Goal: Information Seeking & Learning: Learn about a topic

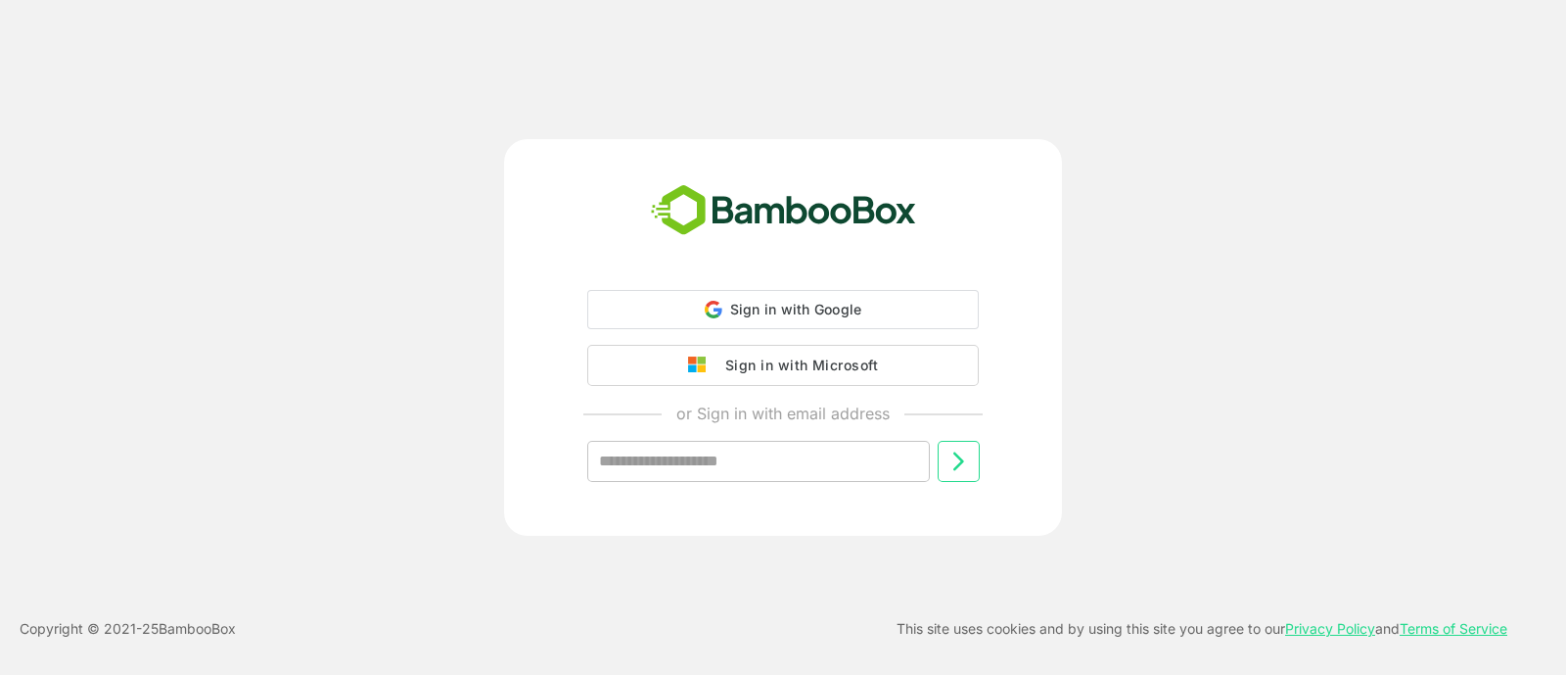
click at [764, 365] on div "Sign in with Microsoft" at bounding box center [797, 364] width 163 height 25
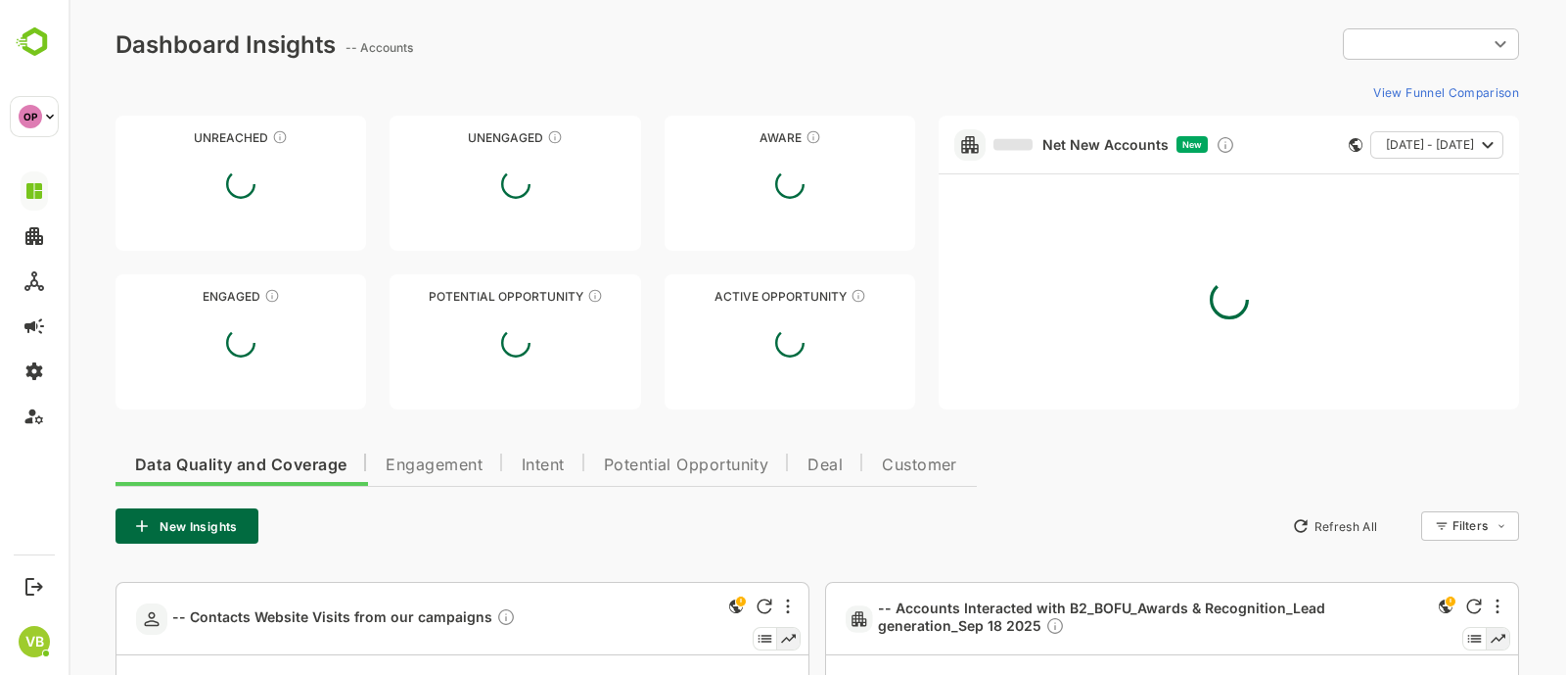
type input "**********"
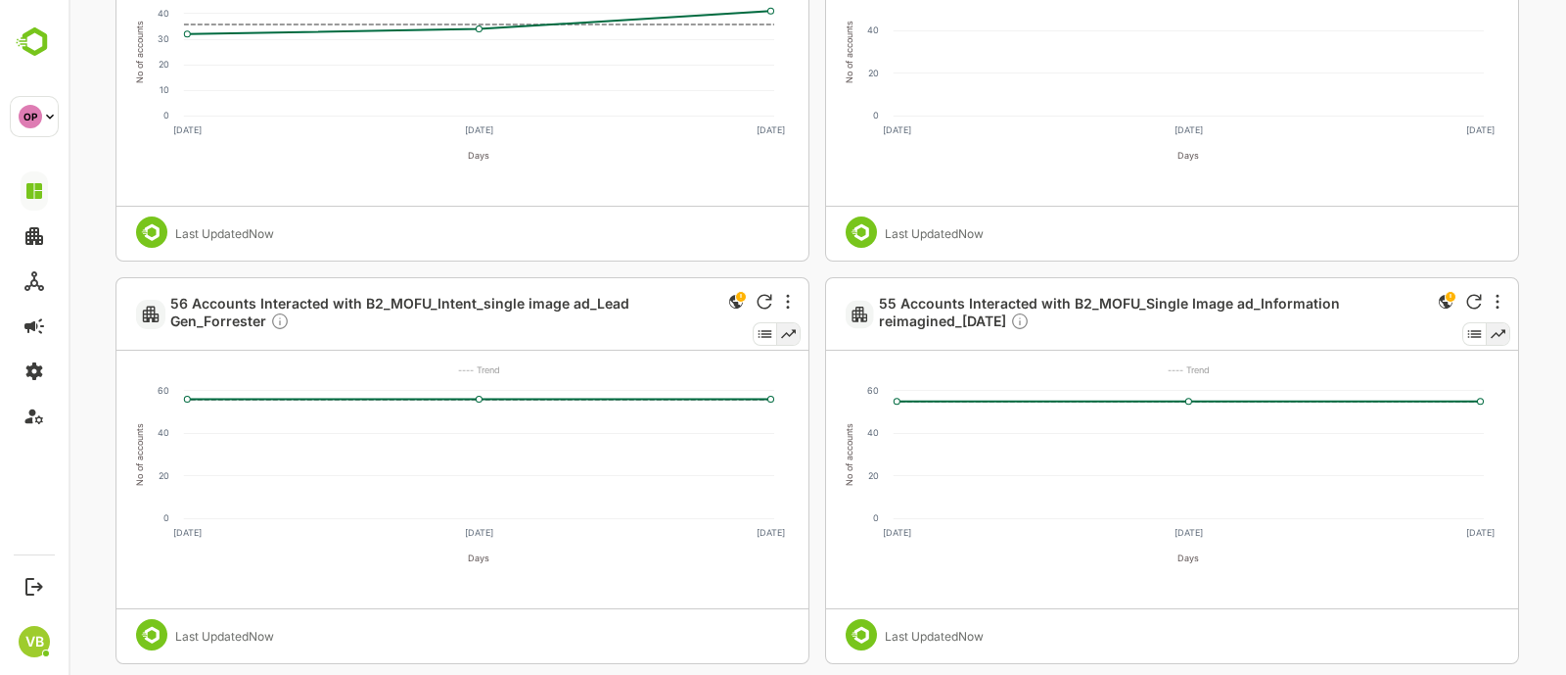
scroll to position [52, 0]
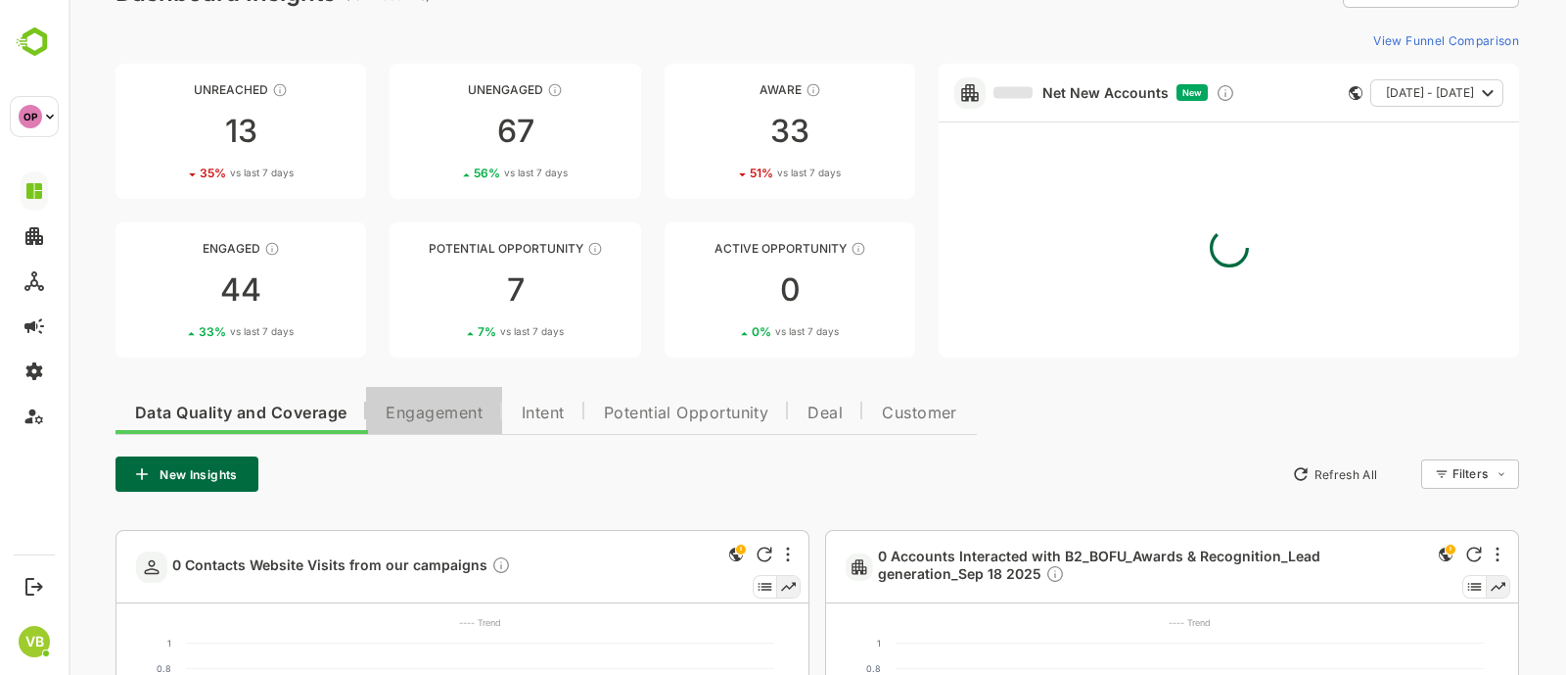
click at [436, 414] on span "Engagement" at bounding box center [434, 413] width 97 height 16
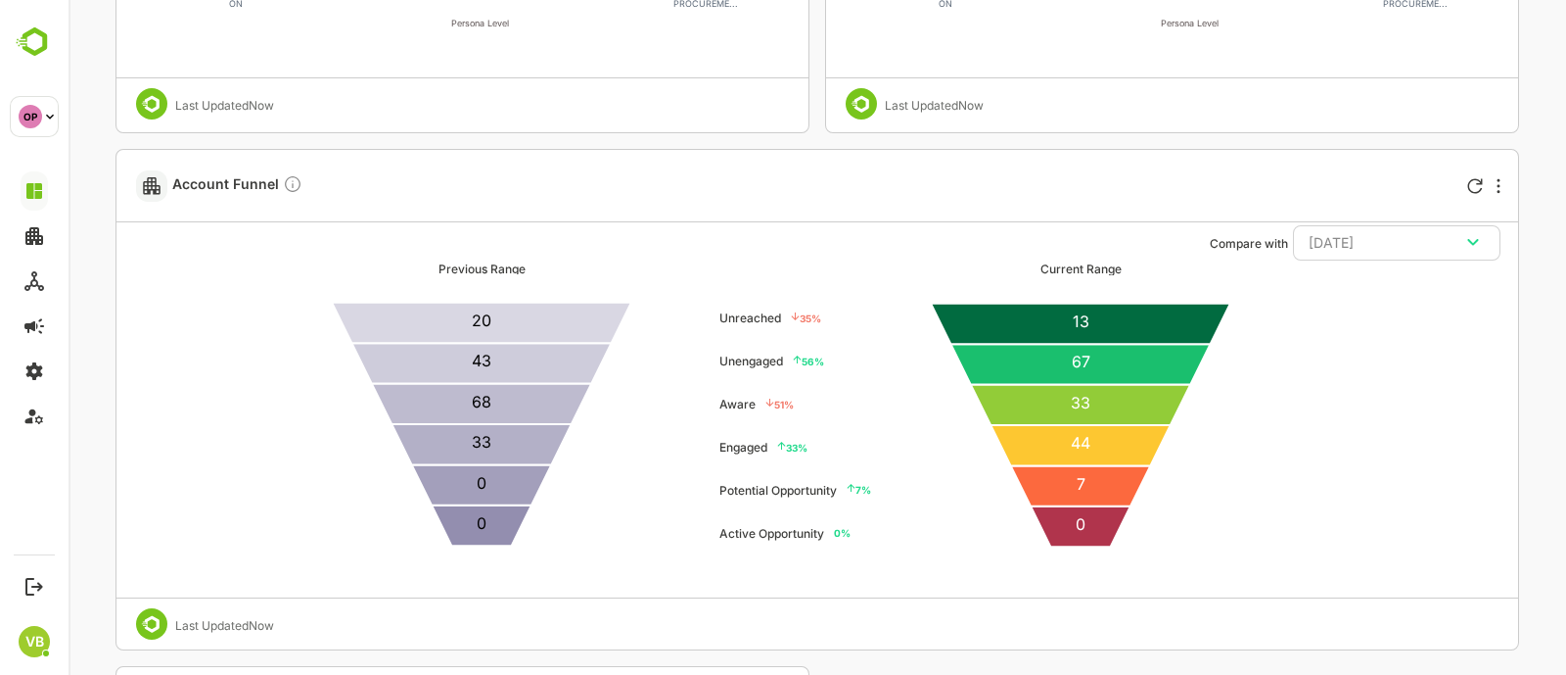
scroll to position [3680, 0]
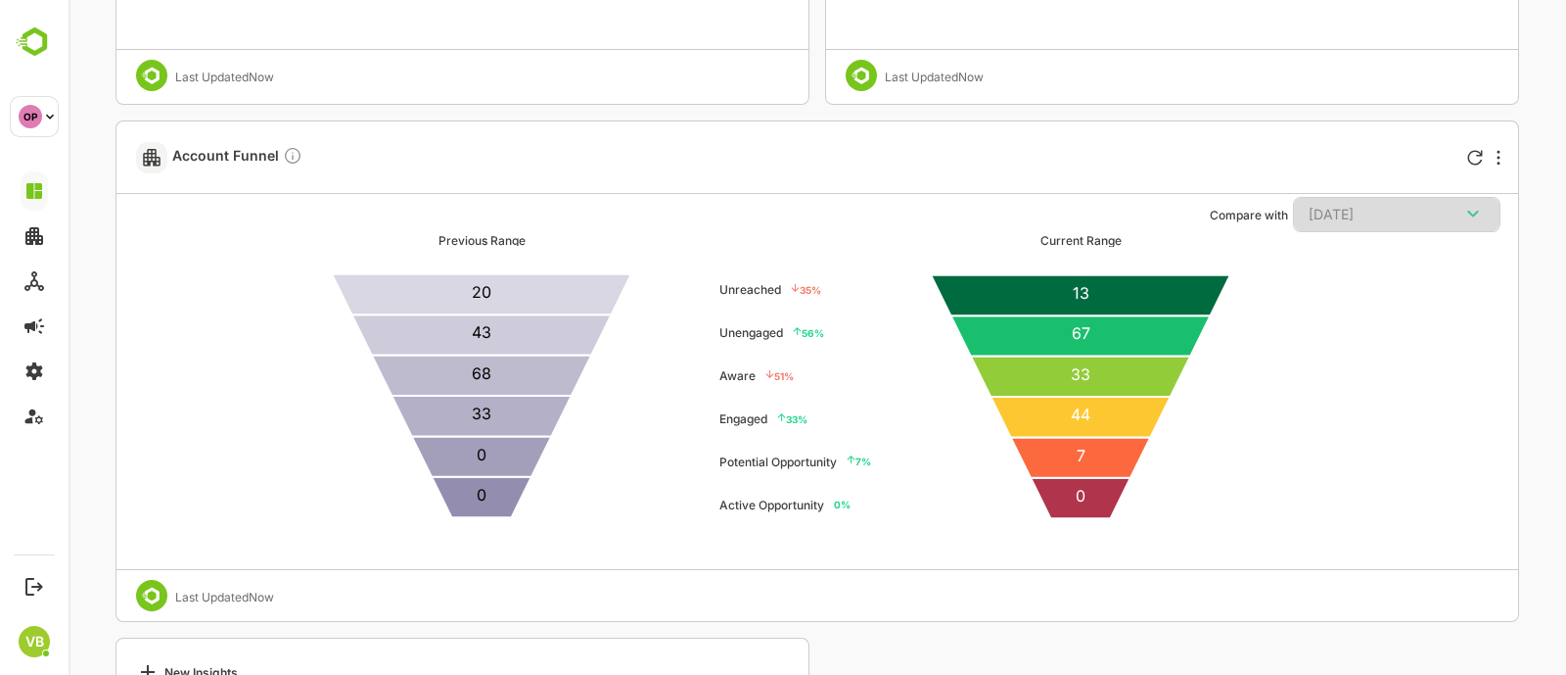
click at [1473, 212] on icon "button" at bounding box center [1472, 213] width 11 height 7
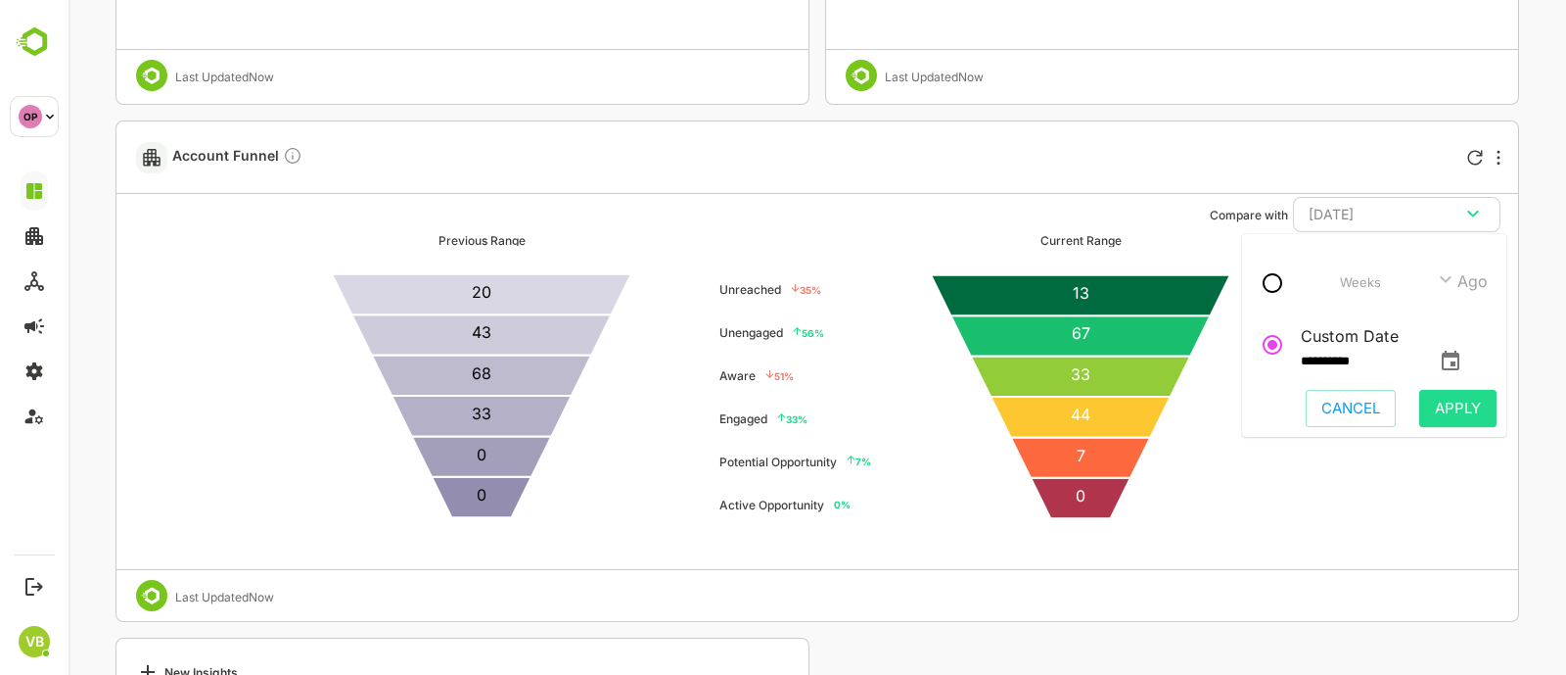
click at [1463, 364] on icon "change date" at bounding box center [1450, 360] width 23 height 23
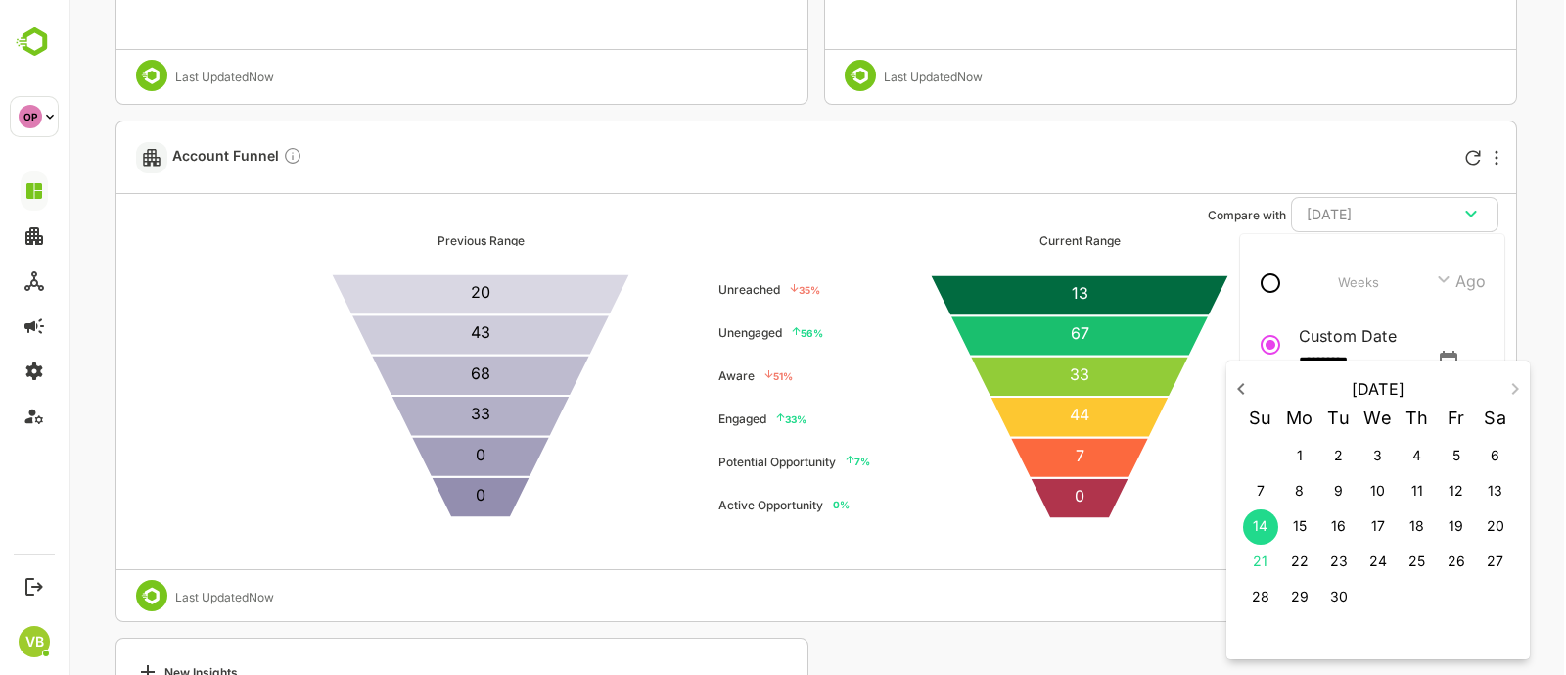
click at [1246, 391] on icon "button" at bounding box center [1241, 388] width 23 height 23
click at [1338, 489] on p "5" at bounding box center [1339, 491] width 8 height 20
type input "**********"
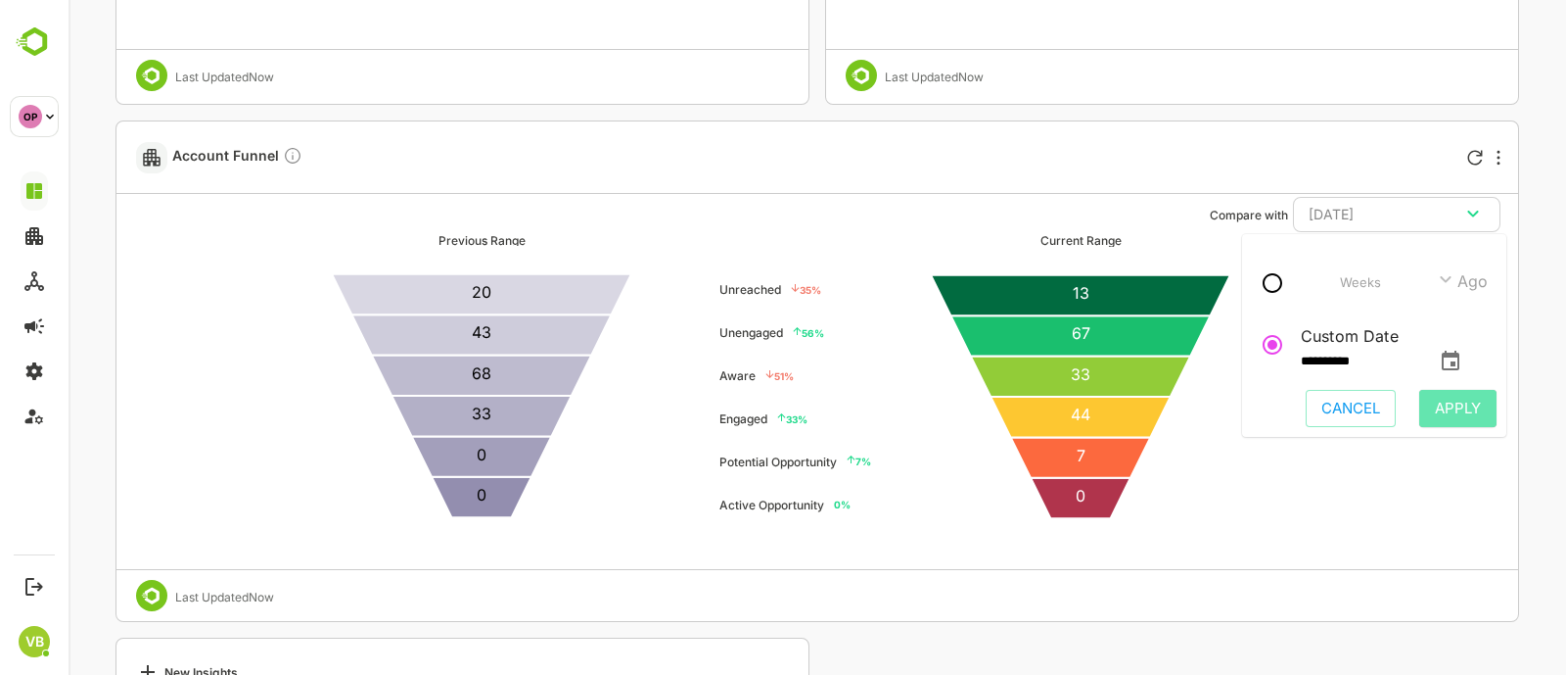
click at [1439, 411] on span "Apply" at bounding box center [1458, 408] width 46 height 25
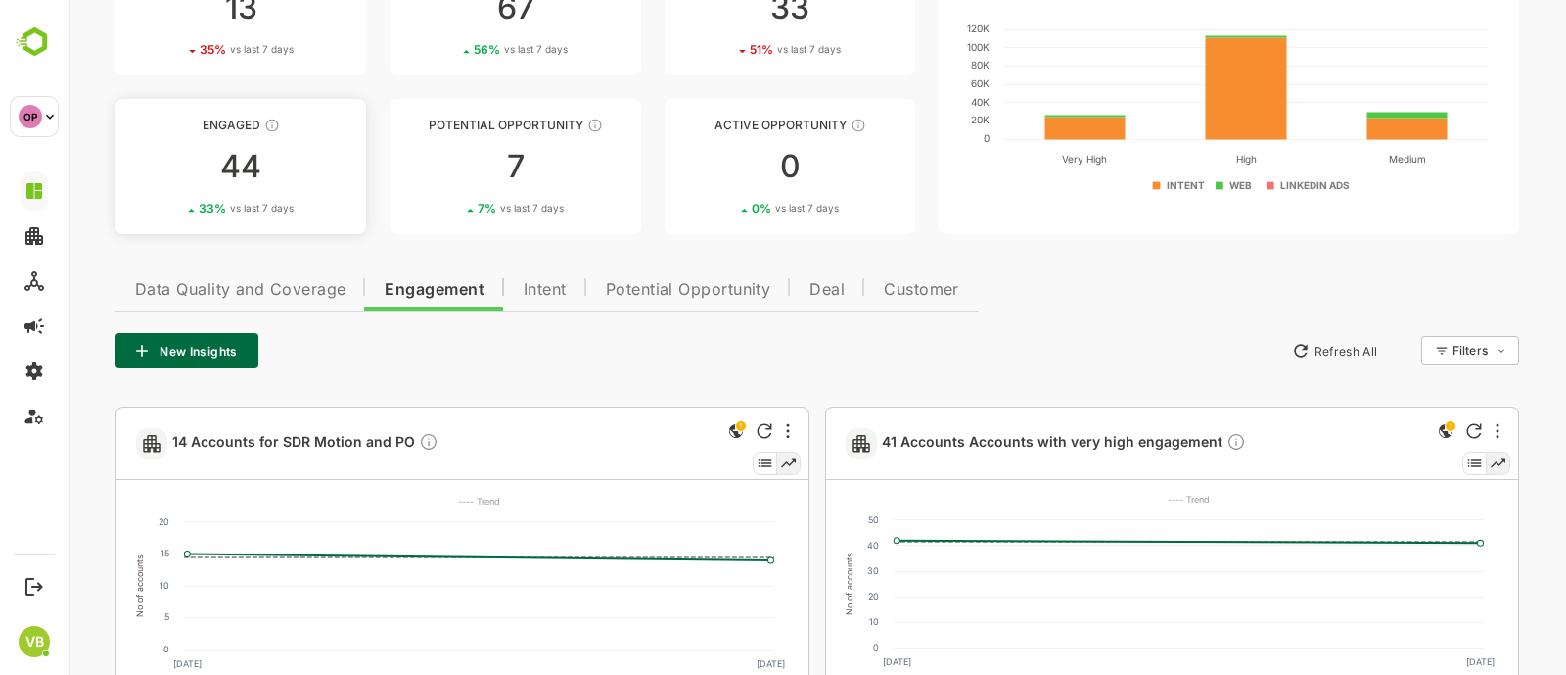
scroll to position [181, 0]
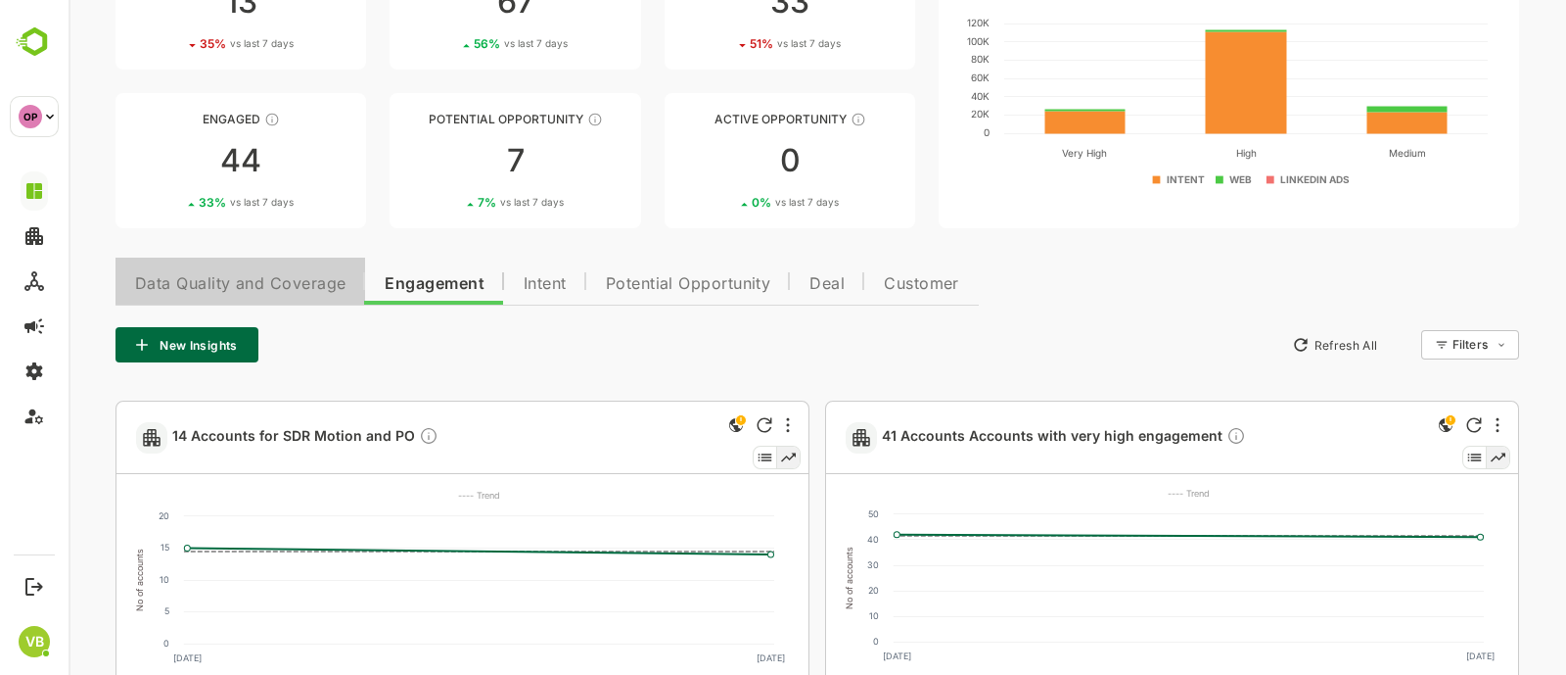
click at [271, 277] on span "Data Quality and Coverage" at bounding box center [240, 284] width 210 height 16
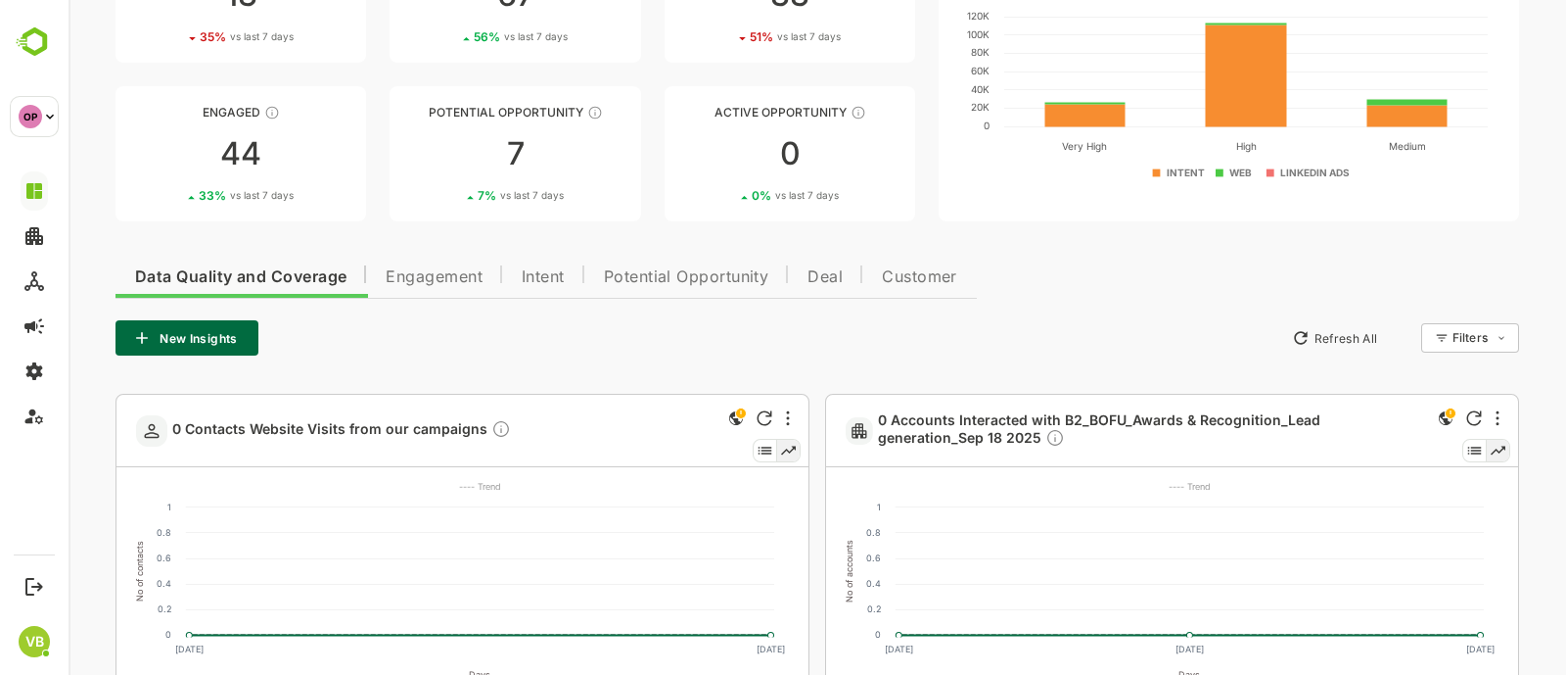
scroll to position [0, 0]
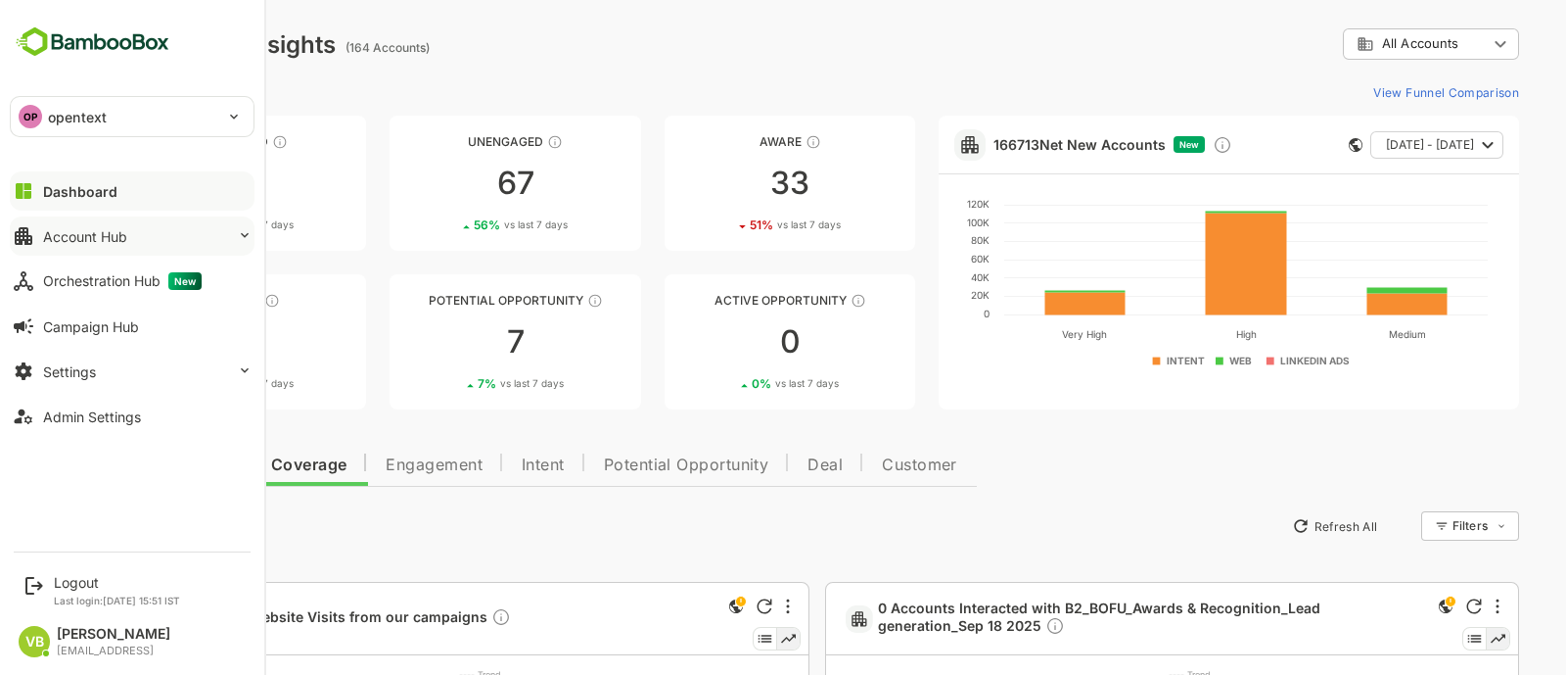
click at [204, 242] on button "Account Hub" at bounding box center [132, 235] width 245 height 39
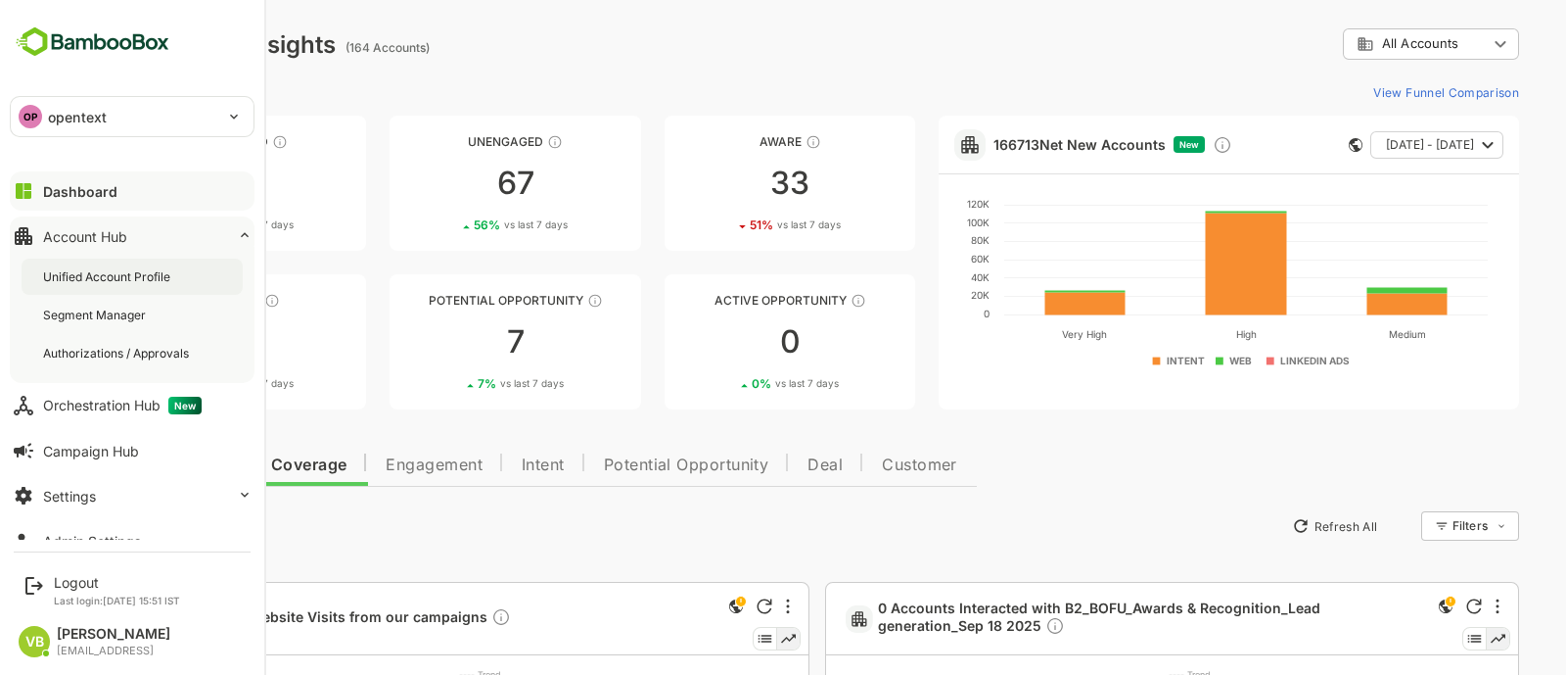
click at [180, 267] on div "Unified Account Profile" at bounding box center [132, 276] width 221 height 36
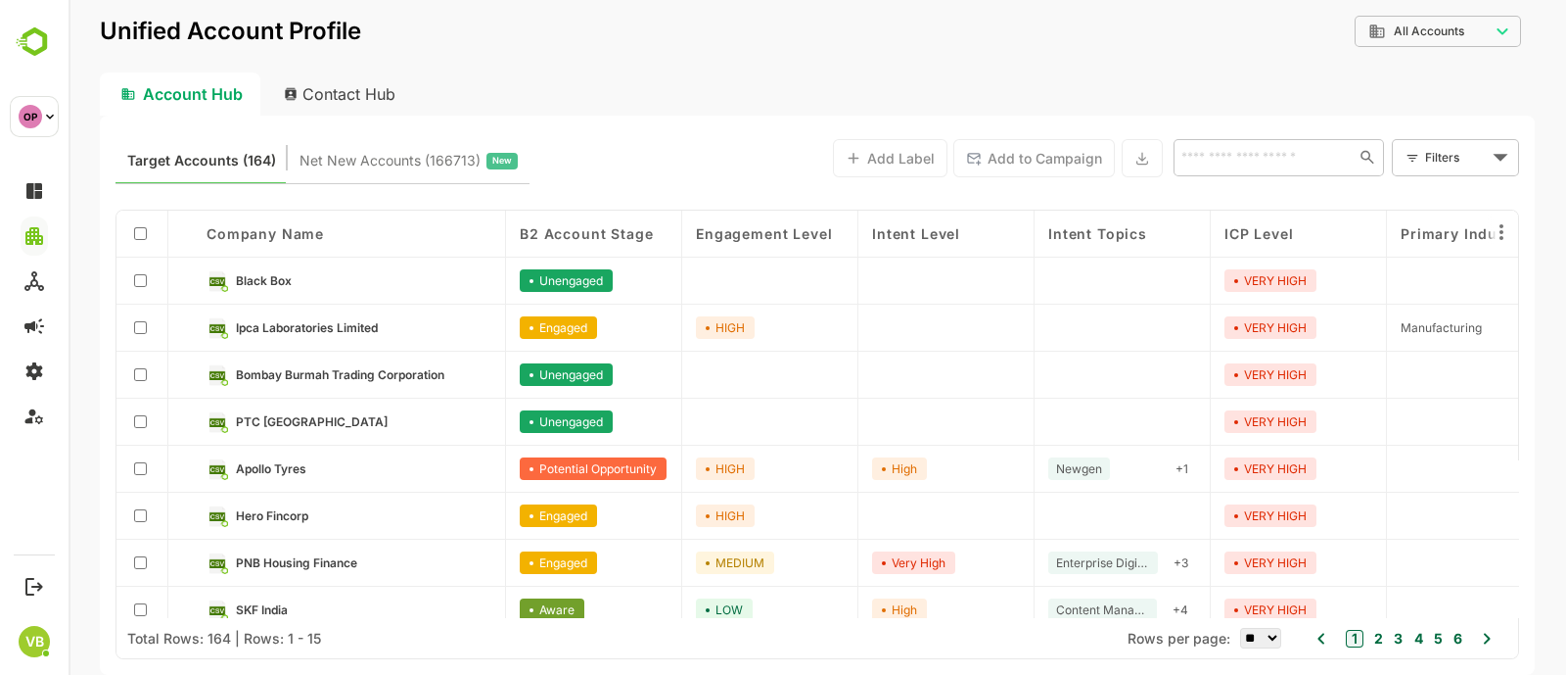
click at [356, 86] on div "Contact Hub" at bounding box center [340, 93] width 145 height 43
type input "**********"
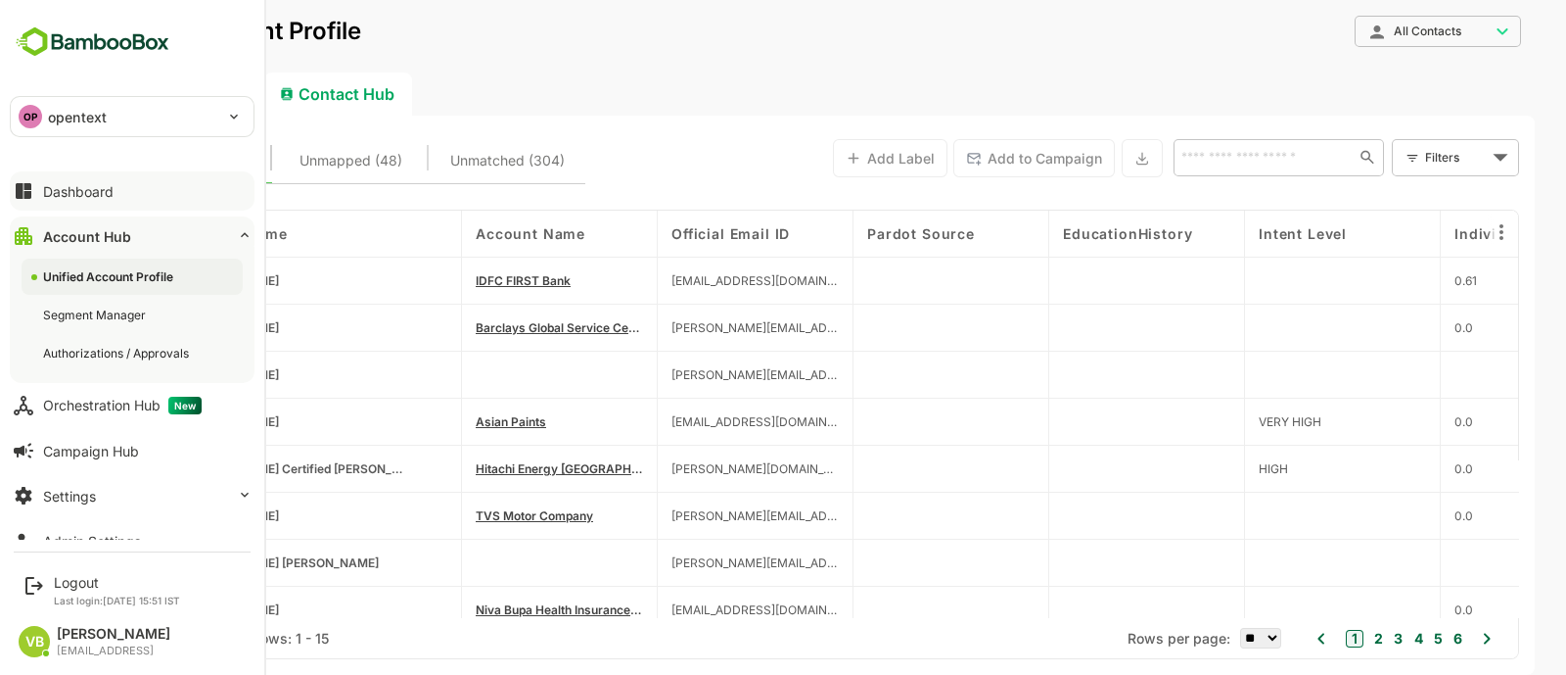
click at [78, 197] on div "Dashboard" at bounding box center [78, 191] width 70 height 17
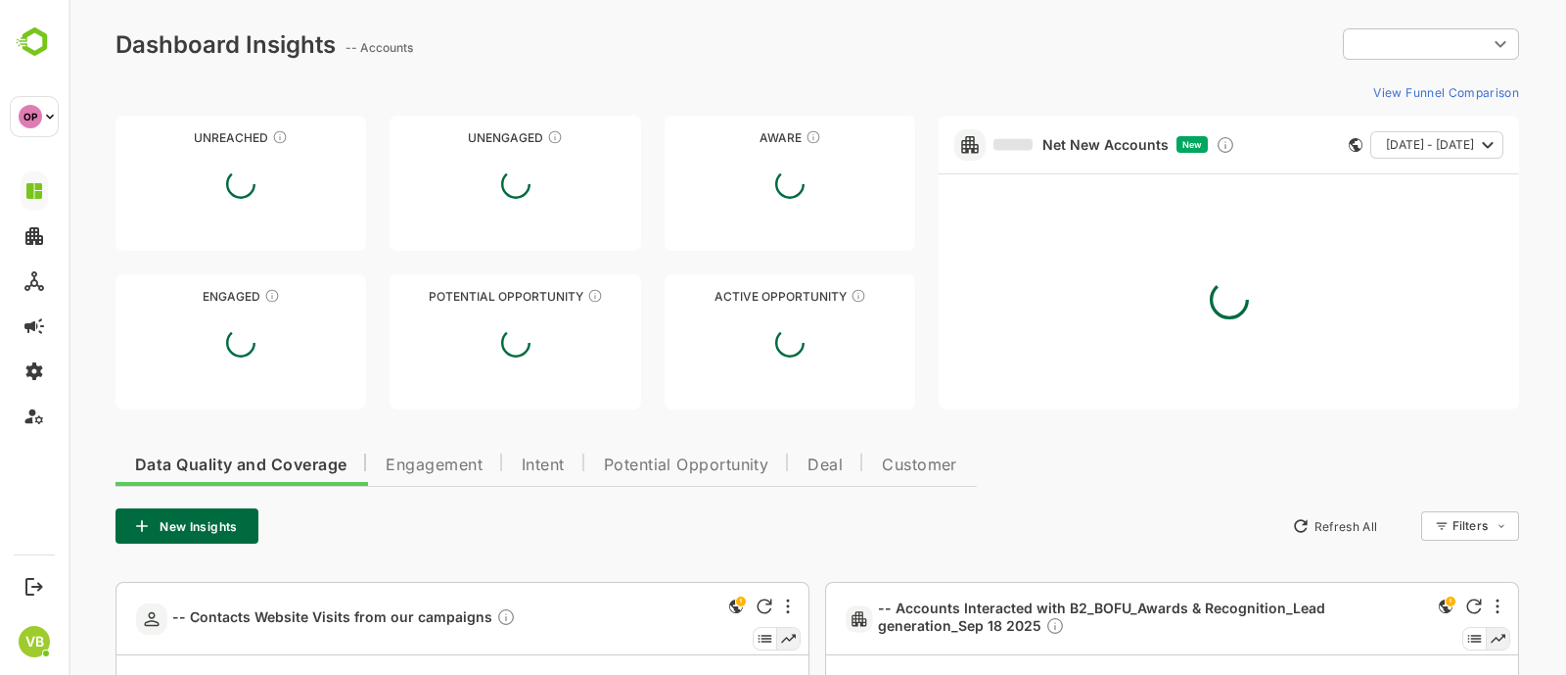
type input "**********"
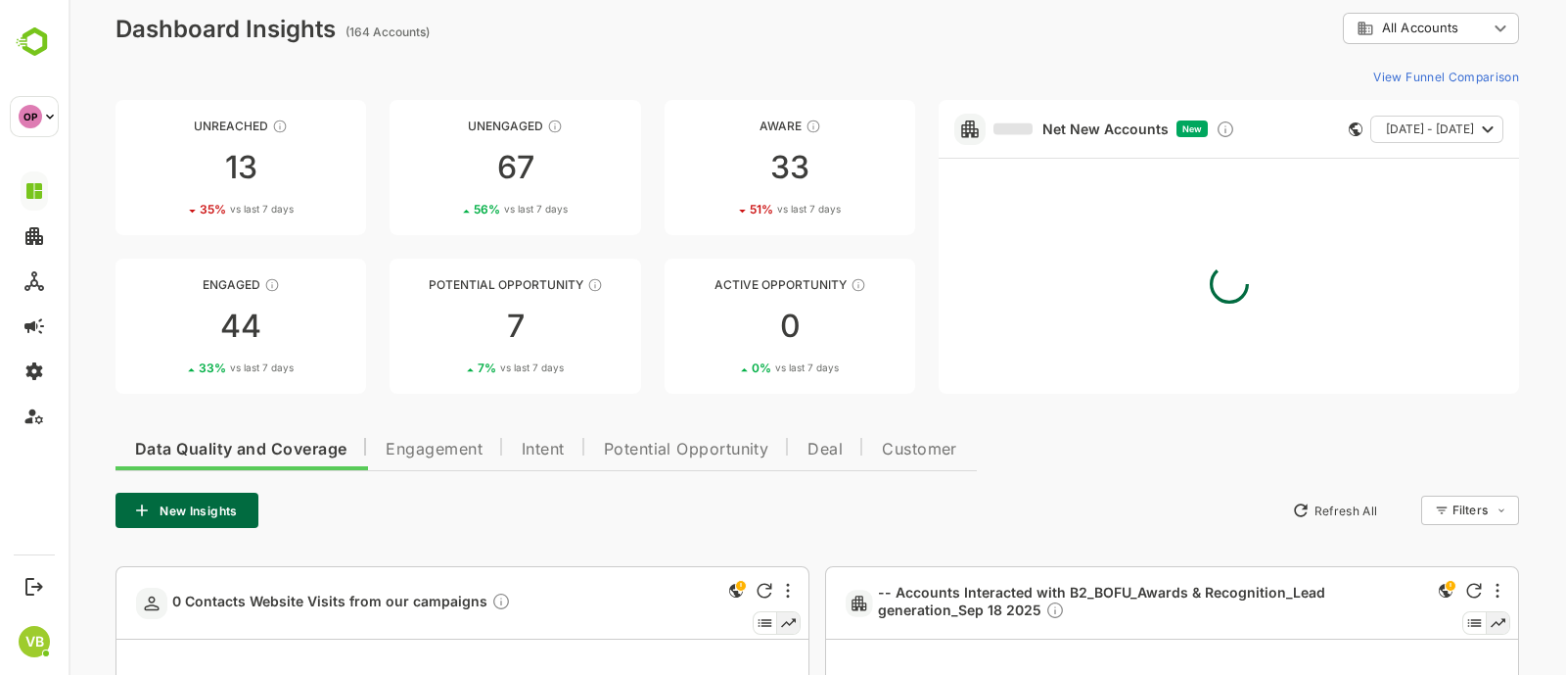
scroll to position [26, 0]
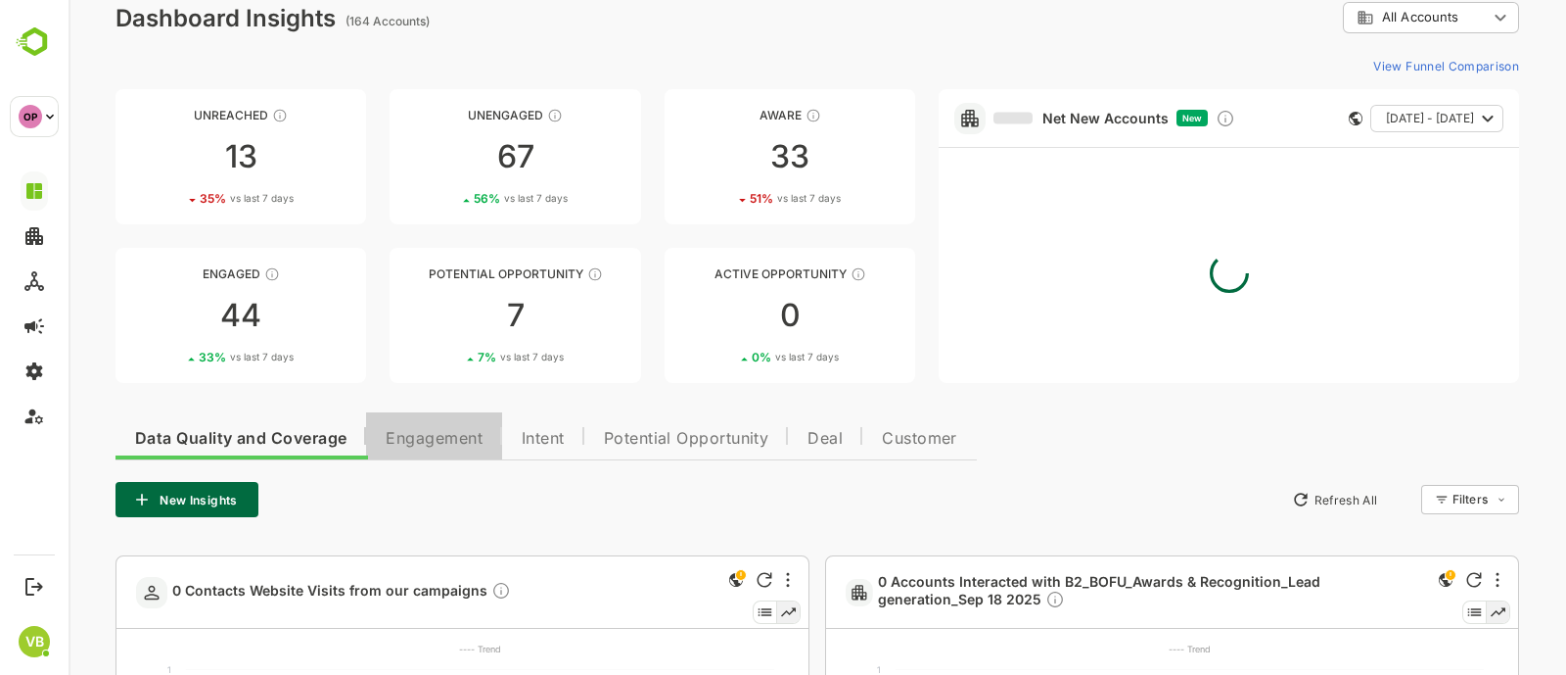
click at [431, 437] on span "Engagement" at bounding box center [434, 439] width 97 height 16
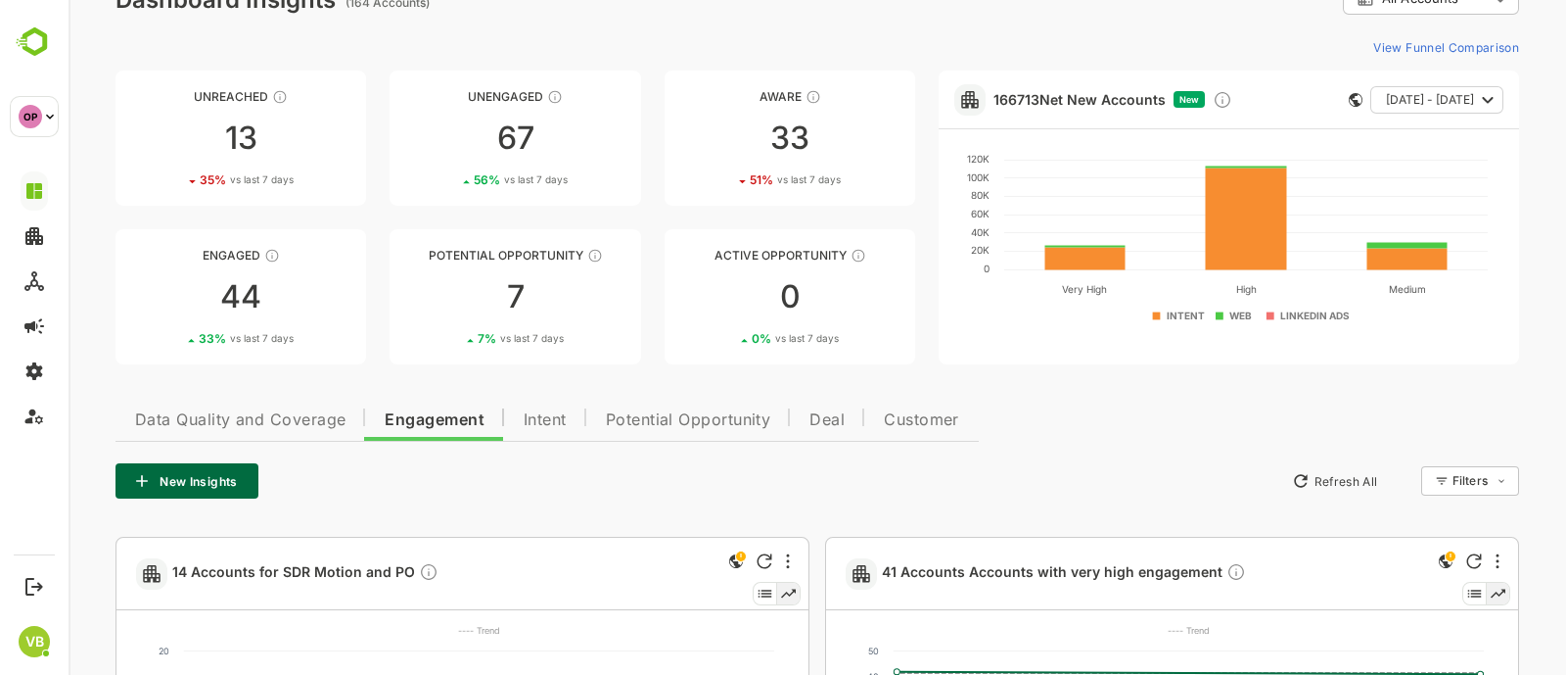
scroll to position [0, 0]
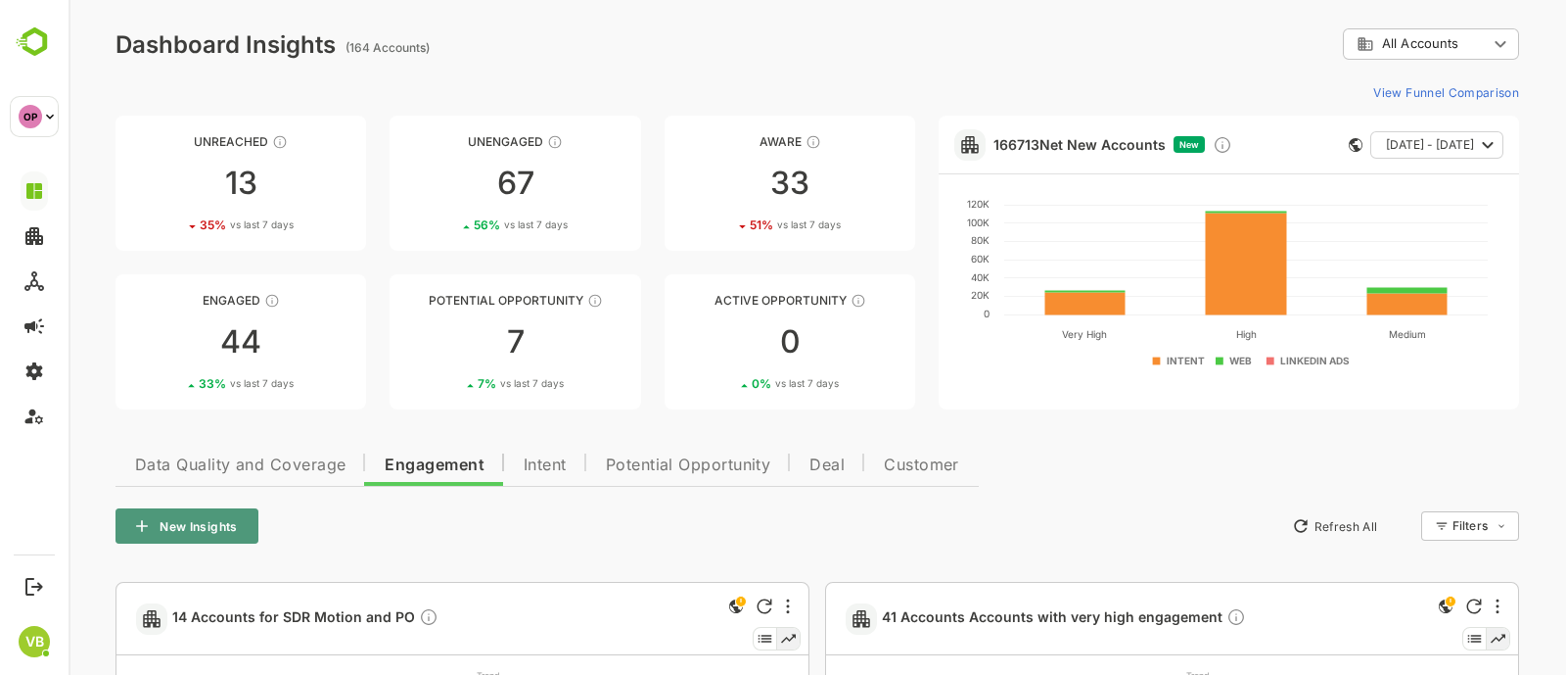
click at [139, 540] on button "New Insights" at bounding box center [187, 525] width 143 height 35
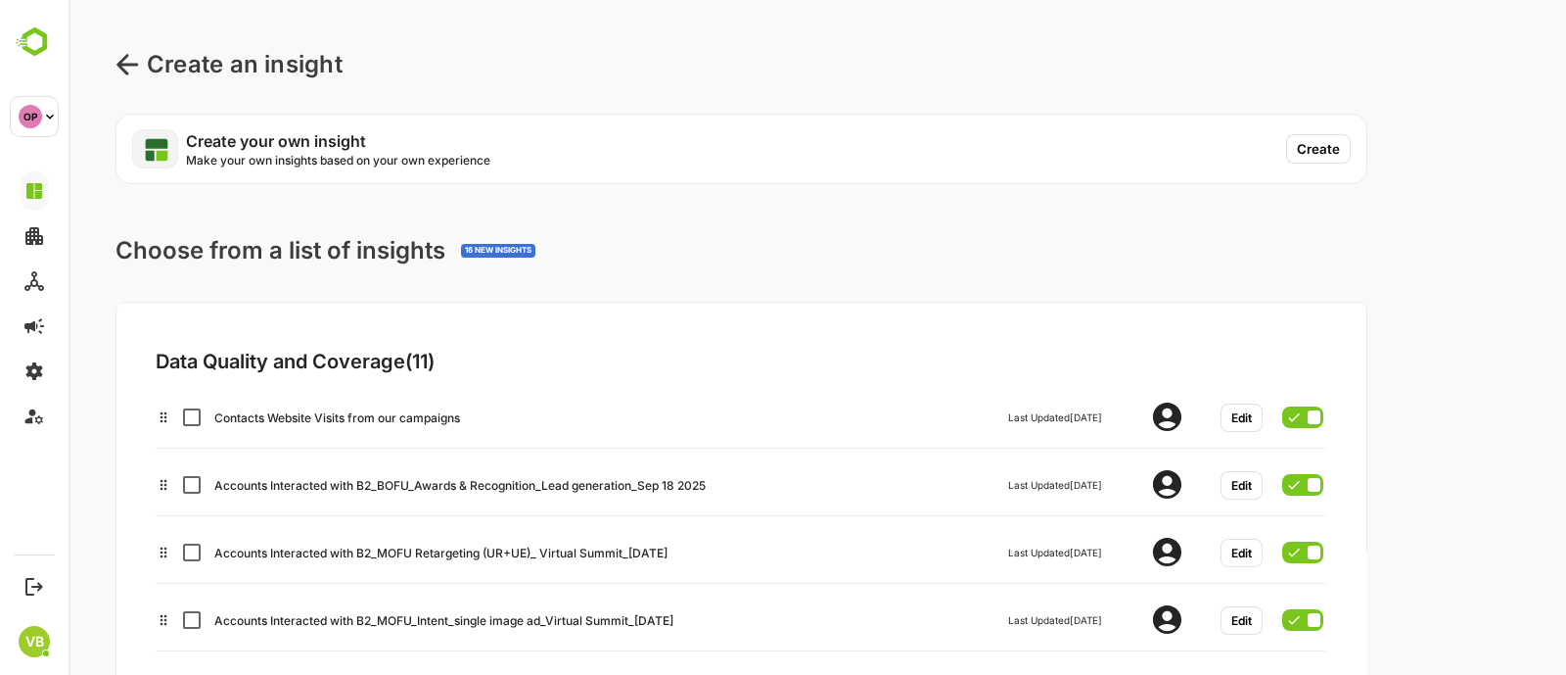
click at [1318, 146] on button "Create" at bounding box center [1318, 148] width 65 height 29
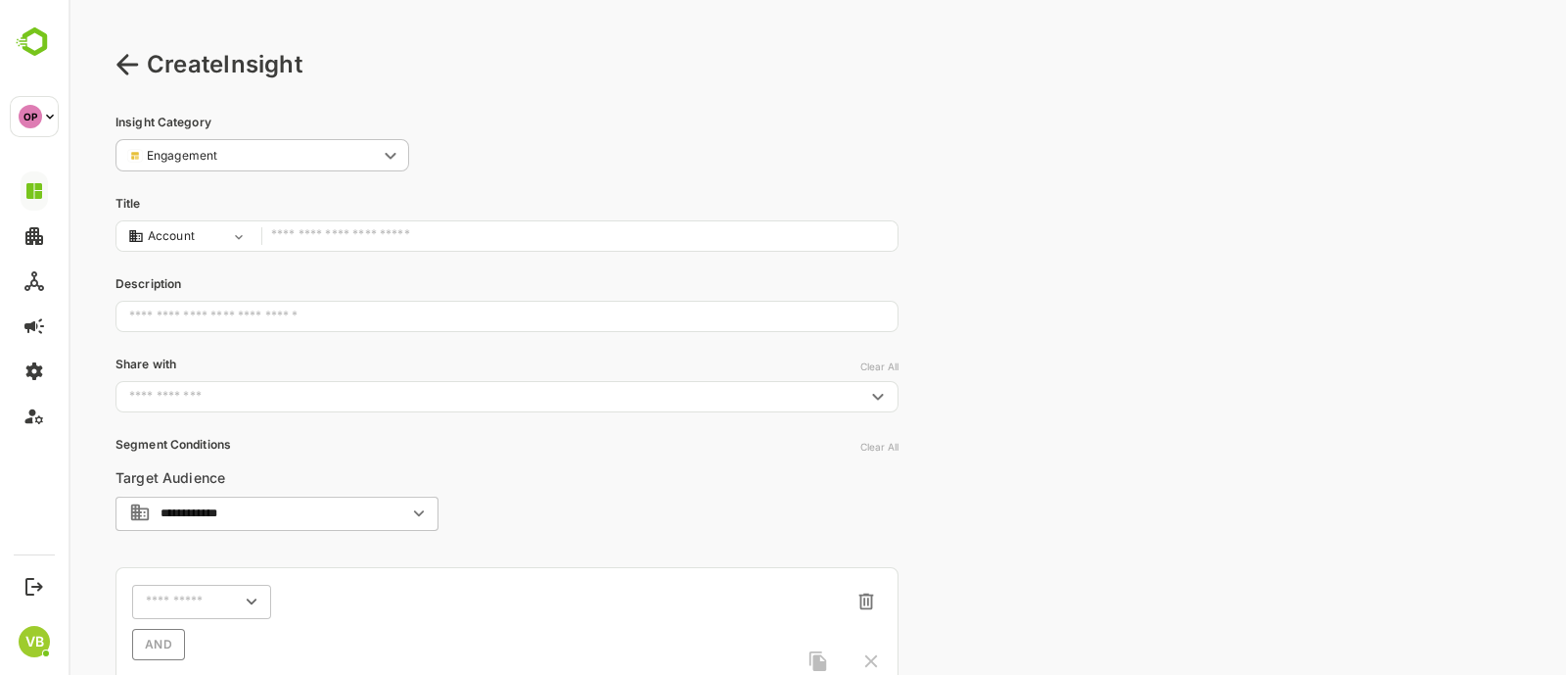
click at [441, 248] on input "text" at bounding box center [579, 236] width 617 height 26
type input "**********"
click at [361, 315] on input "text" at bounding box center [507, 317] width 783 height 50
click at [299, 387] on input "text" at bounding box center [490, 397] width 739 height 20
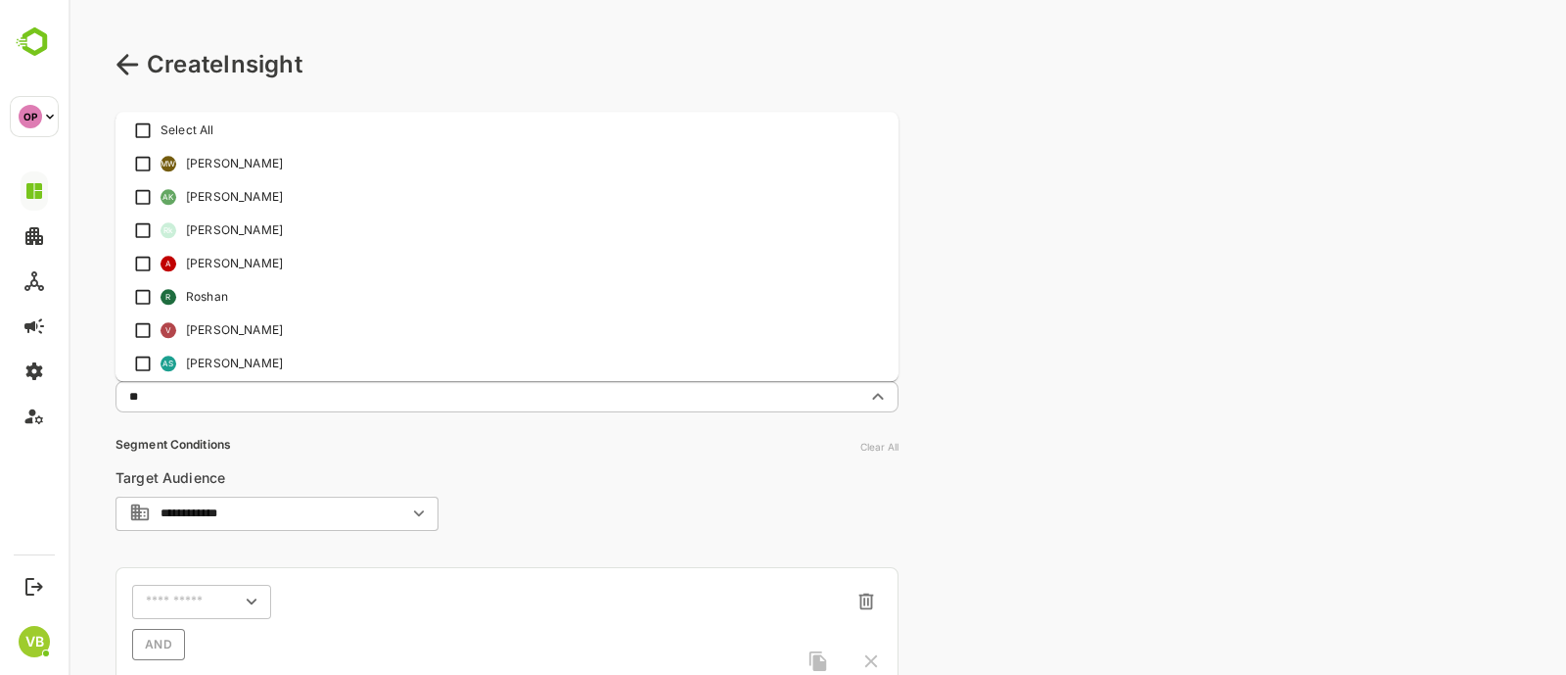
type input "***"
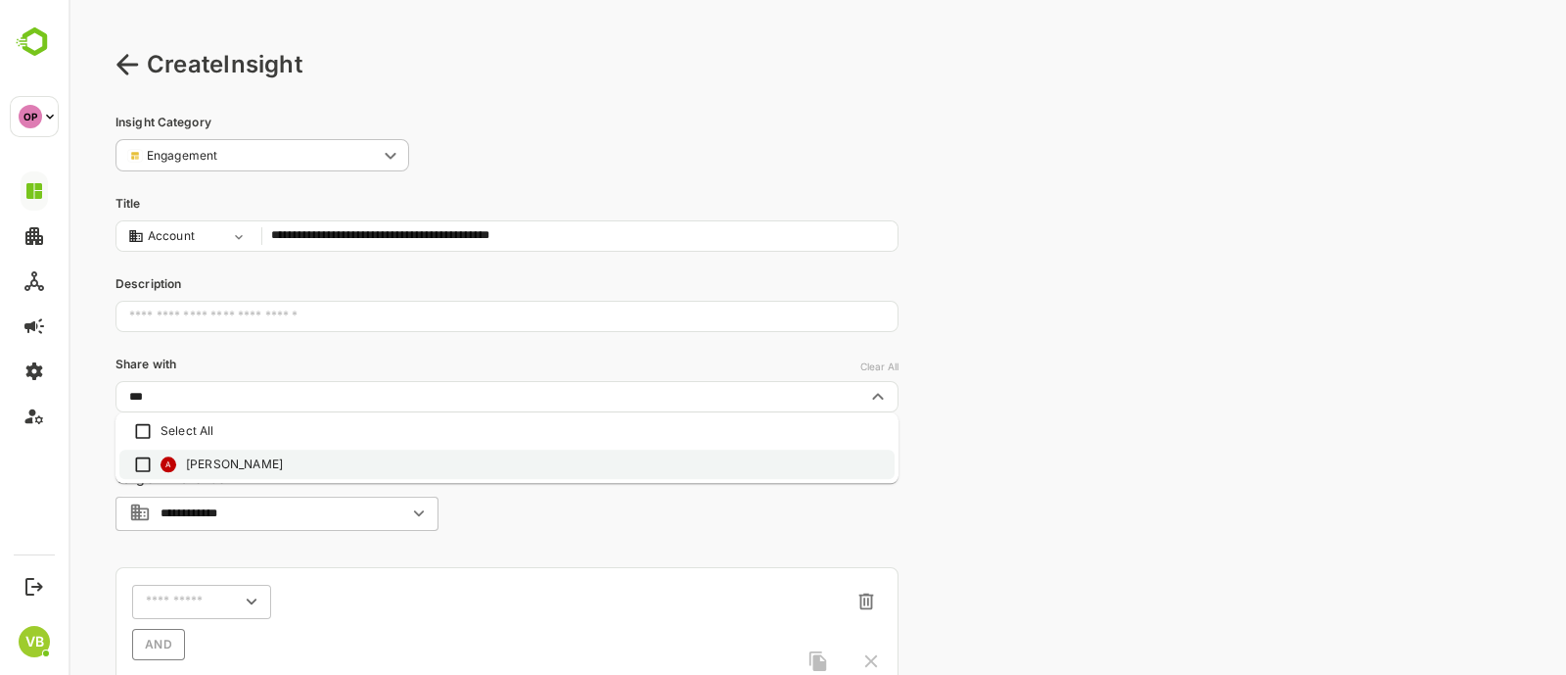
click at [232, 460] on li "A Ann" at bounding box center [506, 464] width 775 height 29
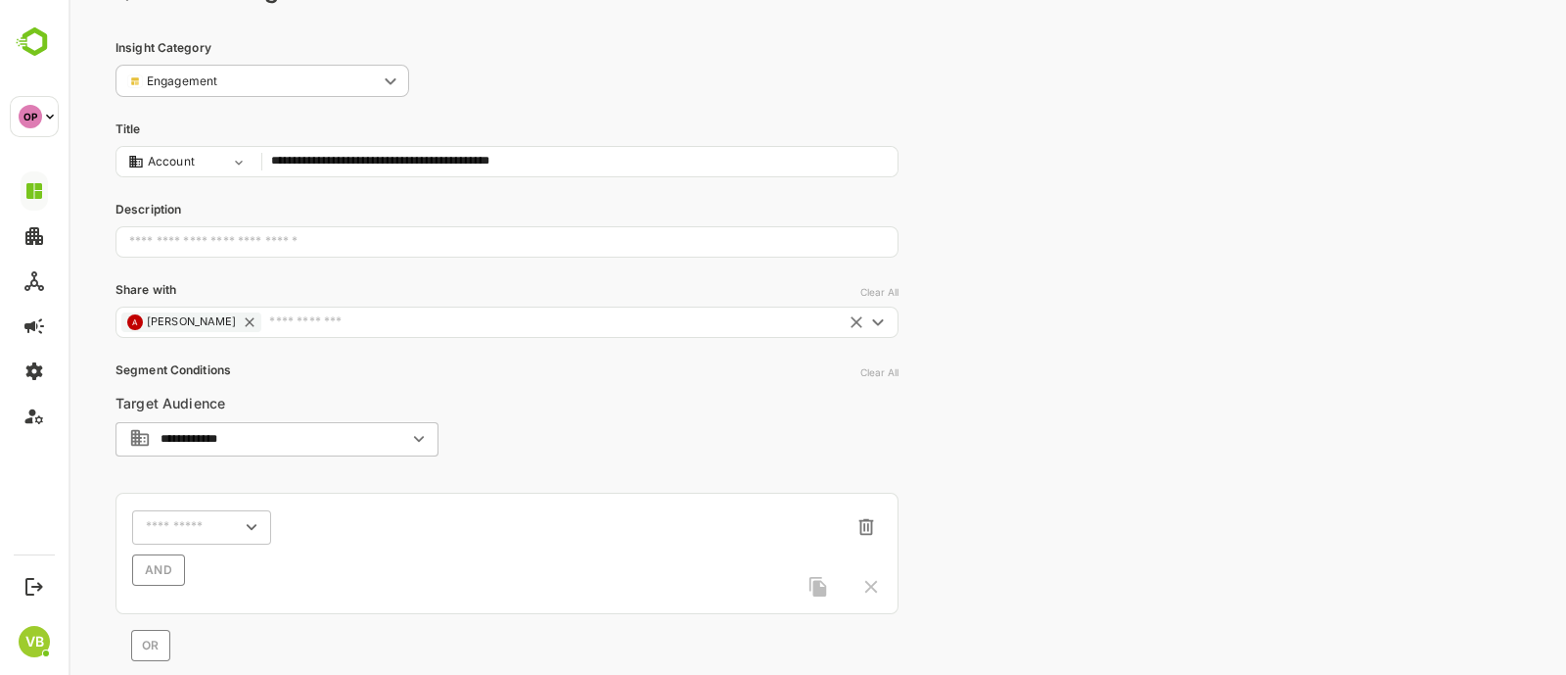
click at [262, 445] on div "**********" at bounding box center [277, 438] width 323 height 35
click at [325, 452] on div "**********" at bounding box center [277, 439] width 323 height 36
click at [651, 313] on input "text" at bounding box center [548, 322] width 574 height 20
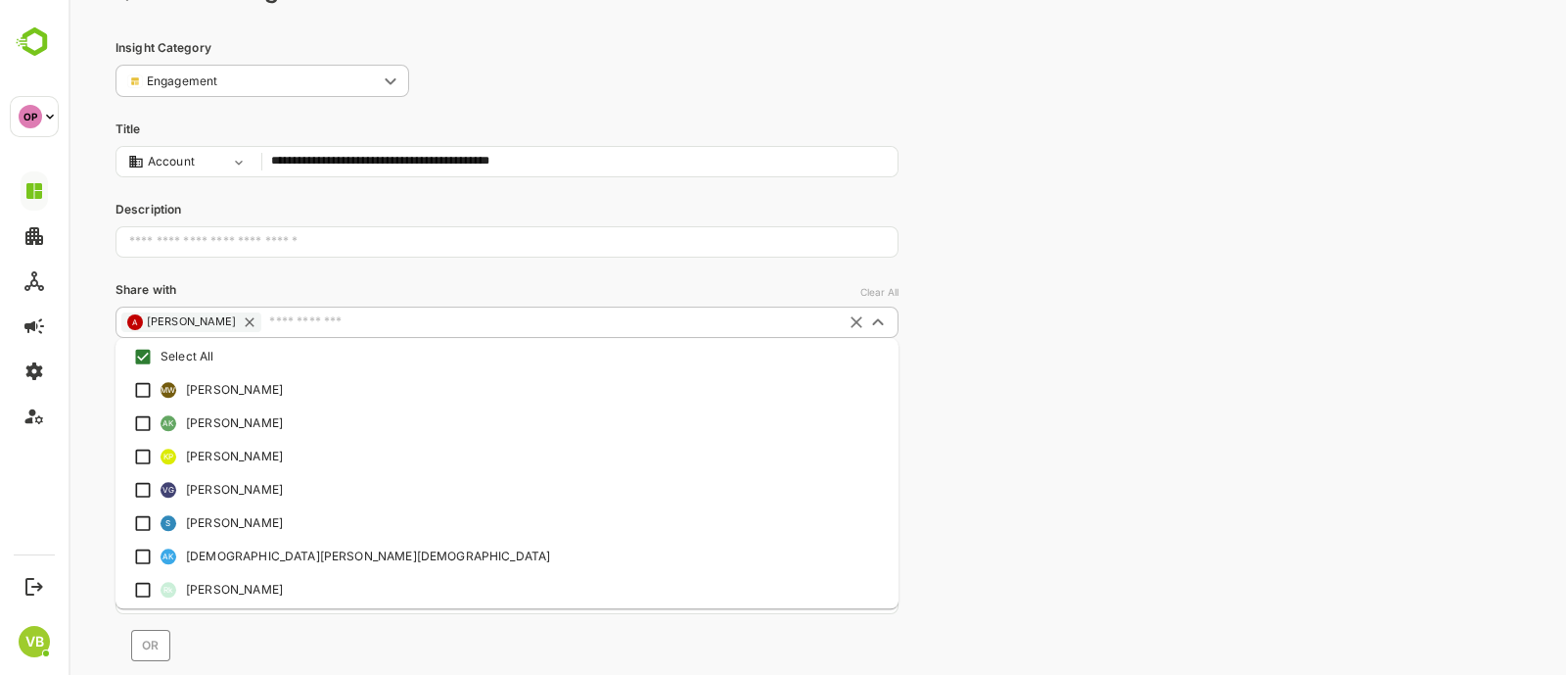
scroll to position [28, 0]
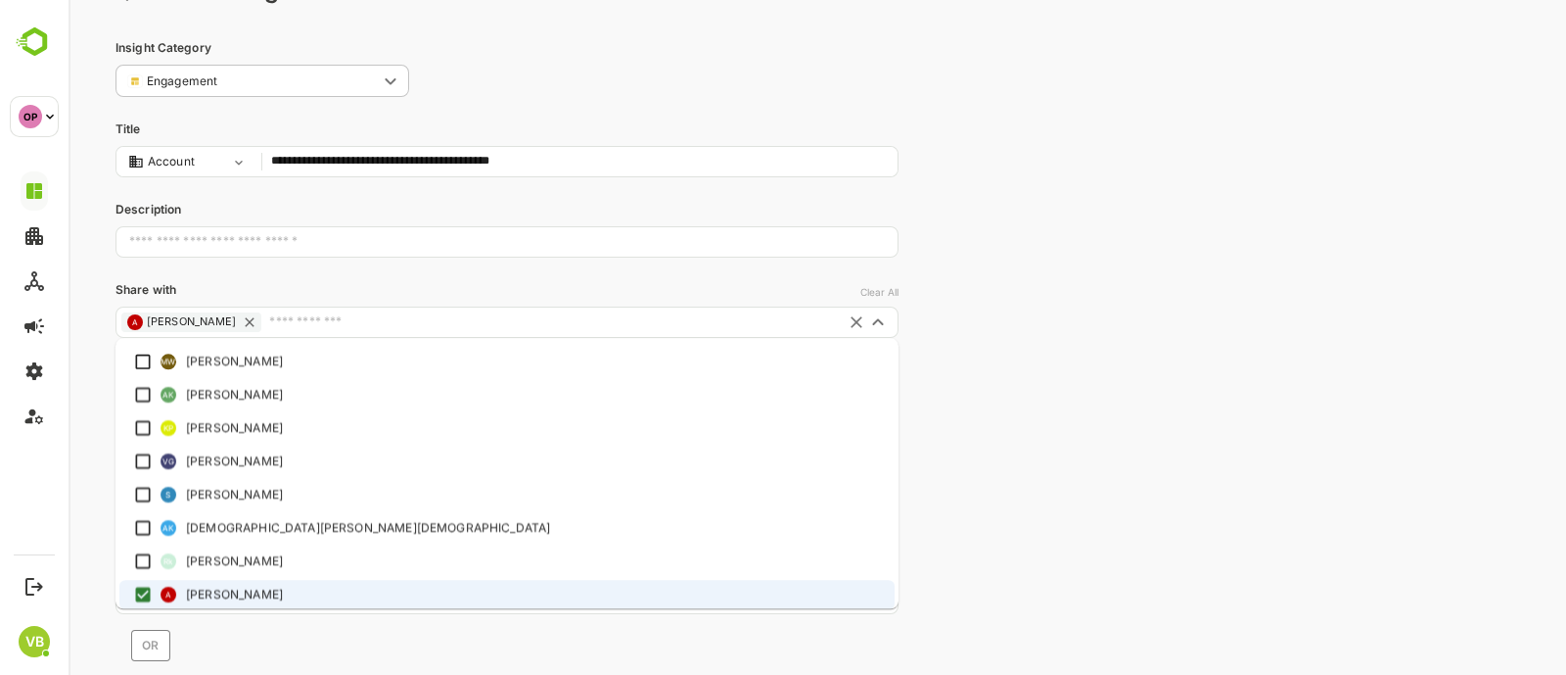
click at [1039, 348] on div "**********" at bounding box center [818, 404] width 1498 height 957
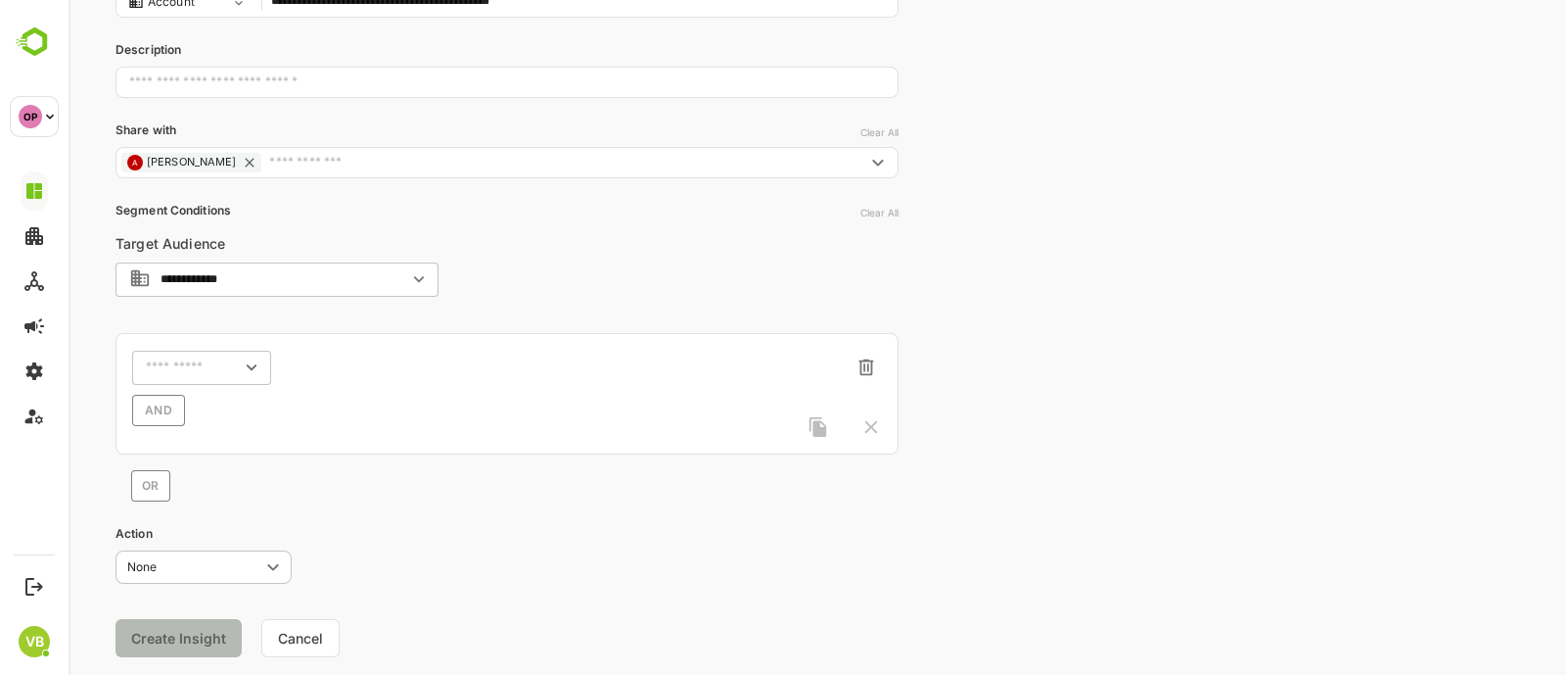
scroll to position [237, 0]
click at [237, 374] on div "​" at bounding box center [201, 364] width 139 height 35
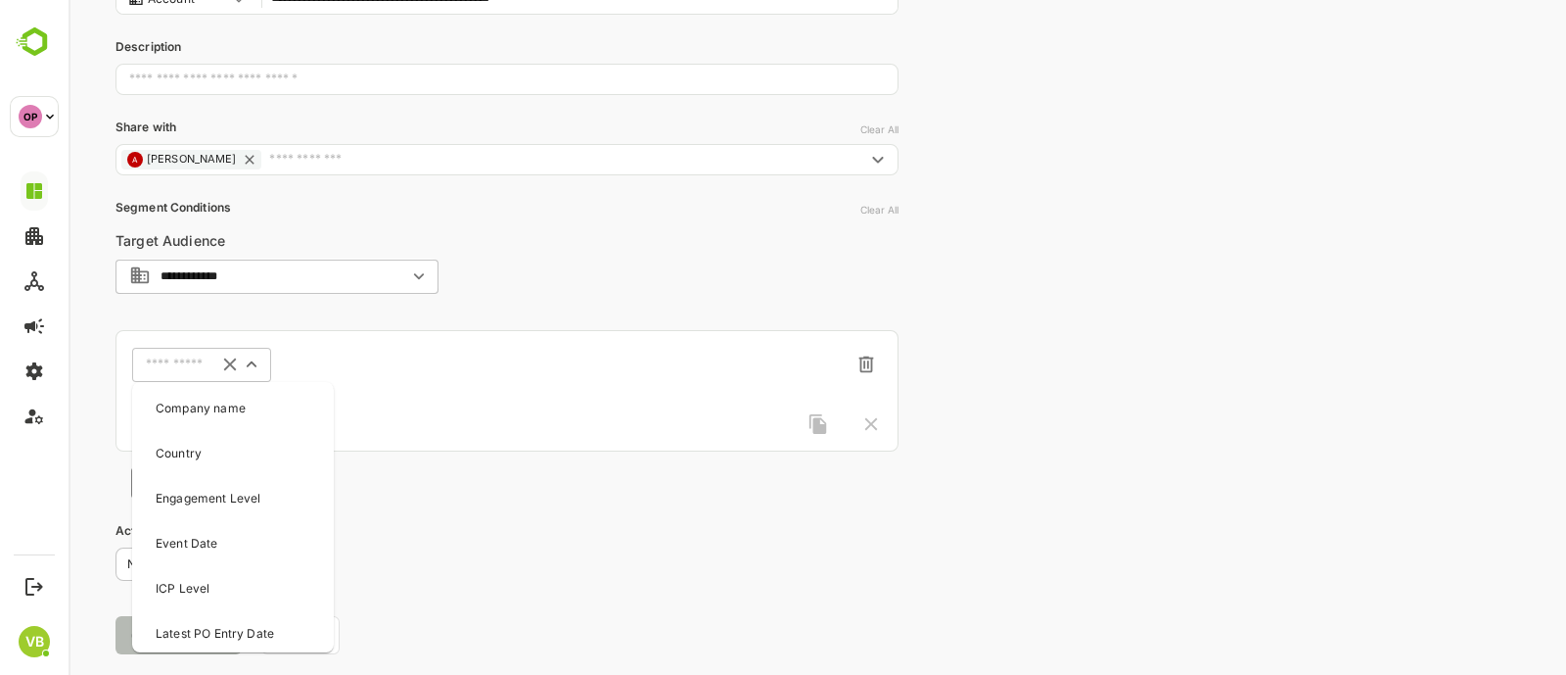
scroll to position [214, 0]
click at [235, 493] on p "Engagement Level" at bounding box center [208, 498] width 105 height 18
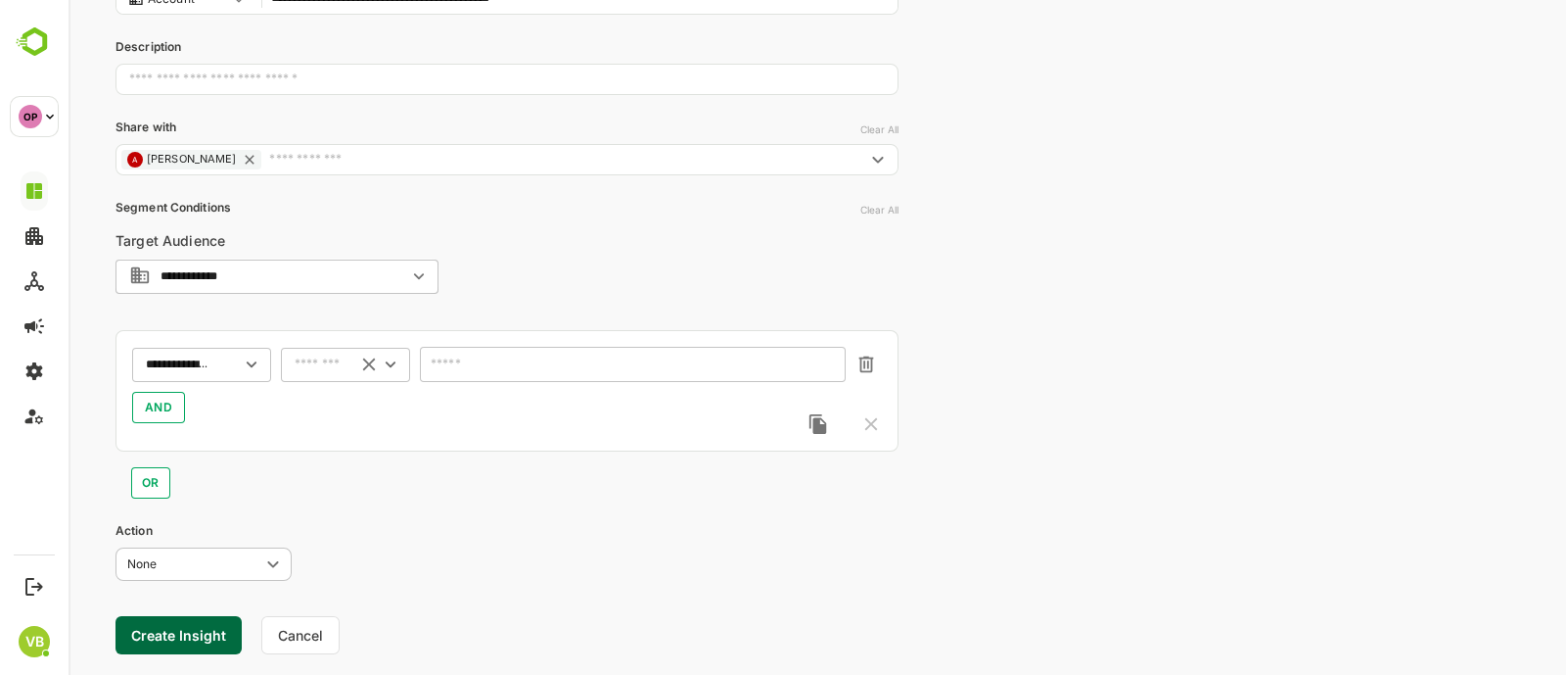
click at [394, 353] on icon "Open" at bounding box center [391, 364] width 22 height 22
click at [346, 398] on li "includes" at bounding box center [345, 400] width 121 height 29
type input "********"
click at [530, 334] on div "**********" at bounding box center [507, 390] width 783 height 121
click at [536, 364] on div "​" at bounding box center [633, 364] width 426 height 35
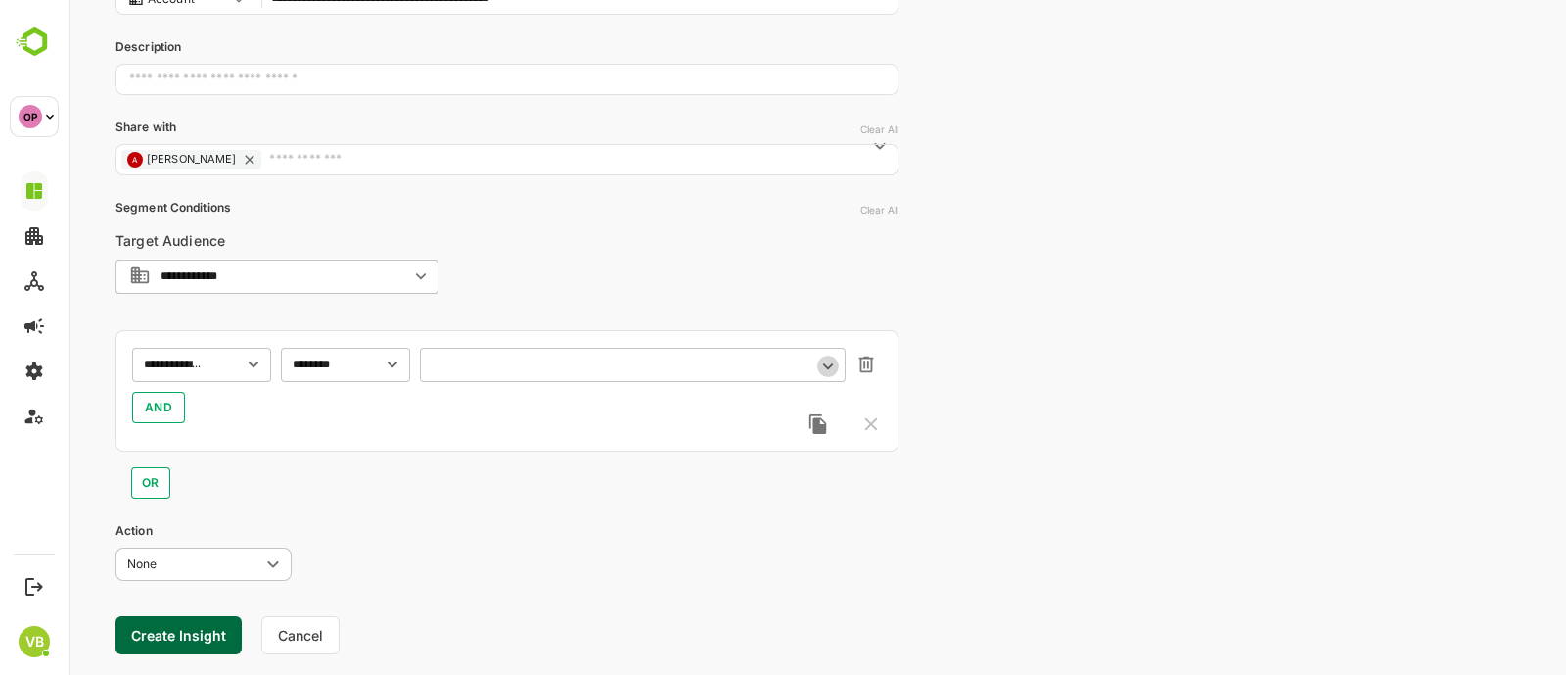
click at [837, 364] on icon "Open" at bounding box center [828, 366] width 22 height 22
click at [716, 368] on input "text" at bounding box center [621, 364] width 374 height 15
click at [493, 454] on div "HIGH" at bounding box center [481, 452] width 30 height 18
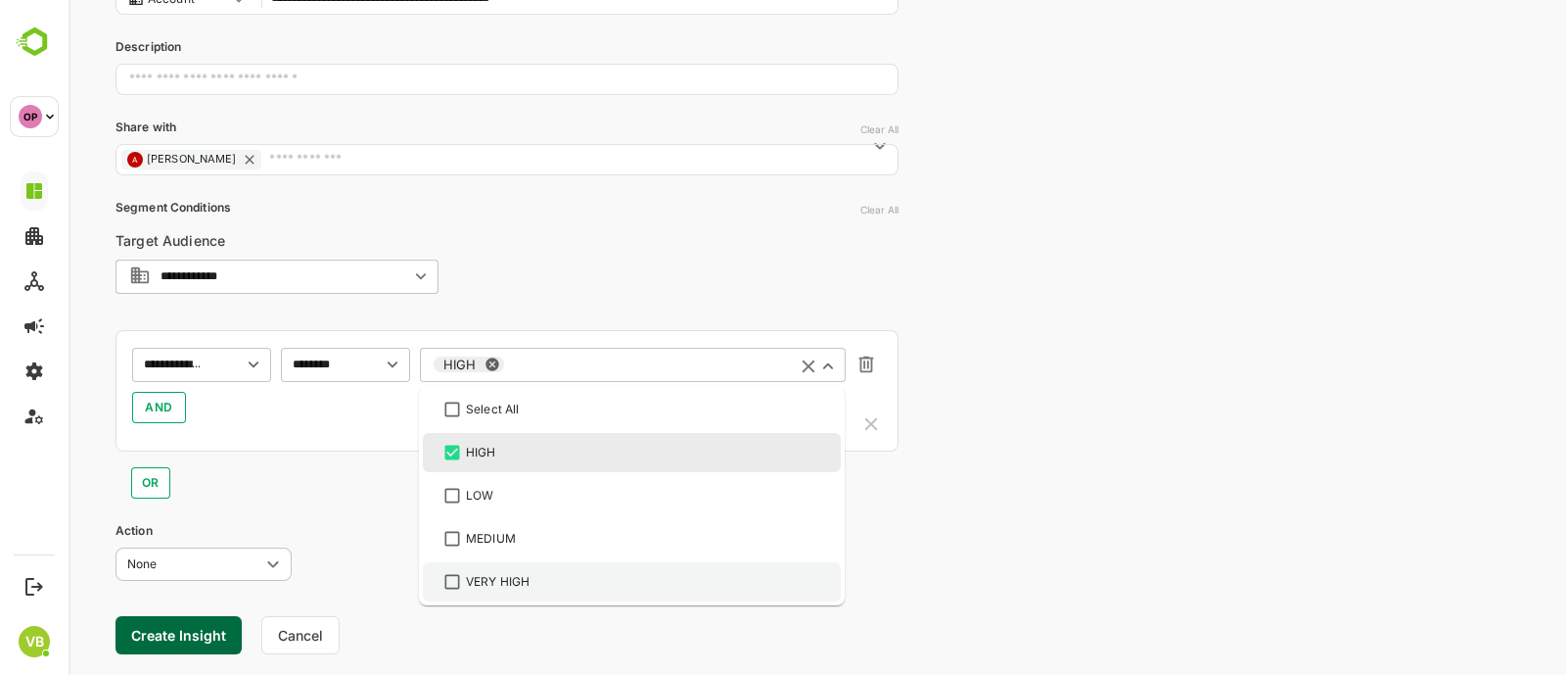
click at [518, 576] on div "VERY HIGH" at bounding box center [498, 582] width 64 height 18
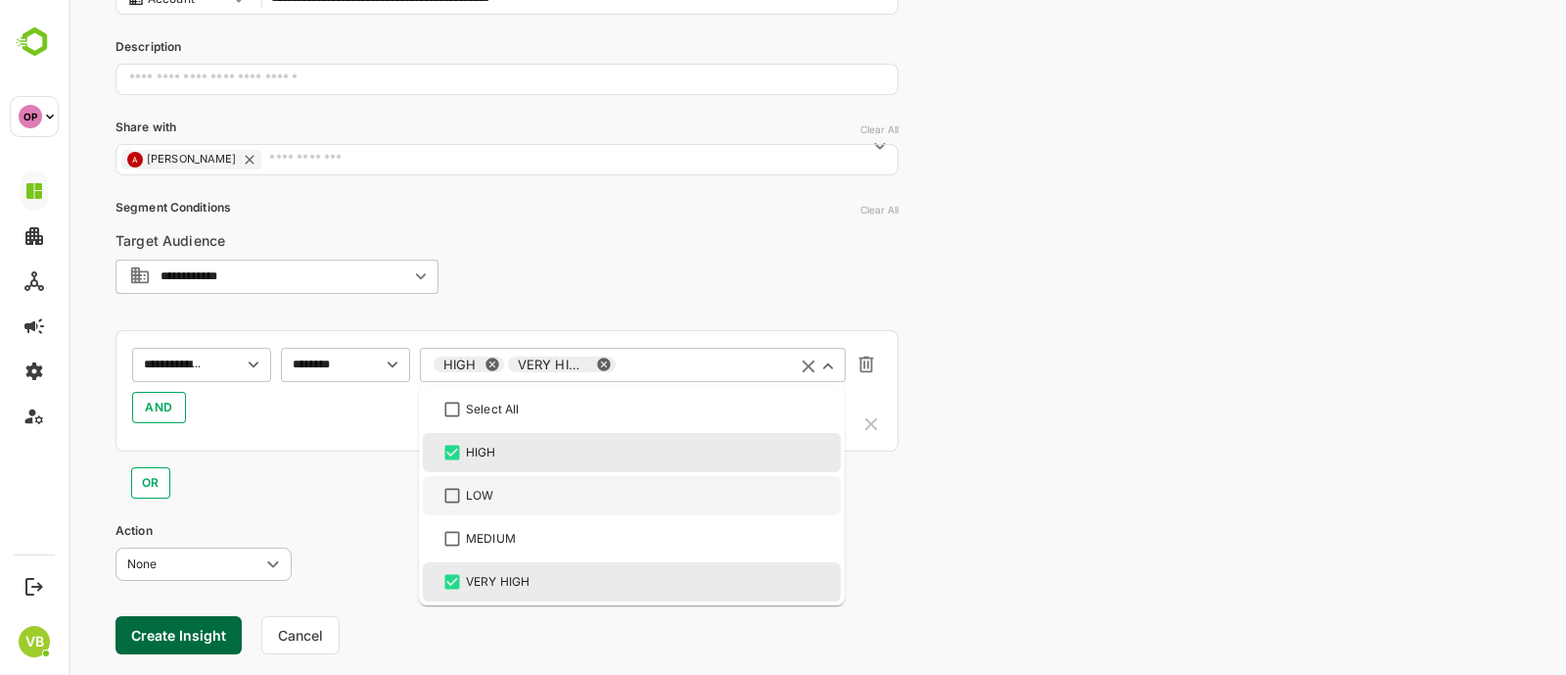
click at [945, 502] on div "**********" at bounding box center [818, 241] width 1498 height 957
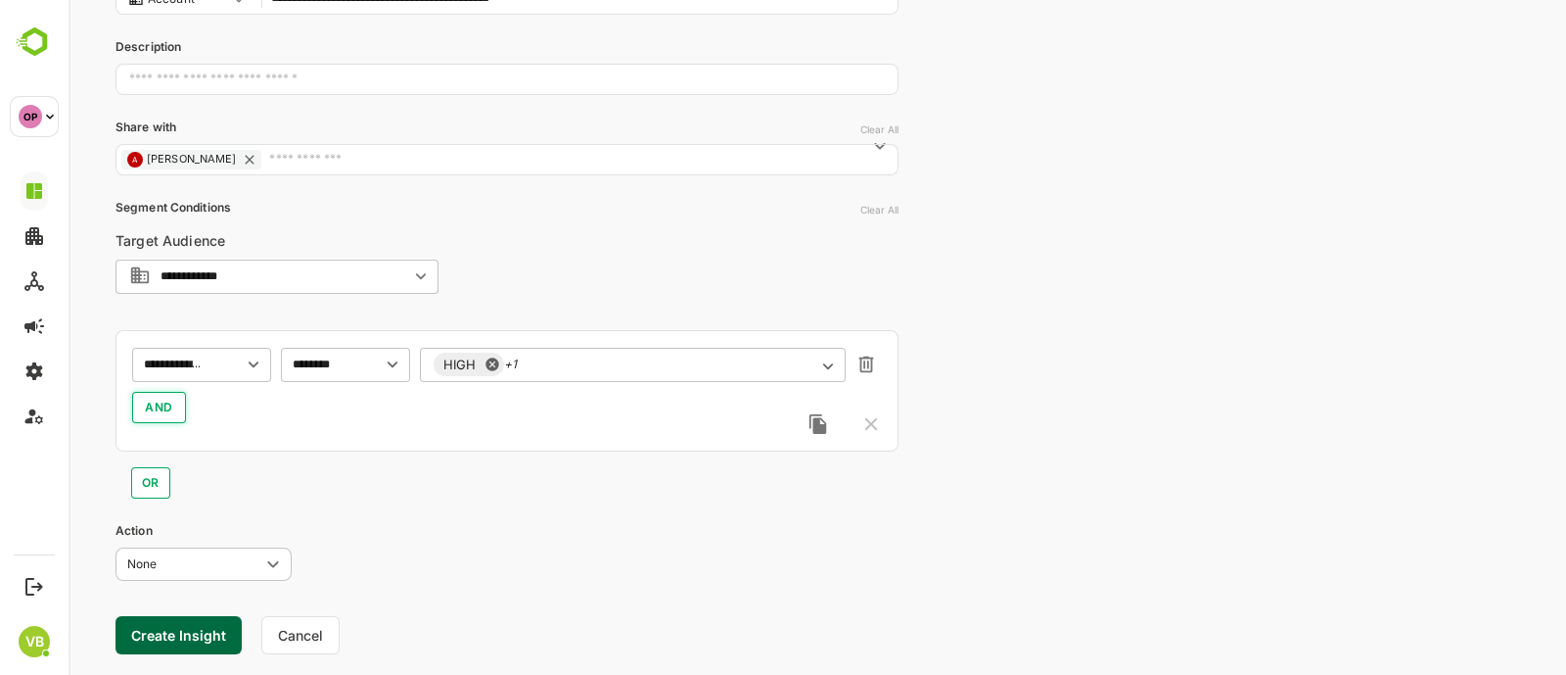
click at [157, 402] on span "AND" at bounding box center [159, 407] width 28 height 23
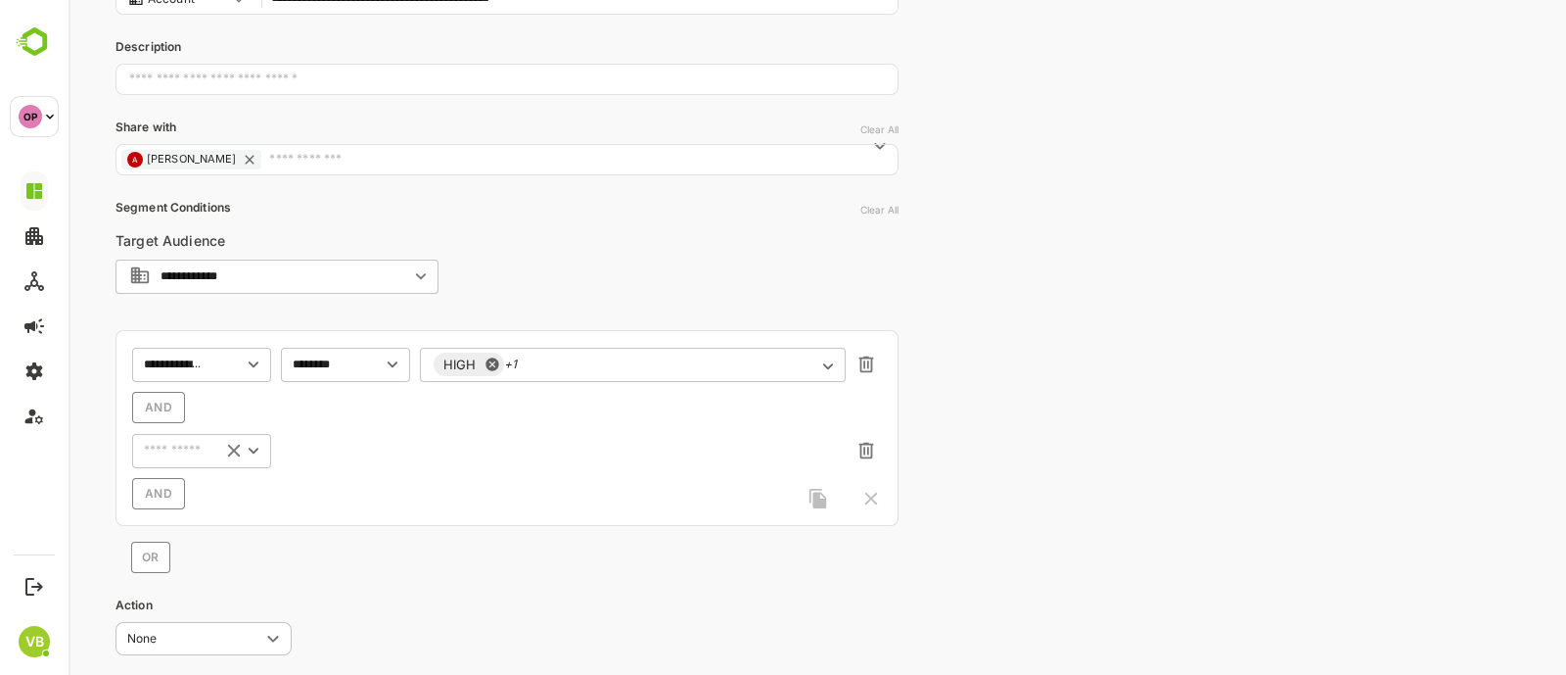
click at [256, 442] on icon "Open" at bounding box center [254, 451] width 22 height 22
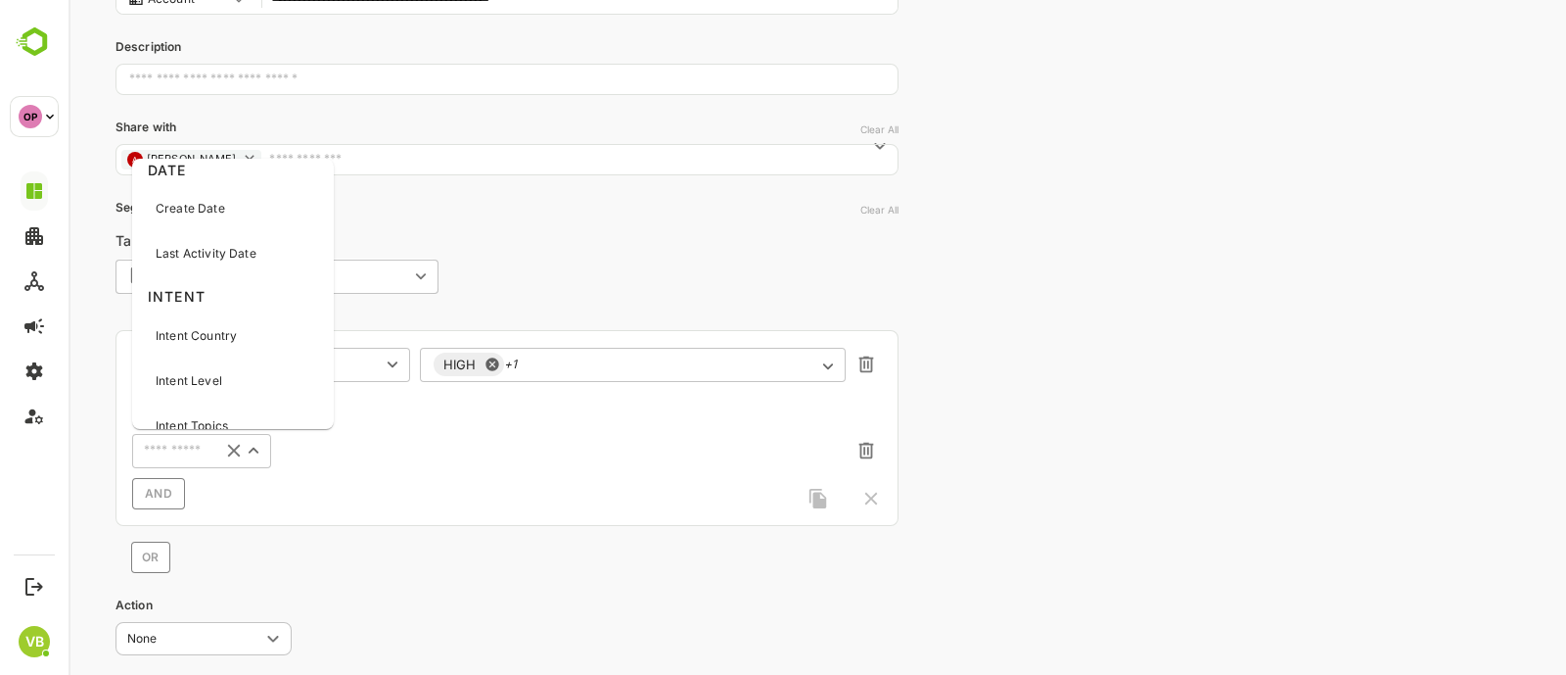
scroll to position [838, 0]
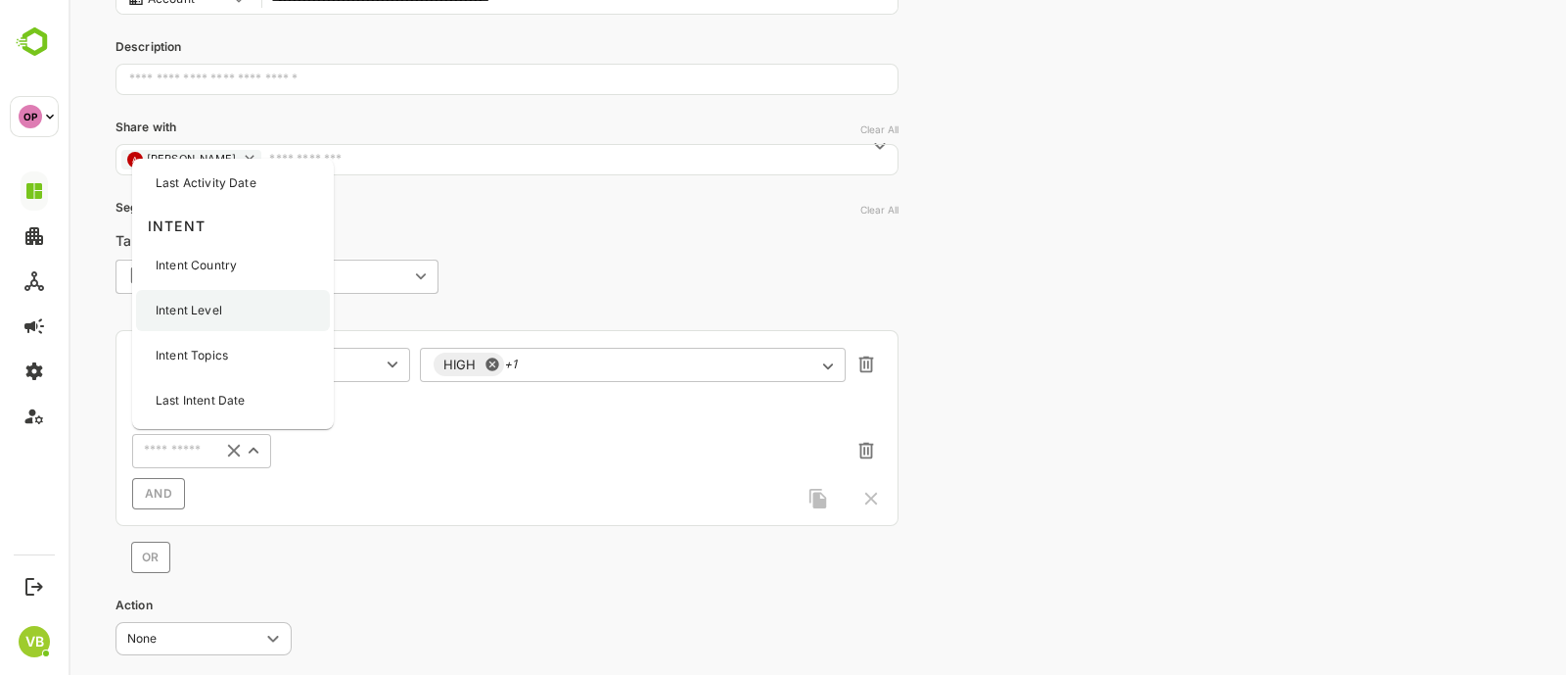
click at [240, 315] on div "Intent Level" at bounding box center [233, 310] width 194 height 41
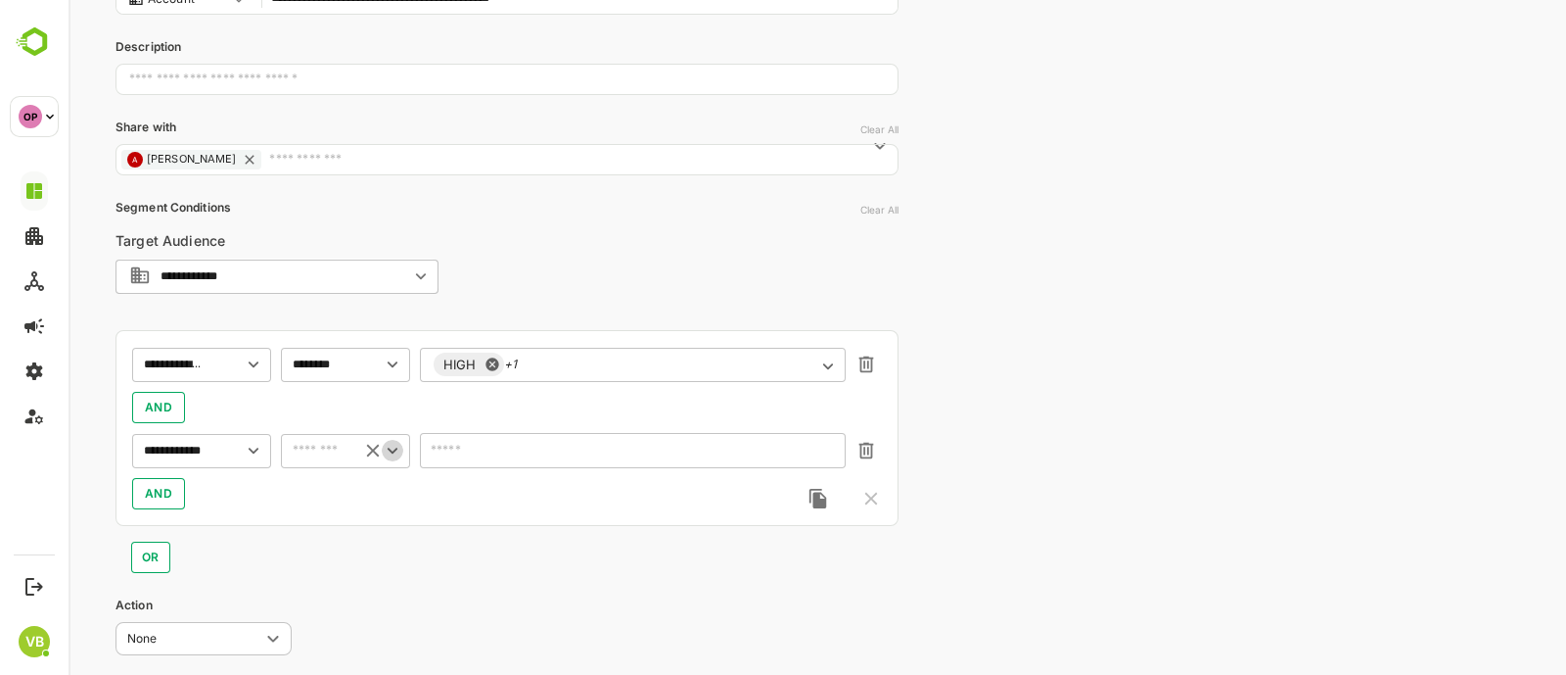
click at [396, 452] on icon "Open" at bounding box center [393, 451] width 22 height 22
click at [345, 511] on li "excludes" at bounding box center [345, 523] width 121 height 29
click at [389, 444] on icon "Open" at bounding box center [393, 451] width 22 height 22
click at [326, 481] on li "includes" at bounding box center [345, 490] width 121 height 29
type input "********"
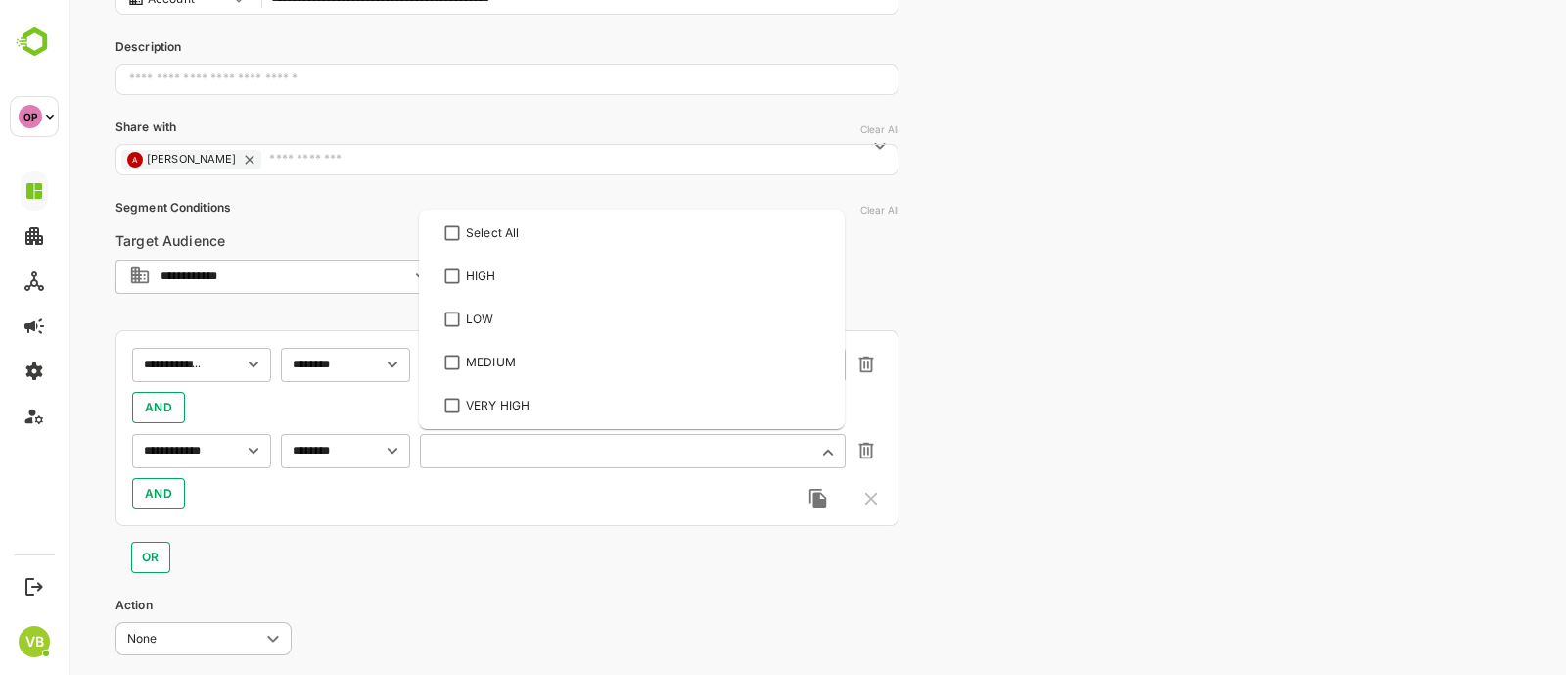
click at [501, 443] on input "text" at bounding box center [621, 450] width 374 height 15
click at [482, 281] on div "HIGH" at bounding box center [481, 276] width 30 height 18
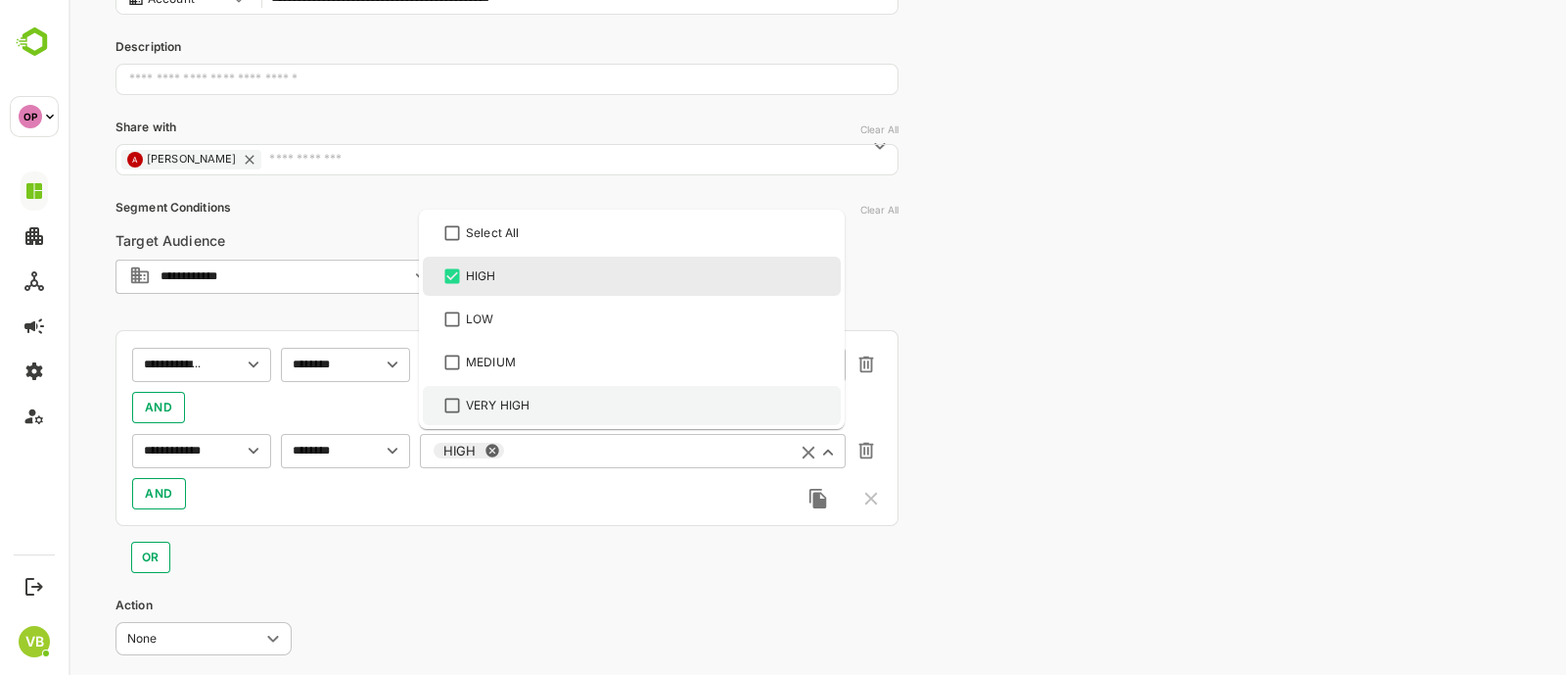
click at [498, 399] on div "VERY HIGH" at bounding box center [498, 405] width 64 height 18
click at [612, 551] on div "OR" at bounding box center [507, 549] width 783 height 47
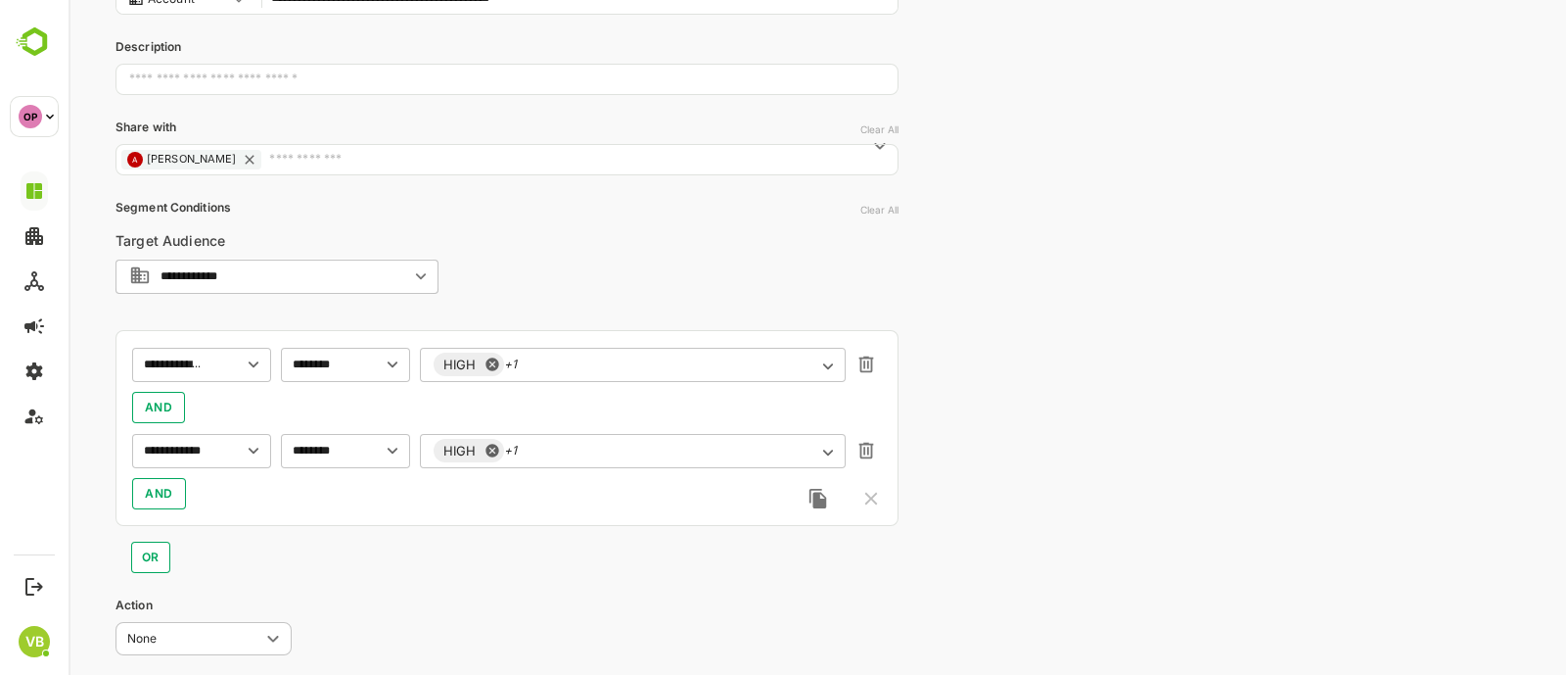
scroll to position [355, 0]
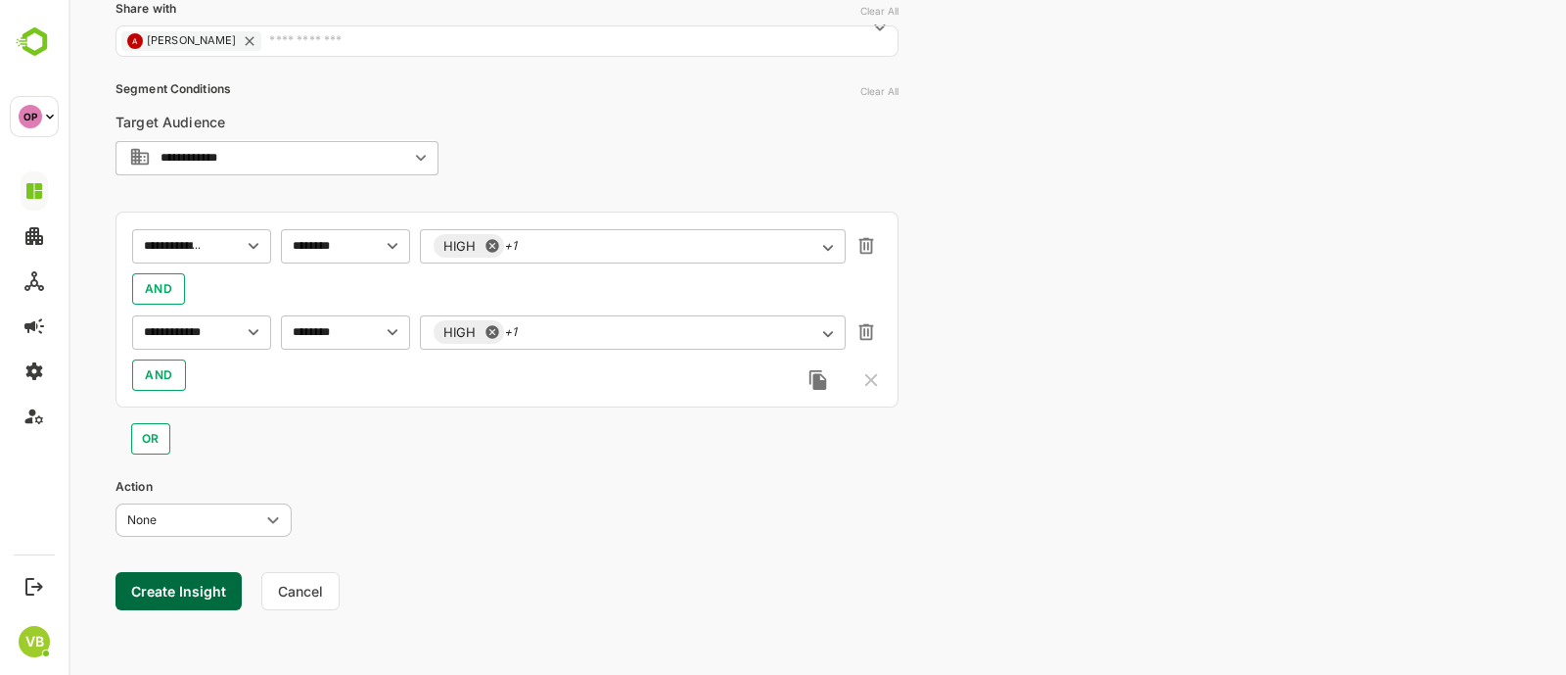
click at [191, 590] on button "Create Insight" at bounding box center [179, 591] width 126 height 38
click at [368, 609] on link "View" at bounding box center [364, 613] width 43 height 23
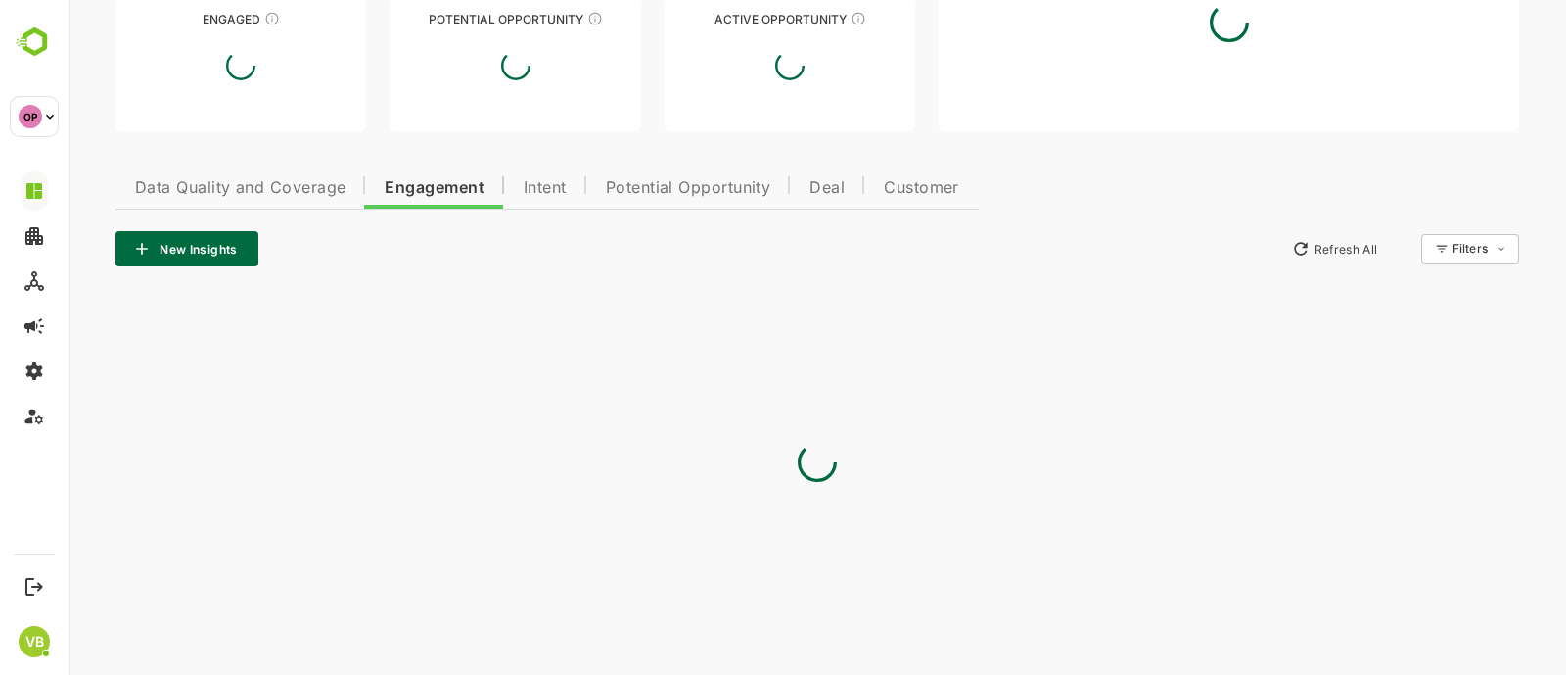
type input "**********"
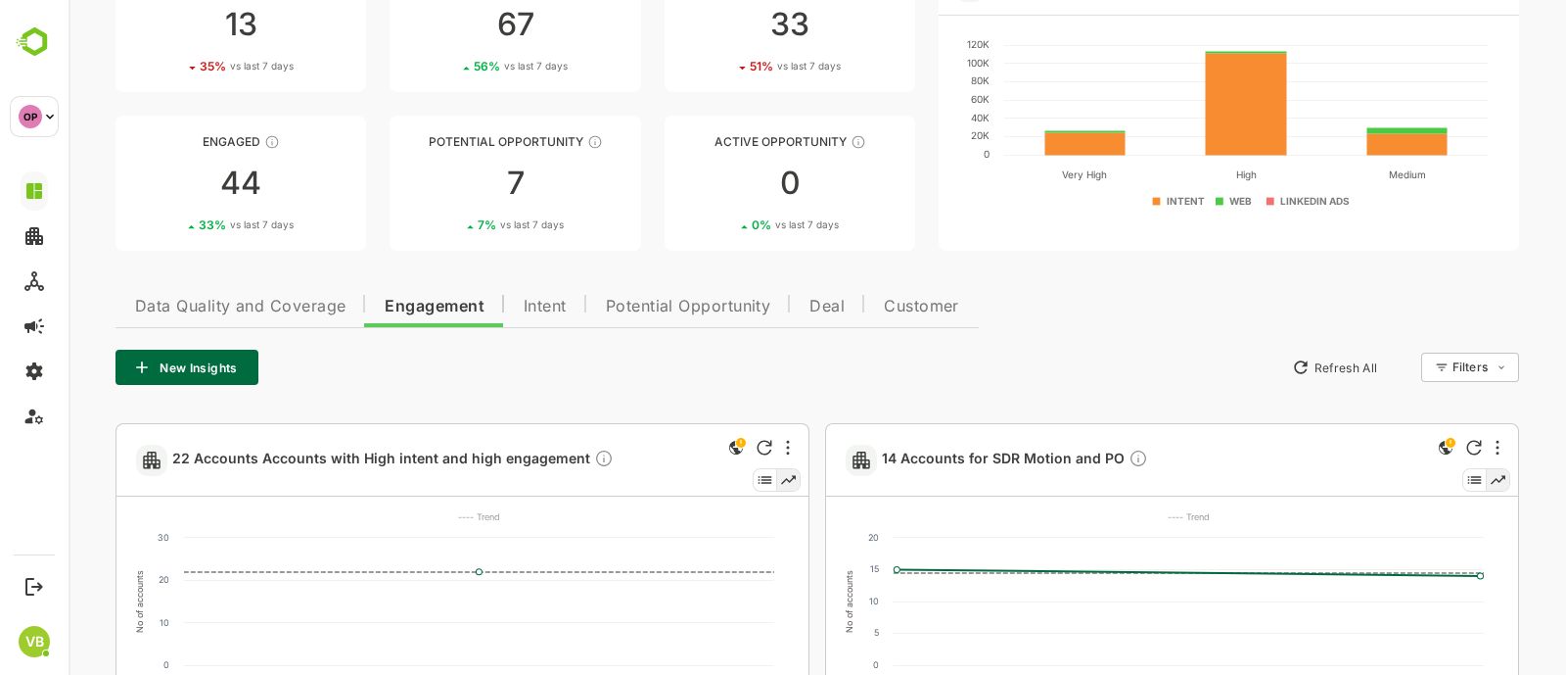
scroll to position [0, 0]
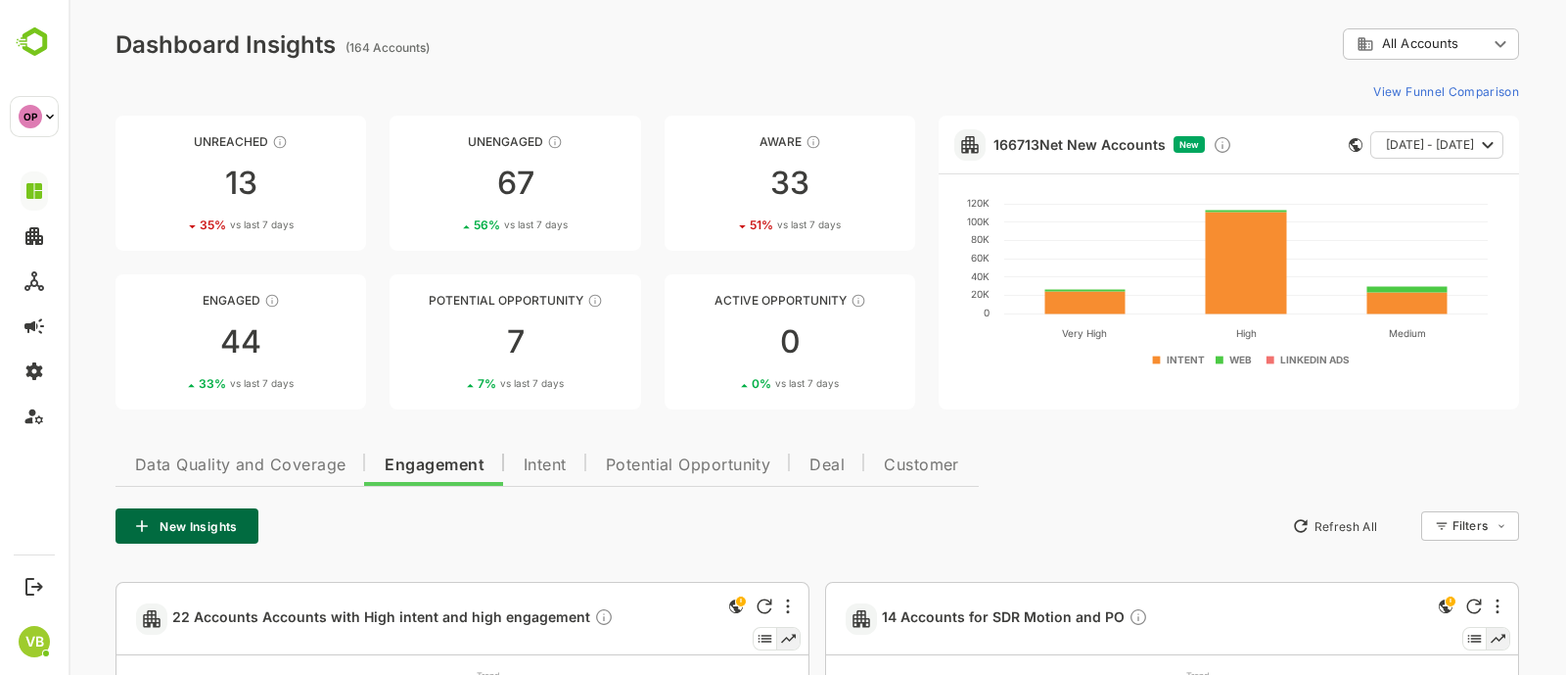
click at [300, 467] on span "Data Quality and Coverage" at bounding box center [240, 465] width 210 height 16
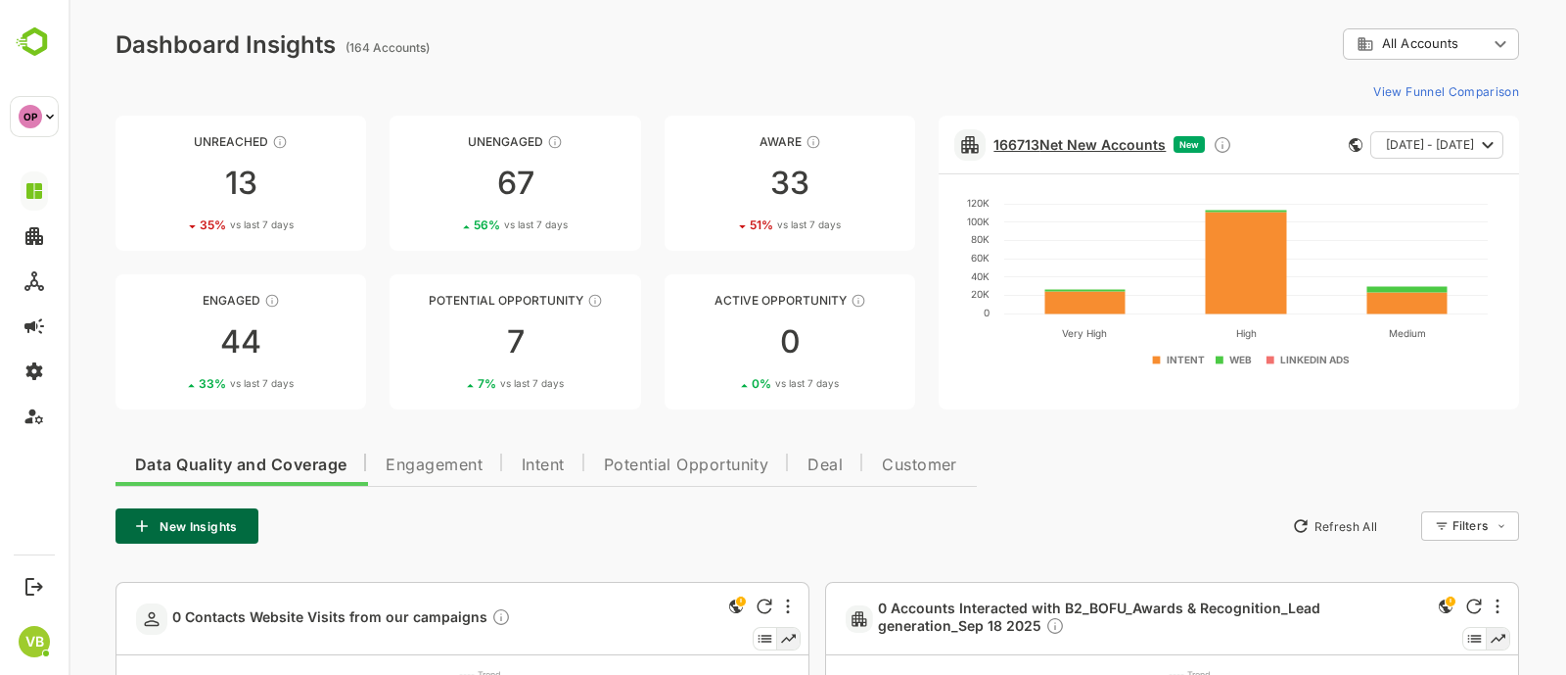
click at [1081, 144] on link "166713 Net New Accounts" at bounding box center [1080, 144] width 172 height 17
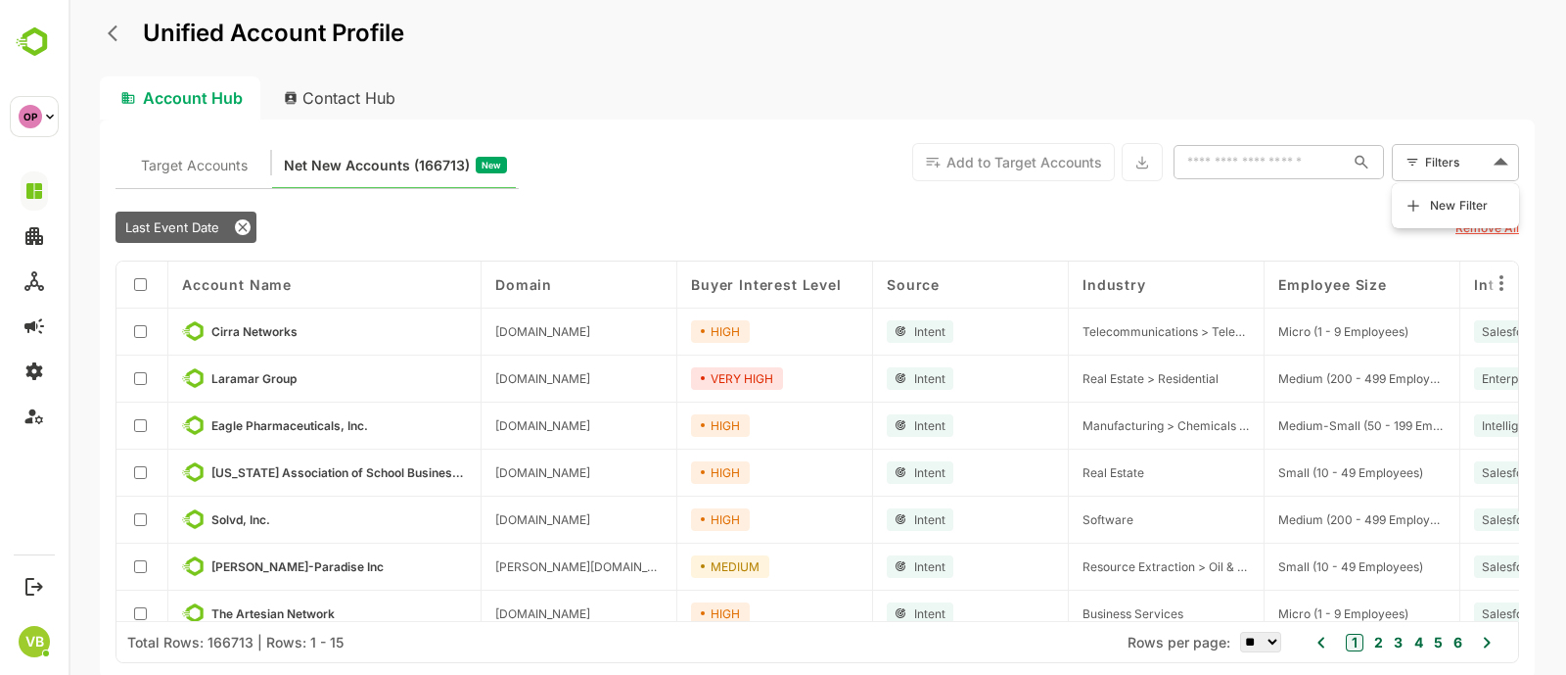
click at [1468, 165] on body "Unified Account Profile Account Hub Contact Hub Target Accounts Net New Account…" at bounding box center [818, 337] width 1498 height 675
click at [1439, 194] on span "New Filter" at bounding box center [1459, 205] width 59 height 23
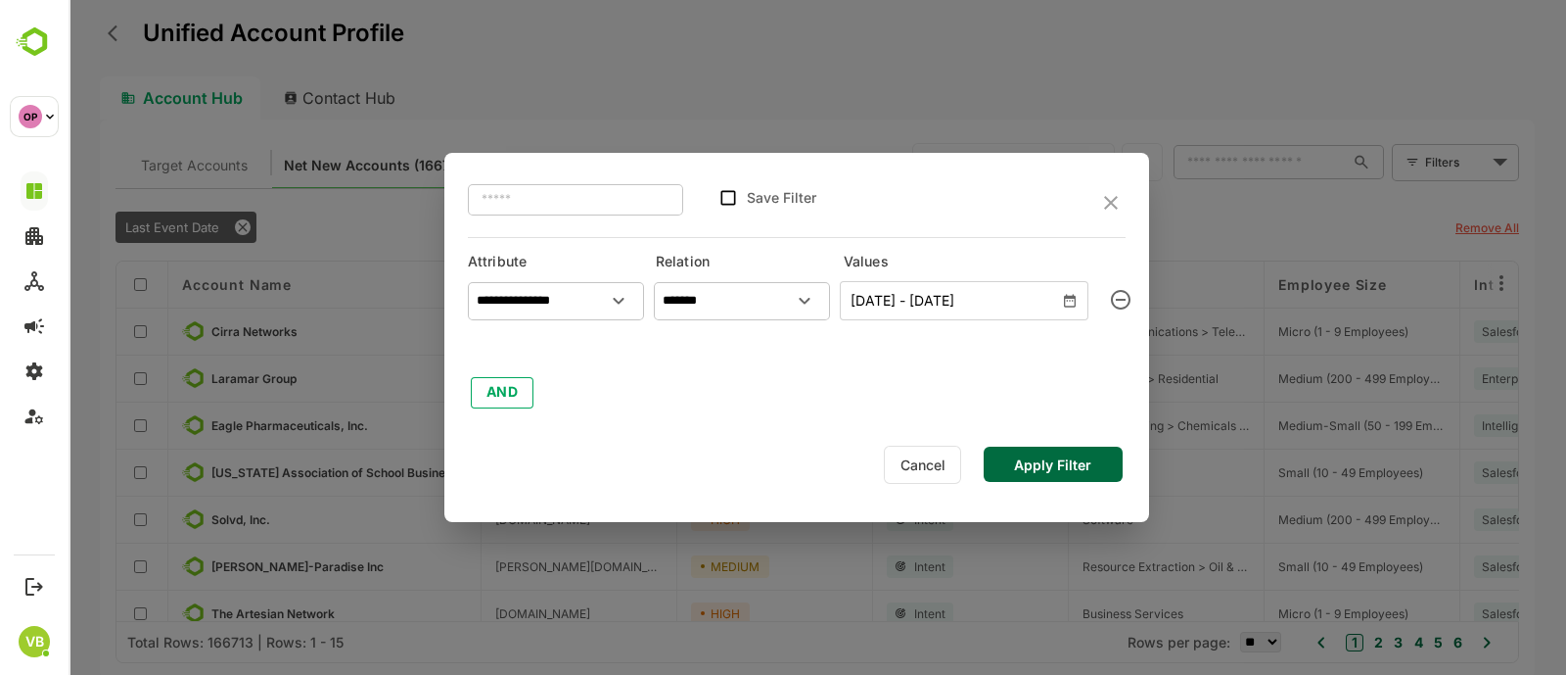
click at [521, 377] on button "AND" at bounding box center [502, 392] width 63 height 31
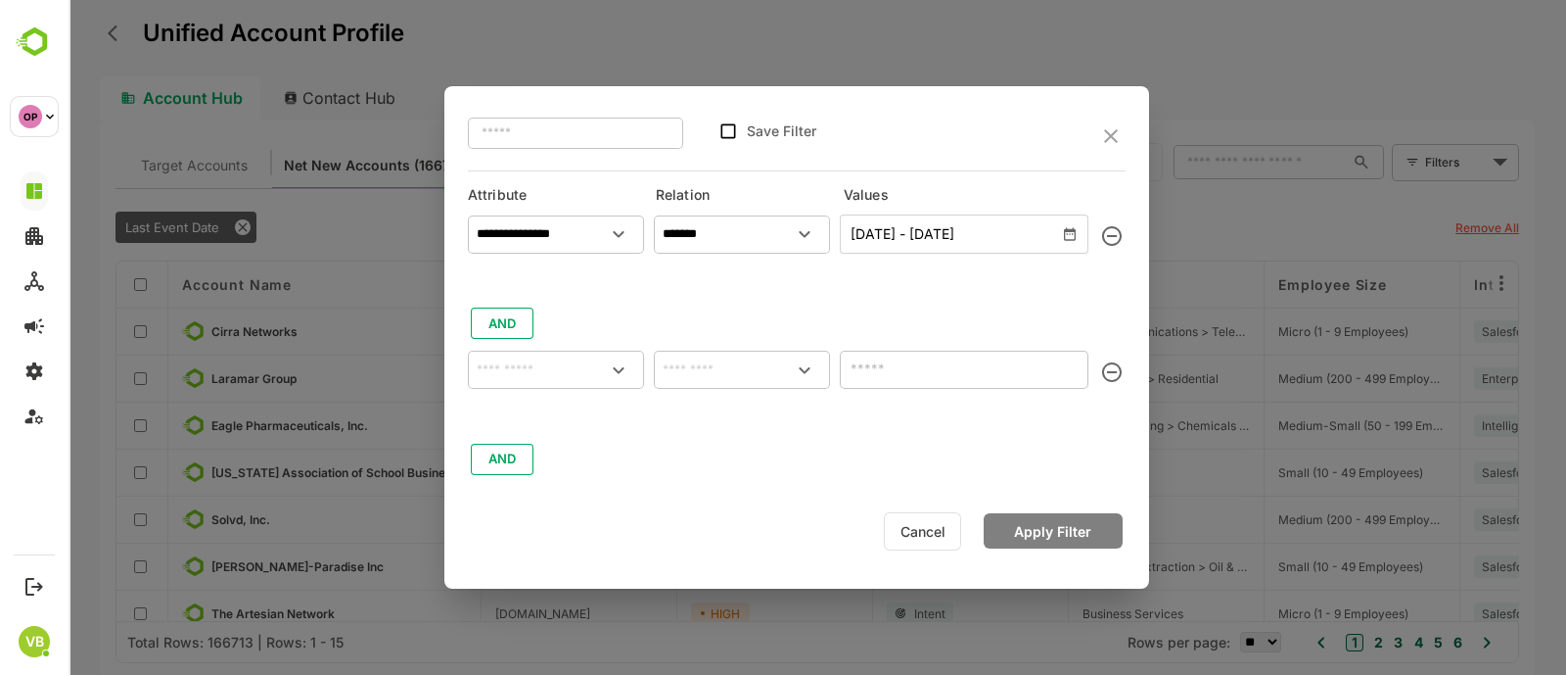
click at [627, 360] on icon "Open" at bounding box center [618, 369] width 23 height 23
click at [620, 366] on icon "Open" at bounding box center [618, 369] width 23 height 23
type input "*"
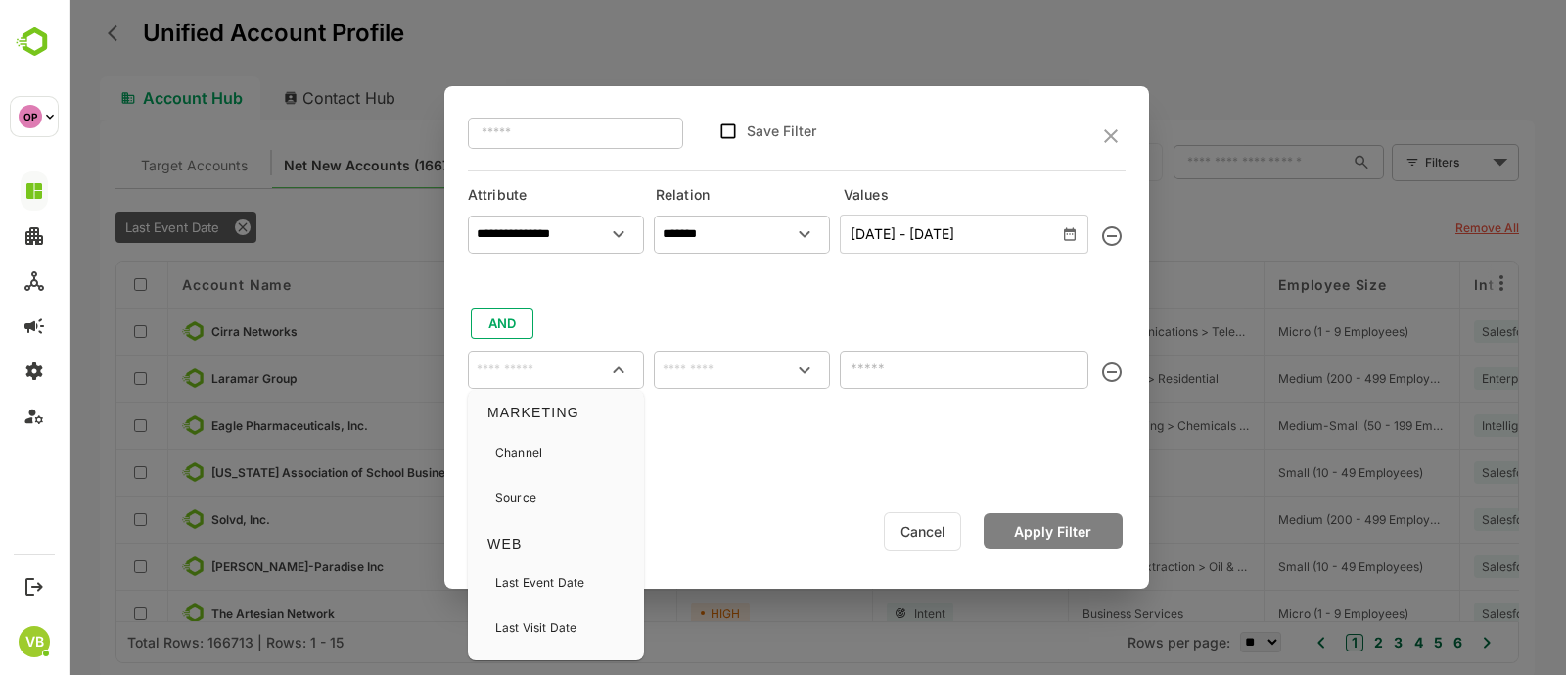
scroll to position [580, 0]
click at [528, 483] on div "Source" at bounding box center [515, 496] width 41 height 41
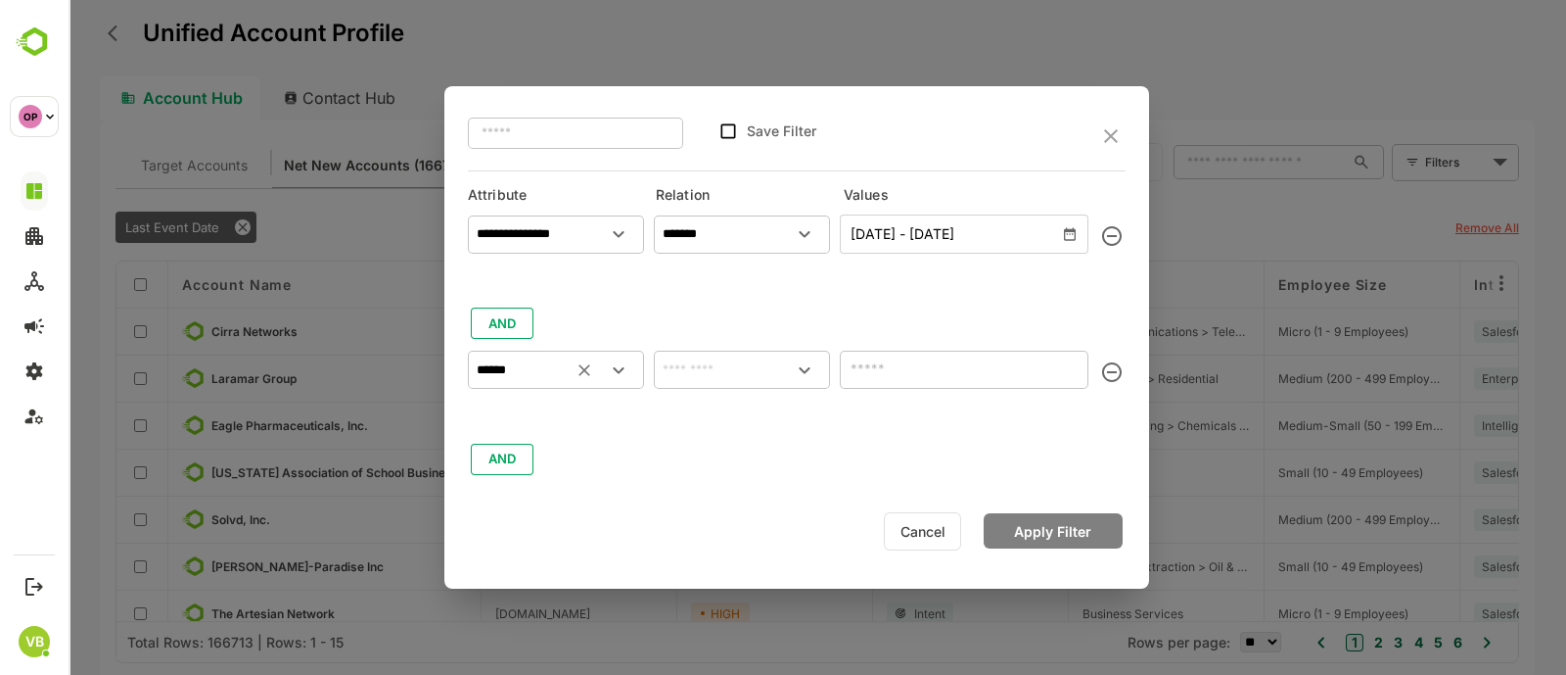
drag, startPoint x: 587, startPoint y: 361, endPoint x: 626, endPoint y: 356, distance: 38.5
click at [626, 356] on div at bounding box center [602, 369] width 68 height 33
click at [621, 374] on icon "Open" at bounding box center [618, 369] width 23 height 23
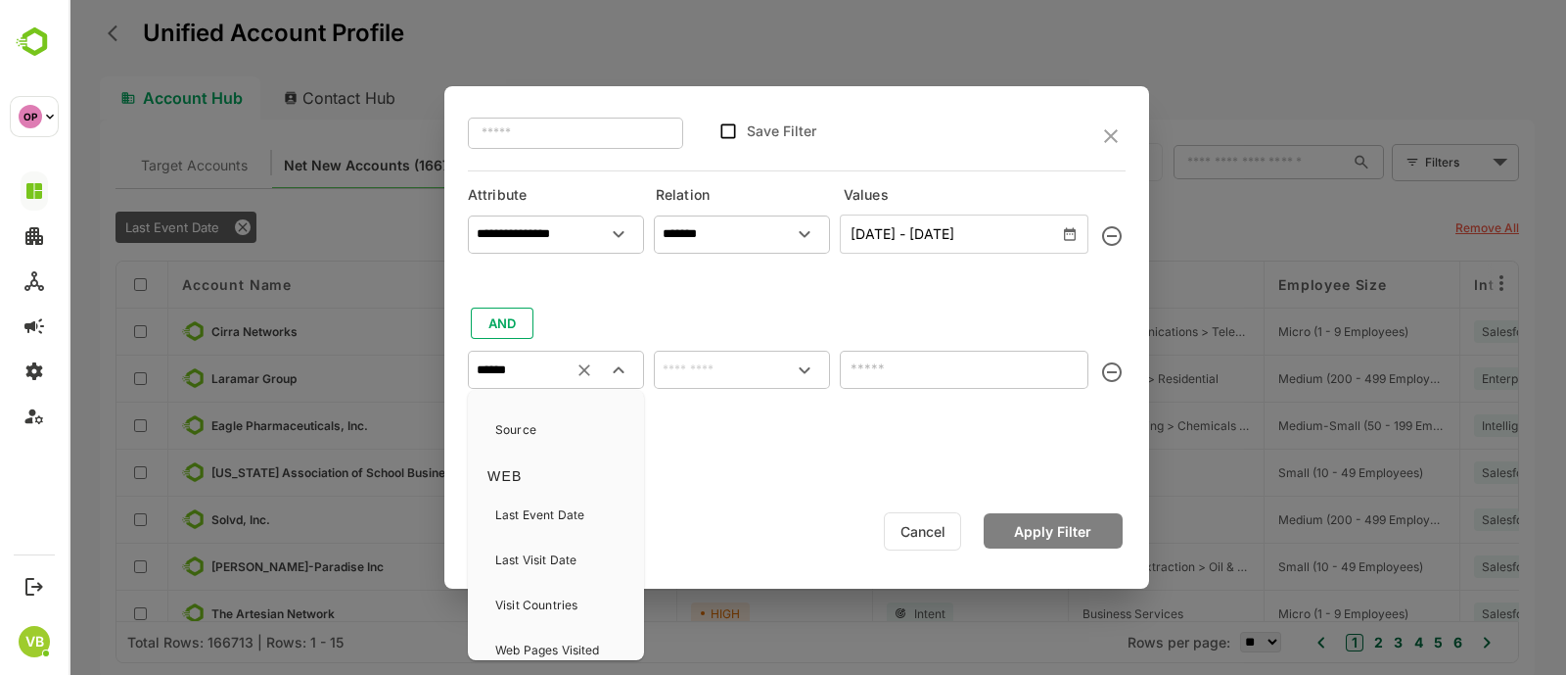
scroll to position [665, 0]
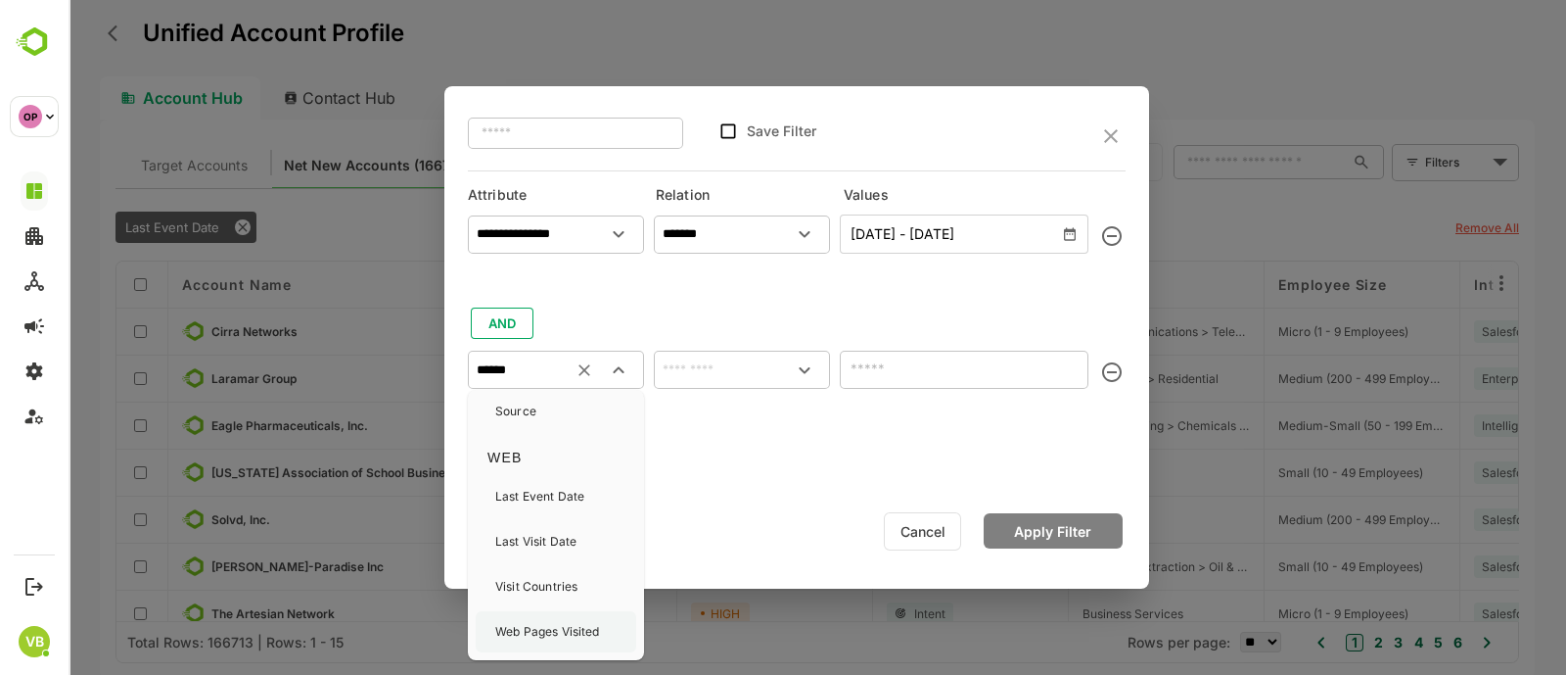
click at [549, 631] on p "Web Pages Visited" at bounding box center [547, 632] width 105 height 18
type input "**********"
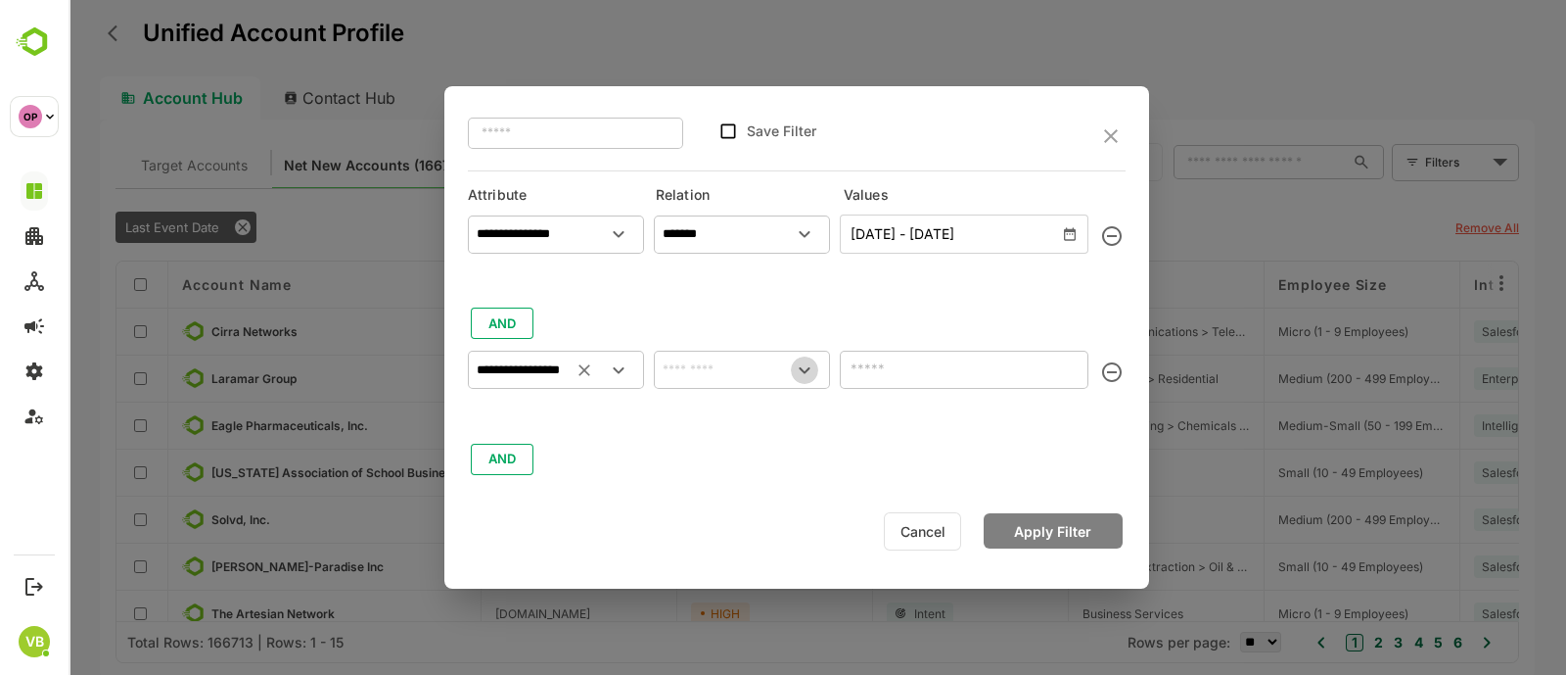
click at [803, 369] on icon "Open" at bounding box center [804, 369] width 23 height 23
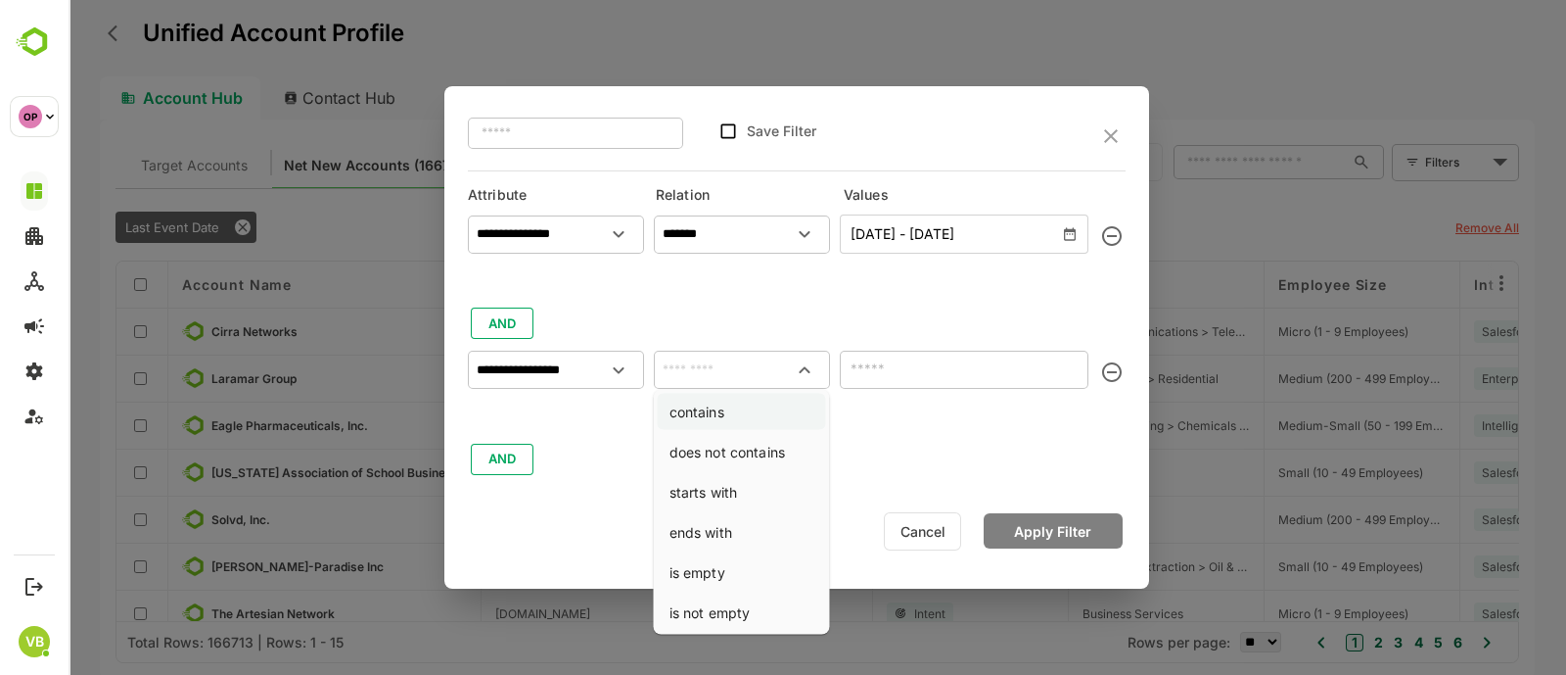
click at [760, 405] on li "contains" at bounding box center [742, 412] width 168 height 36
type input "********"
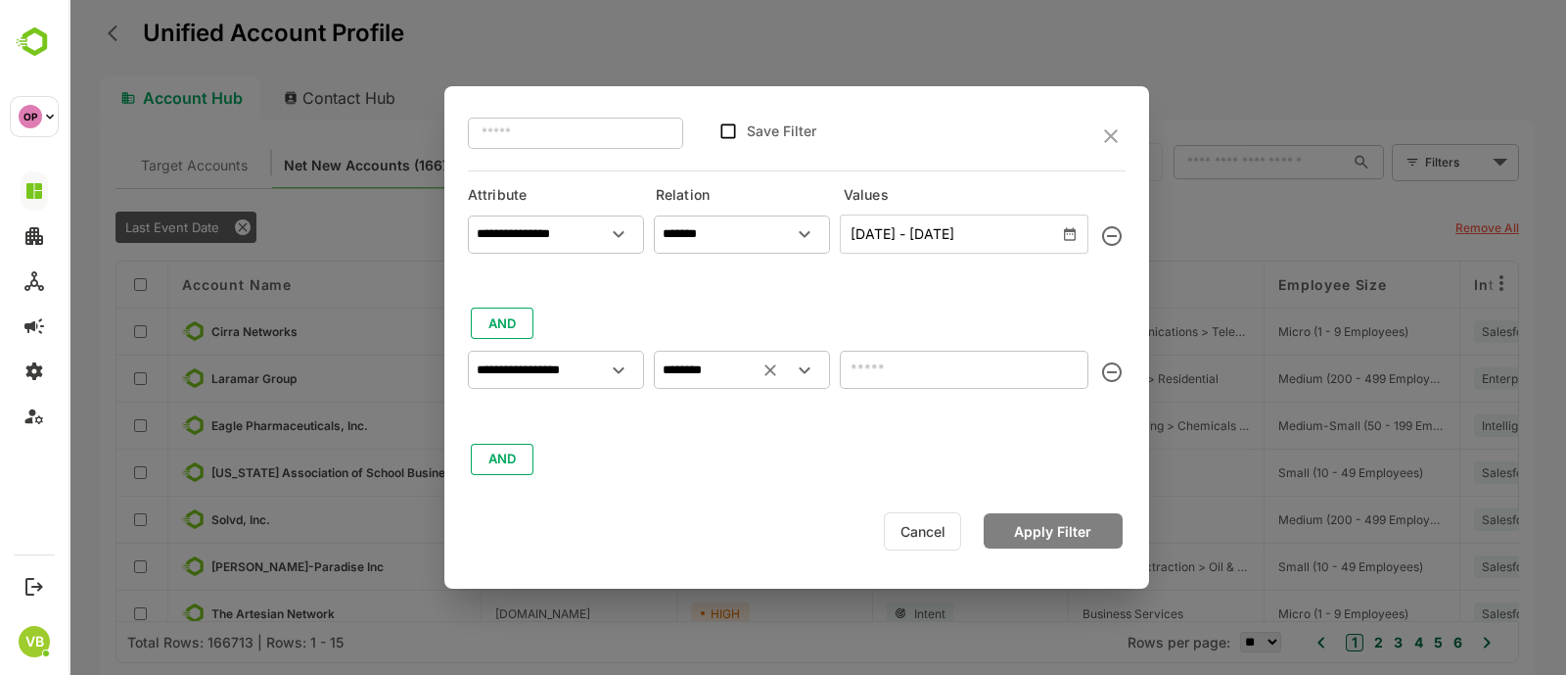
click at [894, 384] on input "text" at bounding box center [964, 369] width 249 height 38
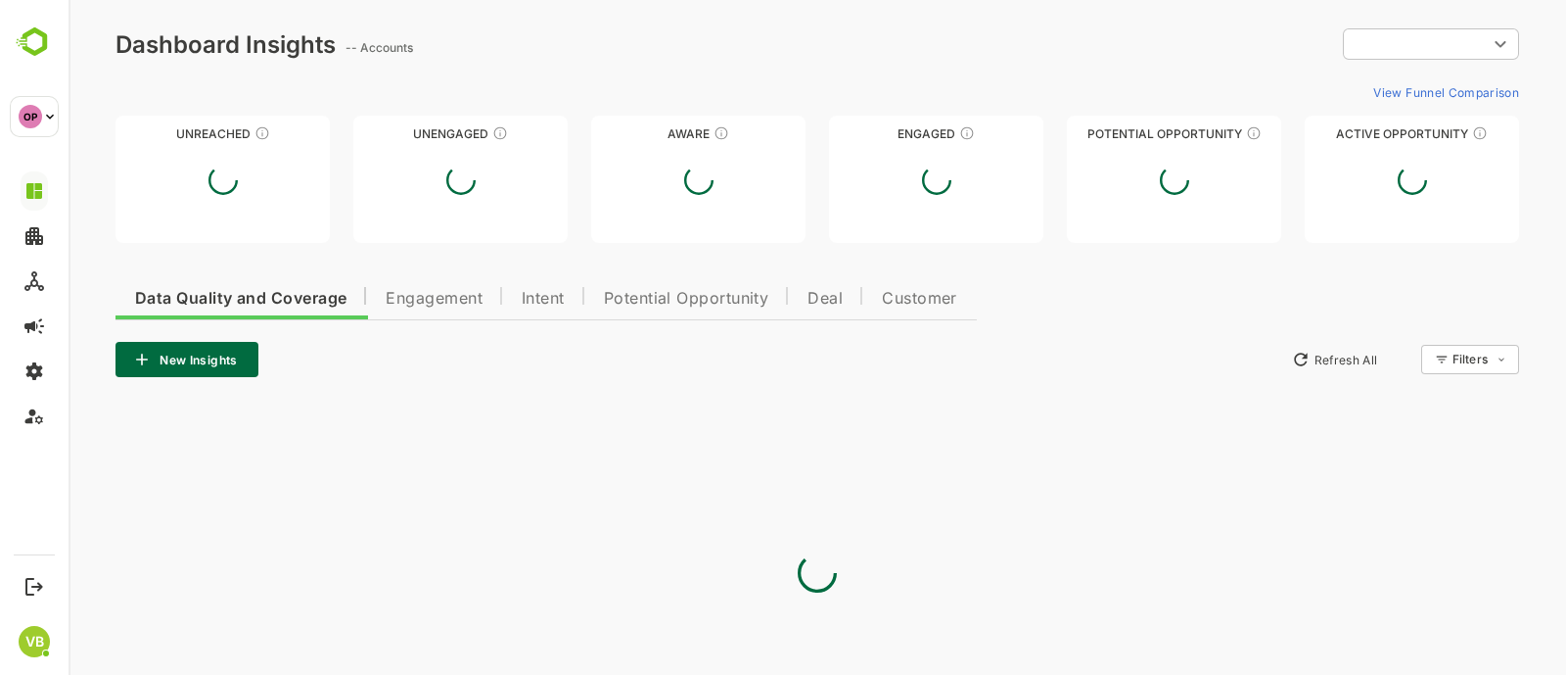
type input "**********"
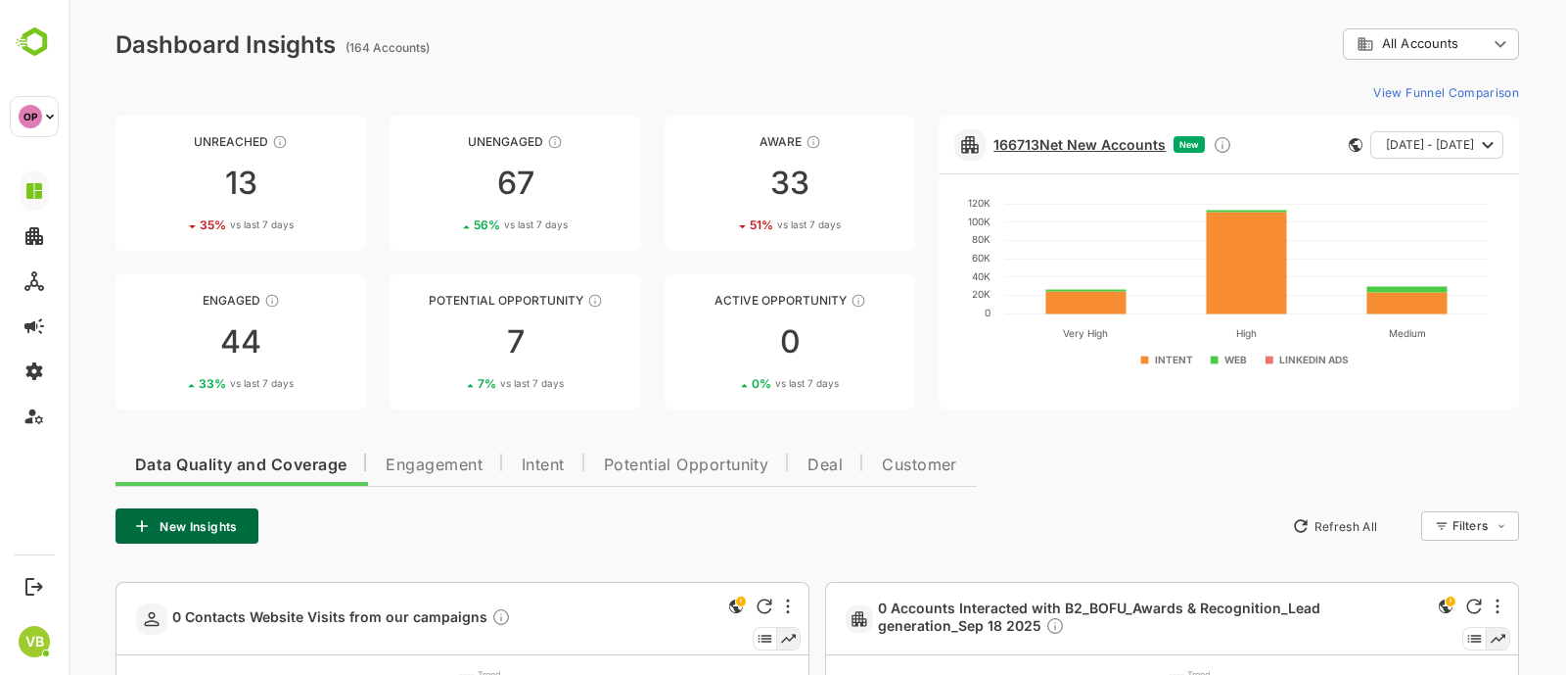
click at [1114, 139] on link "166713 Net New Accounts" at bounding box center [1080, 144] width 172 height 17
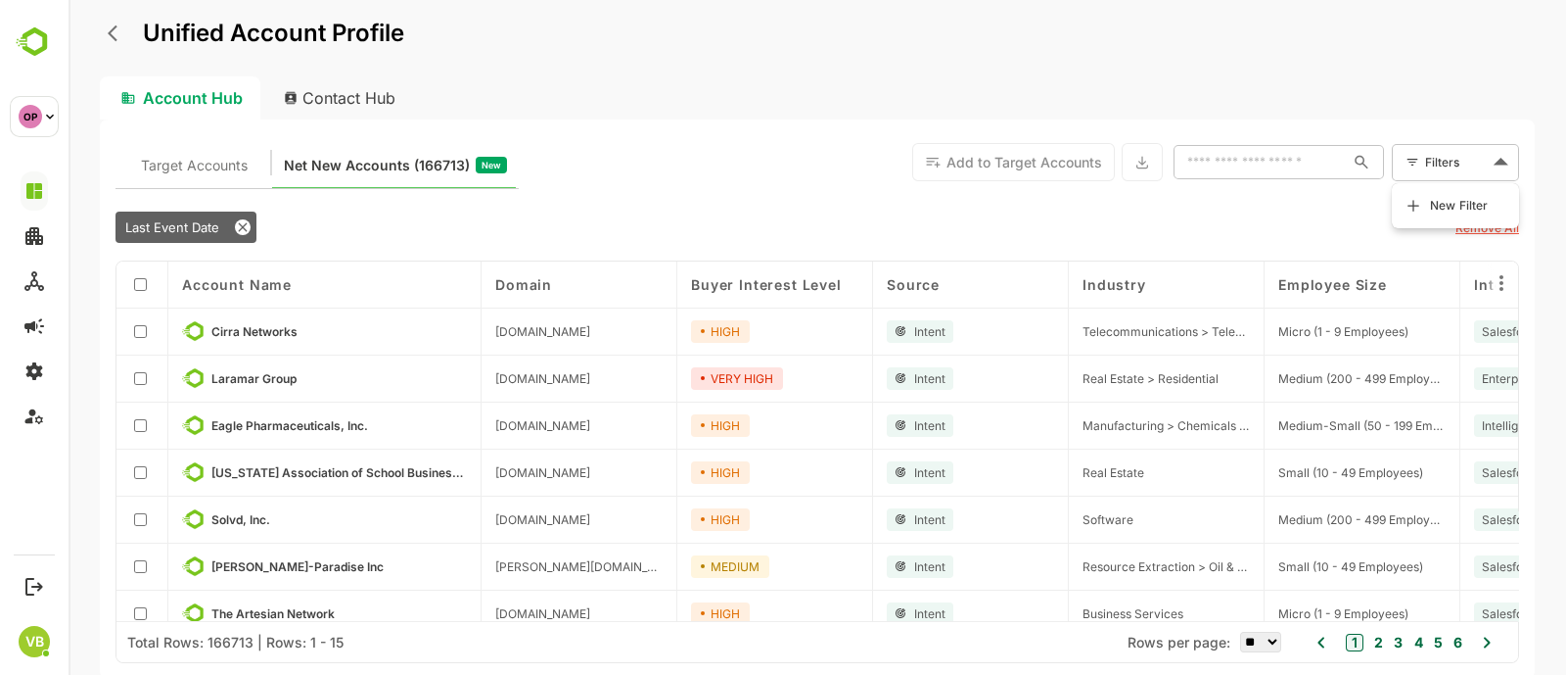
click at [1453, 157] on body "Unified Account Profile Account Hub Contact Hub Target Accounts Net New Account…" at bounding box center [818, 337] width 1498 height 675
click at [1432, 195] on span "New Filter" at bounding box center [1459, 205] width 59 height 23
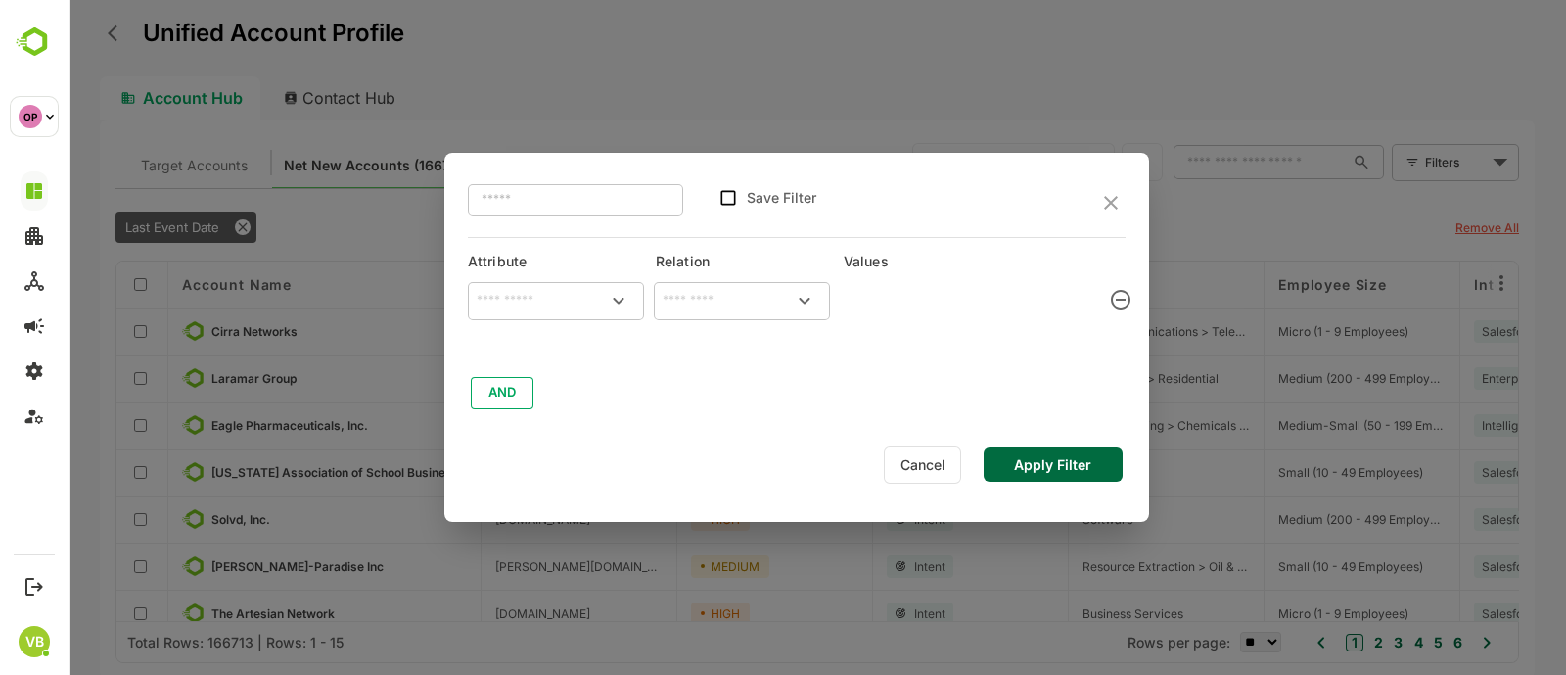
type input "**********"
type input "*******"
click at [586, 300] on icon "Clear" at bounding box center [585, 301] width 12 height 12
click at [619, 301] on icon "Open" at bounding box center [618, 300] width 23 height 23
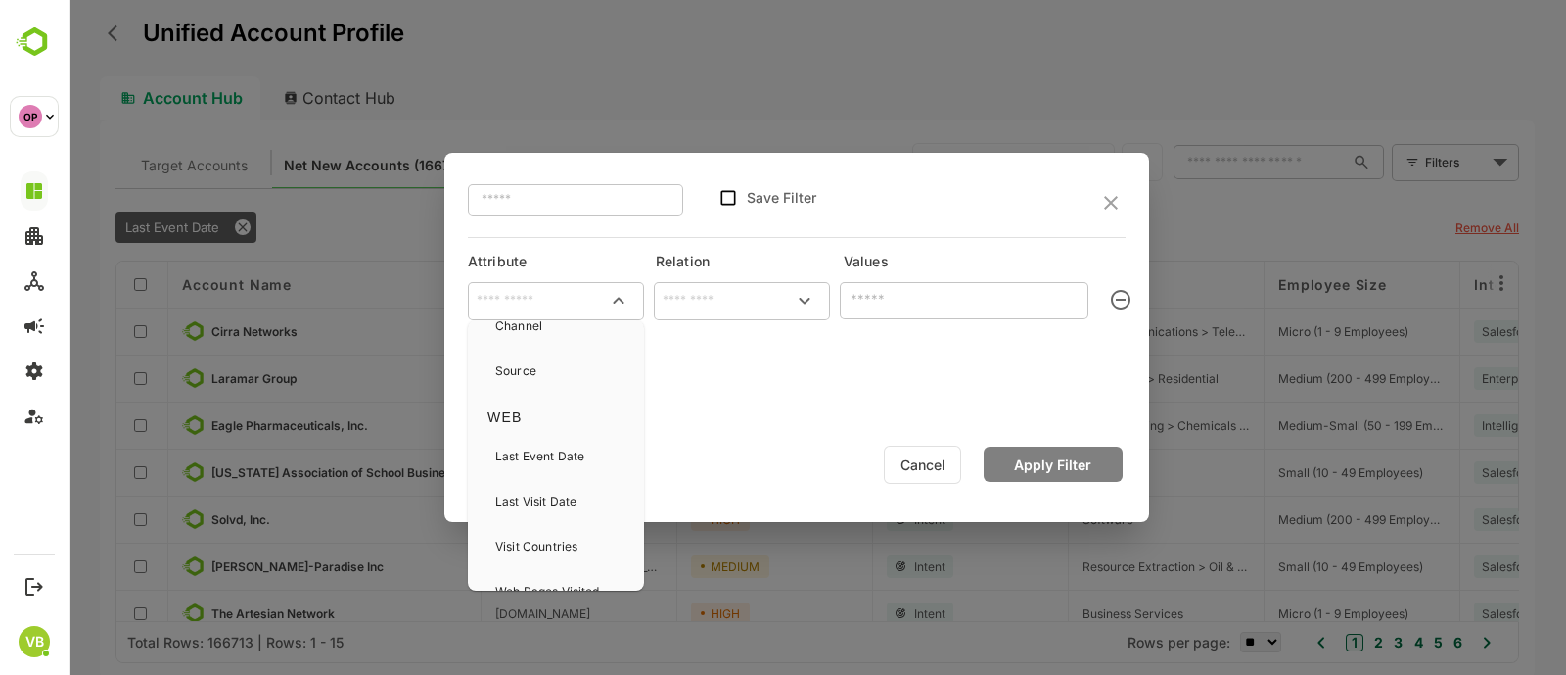
scroll to position [665, 0]
click at [565, 560] on p "Web Pages Visited" at bounding box center [547, 562] width 105 height 18
type input "**********"
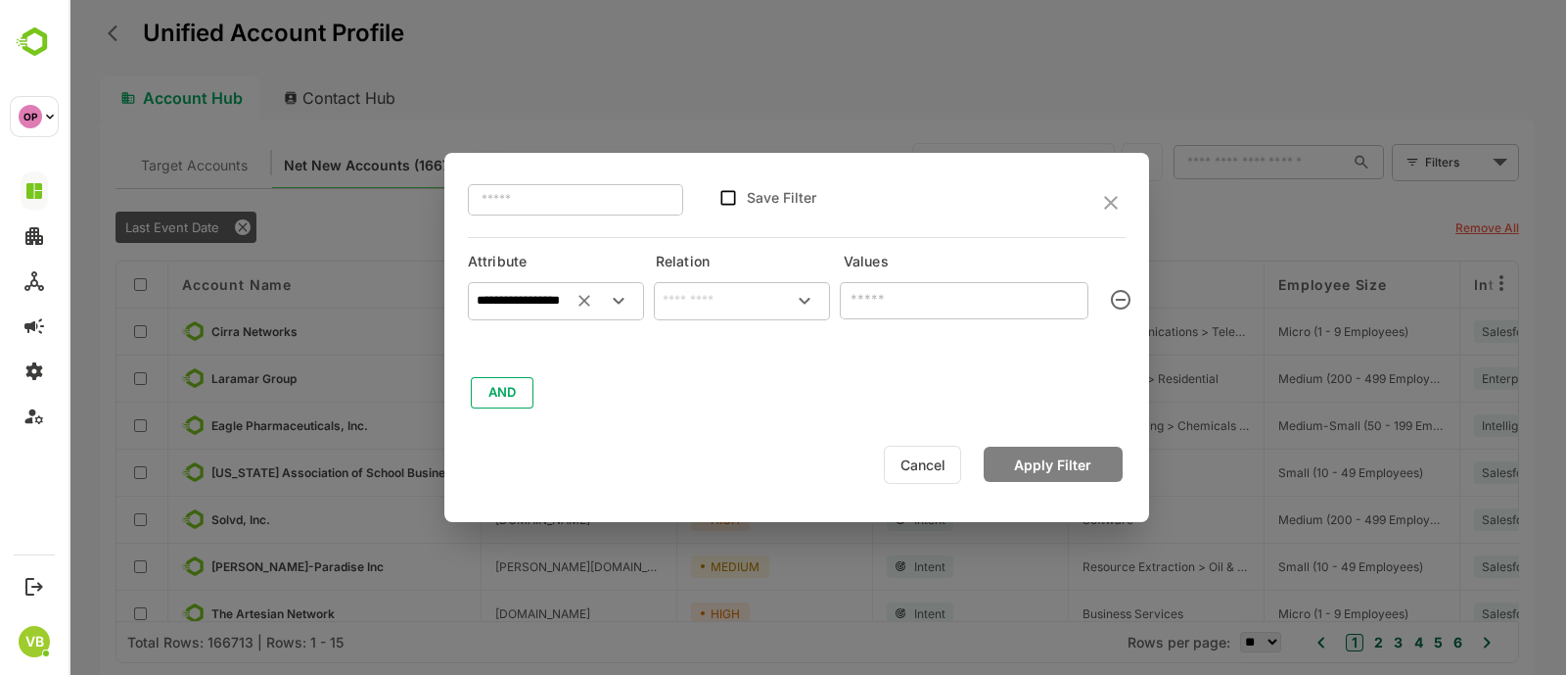
click at [806, 294] on icon "Open" at bounding box center [804, 300] width 23 height 23
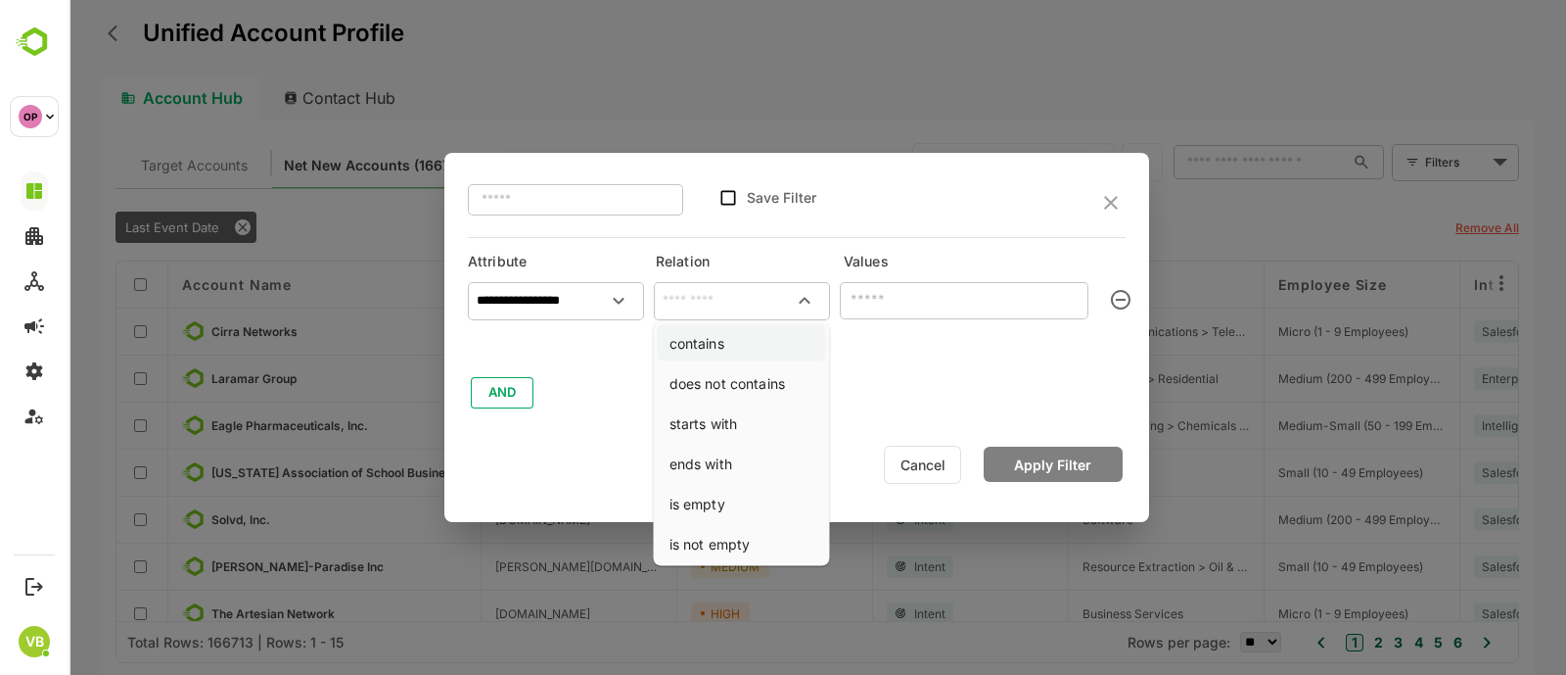
click at [723, 347] on li "contains" at bounding box center [742, 343] width 168 height 36
type input "********"
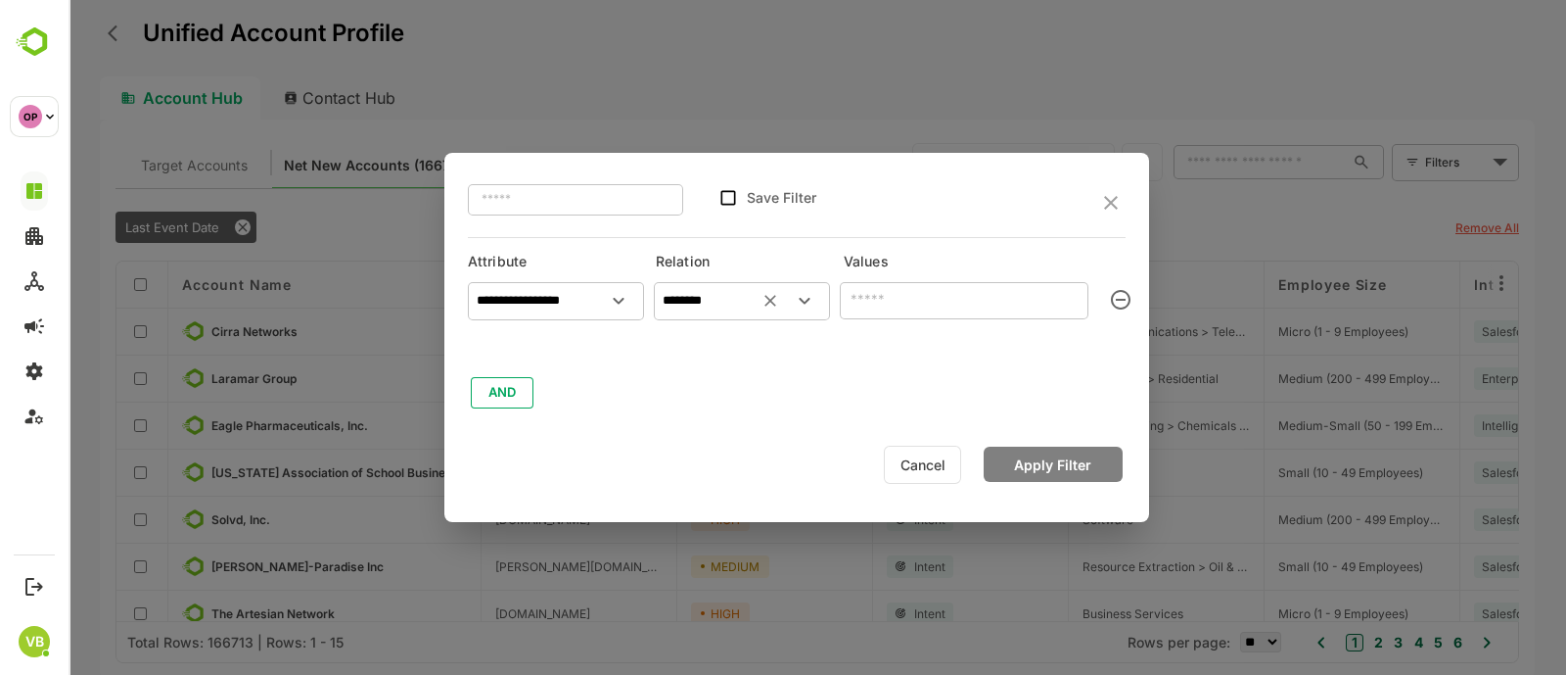
click at [903, 310] on input "text" at bounding box center [964, 301] width 249 height 38
paste input "**********"
type input "**********"
click at [1054, 469] on button "Apply Filter" at bounding box center [1053, 463] width 139 height 35
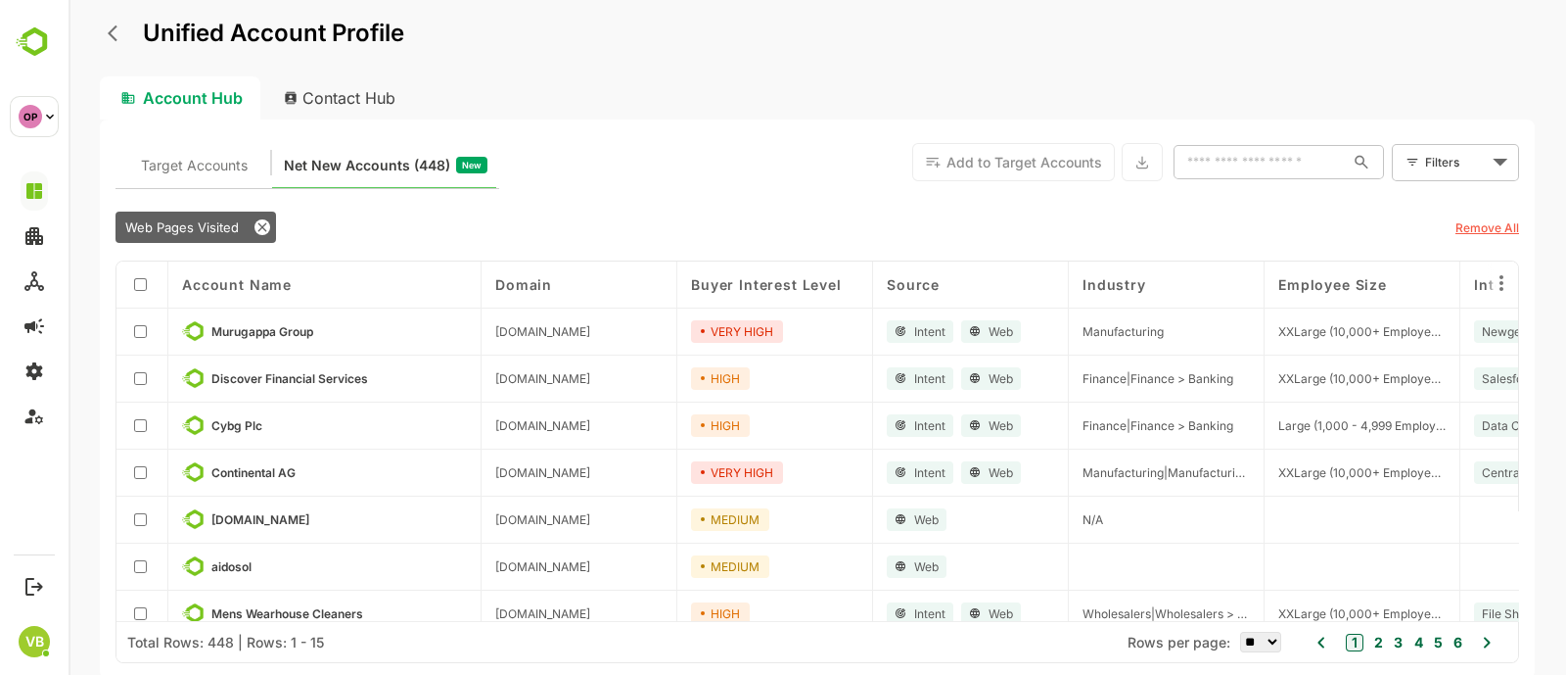
click at [1434, 158] on body "Unified Account Profile Account Hub Contact Hub Target Accounts Net New Account…" at bounding box center [818, 337] width 1498 height 675
click at [1425, 204] on li "New Filter" at bounding box center [1455, 205] width 117 height 35
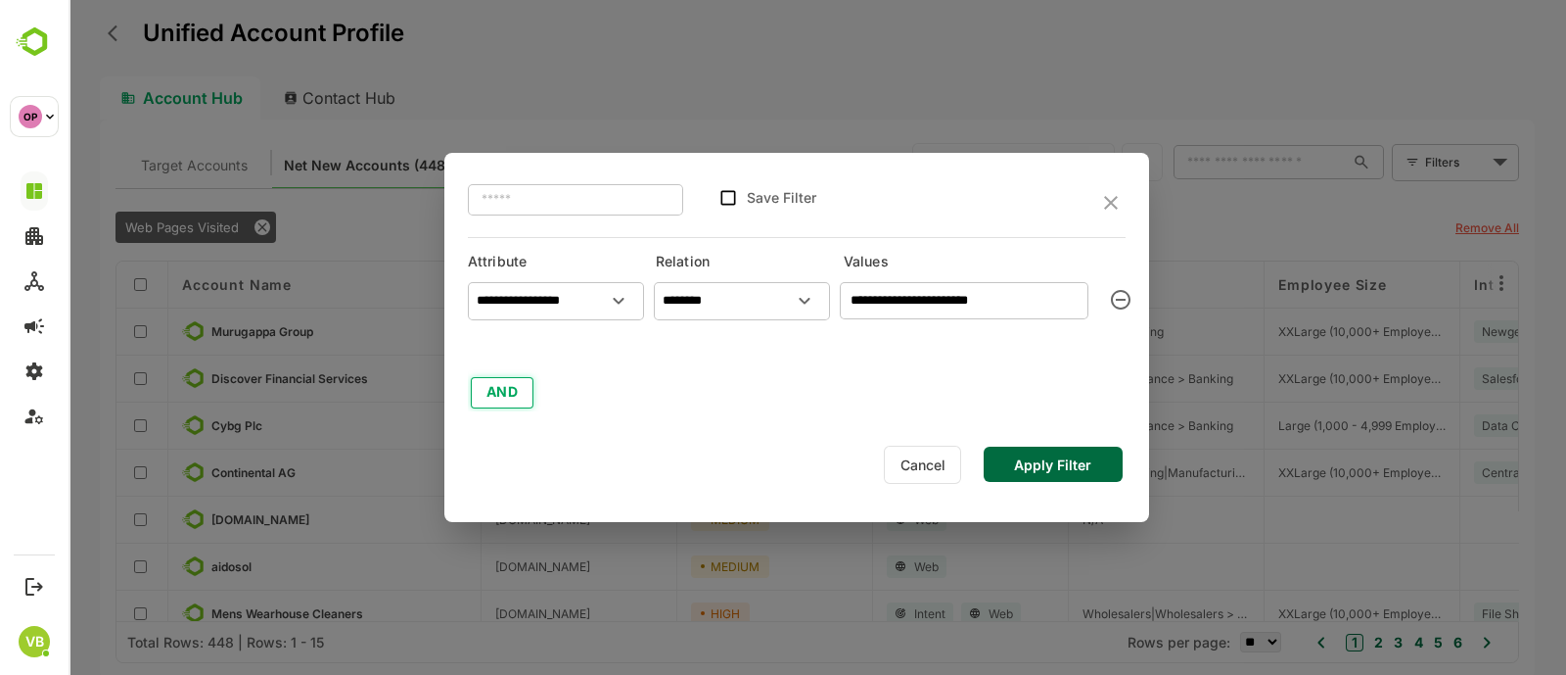
click at [501, 398] on button "AND" at bounding box center [502, 392] width 63 height 31
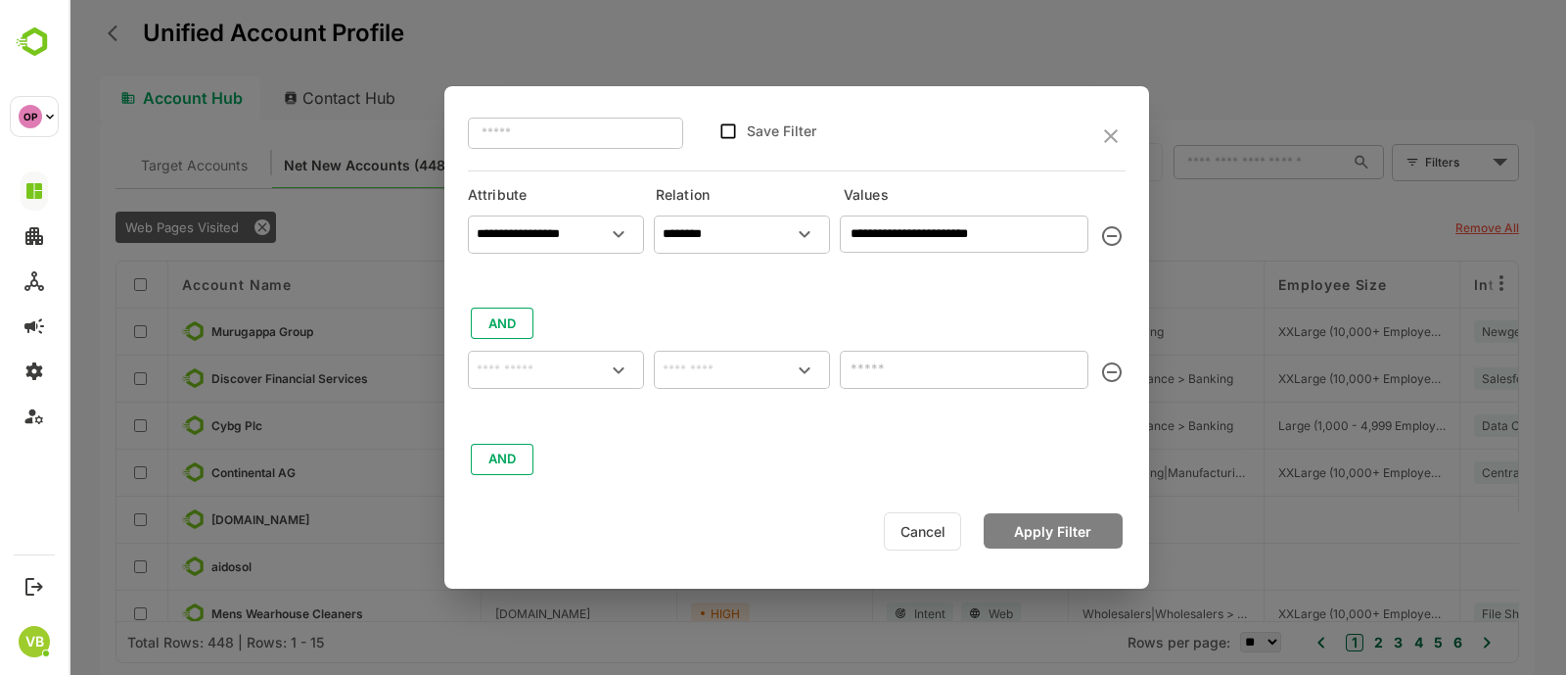
click at [613, 366] on icon "Open" at bounding box center [618, 369] width 23 height 23
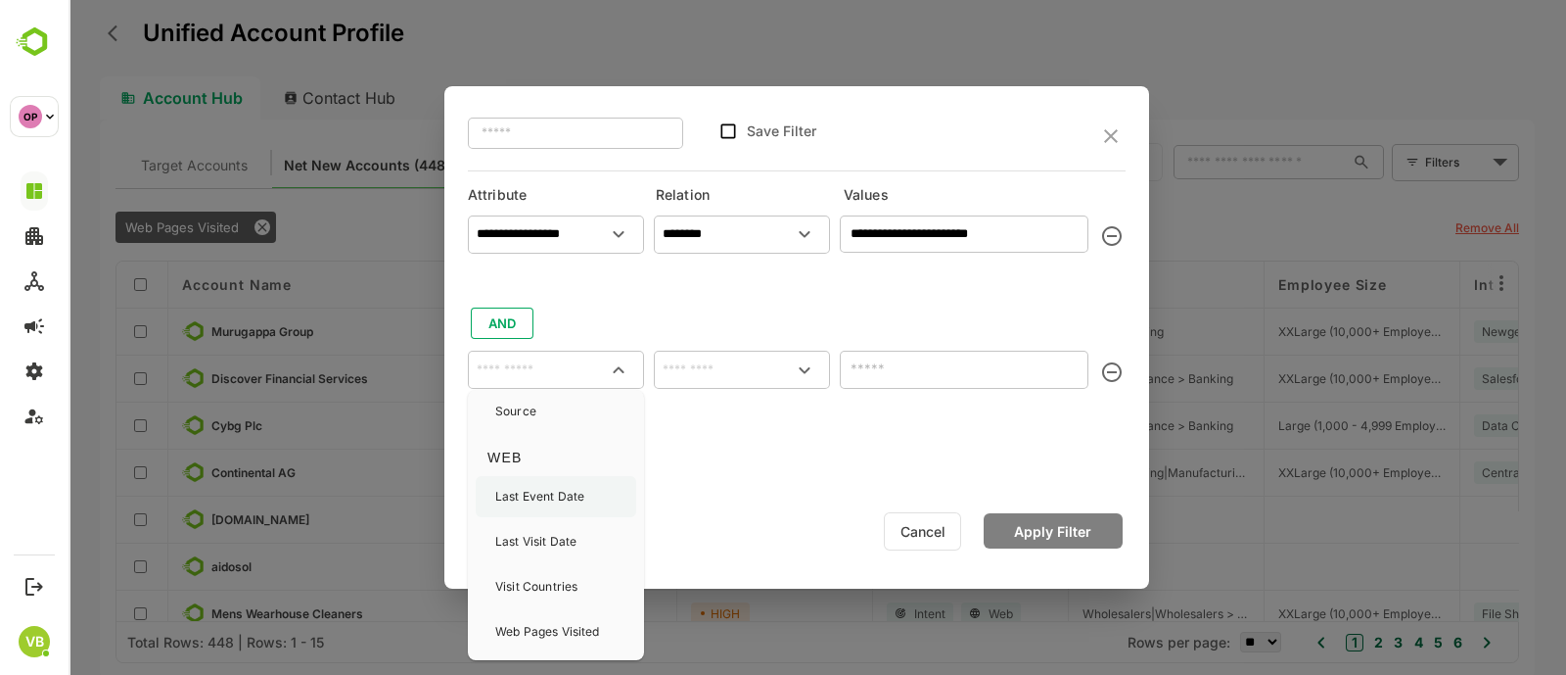
click at [544, 485] on div "Last Event Date" at bounding box center [539, 496] width 89 height 41
type input "**********"
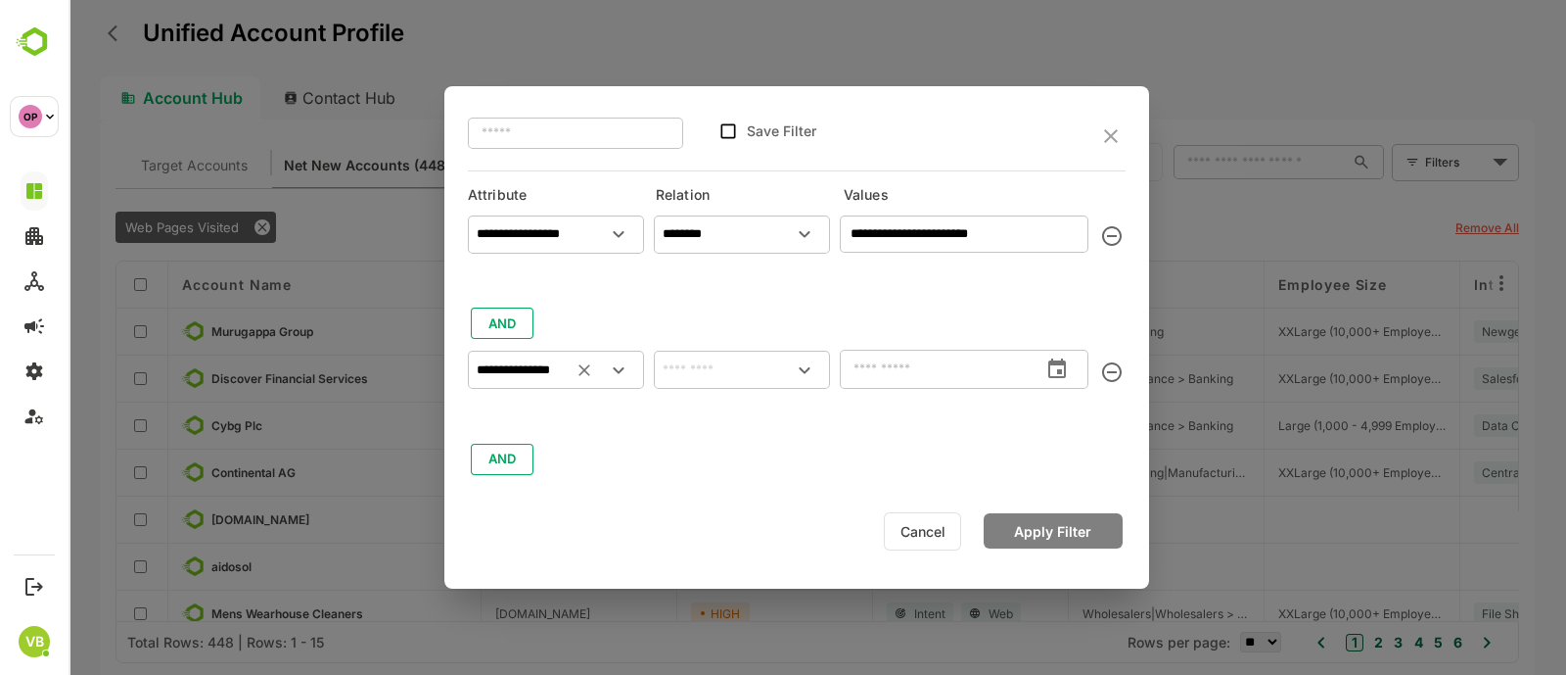
click at [809, 374] on icon "Open" at bounding box center [804, 369] width 23 height 23
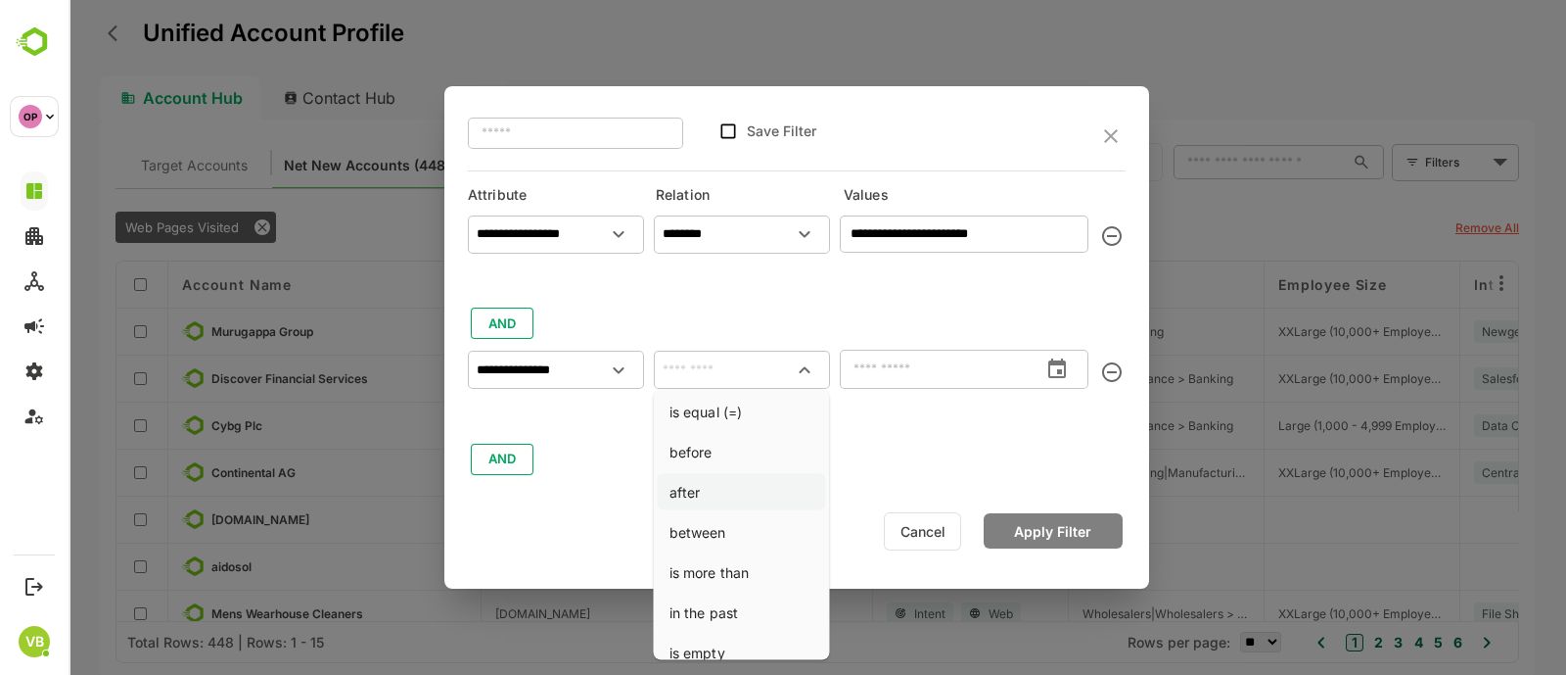
click at [715, 496] on li "after" at bounding box center [742, 492] width 168 height 36
type input "*****"
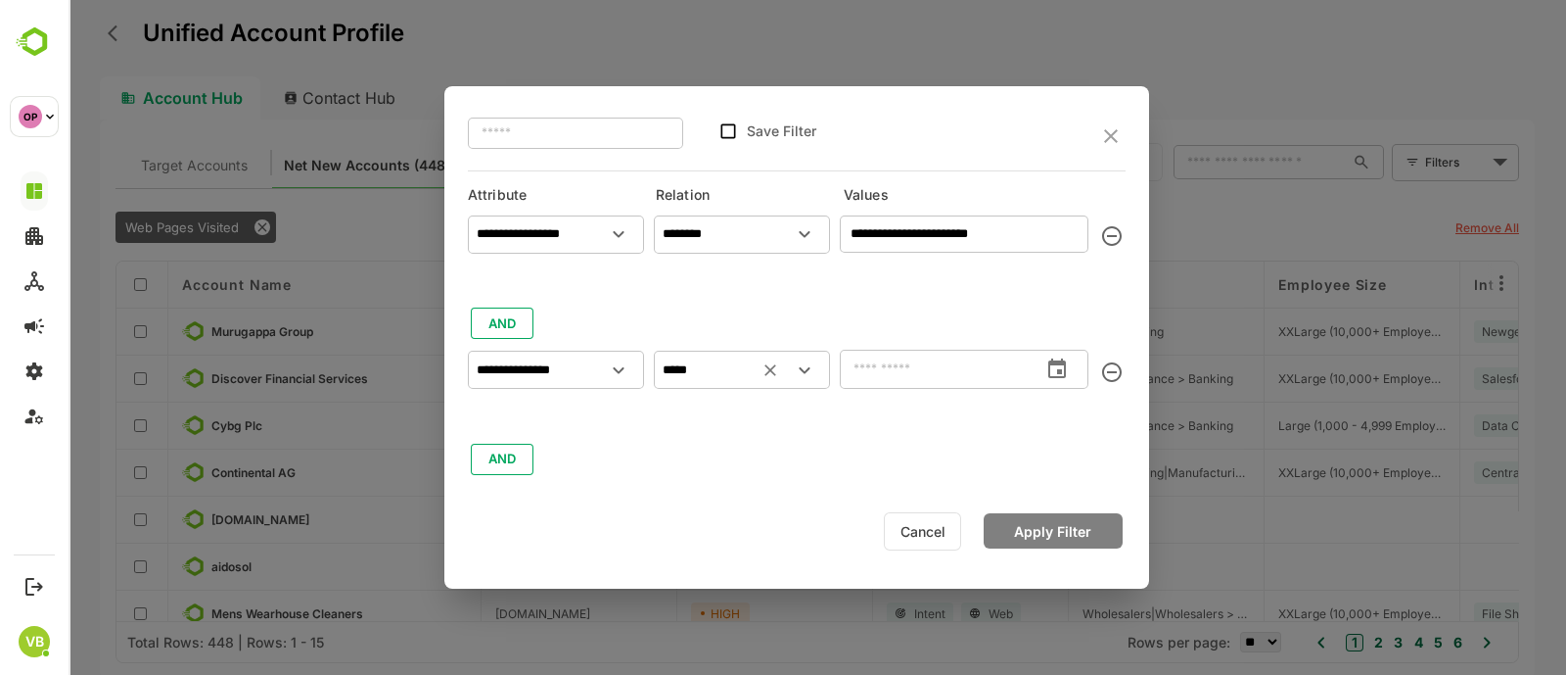
click at [1049, 370] on icon "change date" at bounding box center [1057, 368] width 18 height 20
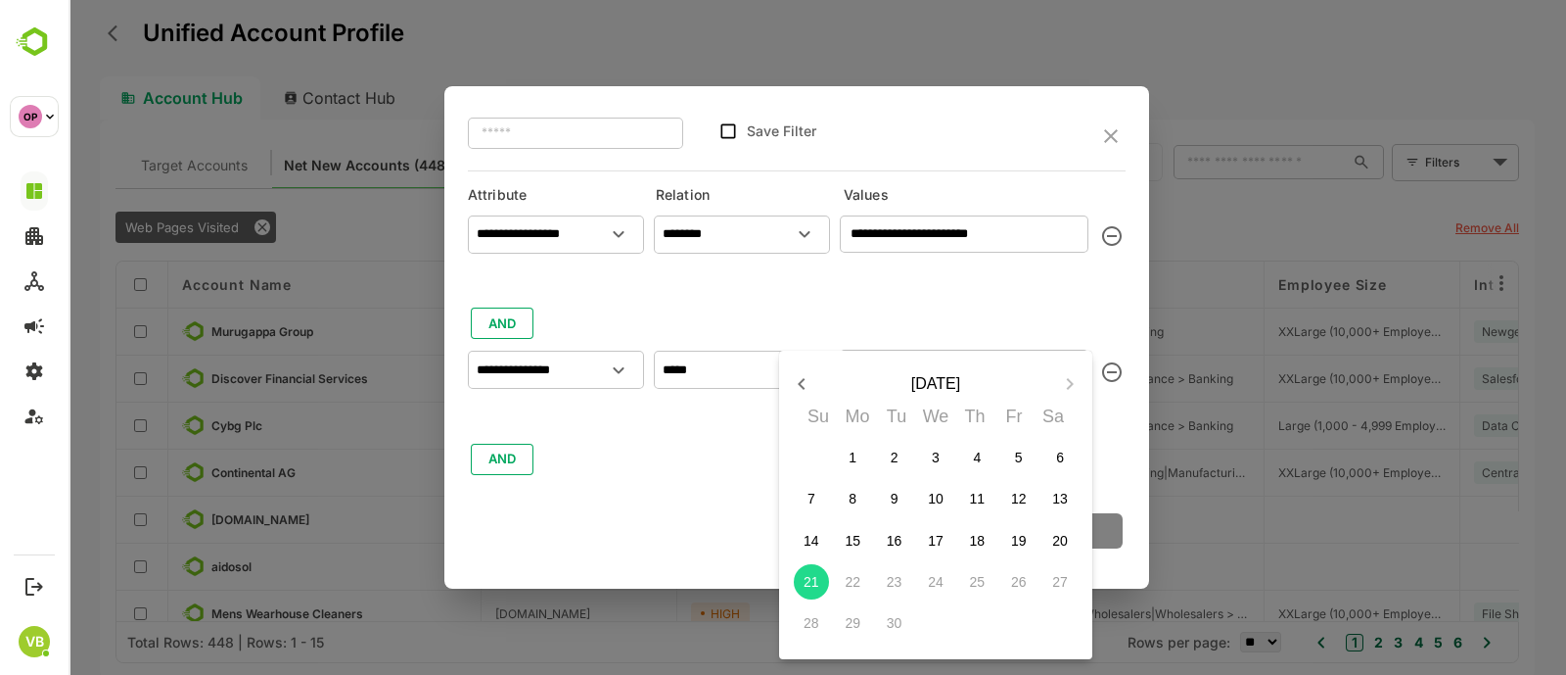
click at [799, 379] on icon "button" at bounding box center [801, 383] width 23 height 23
click at [893, 503] on p "5" at bounding box center [895, 499] width 8 height 20
type input "**********"
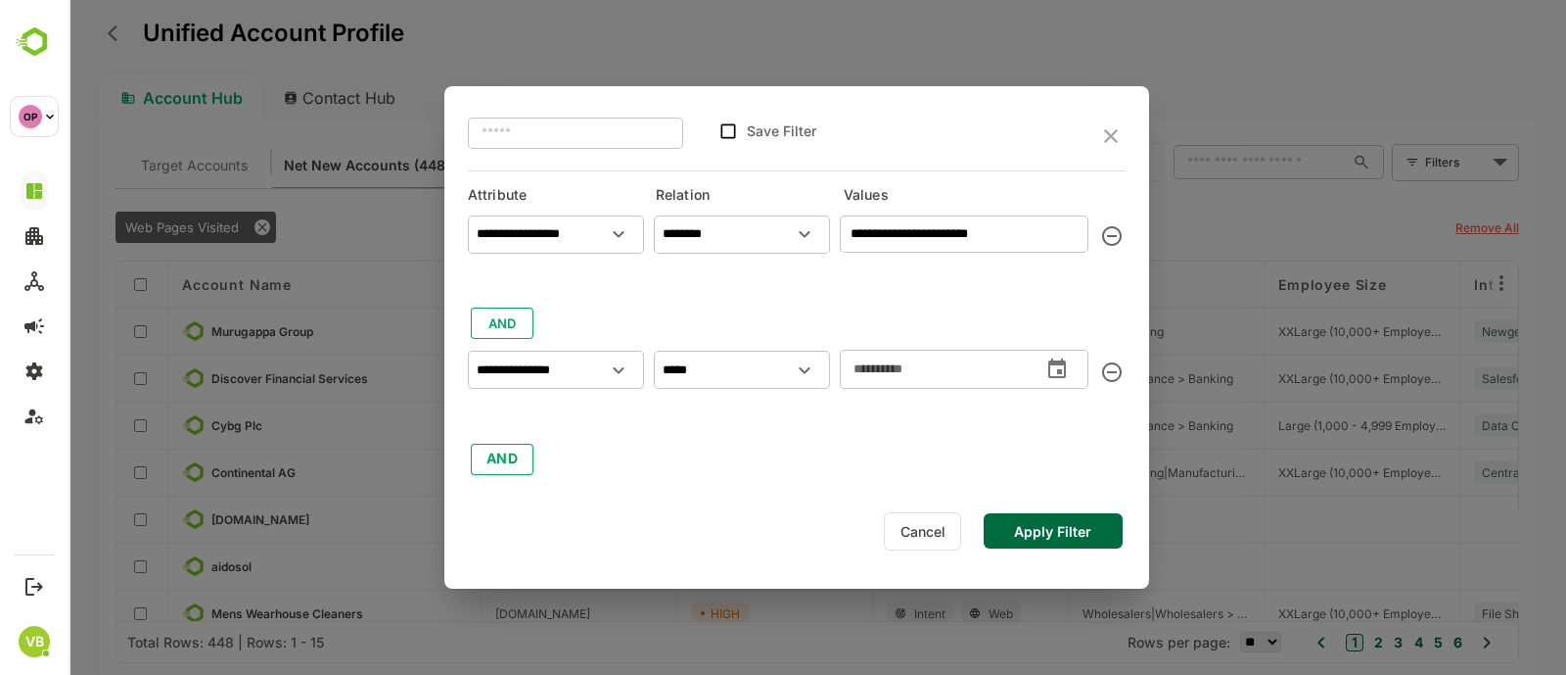
click at [1047, 535] on button "Apply Filter" at bounding box center [1053, 530] width 139 height 35
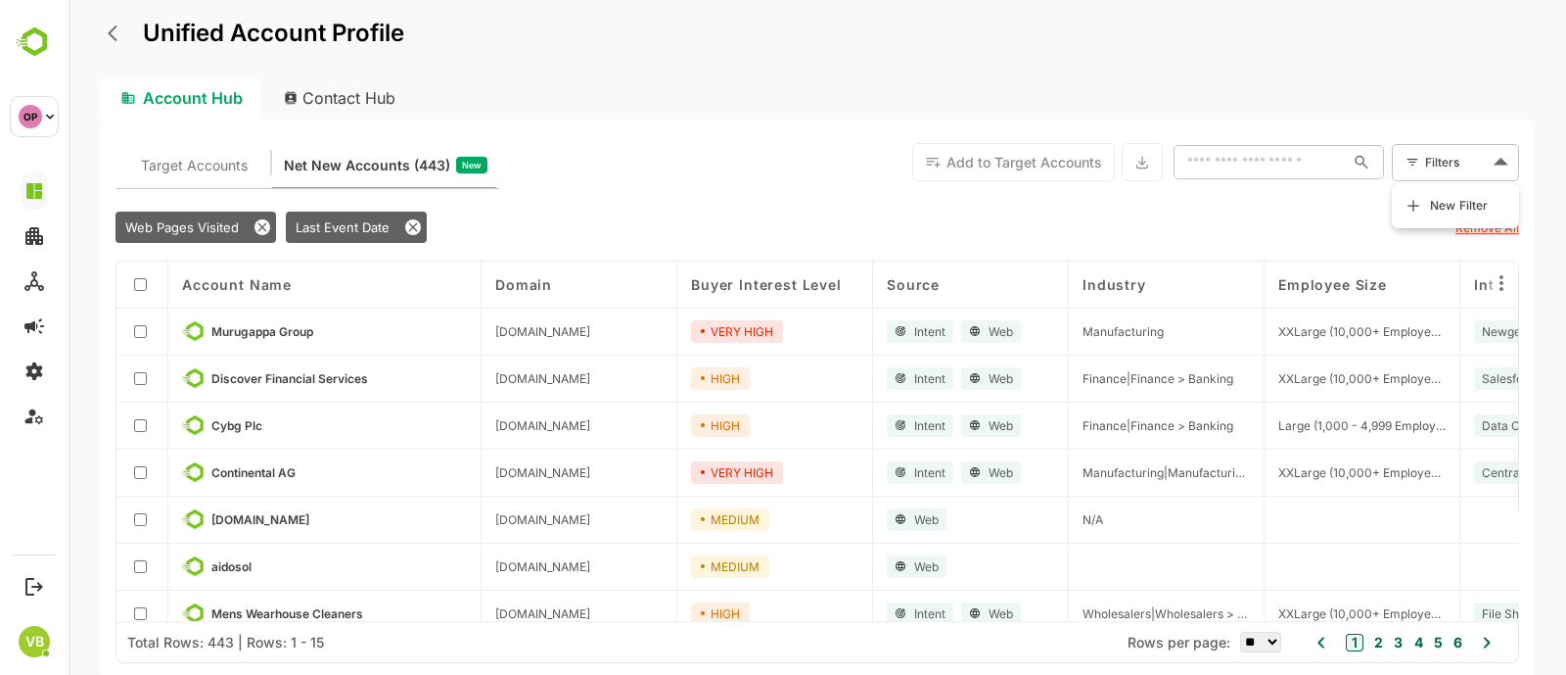
click at [1471, 144] on body "Unified Account Profile Account Hub Contact Hub Target Accounts Net New Account…" at bounding box center [818, 337] width 1498 height 675
click at [1439, 198] on span "New Filter" at bounding box center [1459, 205] width 59 height 23
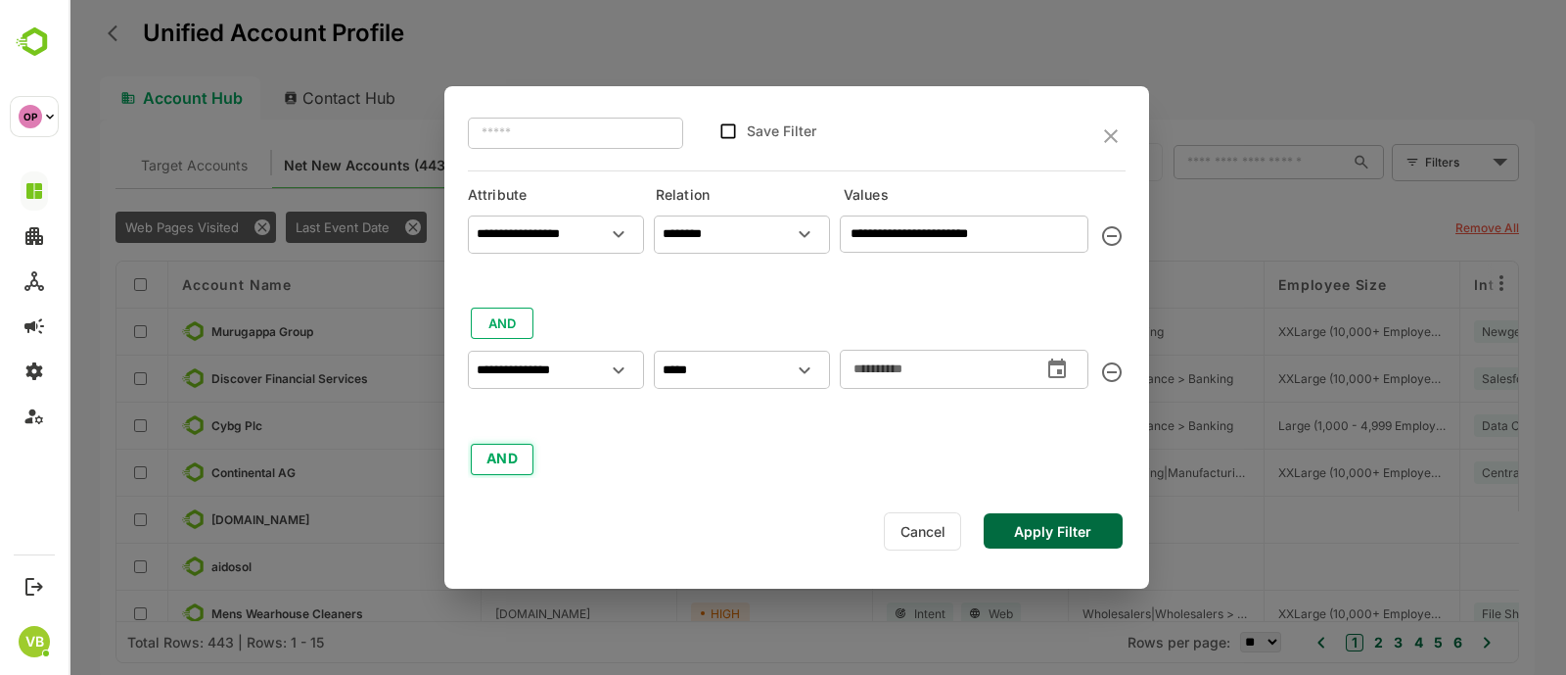
click at [510, 452] on button "AND" at bounding box center [502, 458] width 63 height 31
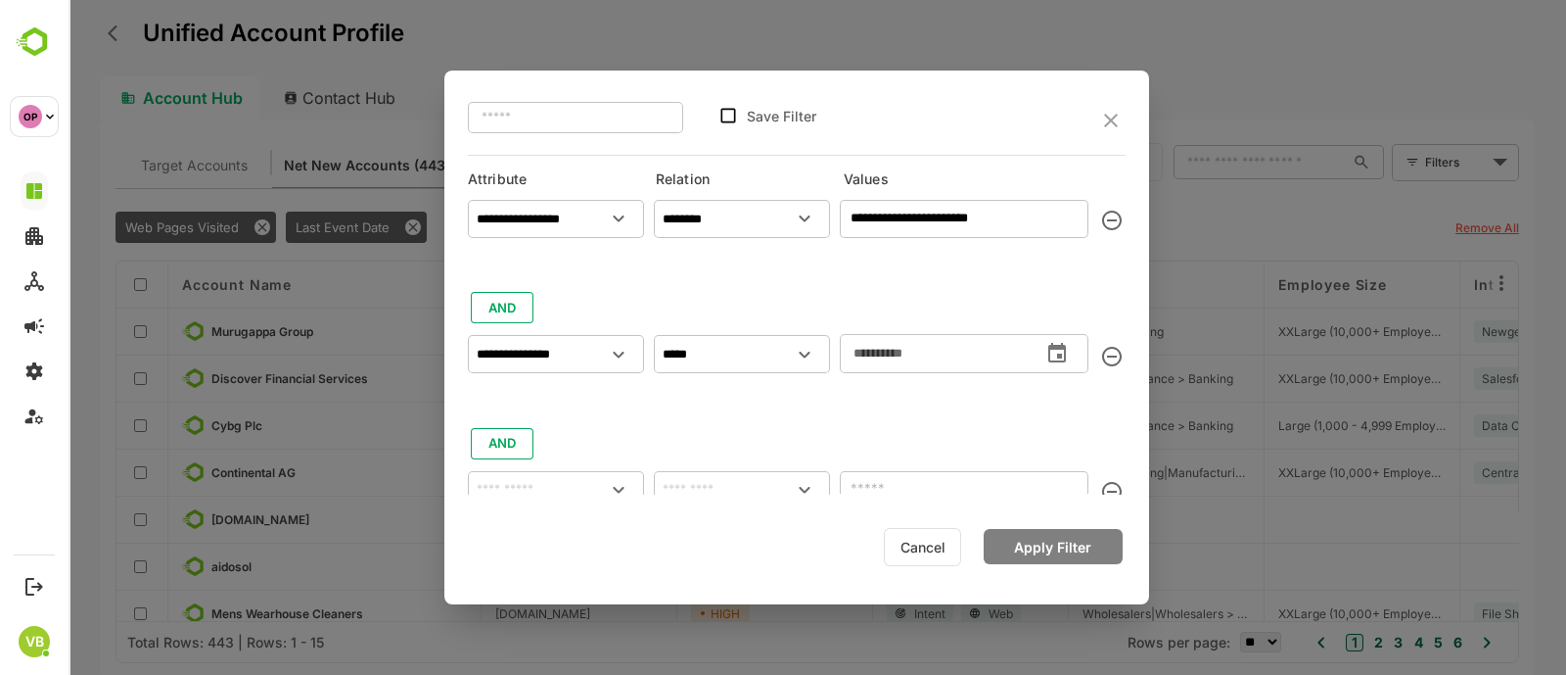
scroll to position [103, 0]
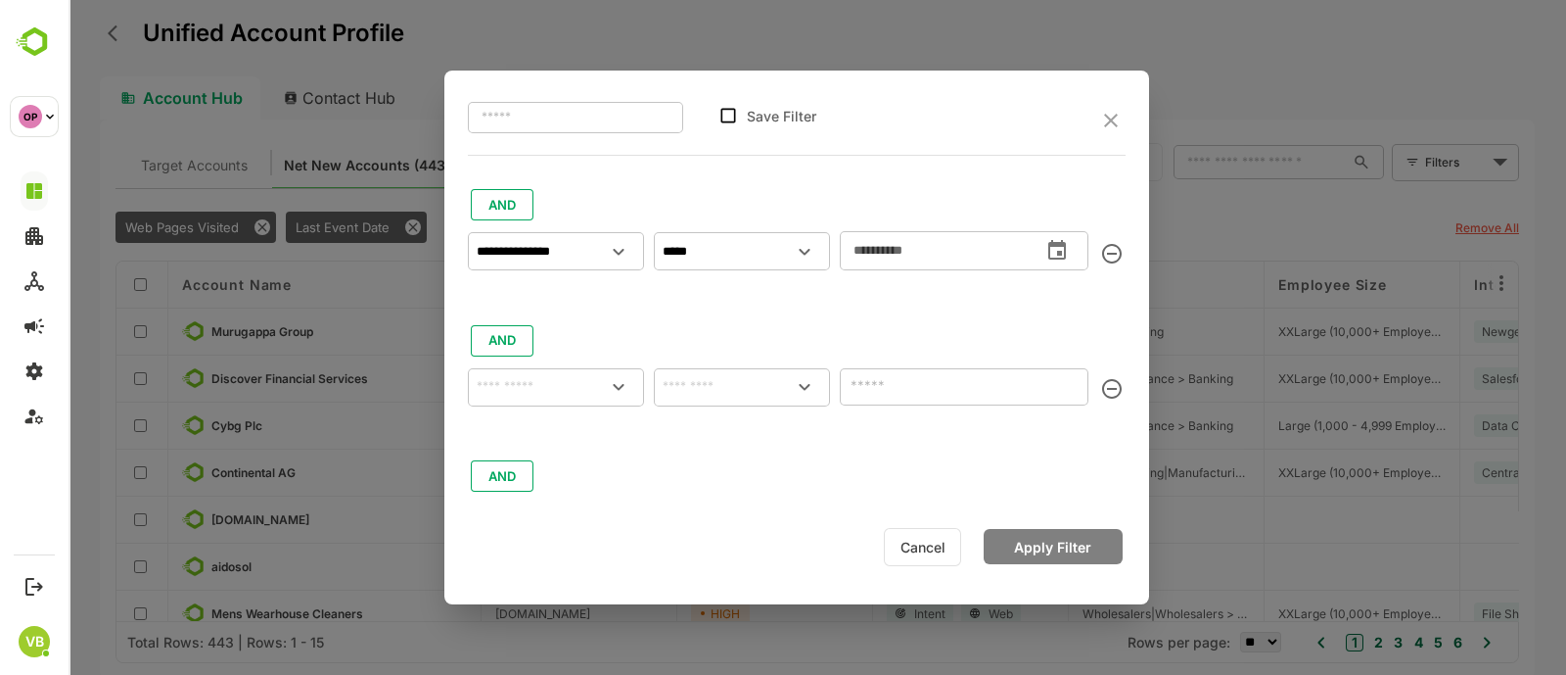
click at [607, 390] on icon "Open" at bounding box center [618, 386] width 23 height 23
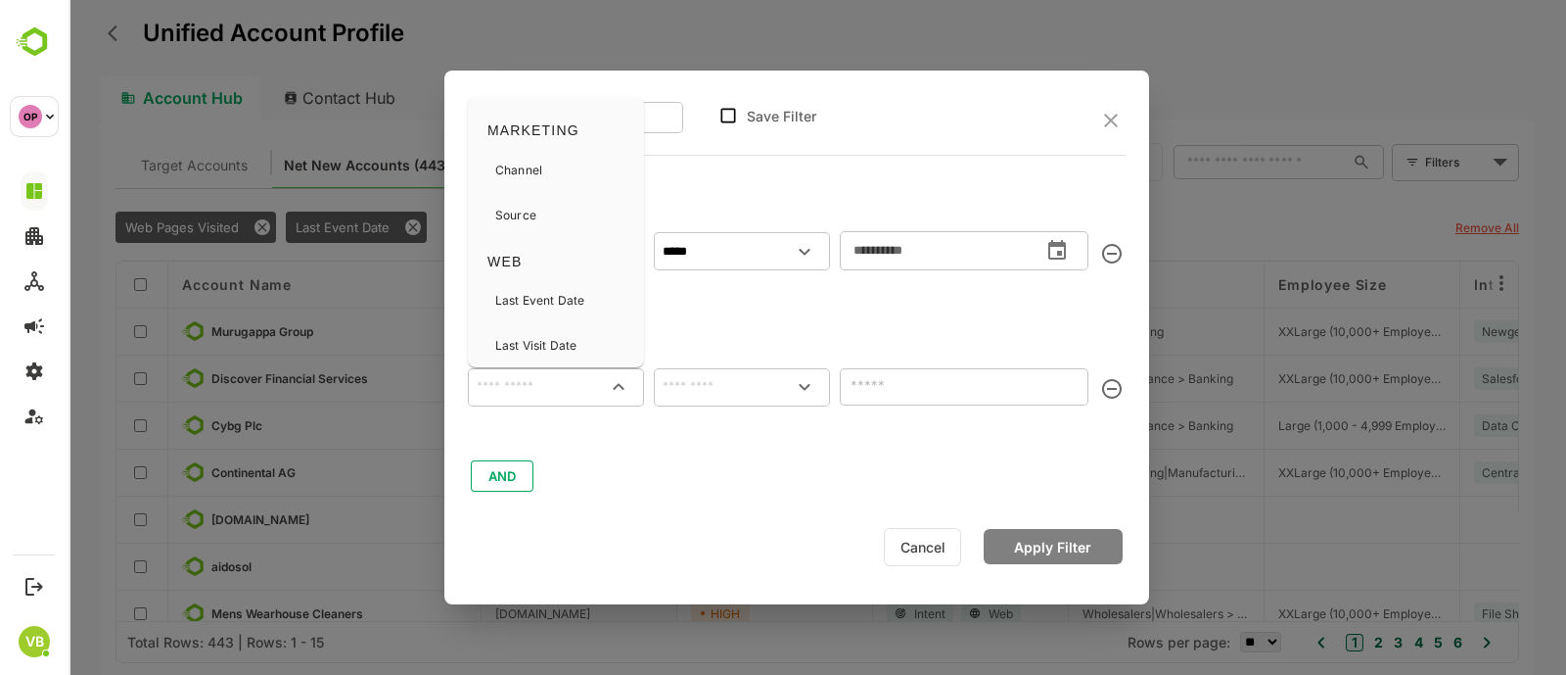
scroll to position [665, 0]
click at [543, 293] on p "Visit Countries" at bounding box center [536, 294] width 82 height 18
type input "**********"
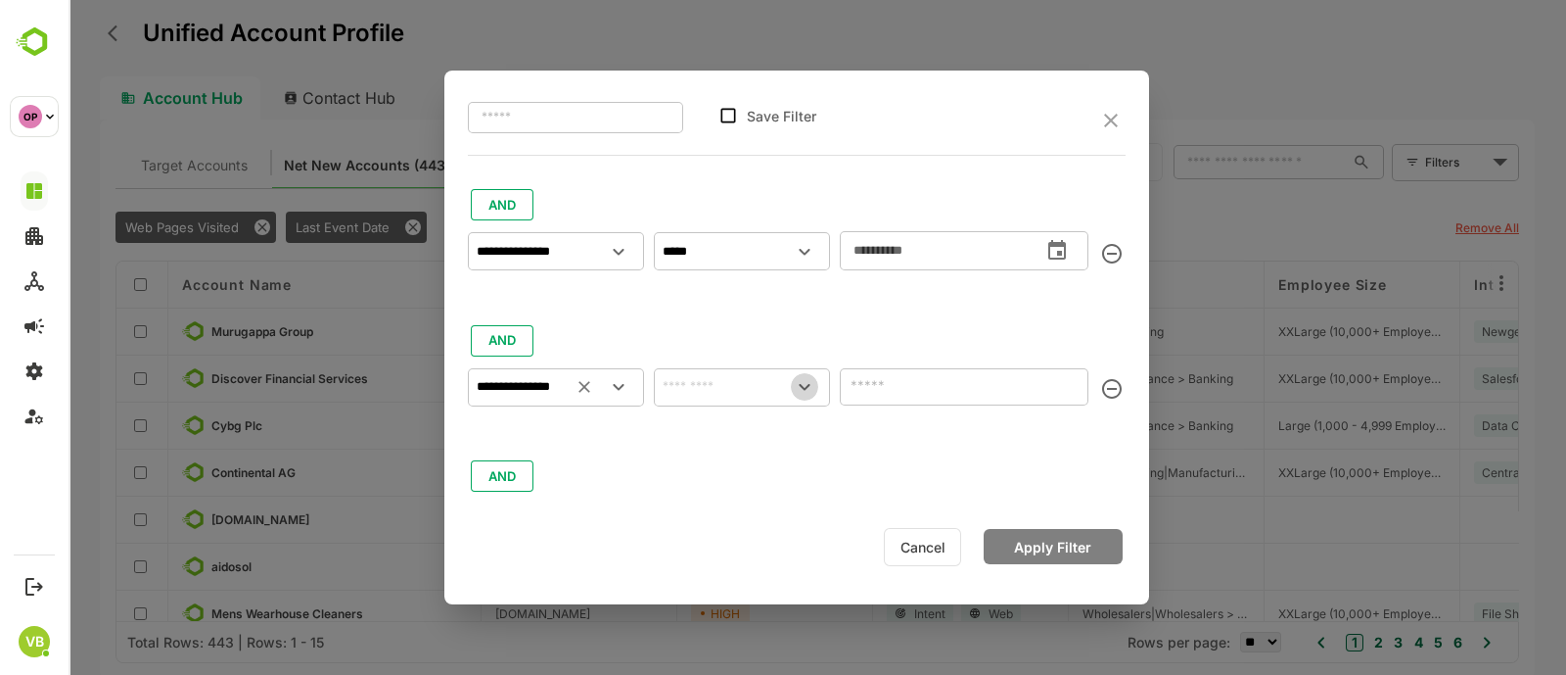
click at [807, 384] on icon "Open" at bounding box center [804, 386] width 23 height 23
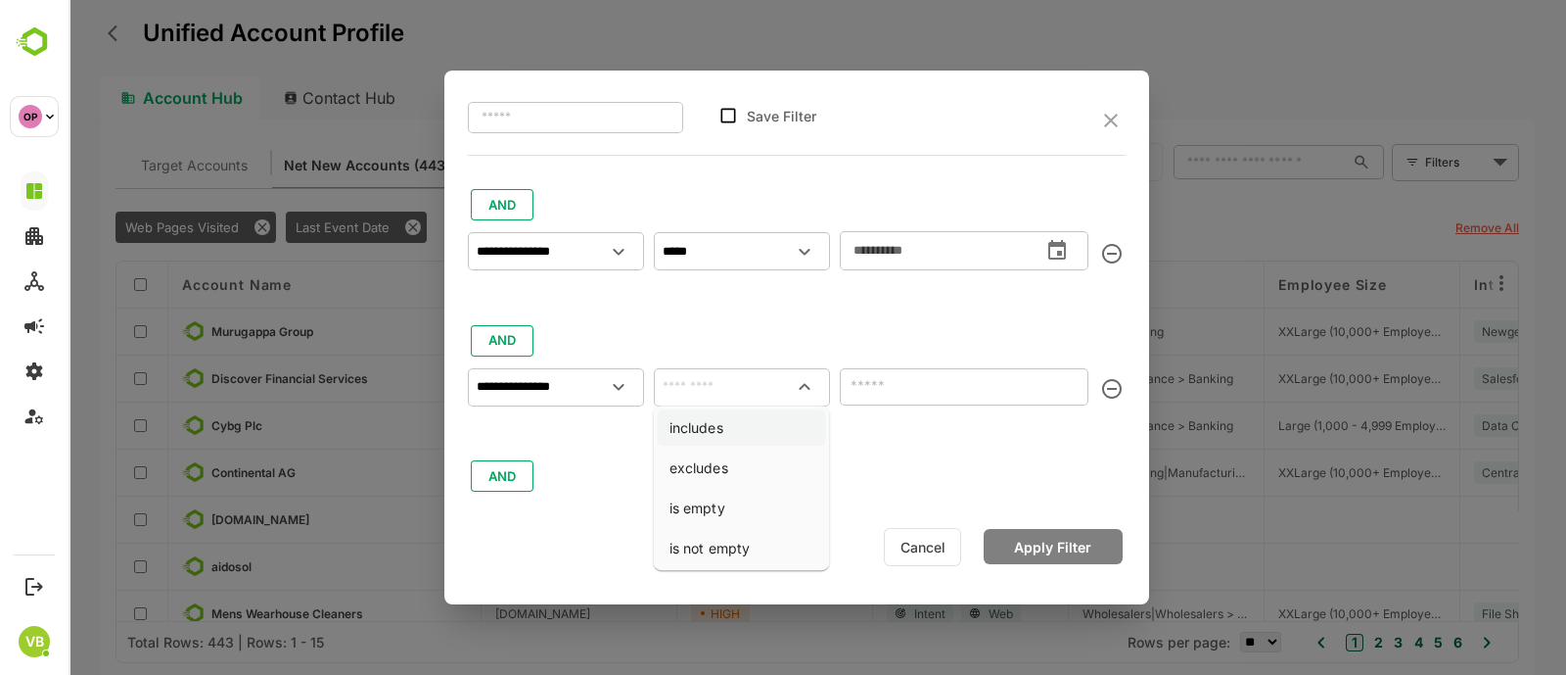
click at [747, 428] on li "includes" at bounding box center [742, 427] width 168 height 36
type input "********"
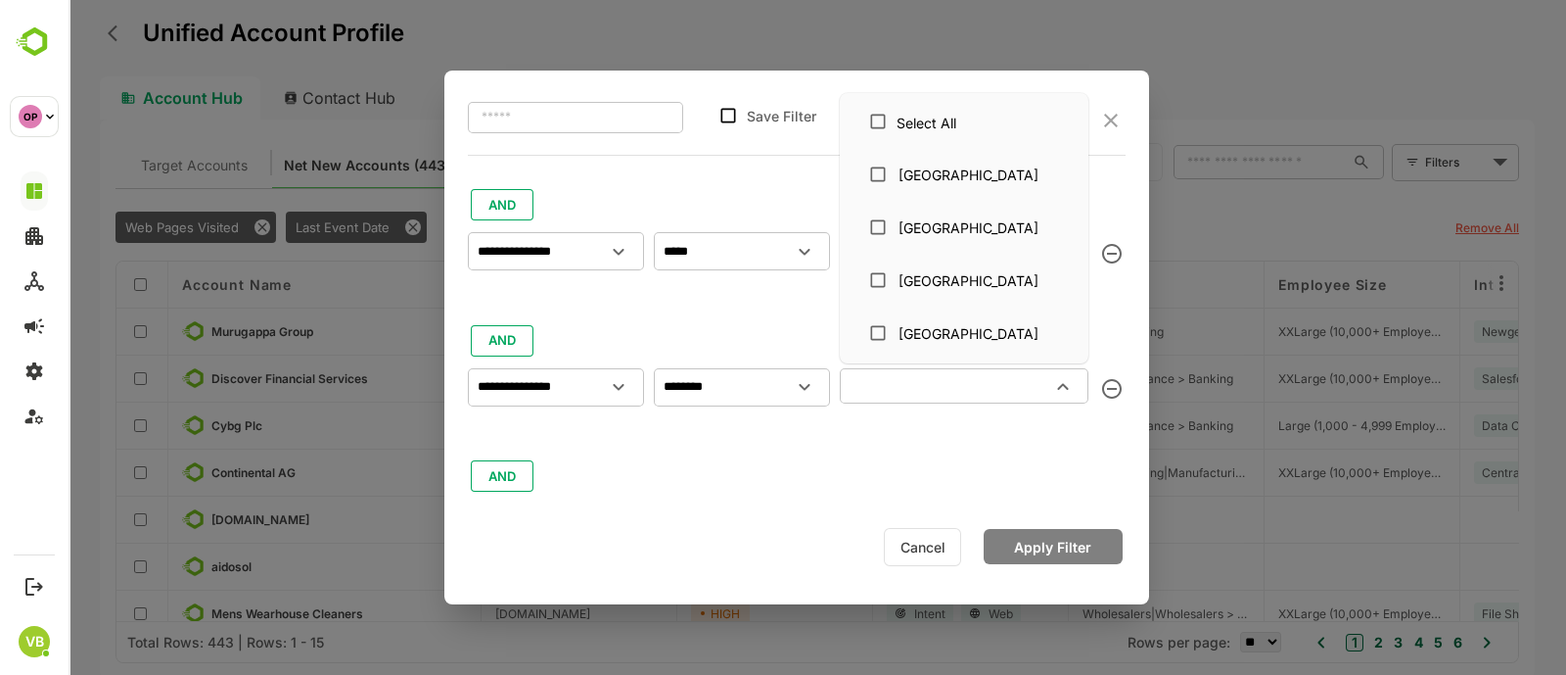
click at [911, 384] on input "text" at bounding box center [948, 385] width 205 height 23
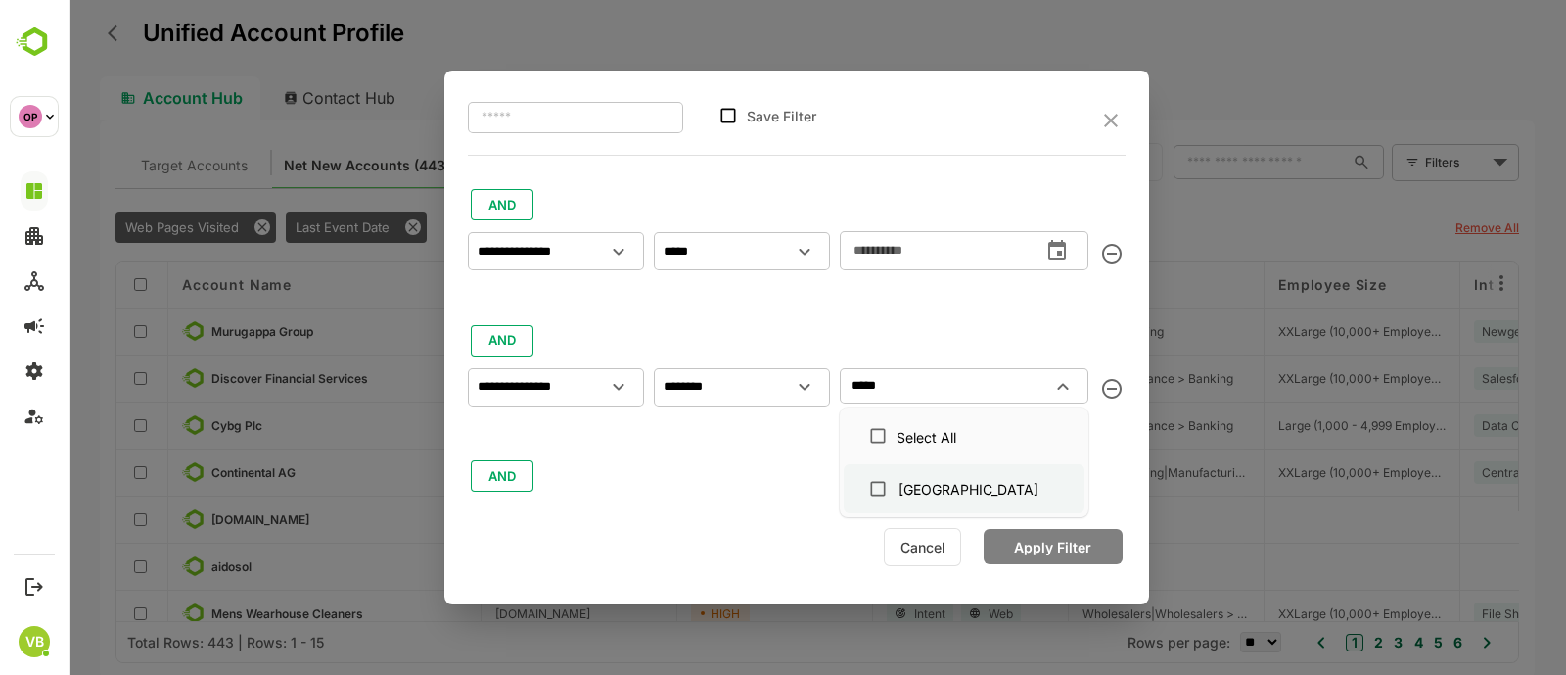
click at [923, 485] on div "[GEOGRAPHIC_DATA]" at bounding box center [969, 489] width 140 height 21
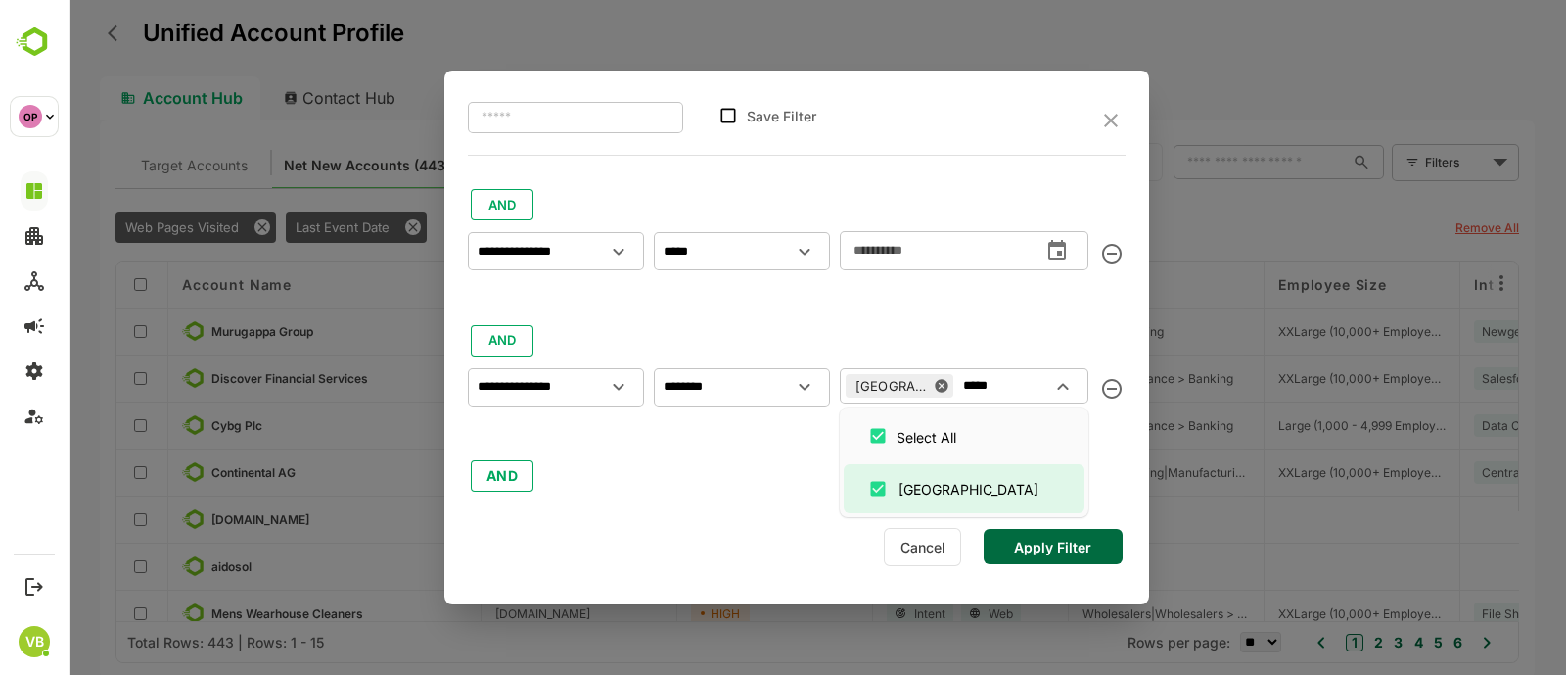
type input "*****"
click at [1038, 541] on button "Apply Filter" at bounding box center [1053, 546] width 139 height 35
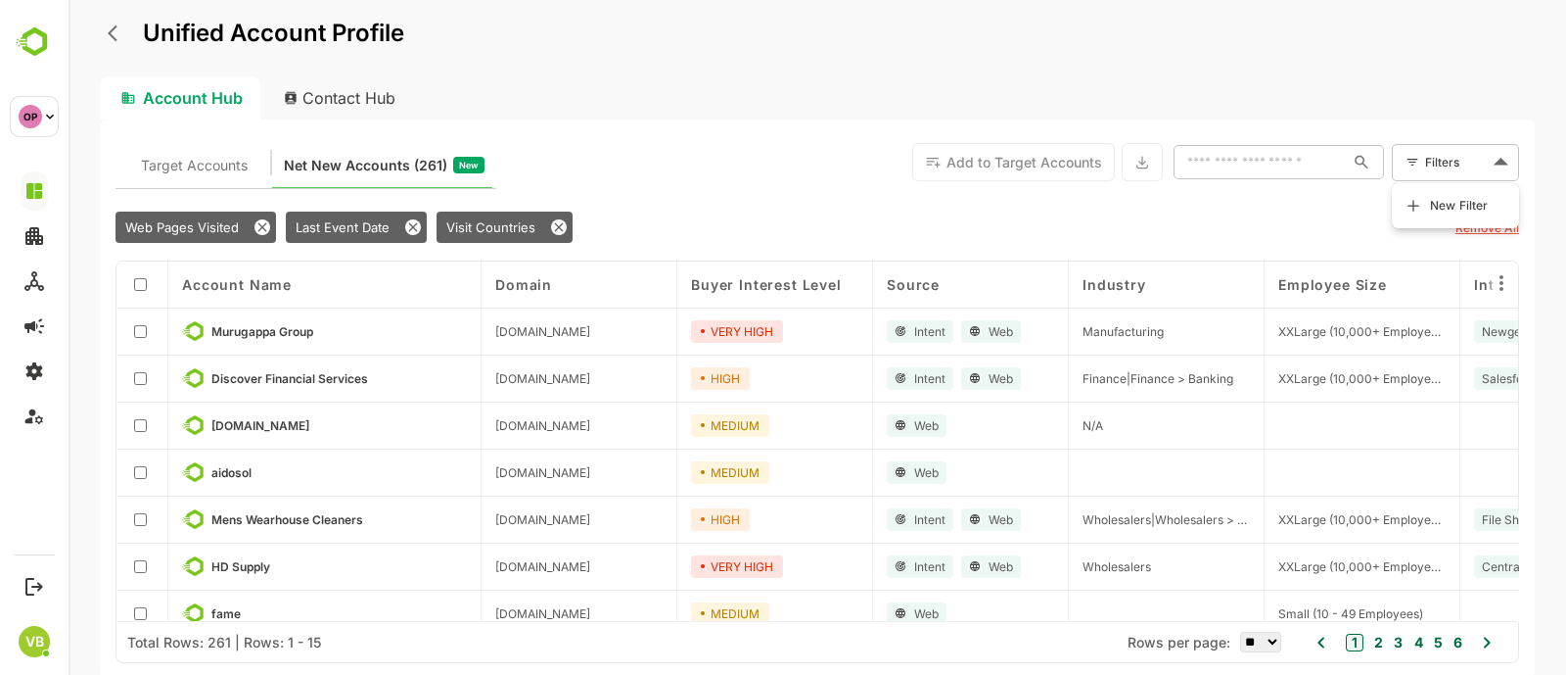
click at [1430, 162] on body "Unified Account Profile Account Hub Contact Hub Target Accounts Net New Account…" at bounding box center [818, 337] width 1498 height 675
click at [1435, 195] on span "New Filter" at bounding box center [1459, 205] width 59 height 23
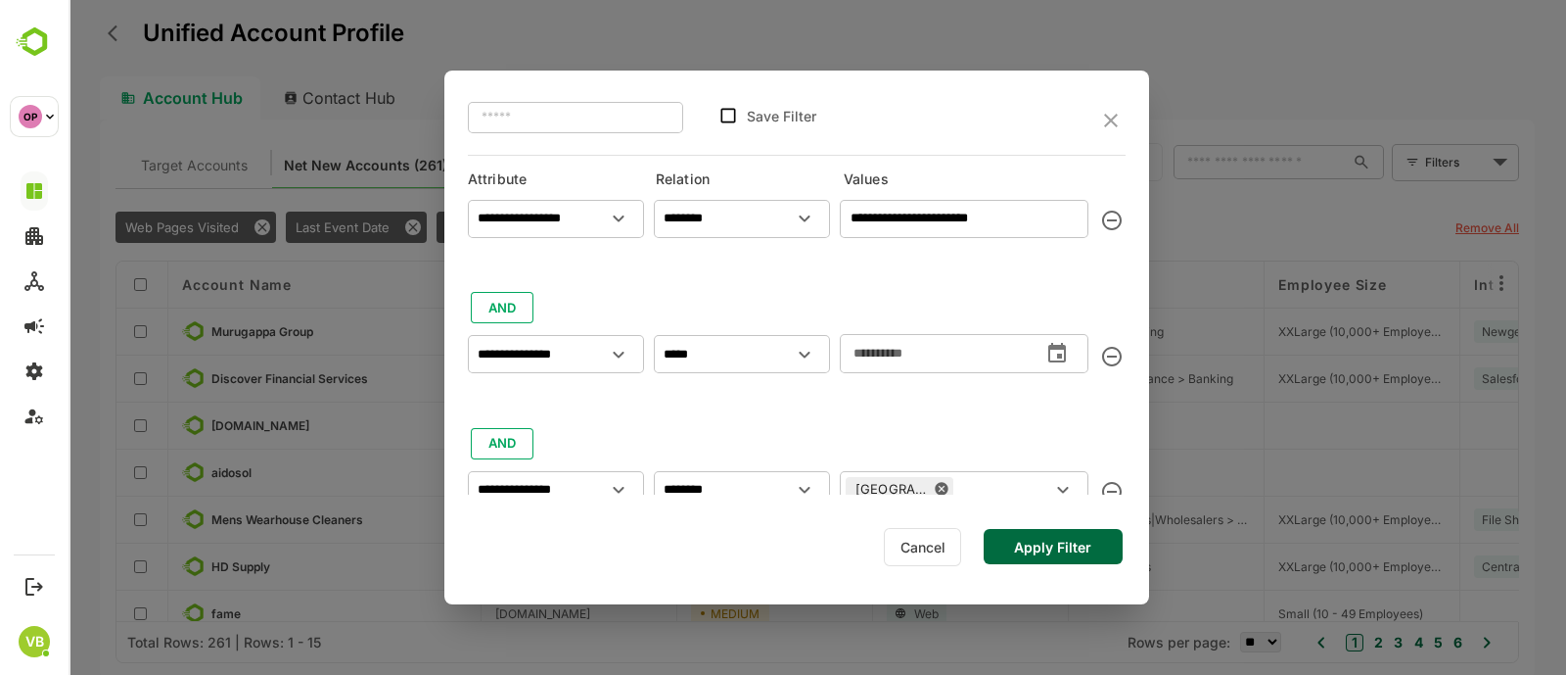
scroll to position [103, 0]
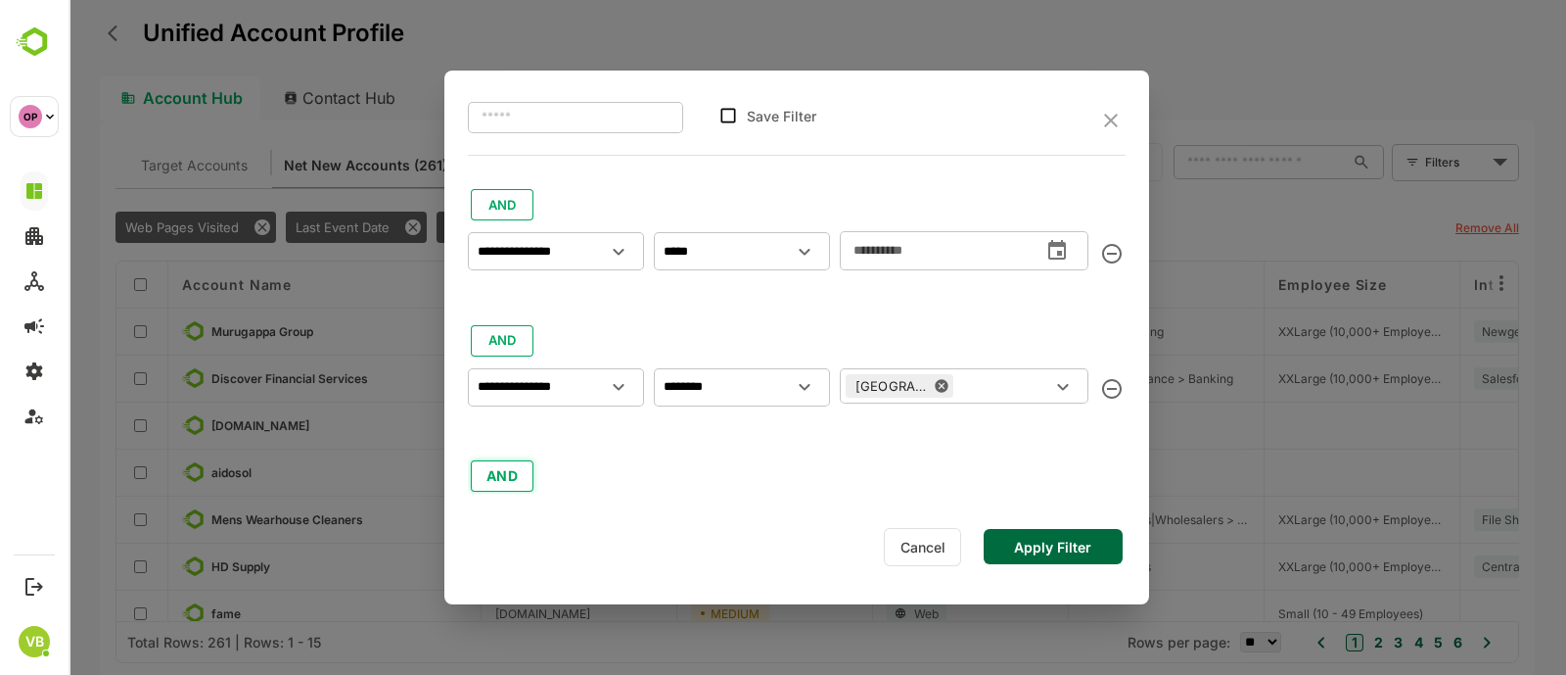
click at [490, 477] on button "AND" at bounding box center [502, 475] width 63 height 31
click at [506, 485] on div "**********" at bounding box center [797, 359] width 658 height 542
click at [506, 479] on div "**********" at bounding box center [797, 359] width 658 height 542
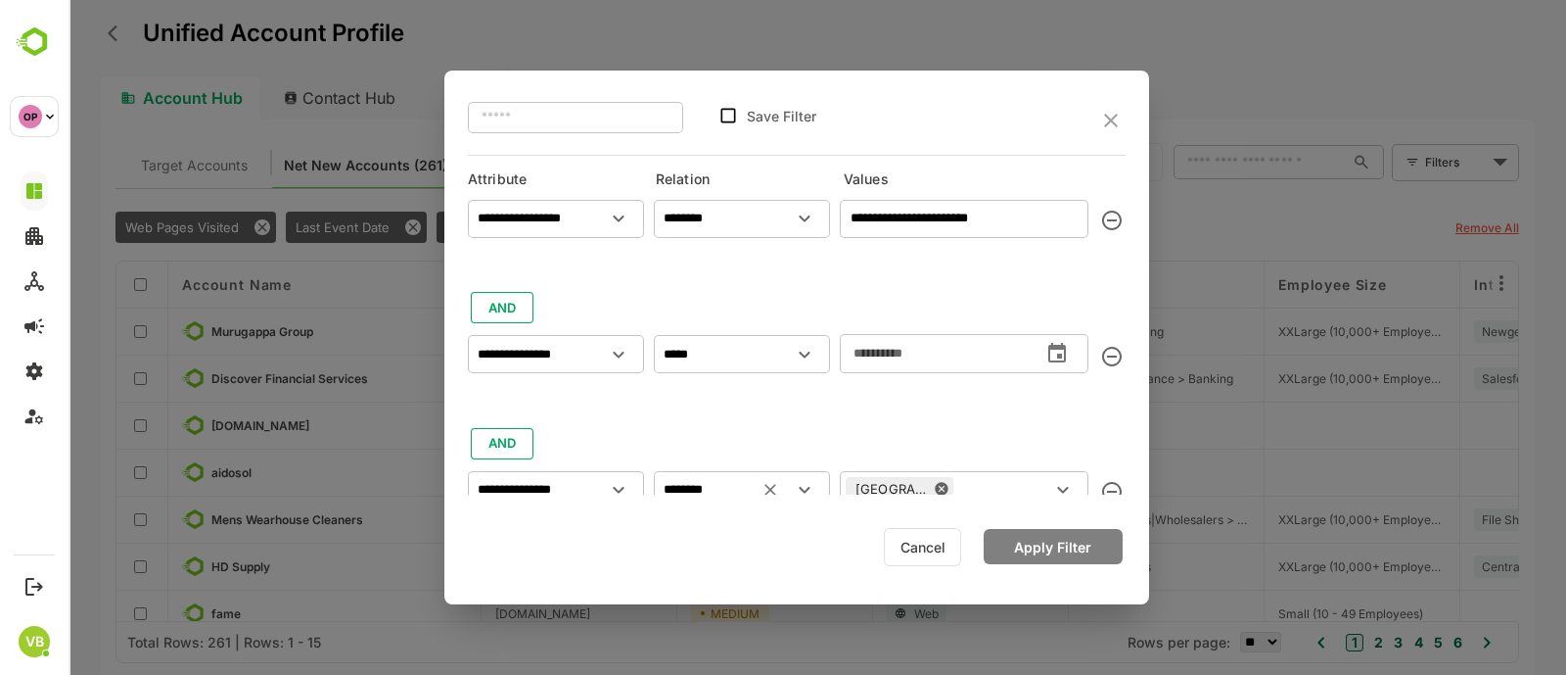
scroll to position [239, 0]
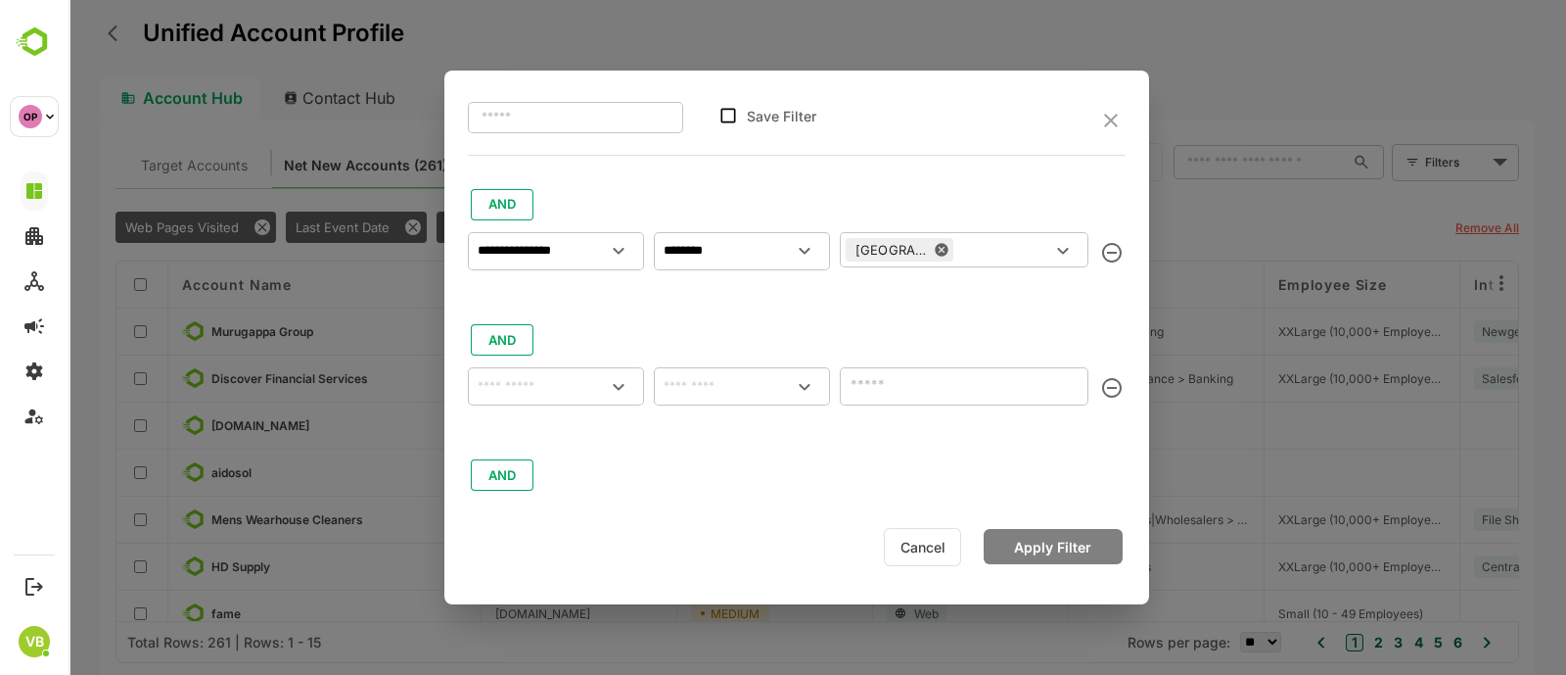
click at [494, 485] on div "**********" at bounding box center [797, 223] width 658 height 542
click at [1111, 124] on icon "close" at bounding box center [1110, 120] width 23 height 23
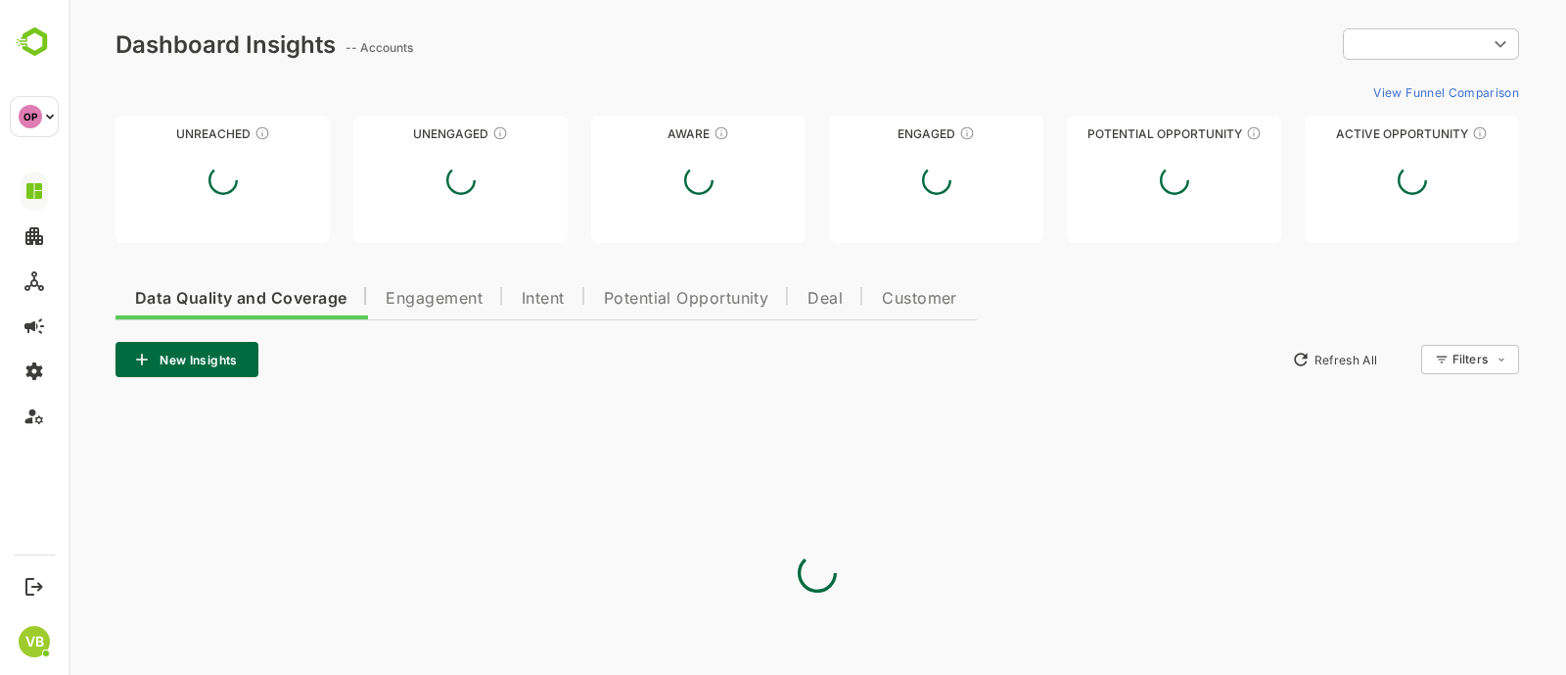
scroll to position [0, 0]
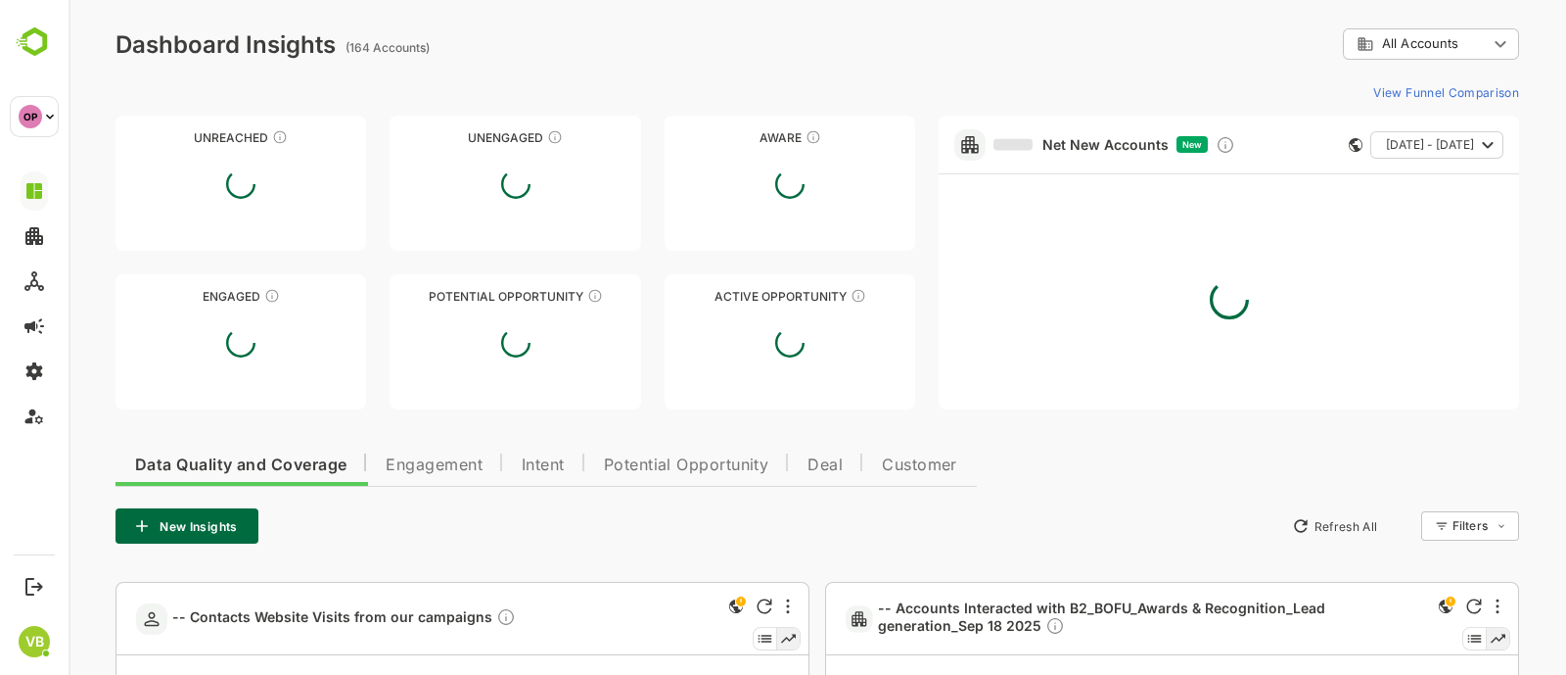
type input "**********"
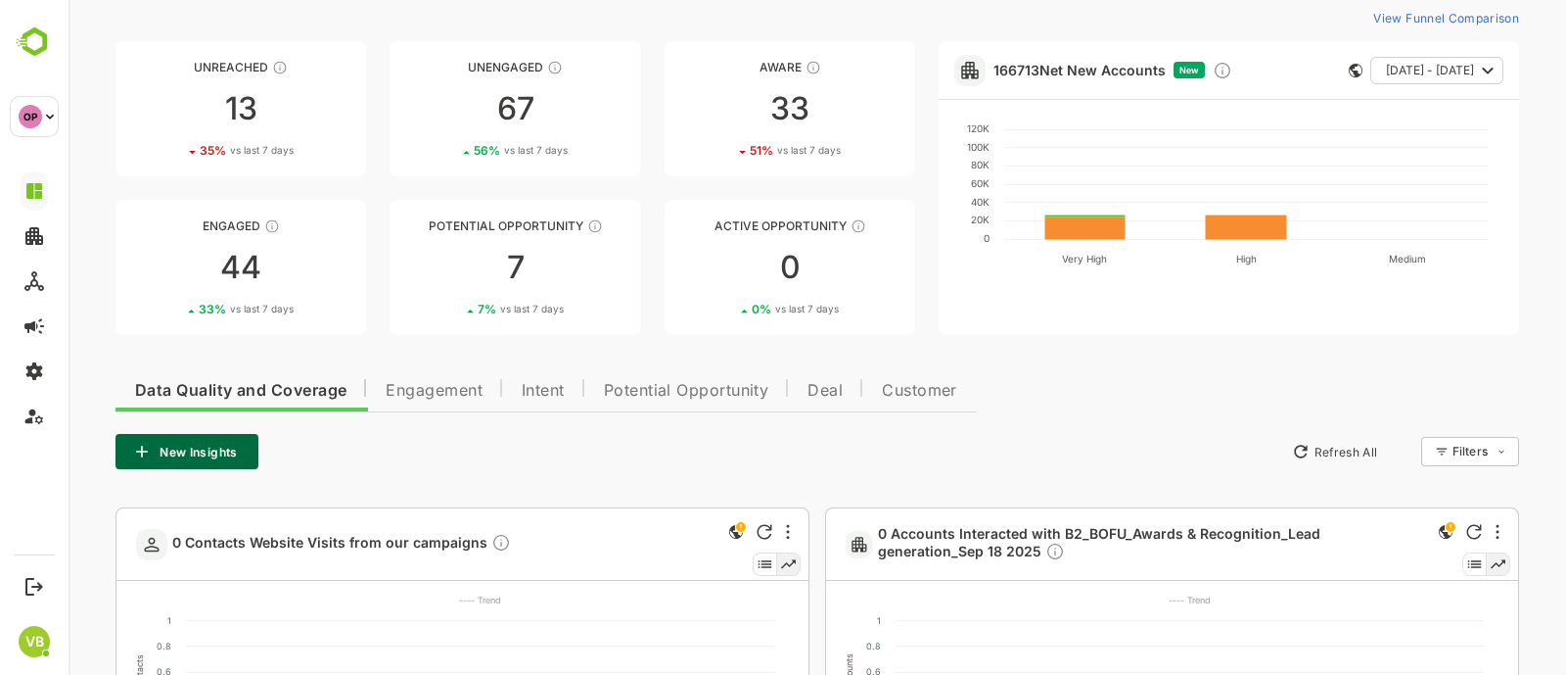
scroll to position [93, 0]
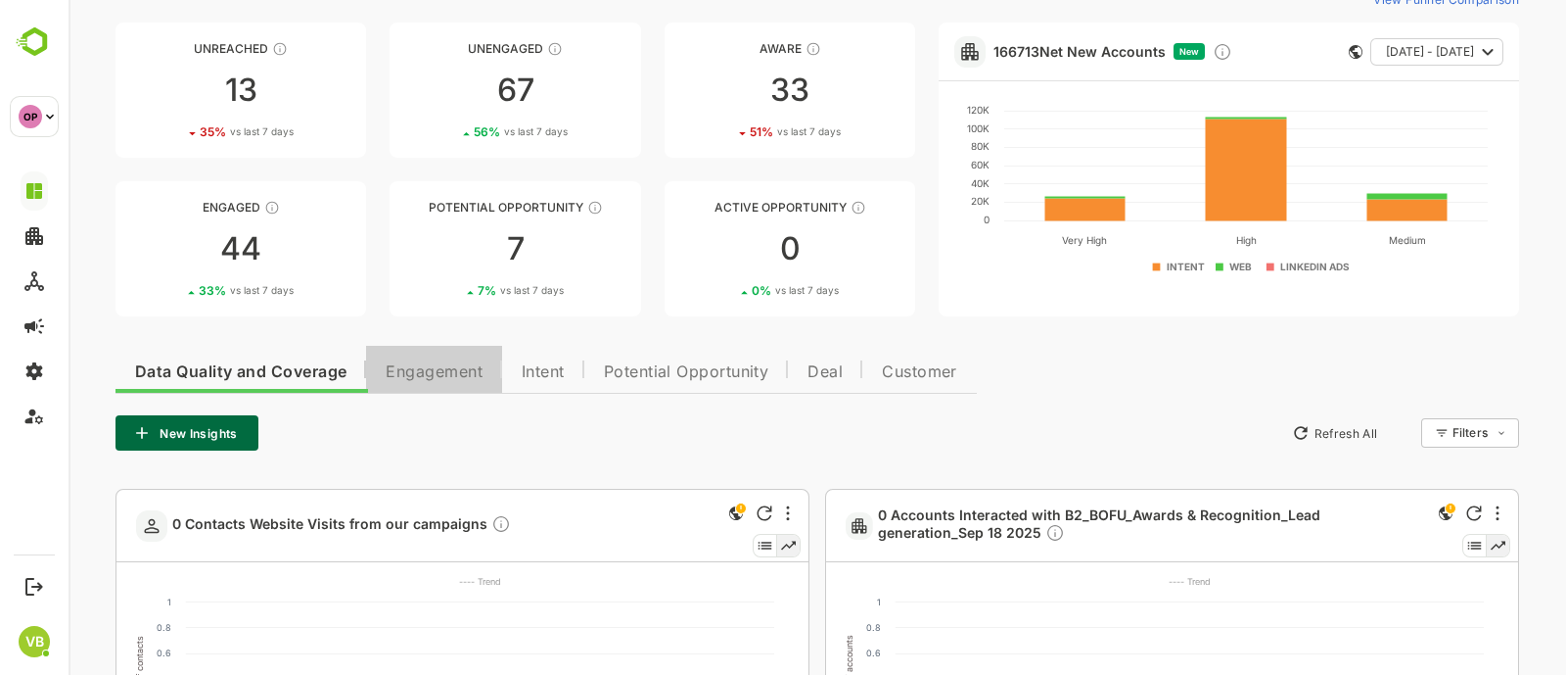
click at [418, 364] on span "Engagement" at bounding box center [434, 372] width 97 height 16
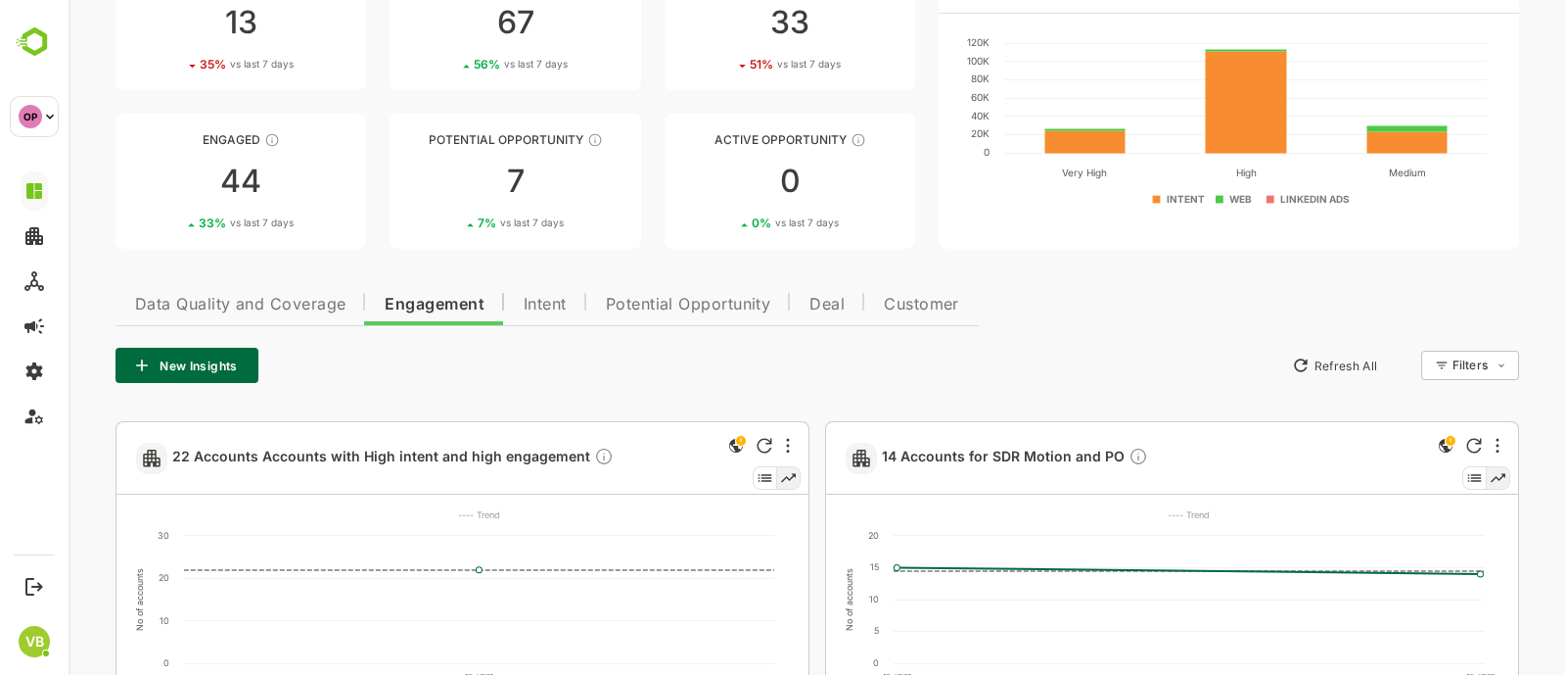
scroll to position [0, 0]
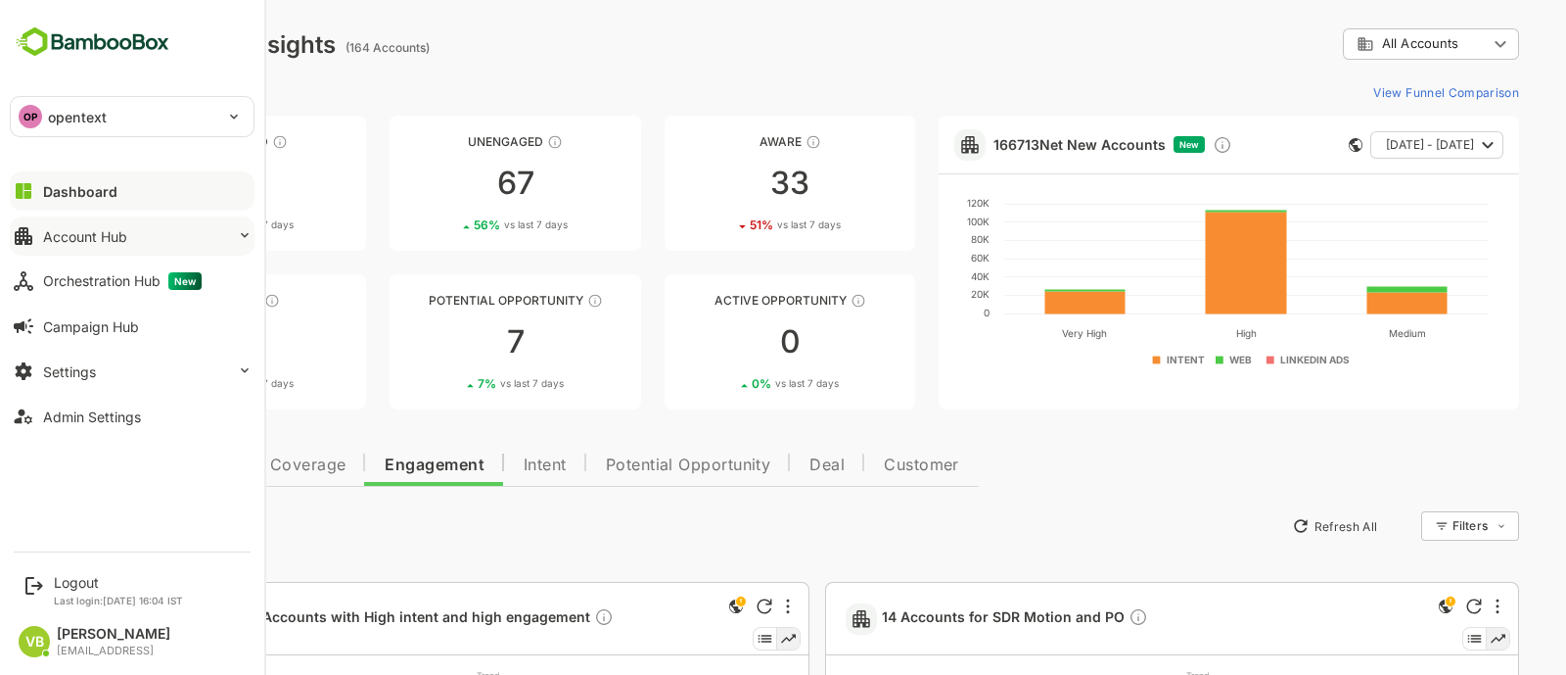
click at [103, 242] on div "Account Hub" at bounding box center [85, 236] width 84 height 17
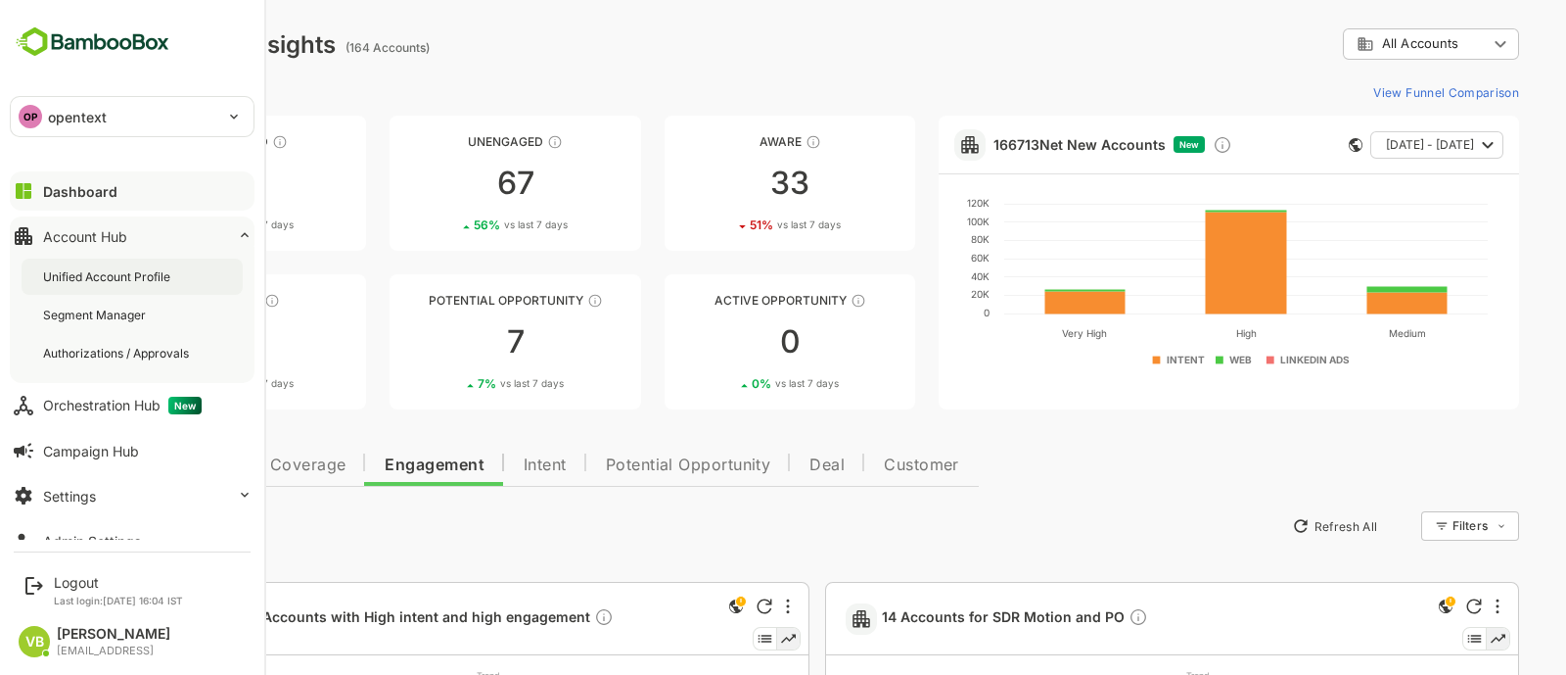
click at [127, 269] on div "Unified Account Profile" at bounding box center [108, 276] width 131 height 17
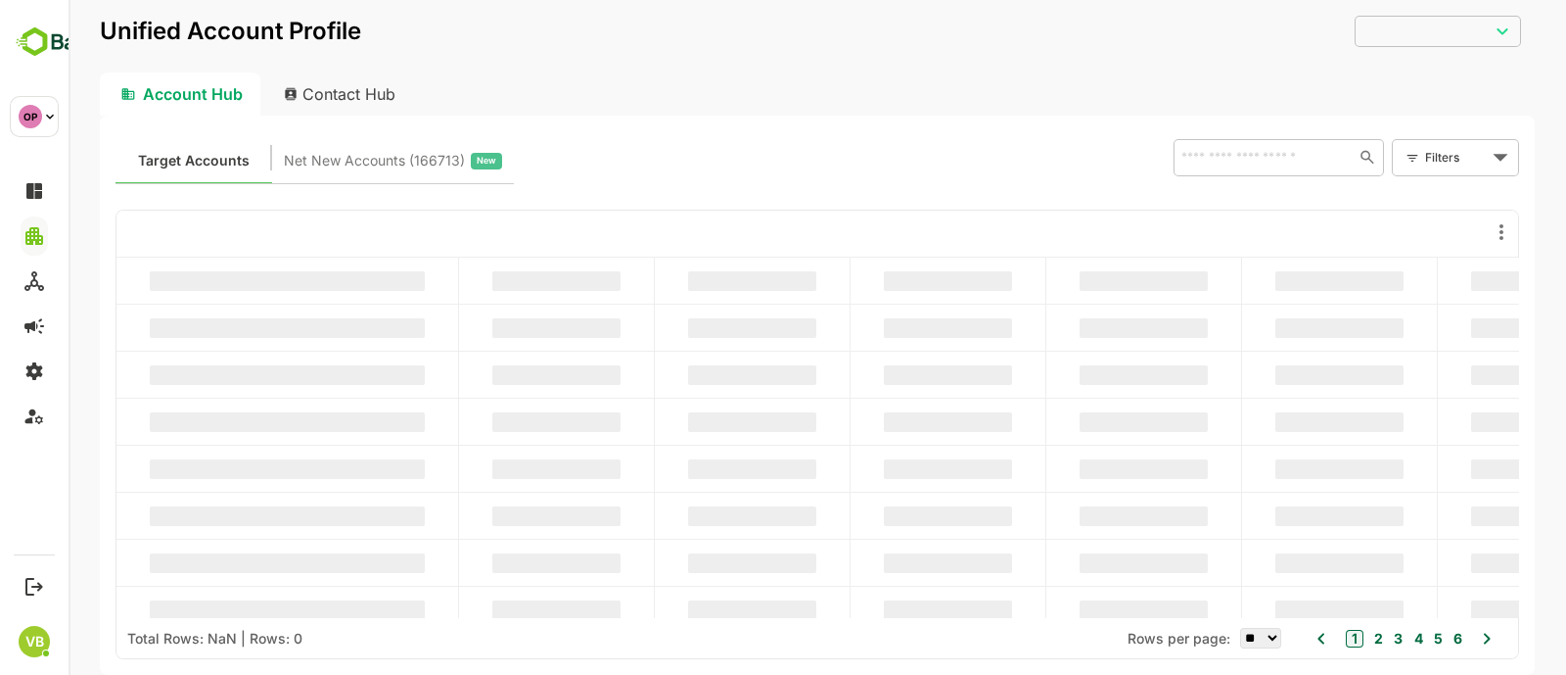
type input "**********"
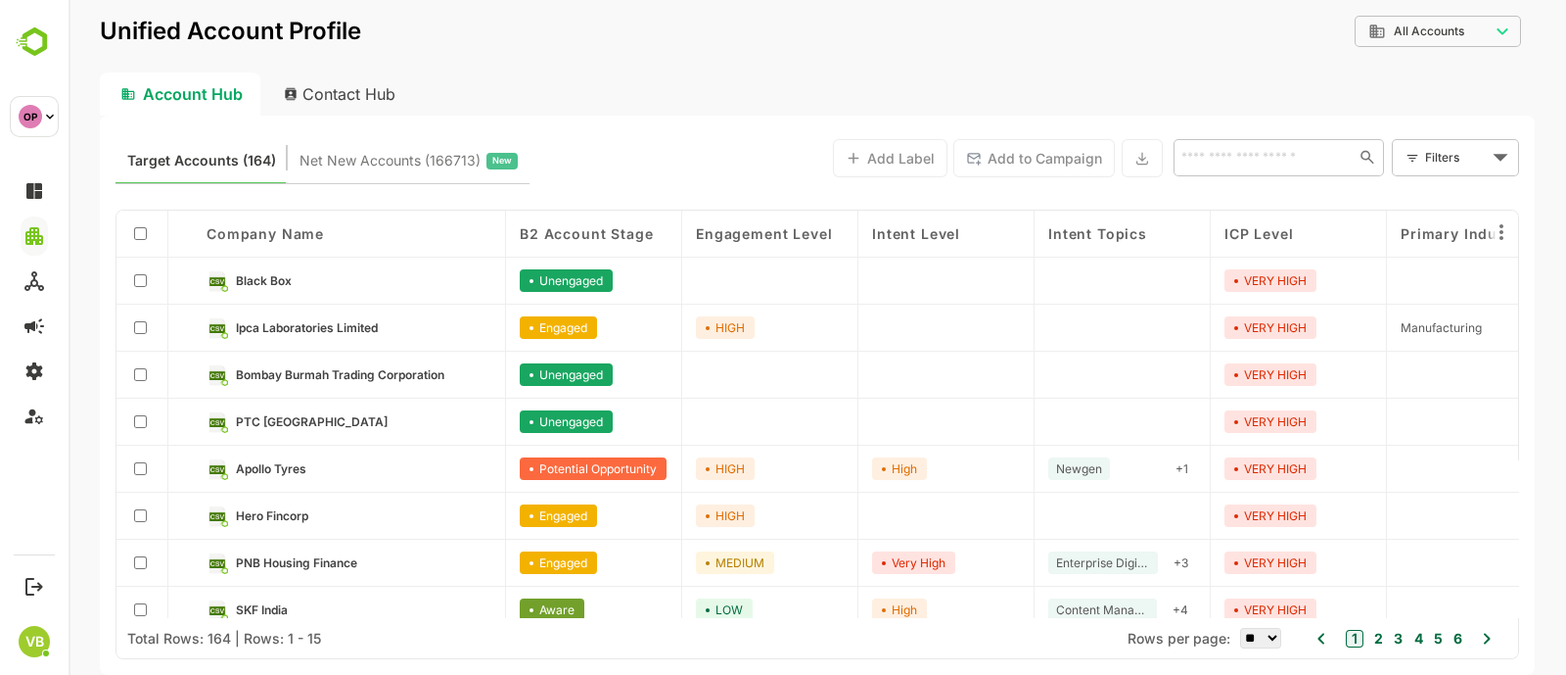
click at [1462, 151] on body "**********" at bounding box center [818, 337] width 1498 height 675
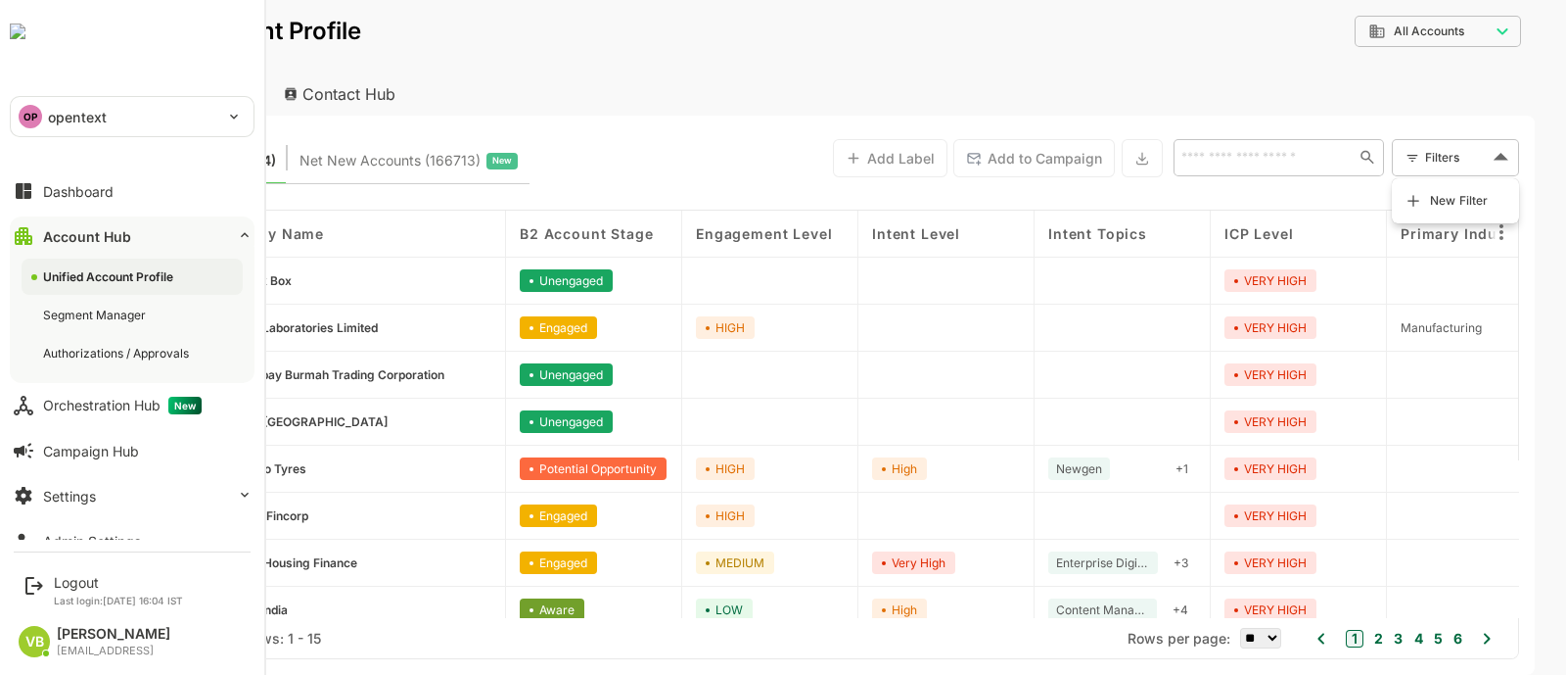
click at [50, 97] on div "OP opentext" at bounding box center [120, 116] width 219 height 39
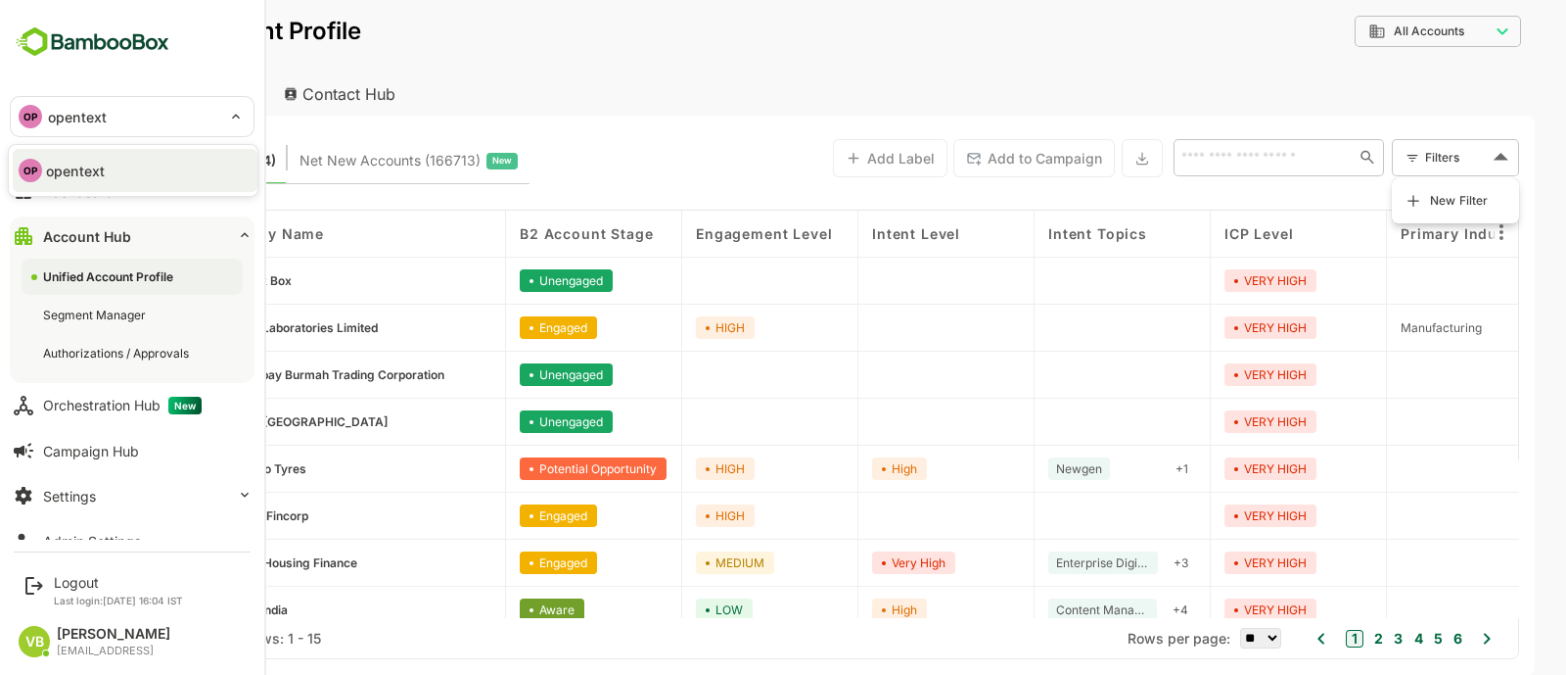
click at [88, 214] on div at bounding box center [783, 337] width 1566 height 675
click at [60, 183] on div "Dashboard" at bounding box center [78, 191] width 70 height 17
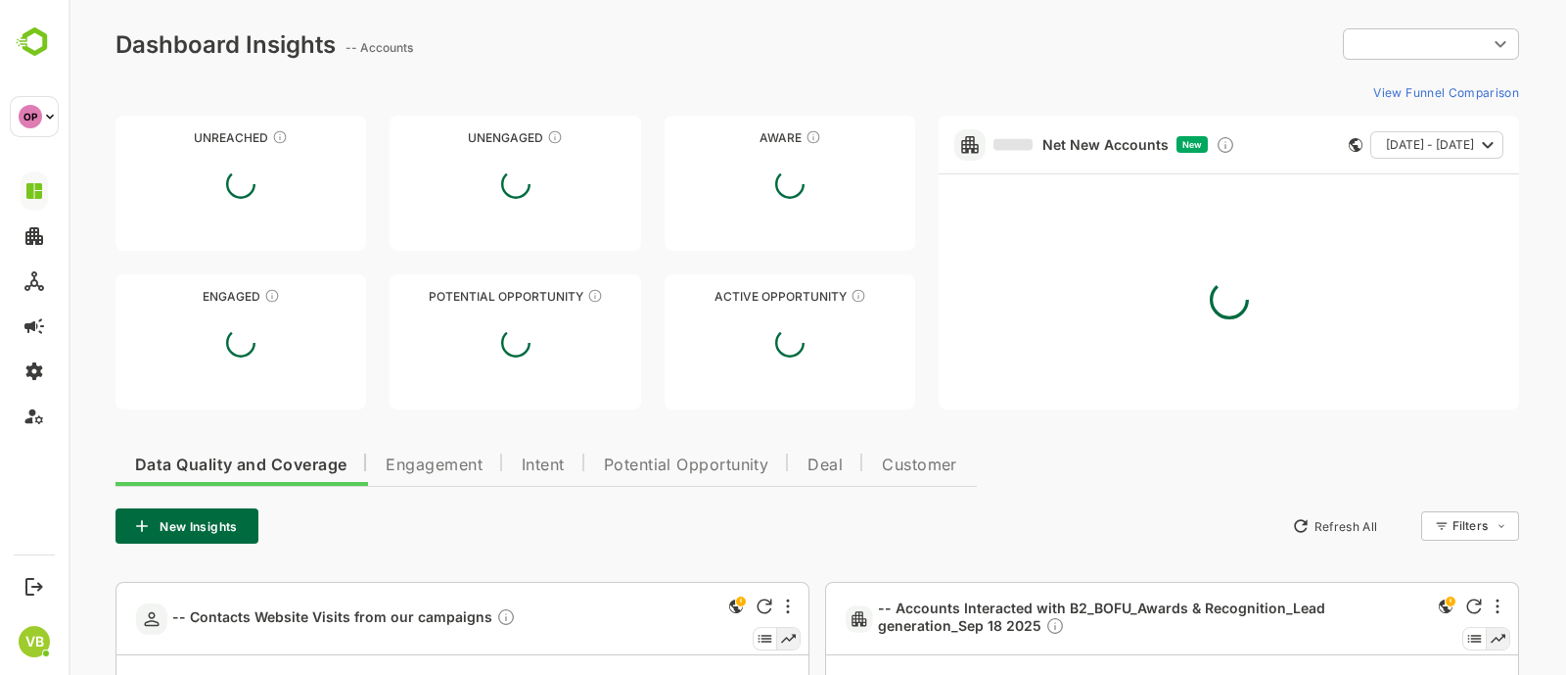
type input "**********"
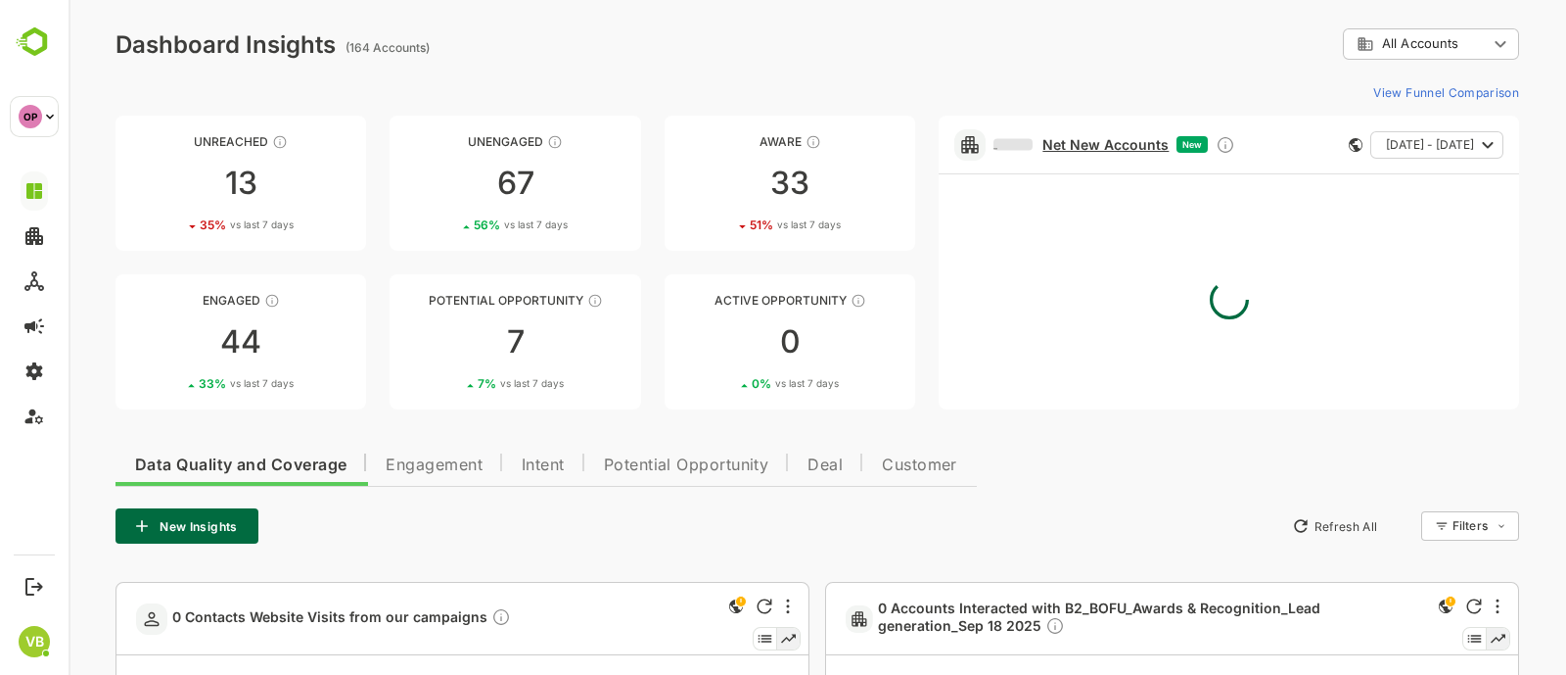
click at [1097, 141] on link "Net New Accounts" at bounding box center [1081, 145] width 175 height 18
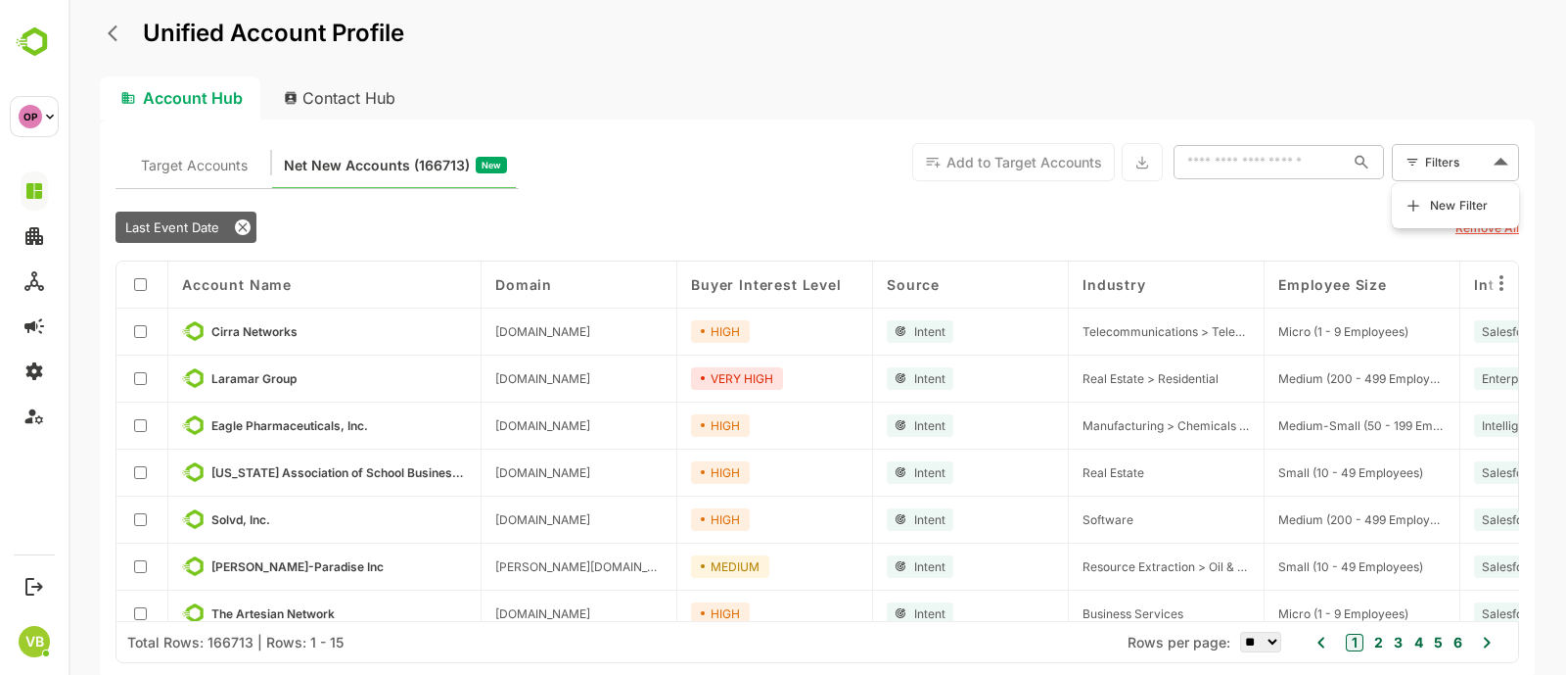
click at [1444, 167] on body "Unified Account Profile Account Hub Contact Hub Target Accounts Net New Account…" at bounding box center [818, 337] width 1498 height 675
click at [1428, 194] on li "New Filter" at bounding box center [1455, 205] width 117 height 35
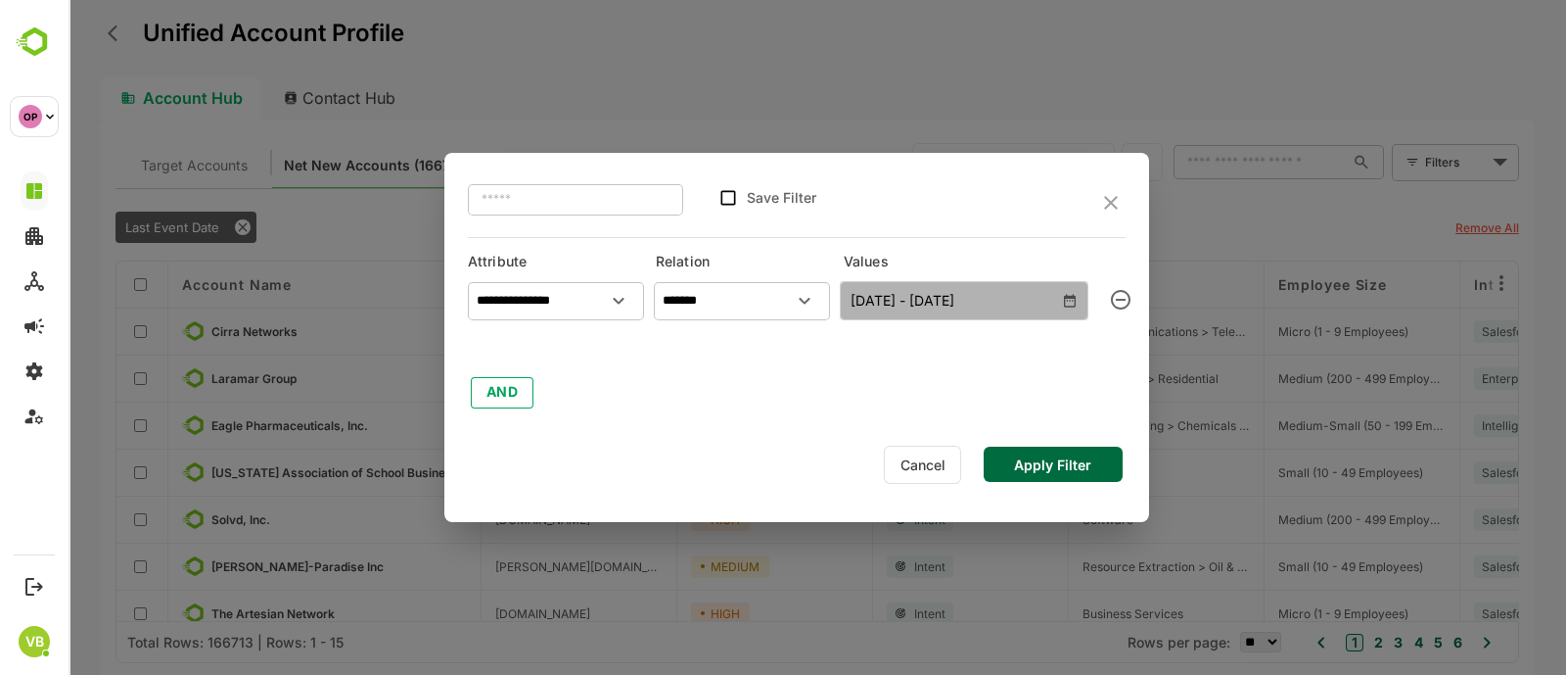
click at [1072, 303] on icon "button" at bounding box center [1070, 301] width 16 height 16
click at [812, 297] on icon "Open" at bounding box center [804, 300] width 23 height 23
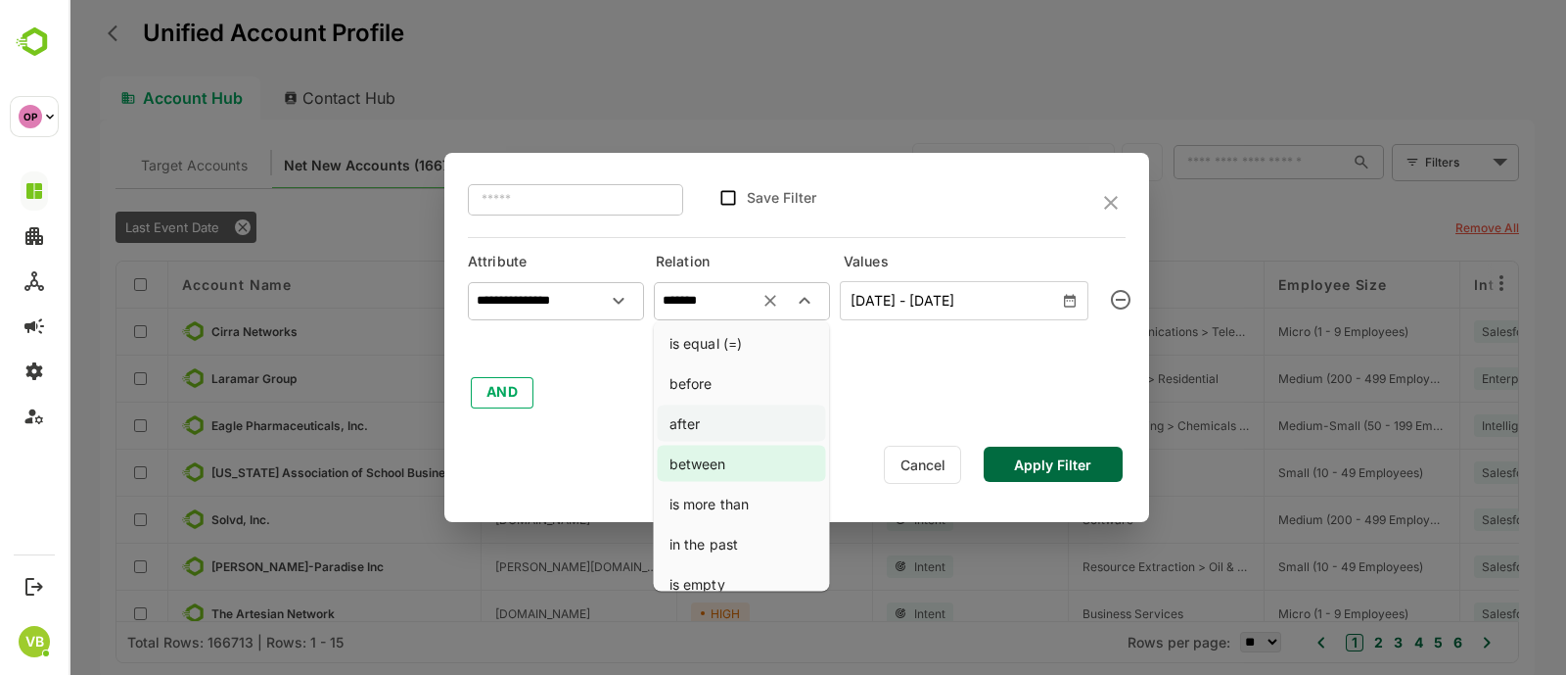
click at [702, 421] on li "after" at bounding box center [742, 423] width 168 height 36
type input "*****"
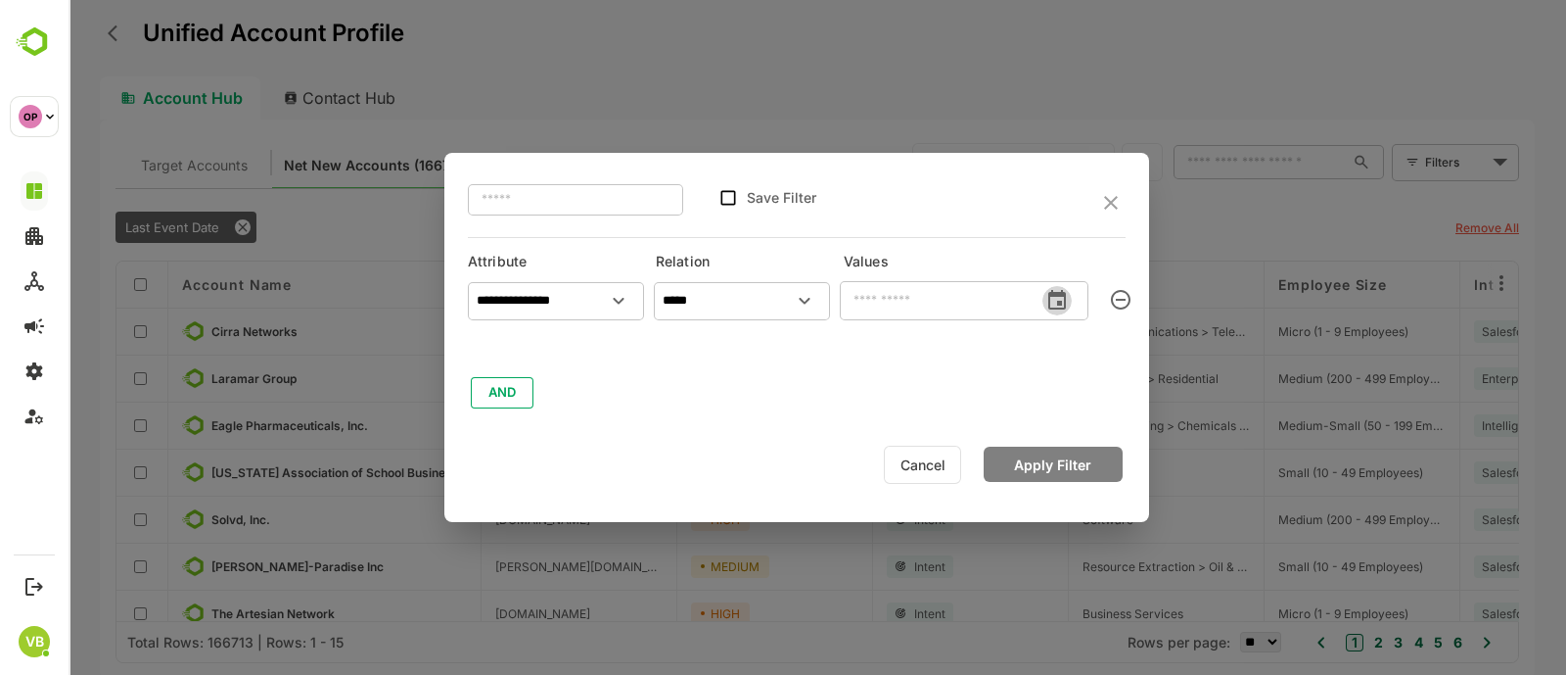
click at [1063, 294] on icon "change date" at bounding box center [1057, 300] width 18 height 20
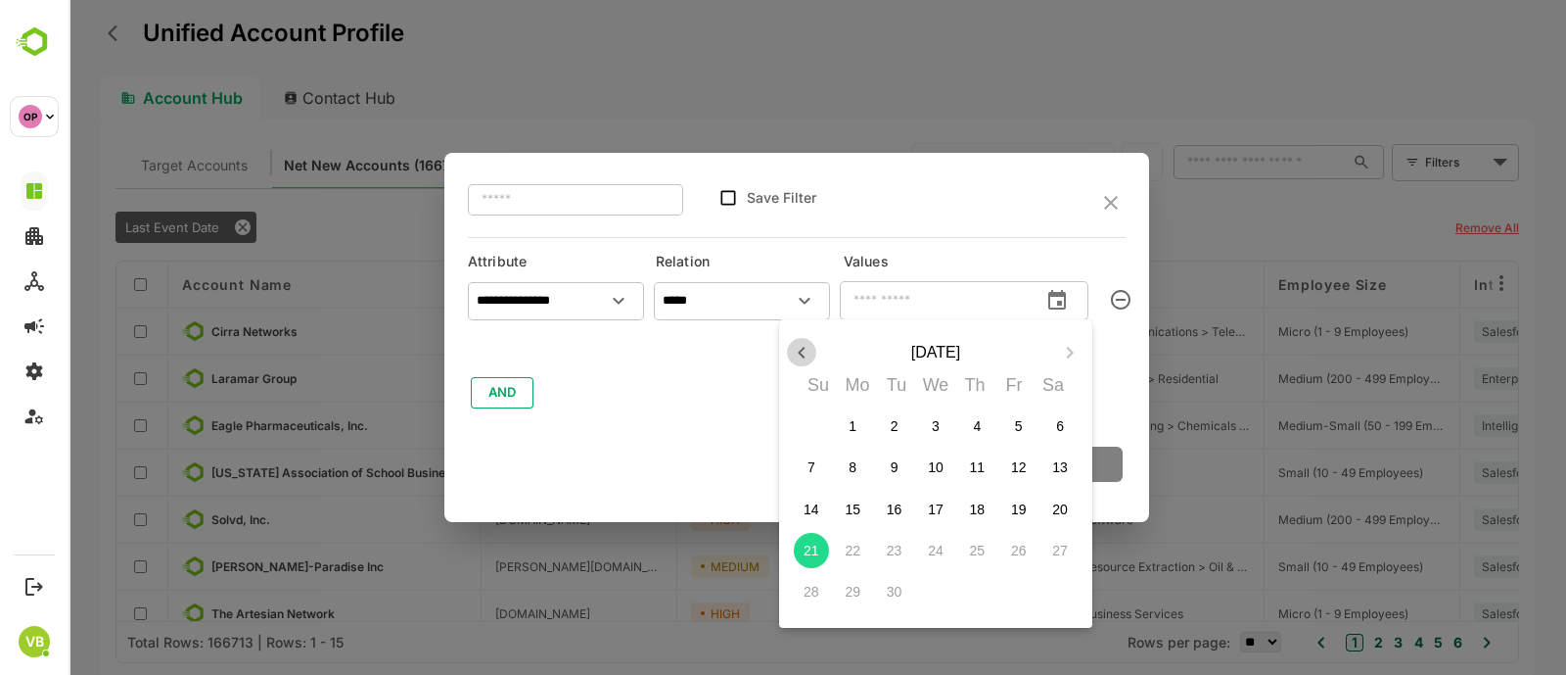
click at [798, 349] on icon "button" at bounding box center [801, 352] width 23 height 23
click at [896, 462] on span "5" at bounding box center [894, 467] width 35 height 20
type input "**********"
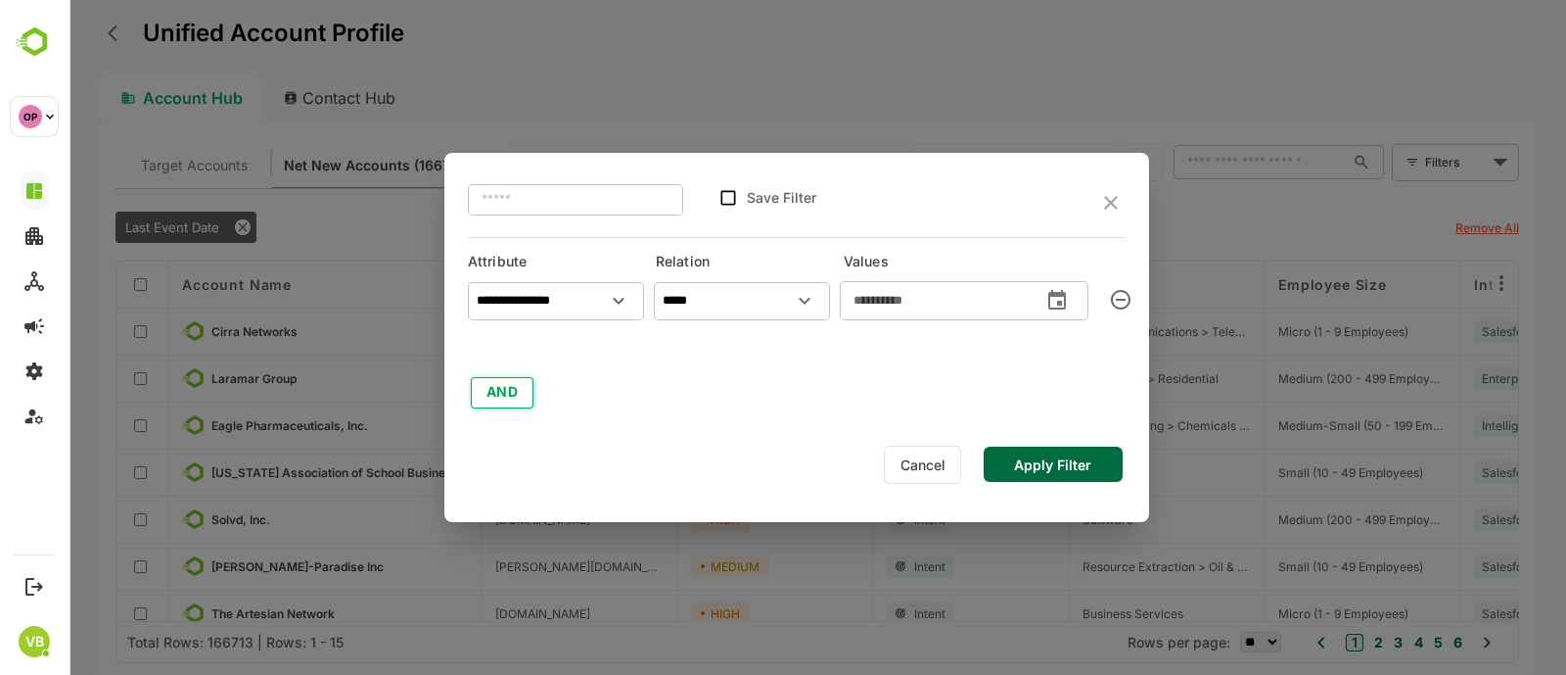
click at [506, 396] on button "AND" at bounding box center [502, 392] width 63 height 31
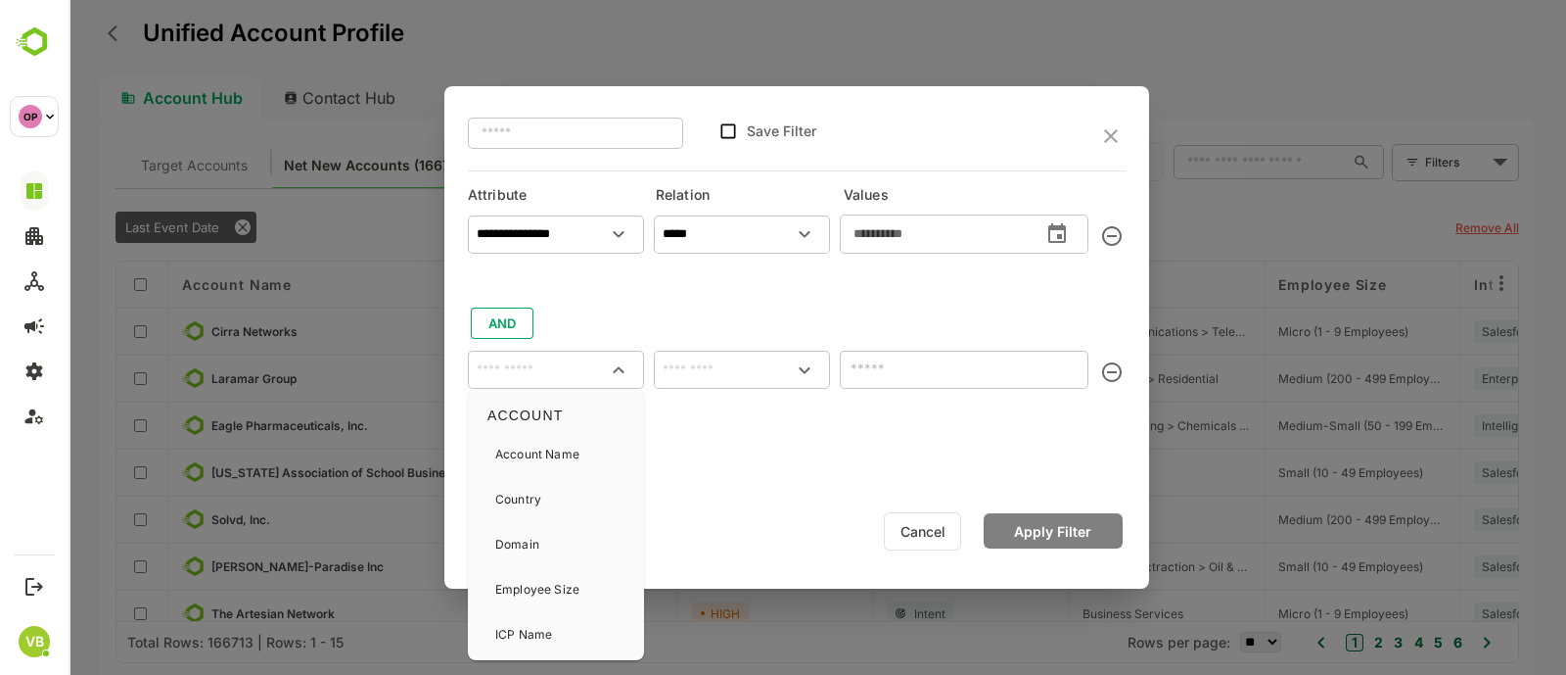
click at [562, 368] on input "text" at bounding box center [556, 369] width 168 height 29
click at [534, 628] on p "Web Pages Visited" at bounding box center [547, 632] width 105 height 18
type input "**********"
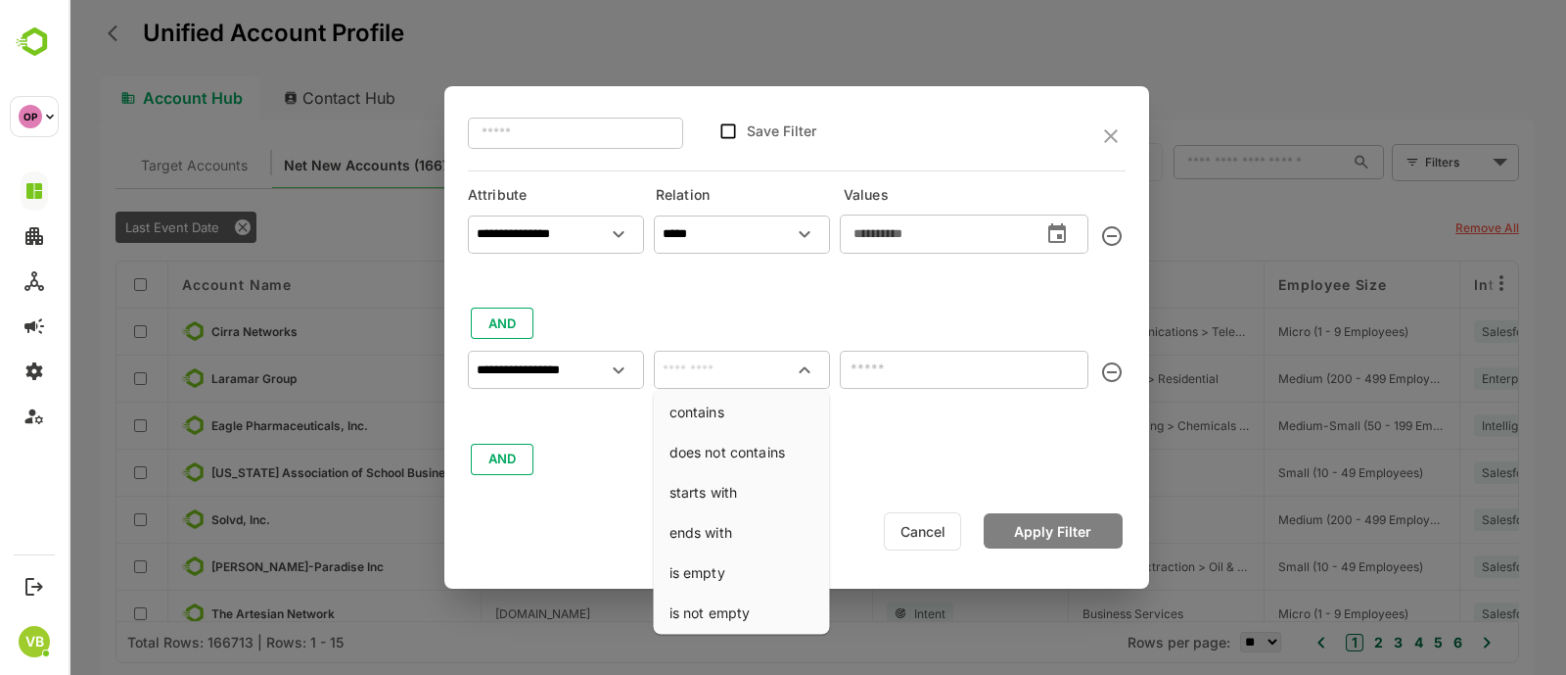
click at [727, 369] on input "text" at bounding box center [742, 369] width 168 height 29
click at [727, 406] on li "contains" at bounding box center [742, 412] width 168 height 36
type input "********"
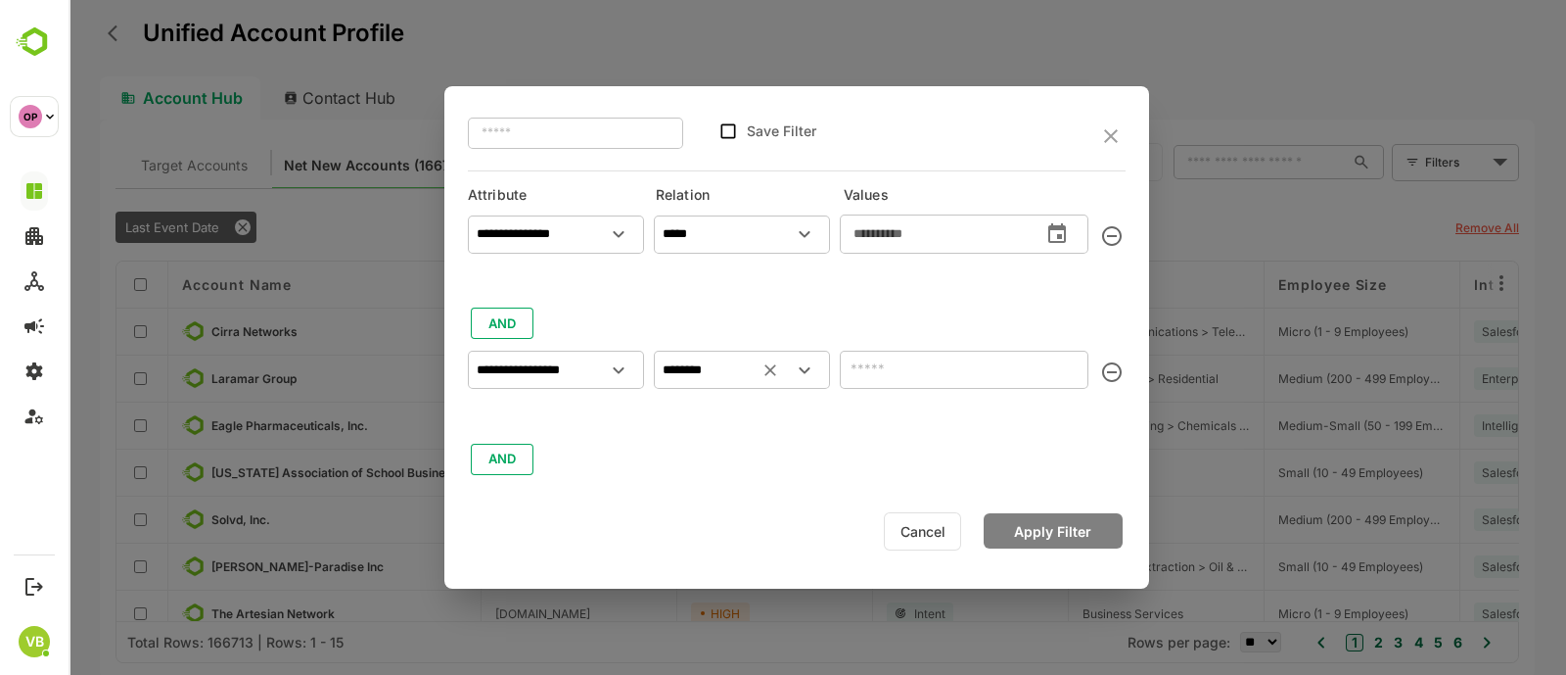
click at [877, 367] on input "text" at bounding box center [964, 369] width 249 height 38
paste input "**********"
type input "**********"
click at [509, 468] on button "AND" at bounding box center [502, 458] width 63 height 31
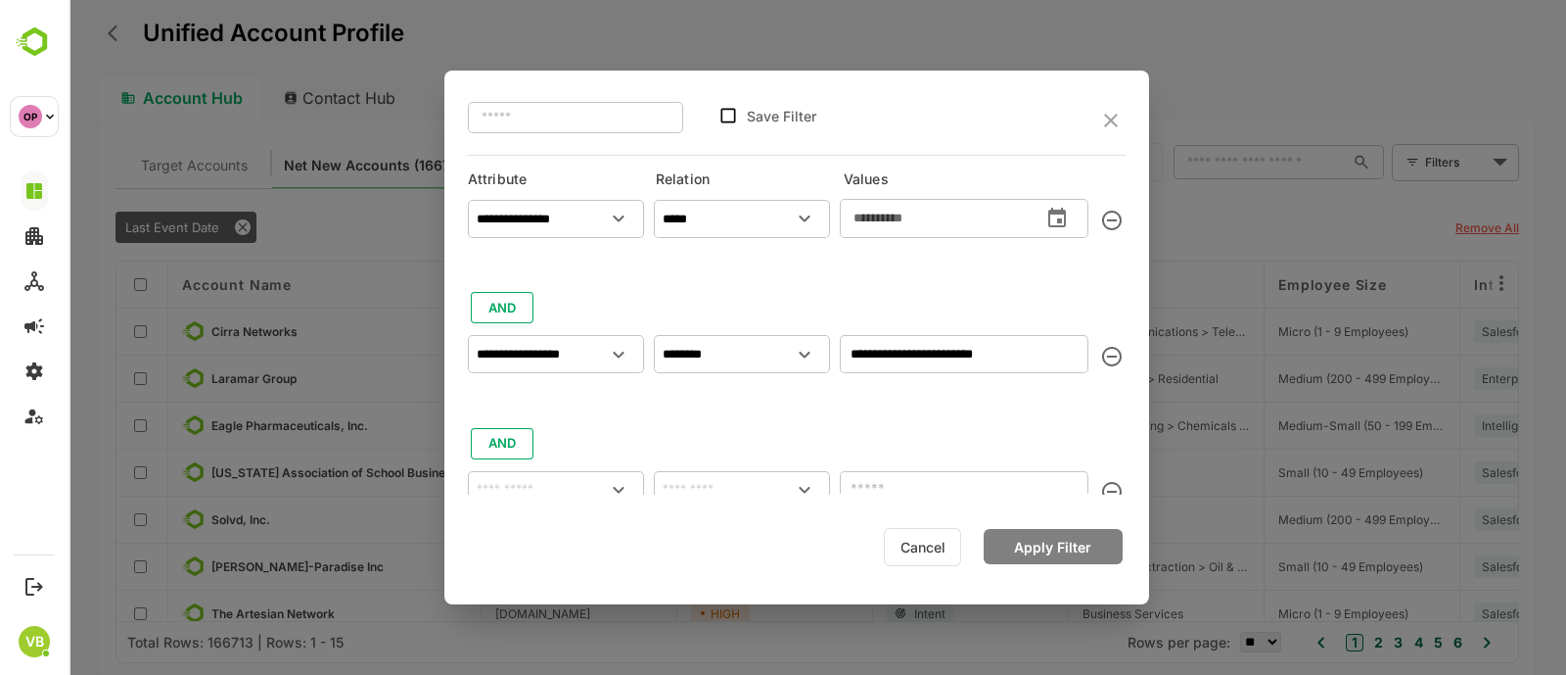
scroll to position [103, 0]
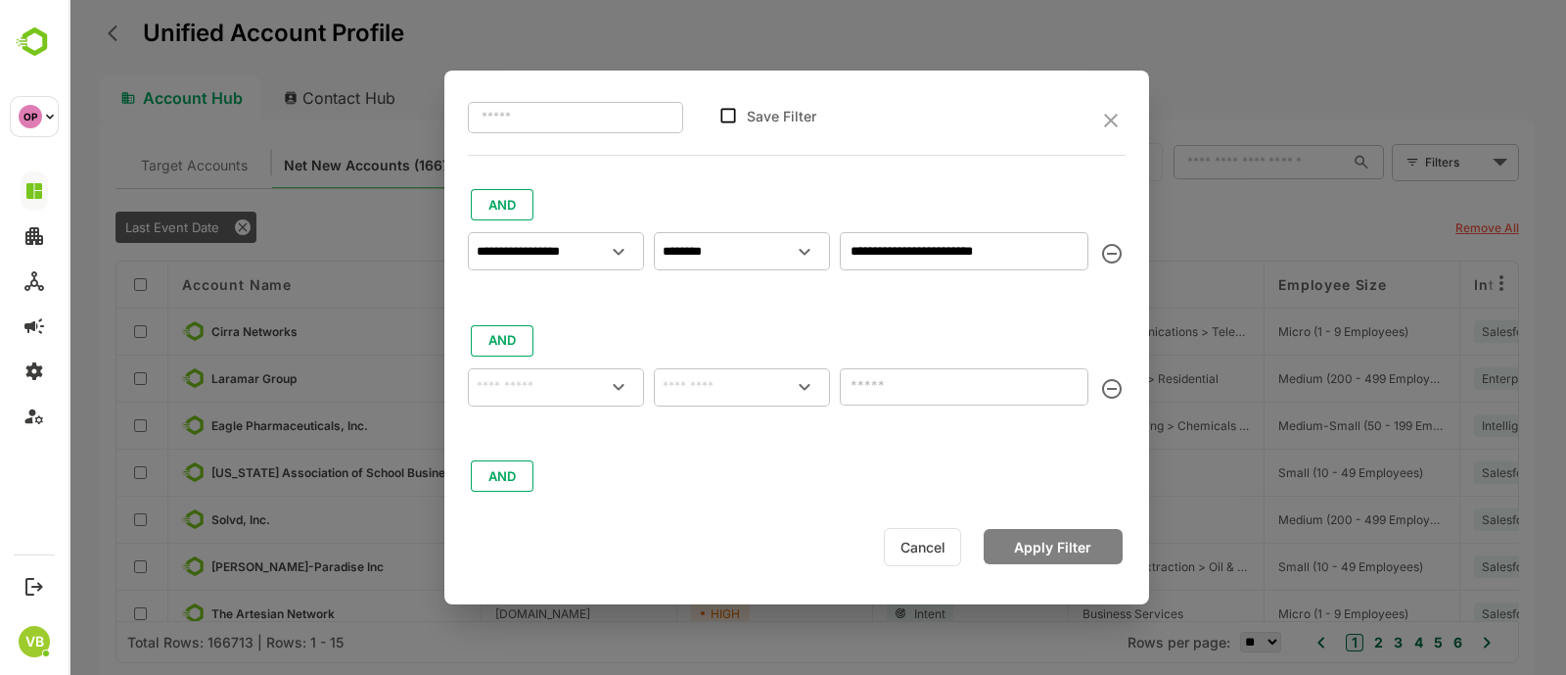
click at [619, 383] on icon "Open" at bounding box center [618, 386] width 23 height 23
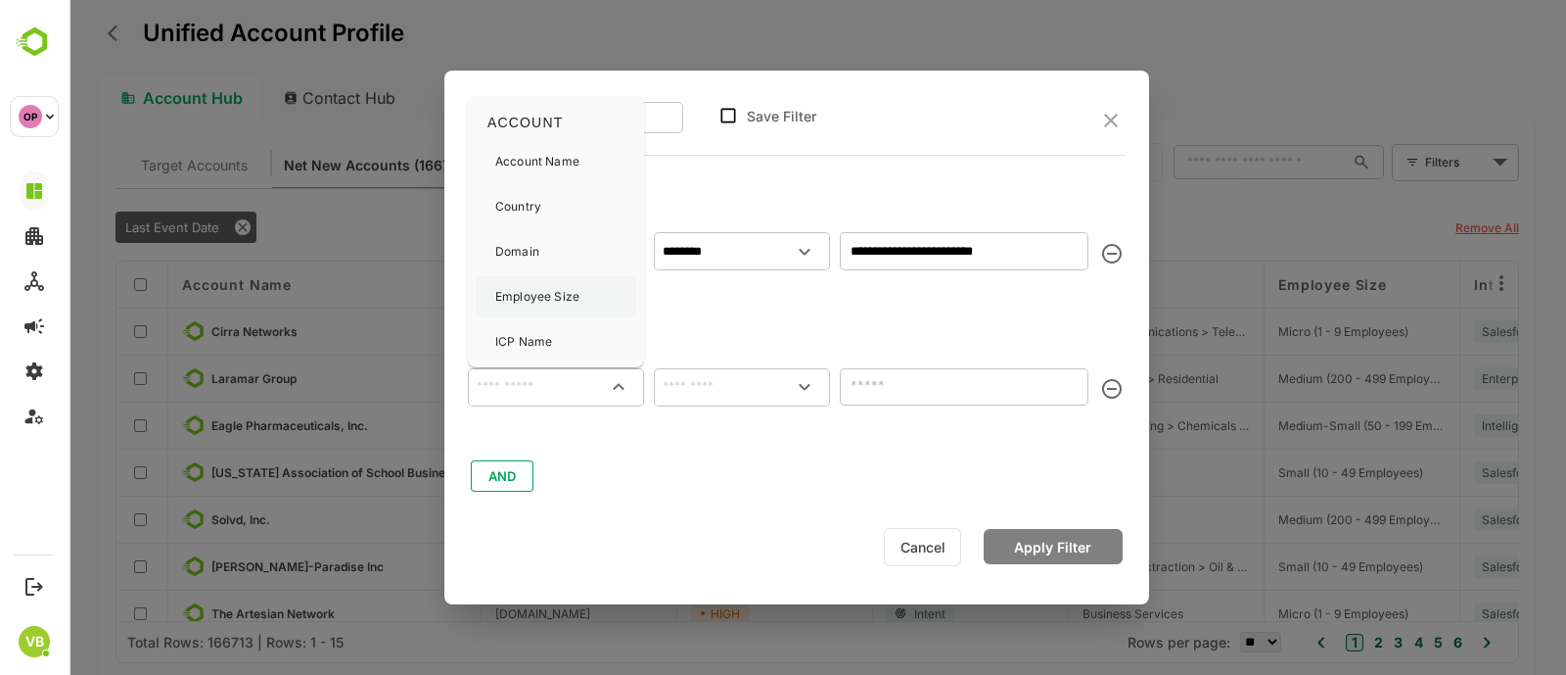
click at [549, 295] on p "Employee Size" at bounding box center [537, 297] width 84 height 18
type input "**********"
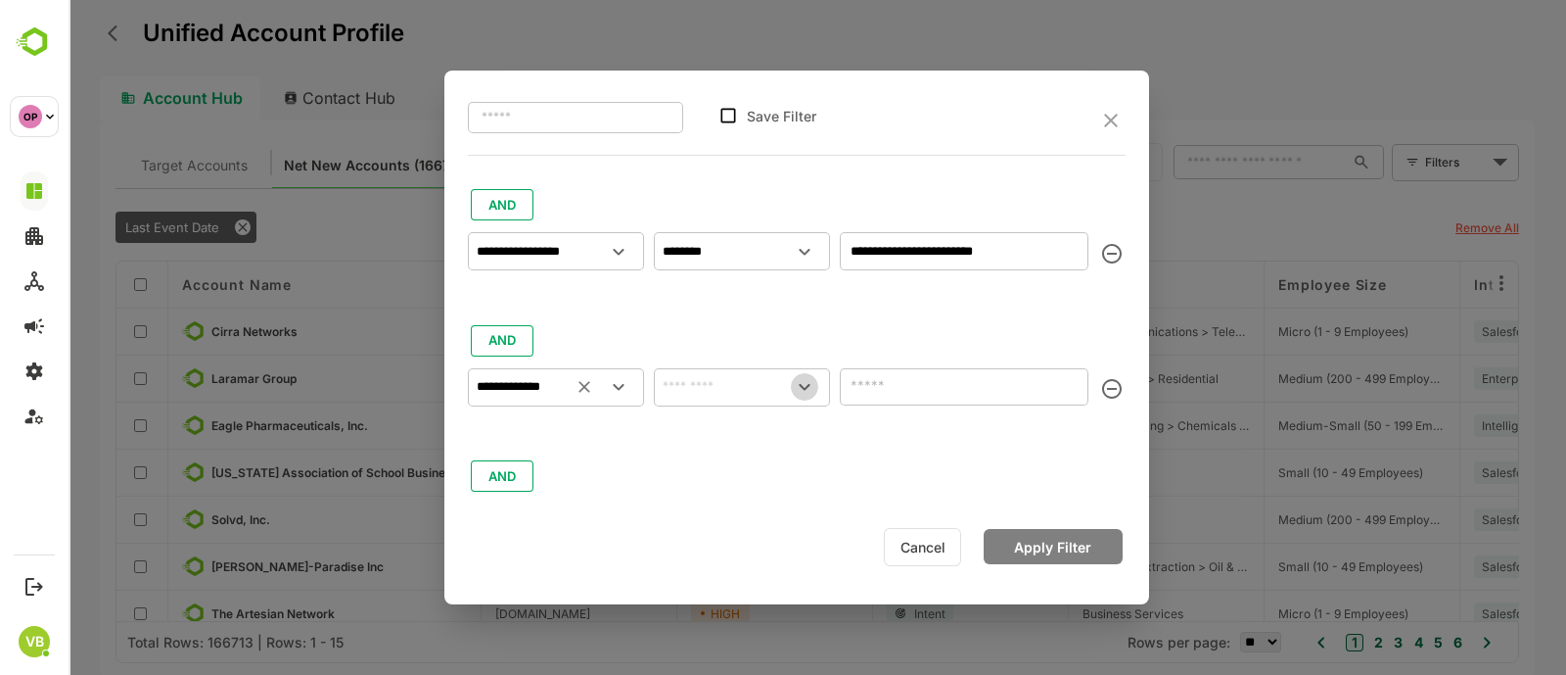
click at [813, 388] on icon "Open" at bounding box center [804, 386] width 23 height 23
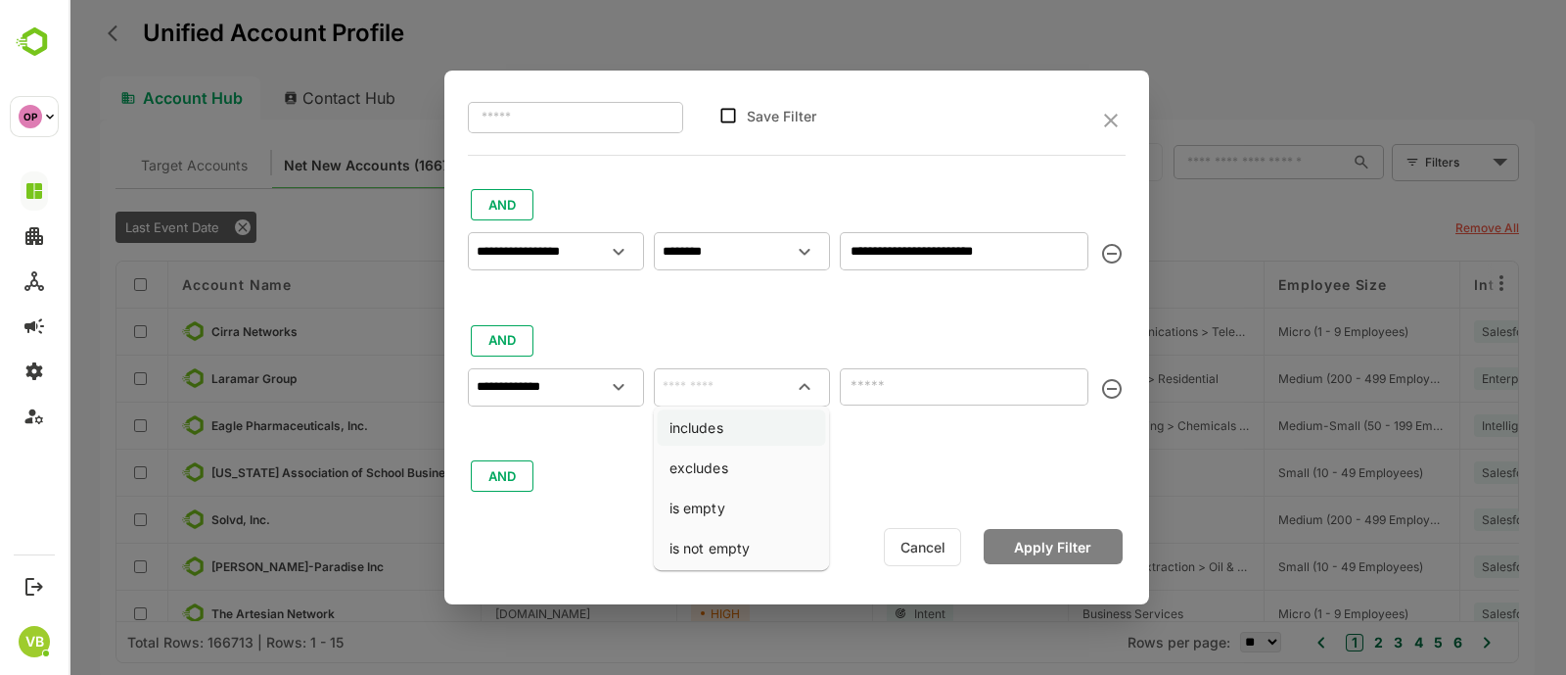
click at [759, 428] on li "includes" at bounding box center [742, 427] width 168 height 36
type input "********"
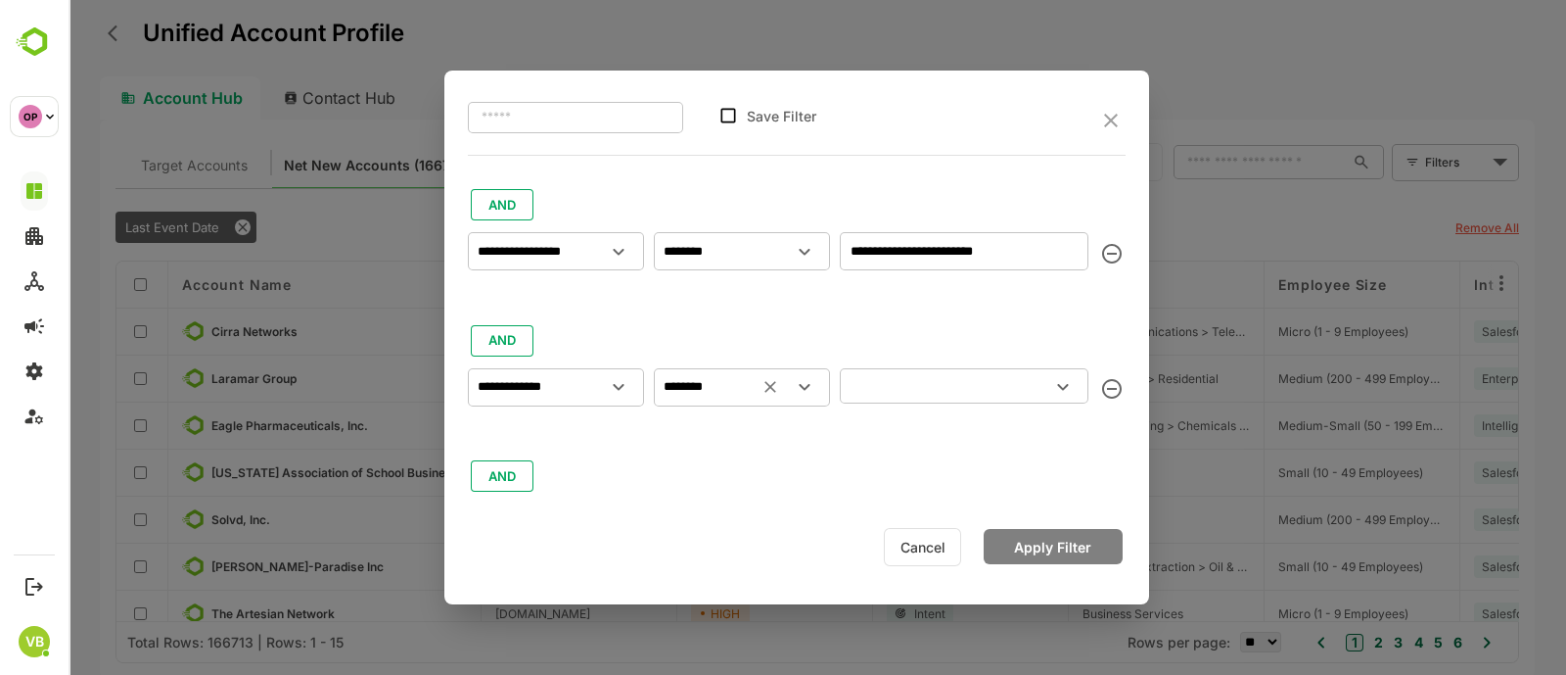
click at [1055, 384] on icon "Open" at bounding box center [1062, 386] width 23 height 23
click at [803, 385] on icon "Open" at bounding box center [804, 386] width 23 height 23
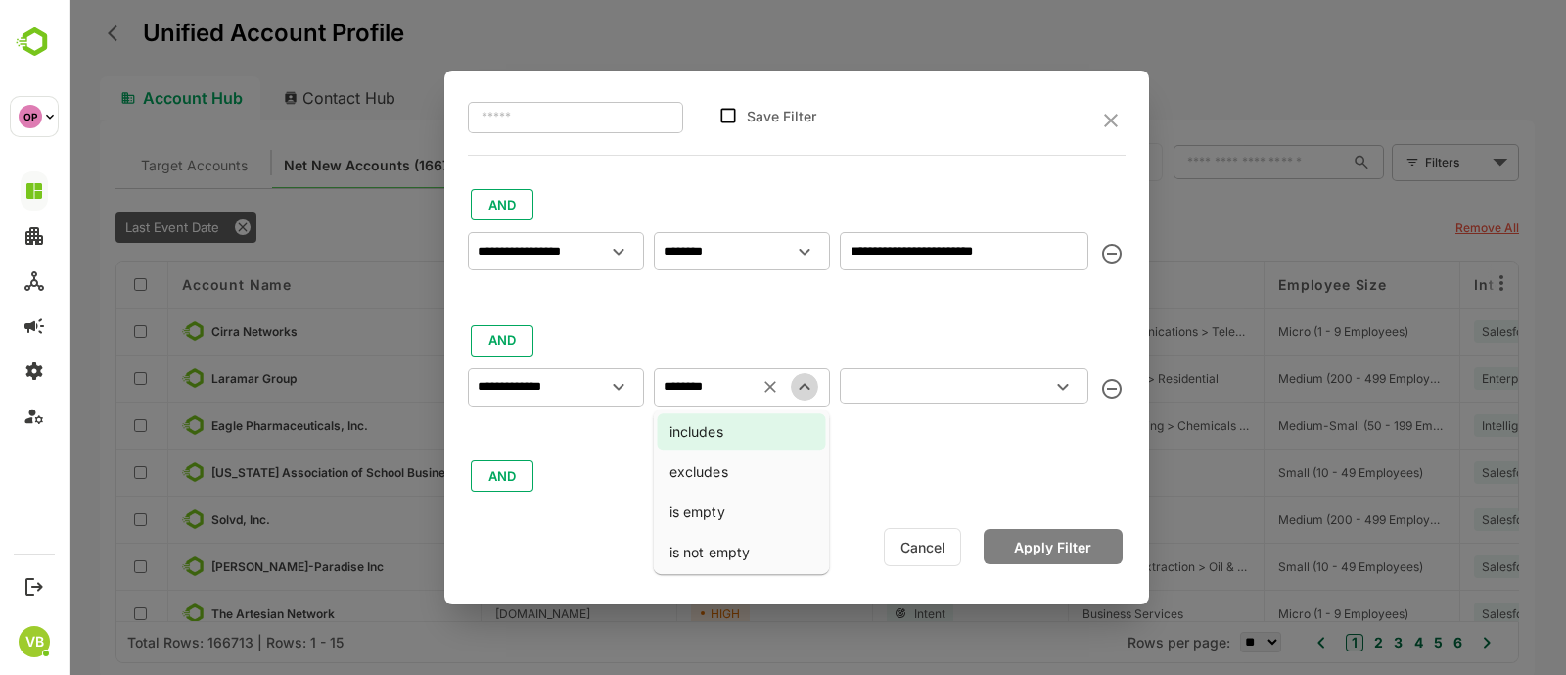
click at [798, 386] on icon "Close" at bounding box center [804, 386] width 23 height 23
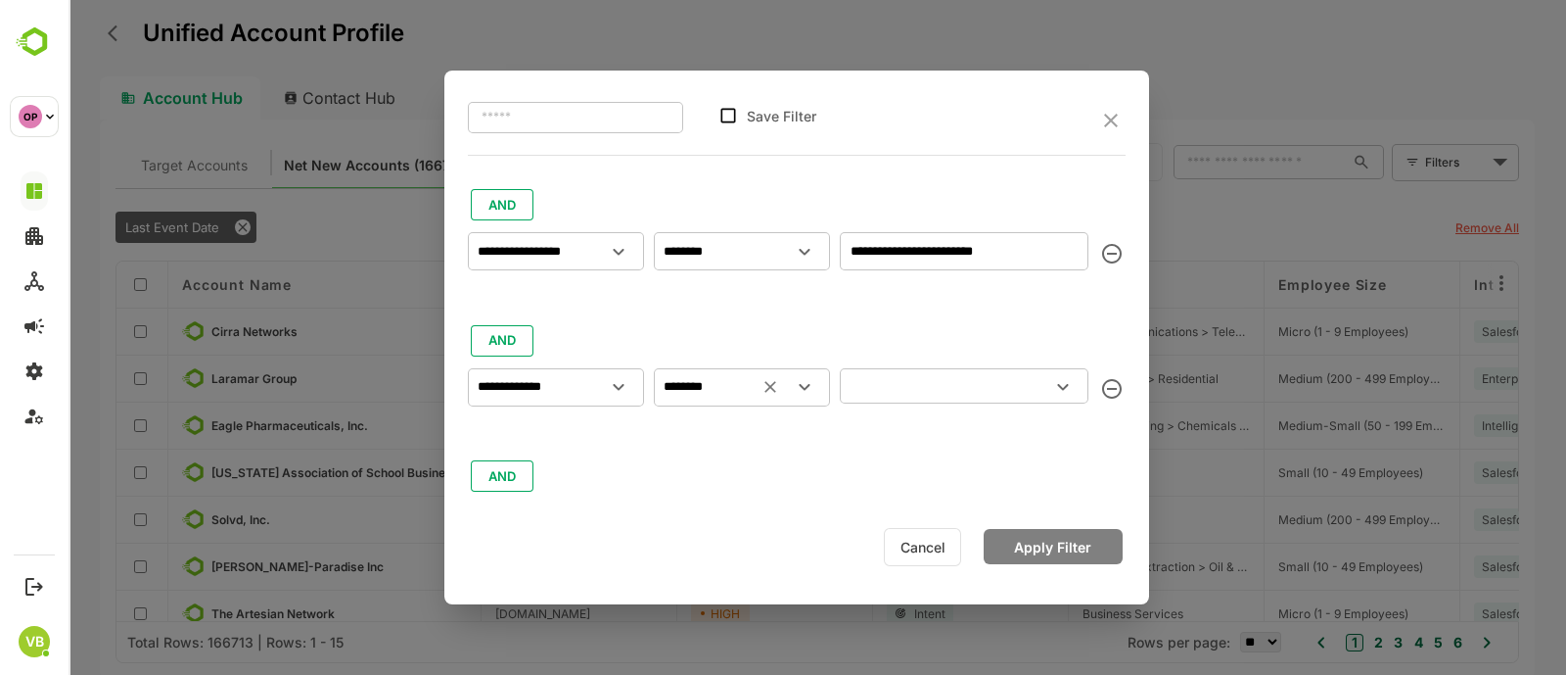
click at [969, 368] on div "​" at bounding box center [964, 385] width 249 height 35
click at [969, 370] on div "​" at bounding box center [964, 385] width 249 height 35
click at [1057, 388] on icon "Open" at bounding box center [1062, 386] width 23 height 23
click at [504, 336] on div "**********" at bounding box center [797, 291] width 658 height 406
click at [621, 377] on icon "Open" at bounding box center [618, 386] width 23 height 23
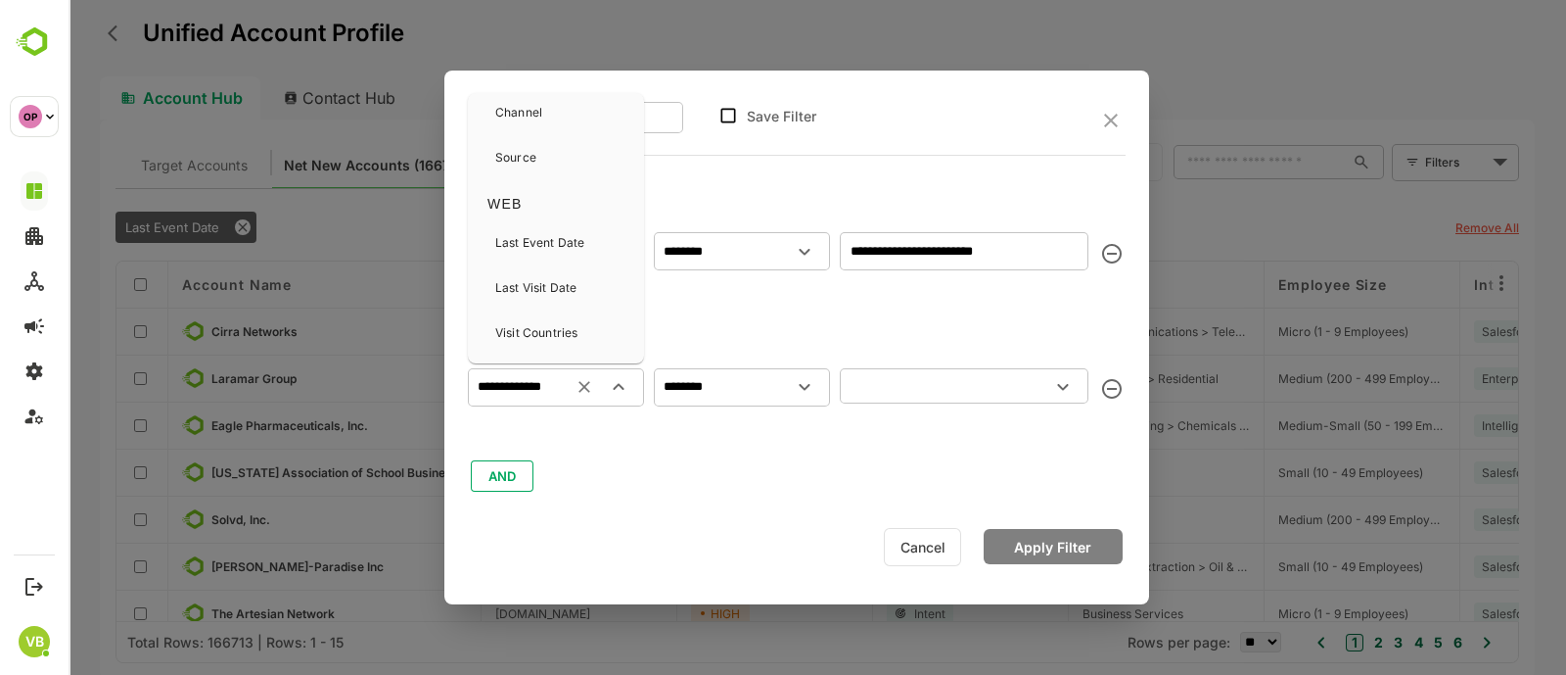
scroll to position [664, 0]
click at [562, 294] on p "Visit Countries" at bounding box center [536, 291] width 82 height 18
type input "**********"
click at [798, 379] on icon "Open" at bounding box center [804, 386] width 23 height 23
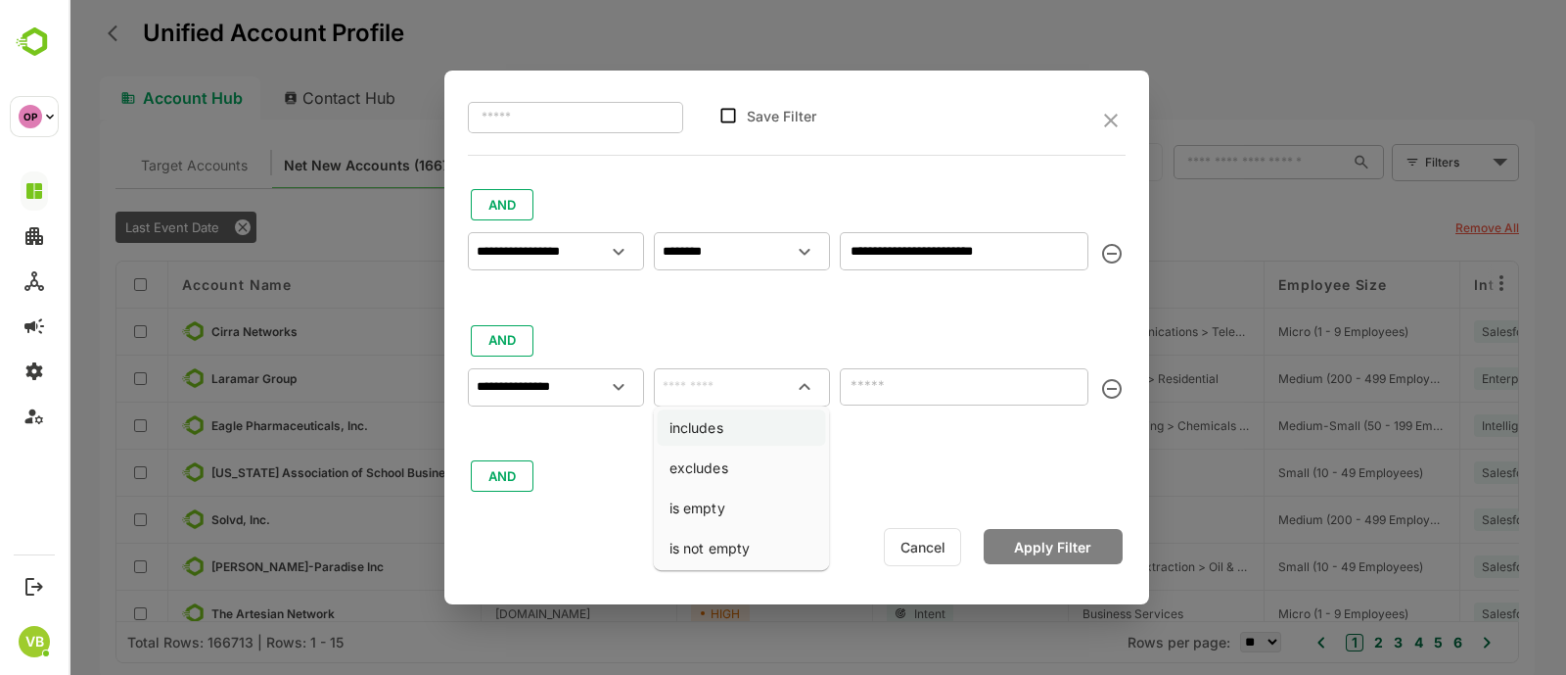
click at [729, 428] on li "includes" at bounding box center [742, 427] width 168 height 36
type input "********"
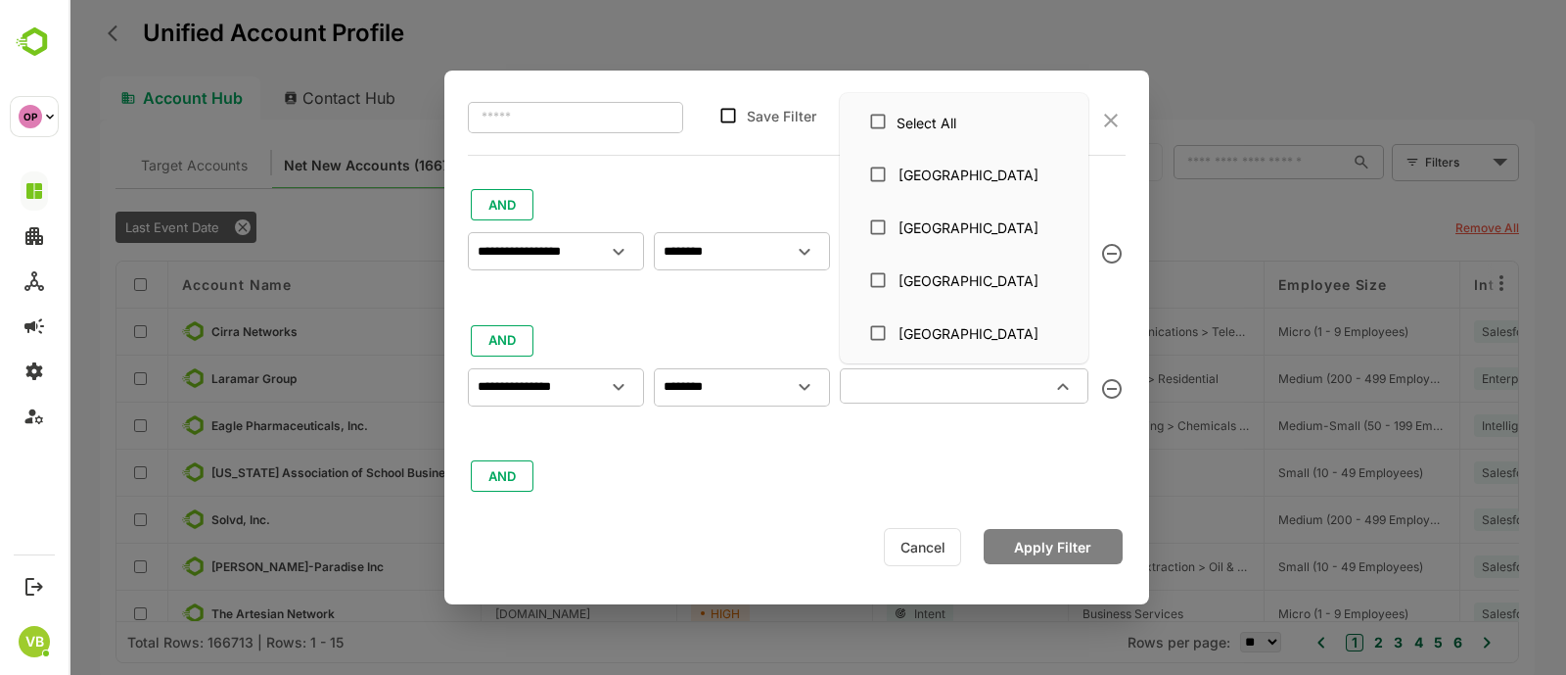
click at [865, 394] on input "text" at bounding box center [948, 385] width 205 height 23
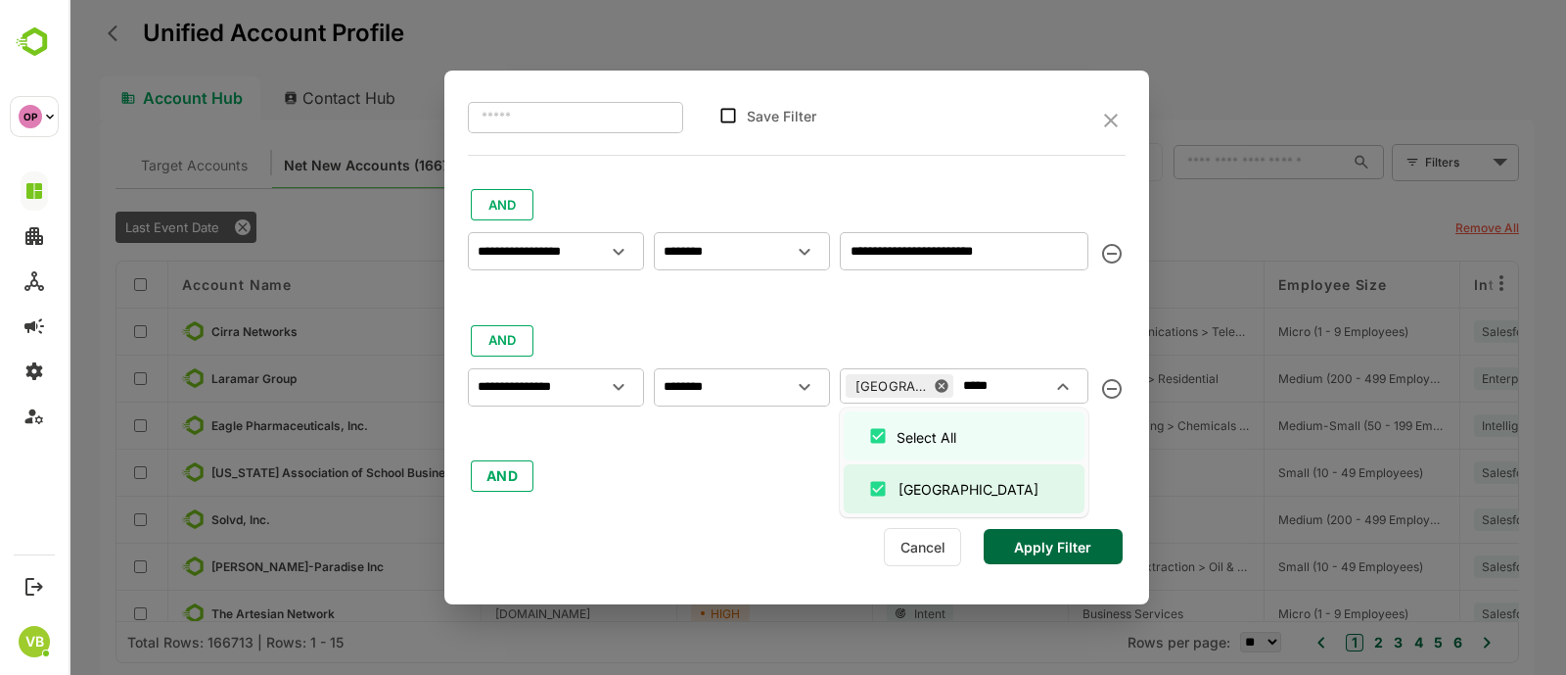
type input "*****"
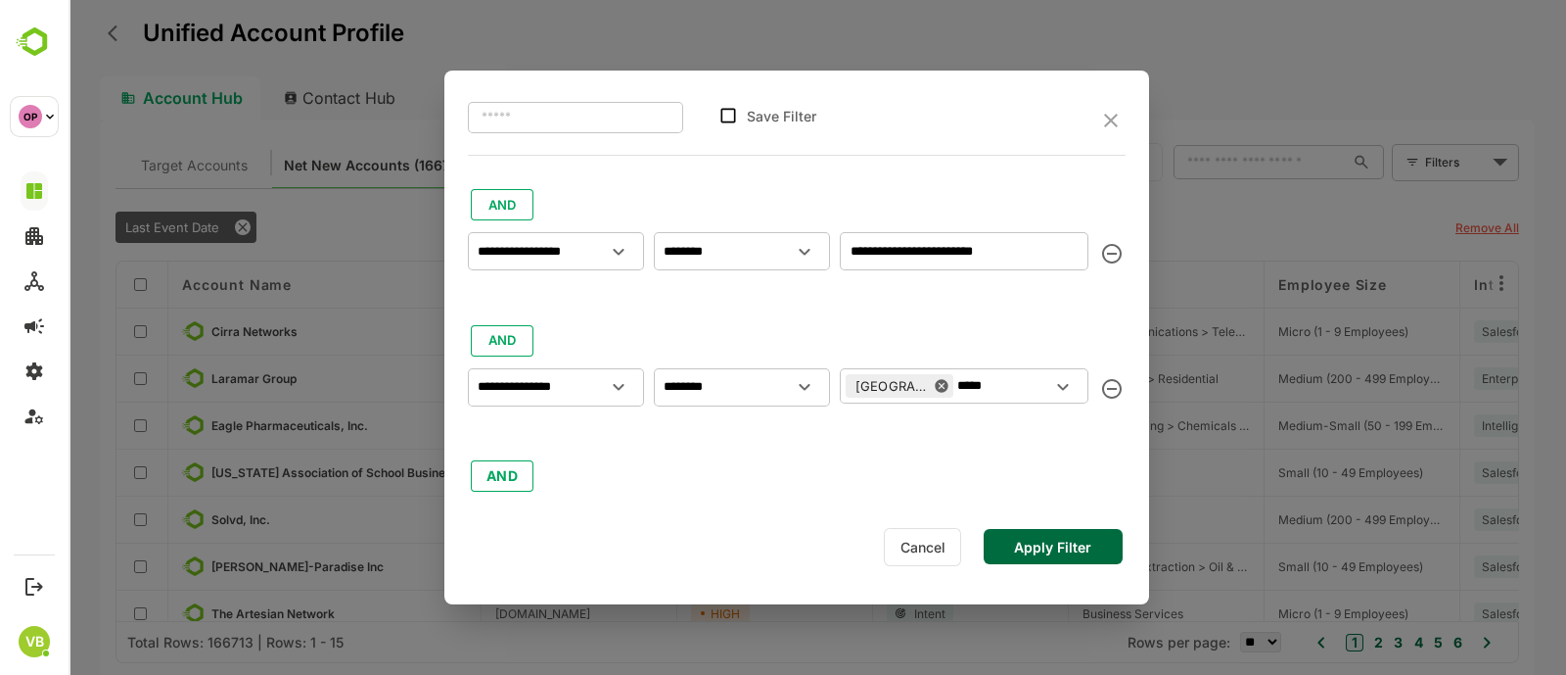
click at [1136, 452] on div "**********" at bounding box center [806, 325] width 677 height 338
click at [1062, 549] on button "Apply Filter" at bounding box center [1053, 546] width 139 height 35
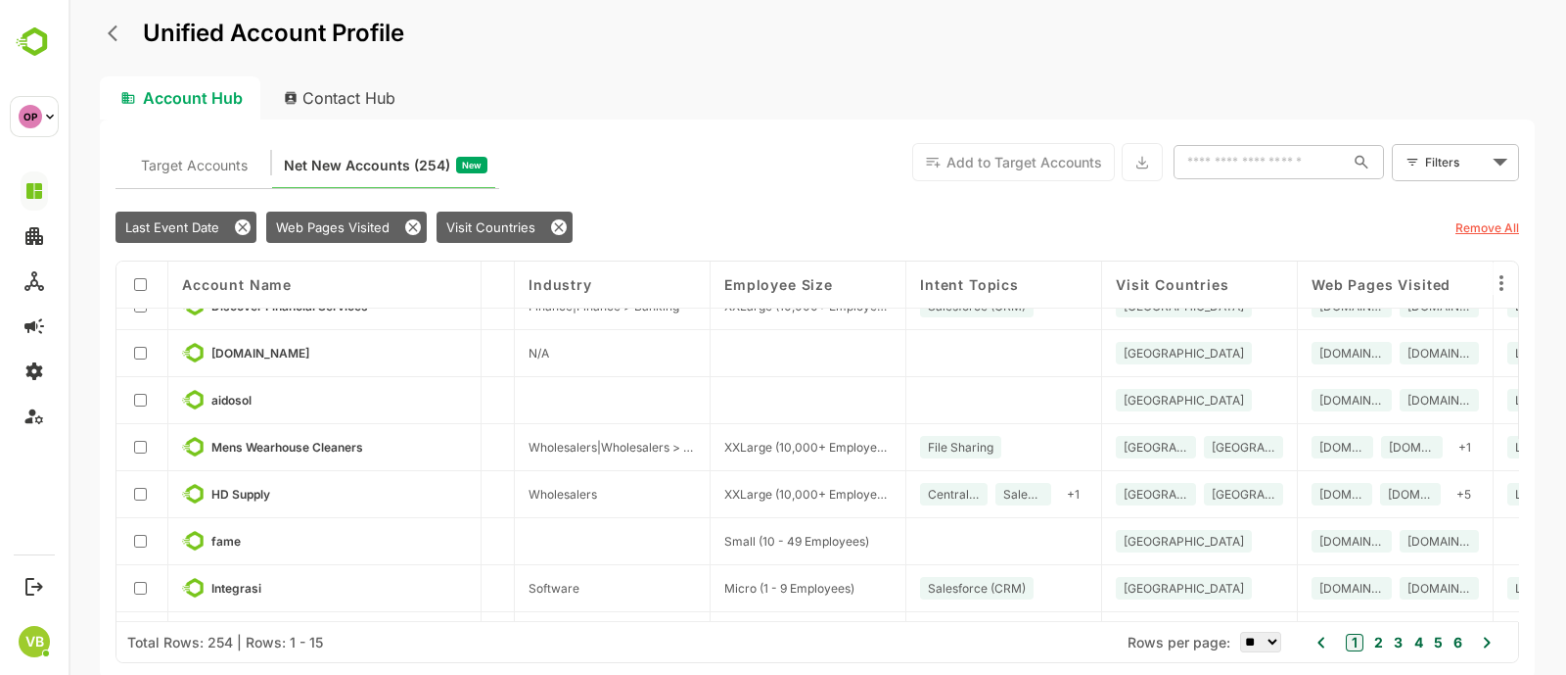
scroll to position [0, 554]
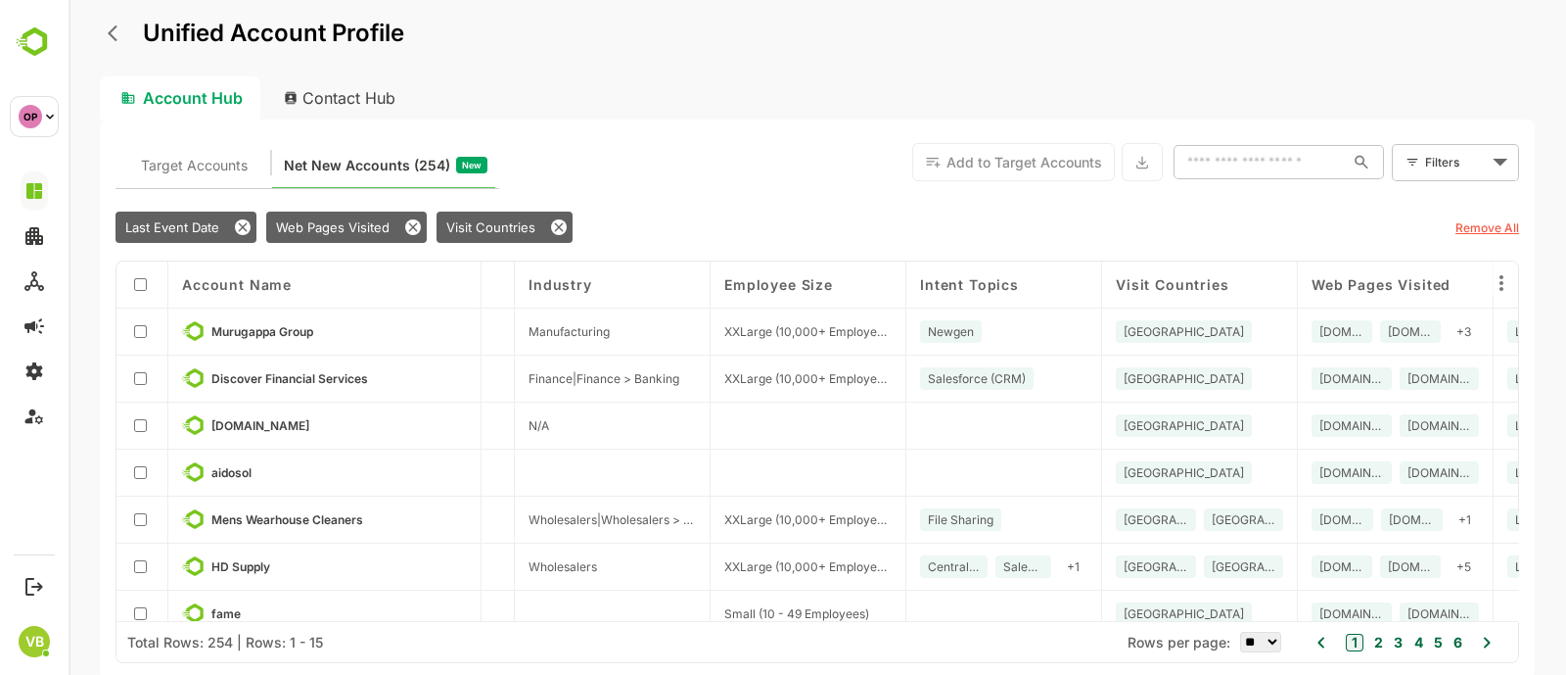
click at [876, 290] on div "Employee Size" at bounding box center [807, 284] width 167 height 17
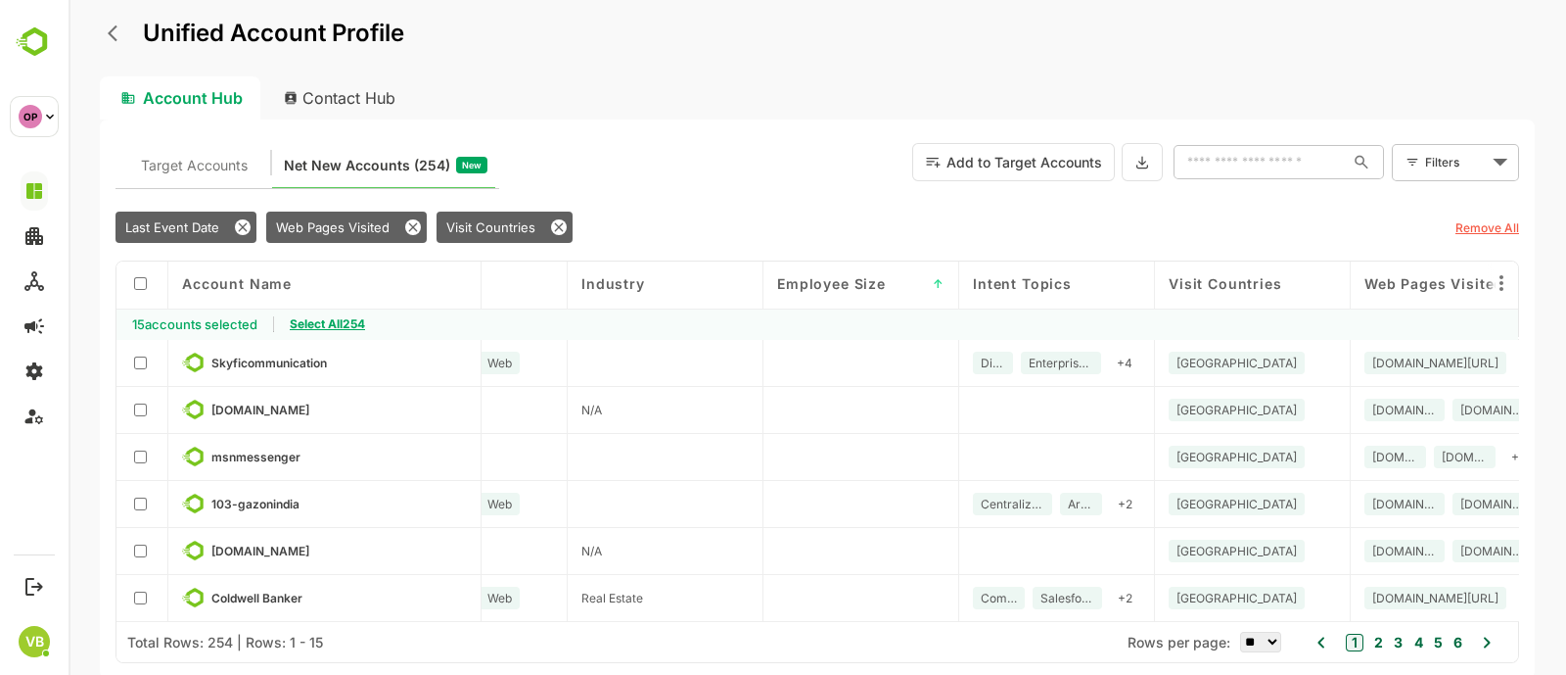
scroll to position [426, 484]
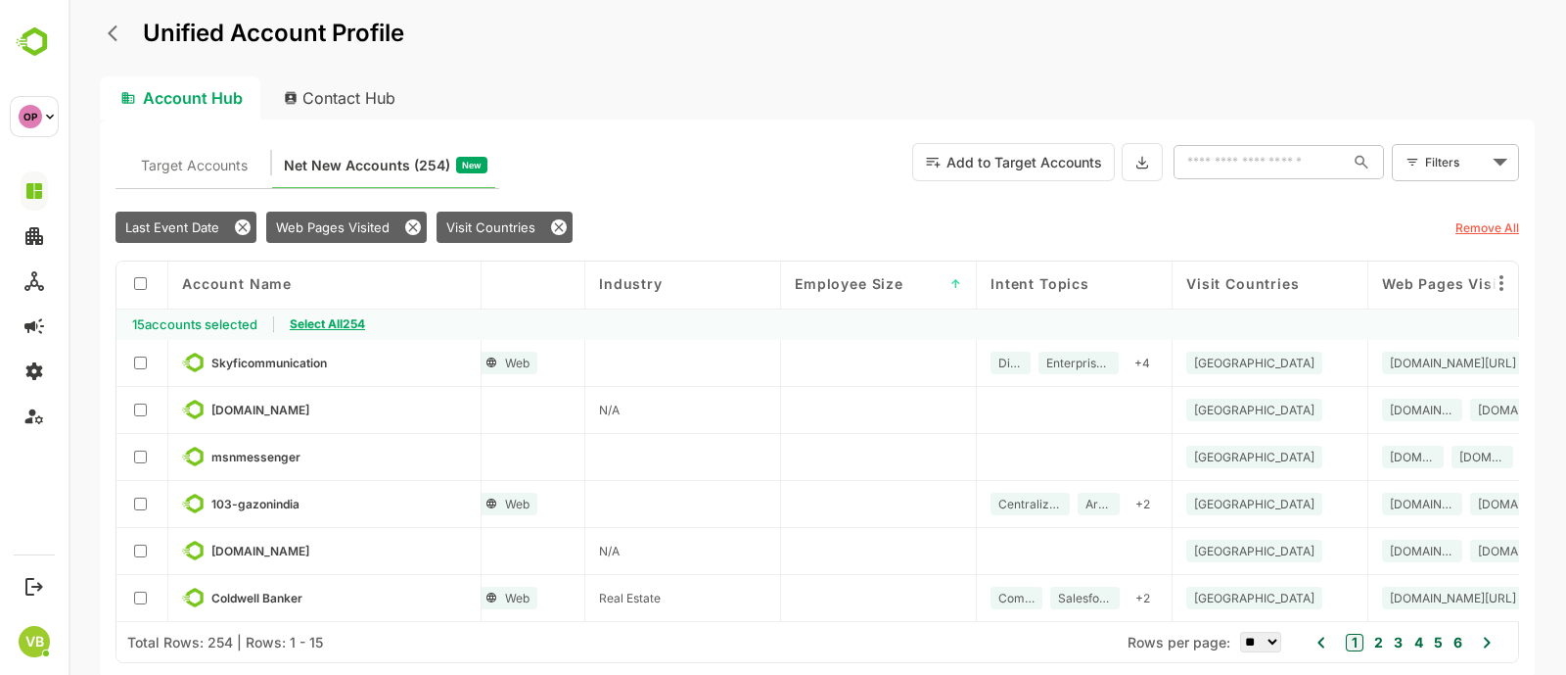
click at [1377, 638] on button "2" at bounding box center [1377, 642] width 14 height 22
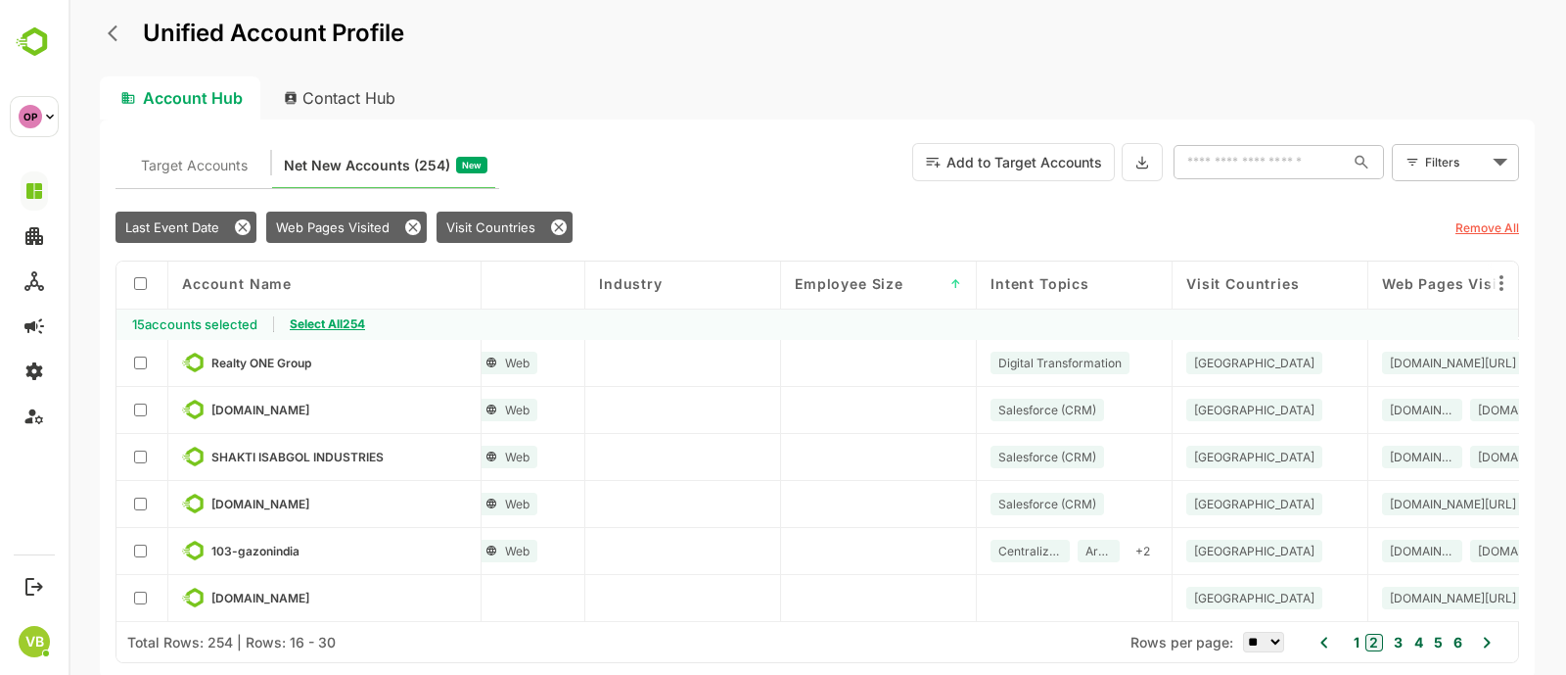
click at [1395, 640] on button "3" at bounding box center [1396, 642] width 14 height 22
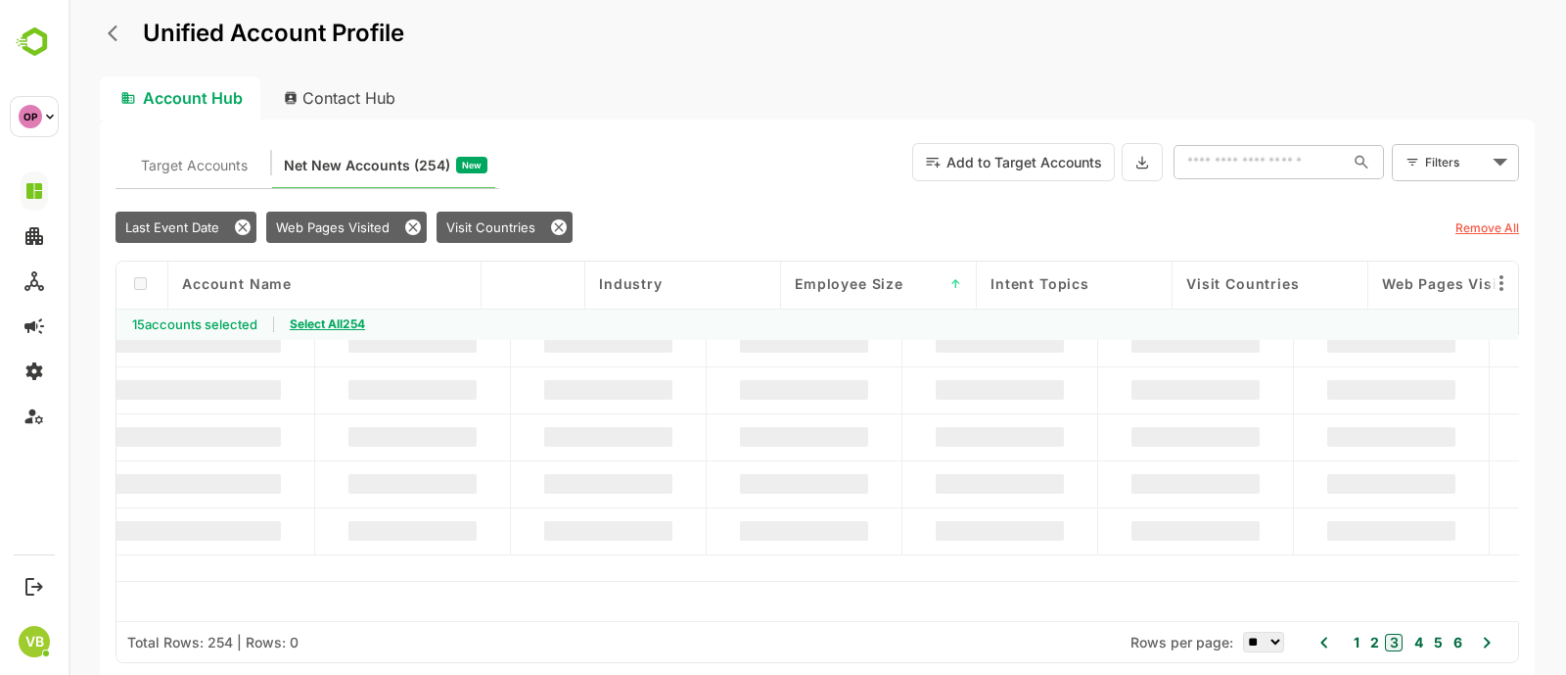
scroll to position [0, 484]
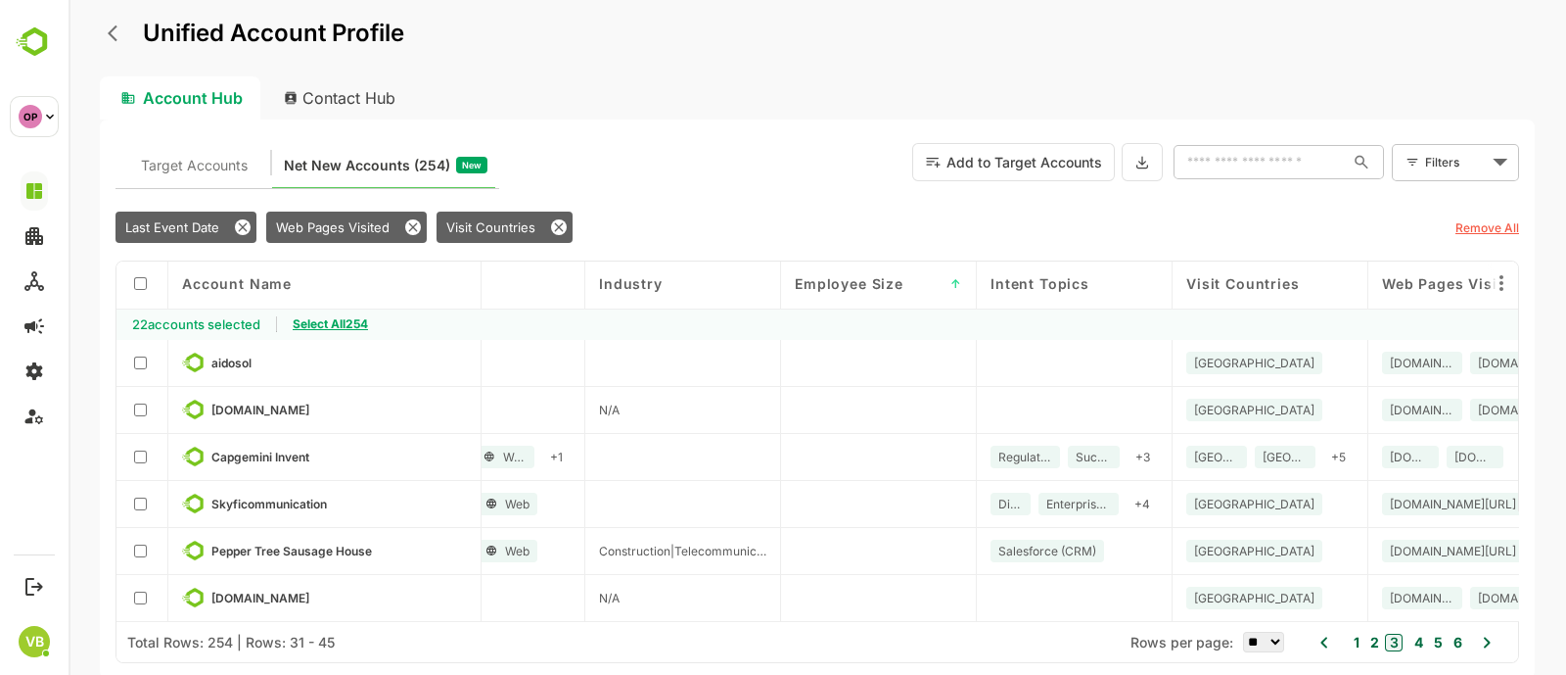
click at [358, 321] on span "Select All 254" at bounding box center [330, 323] width 75 height 15
click at [1130, 154] on button at bounding box center [1142, 162] width 41 height 38
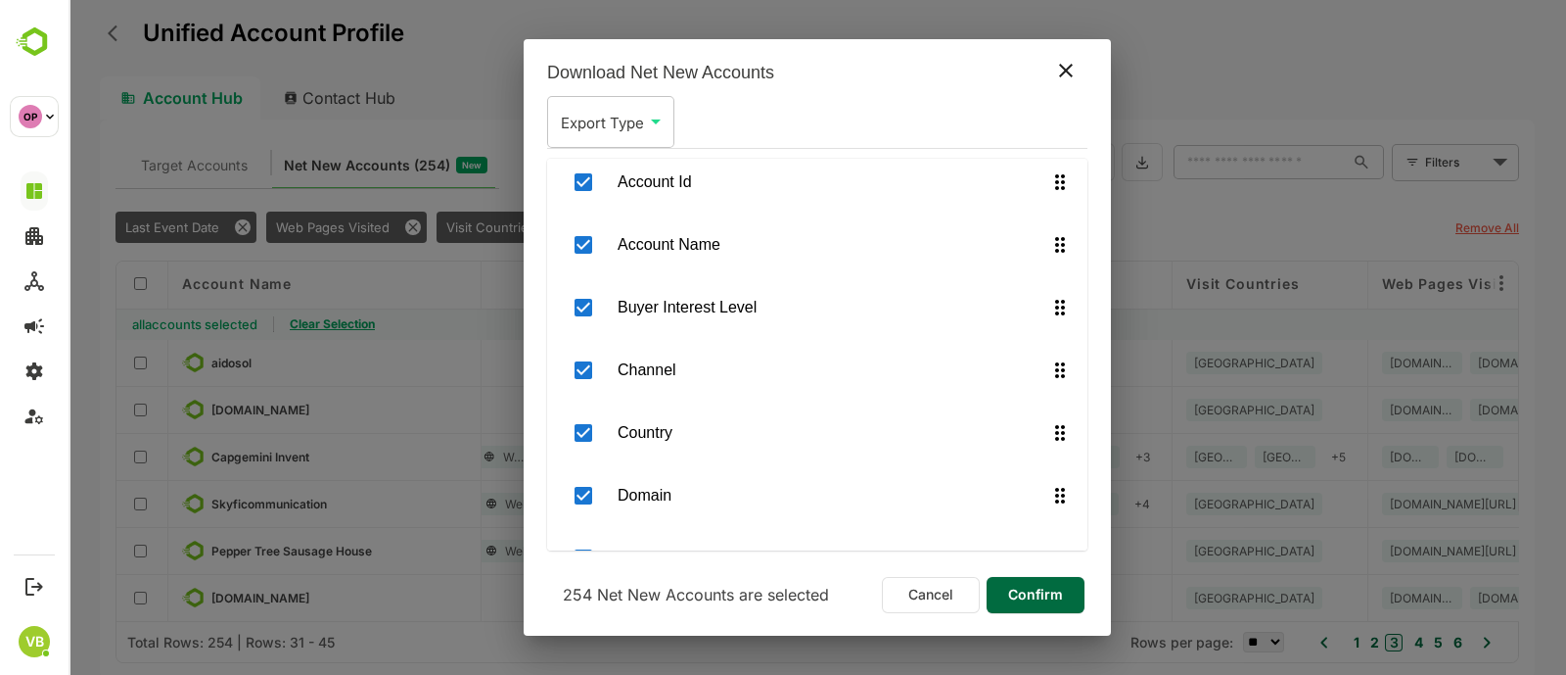
scroll to position [0, 0]
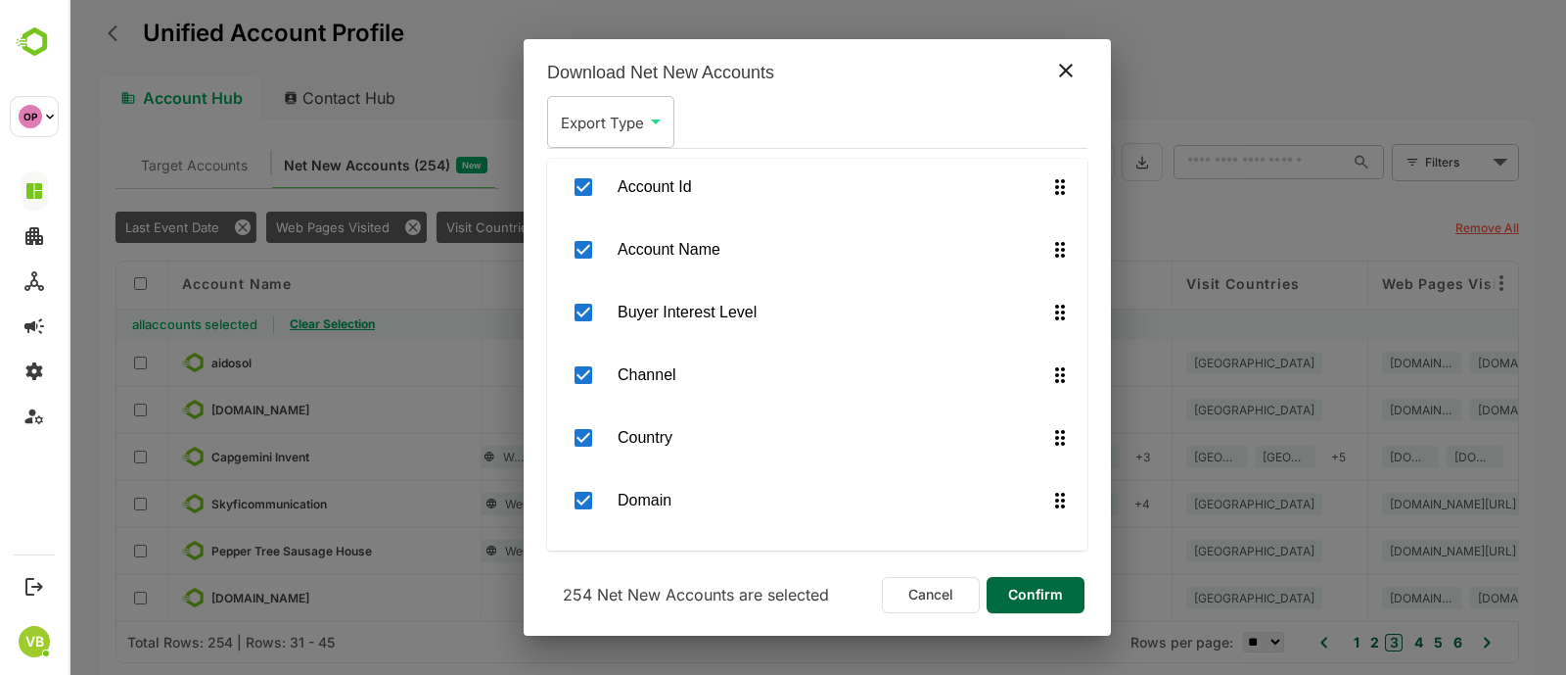
click at [1016, 596] on span "Confirm" at bounding box center [1035, 594] width 67 height 25
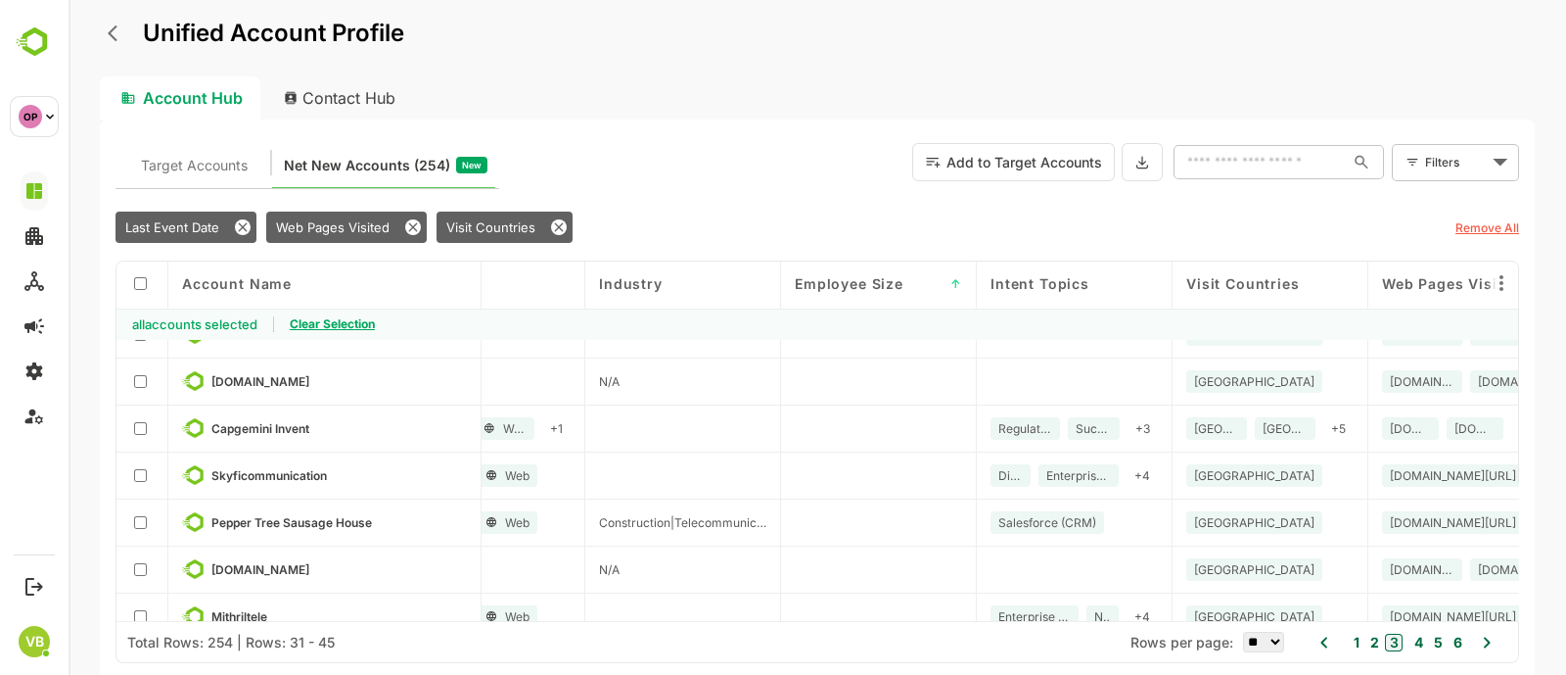
scroll to position [0, 484]
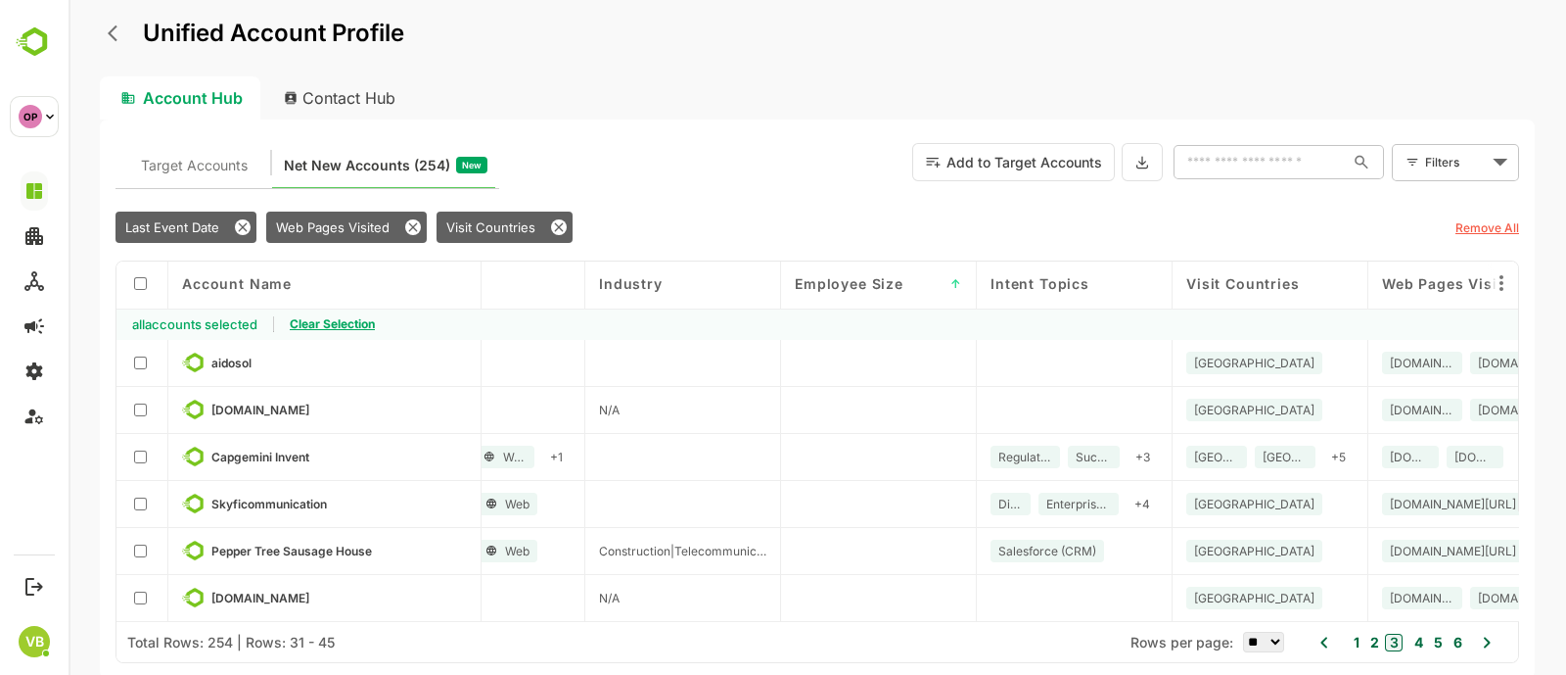
click at [1360, 638] on div "1 2 3 4 5 6" at bounding box center [1405, 641] width 120 height 27
click at [1357, 643] on button "1" at bounding box center [1354, 642] width 11 height 22
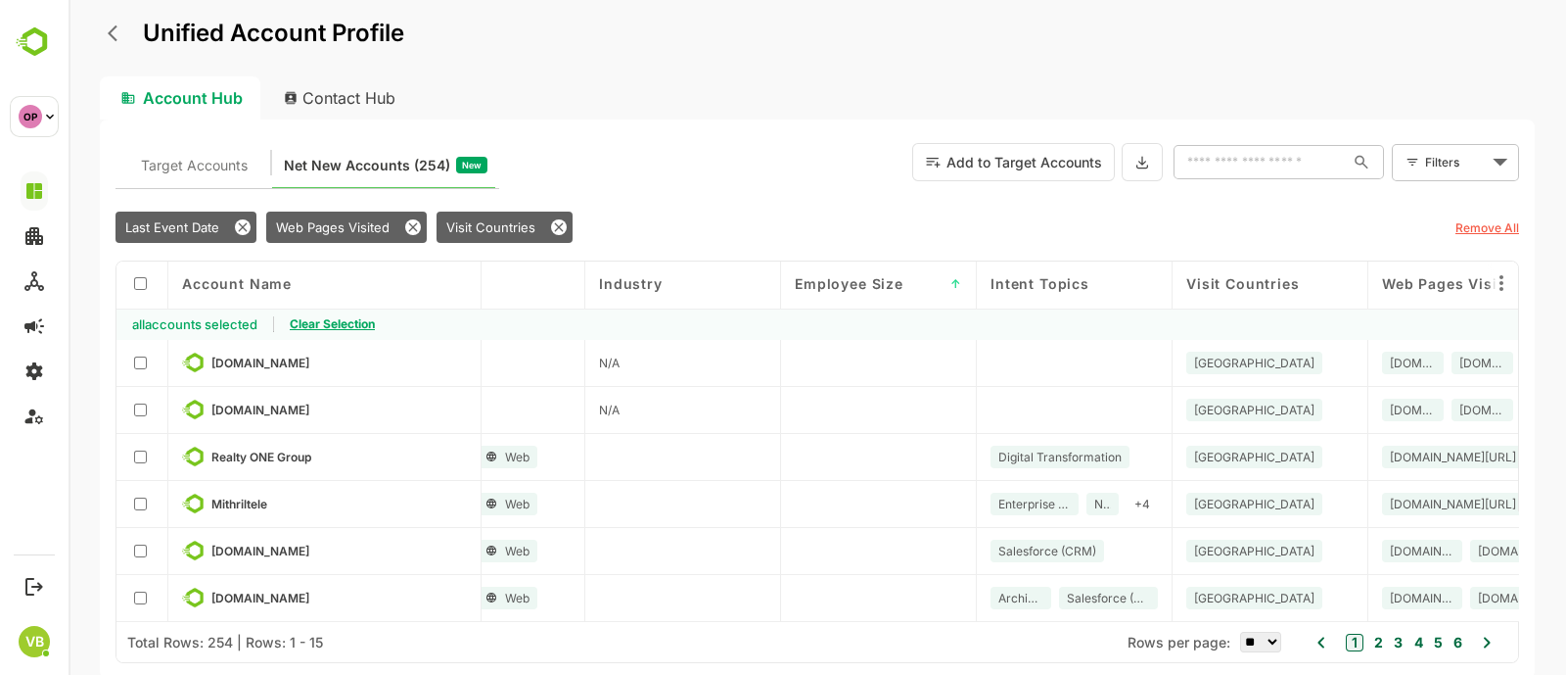
type button "1"
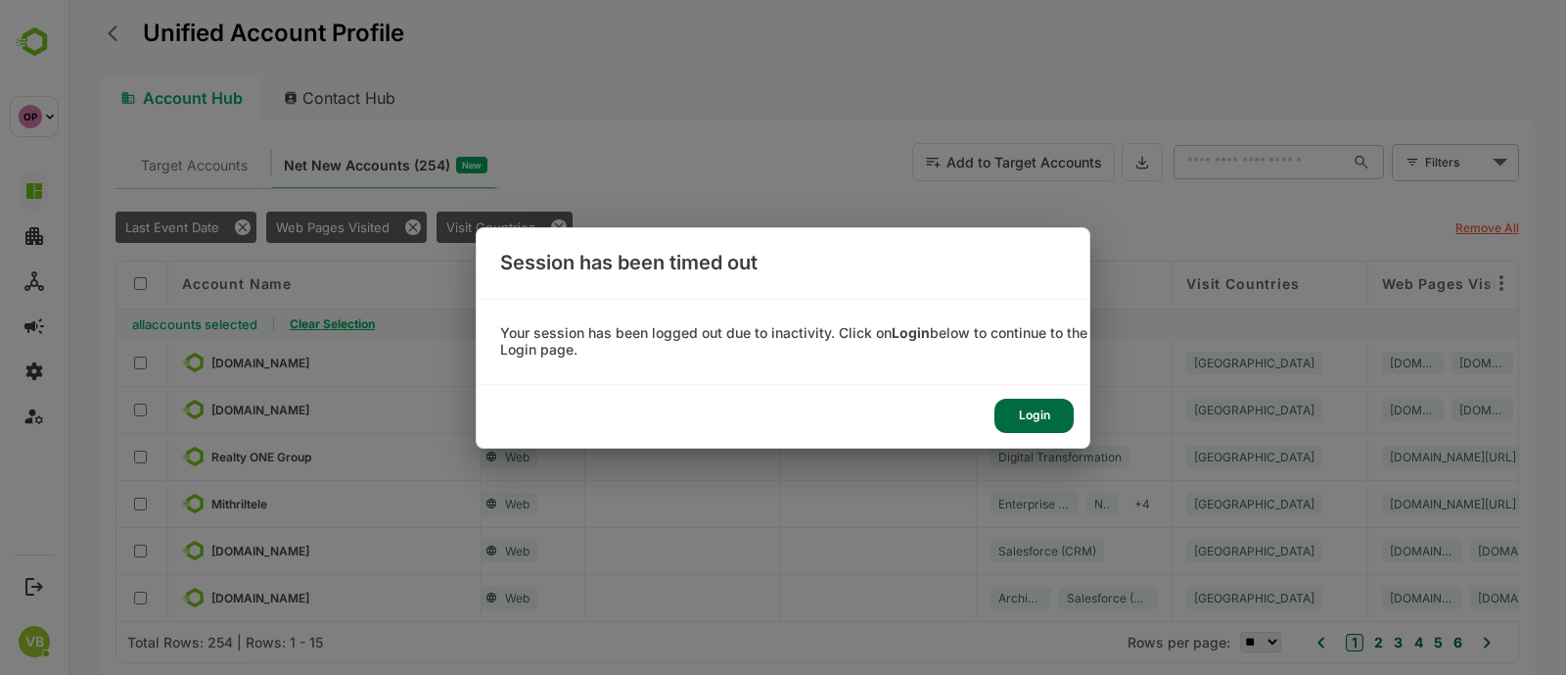
click at [1043, 411] on div "Login" at bounding box center [1034, 415] width 79 height 34
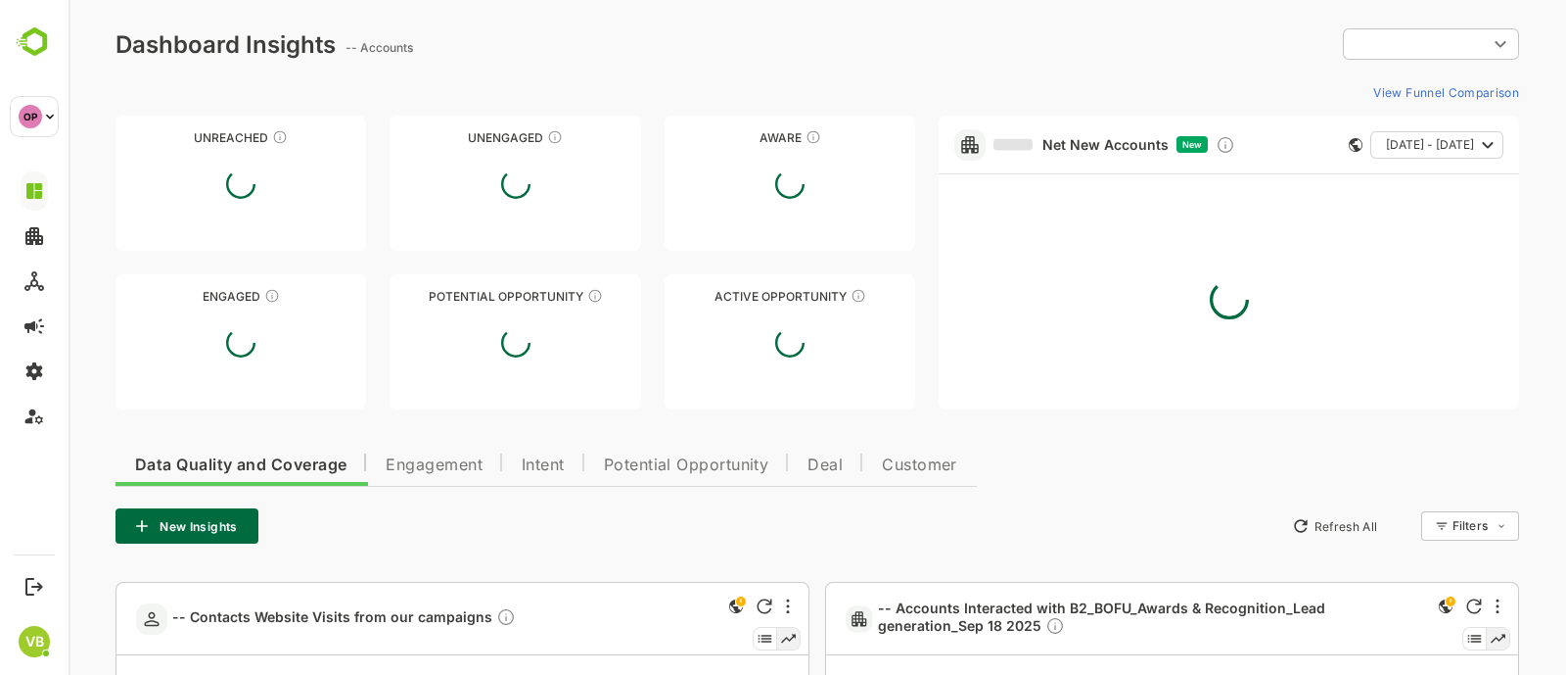
type input "**********"
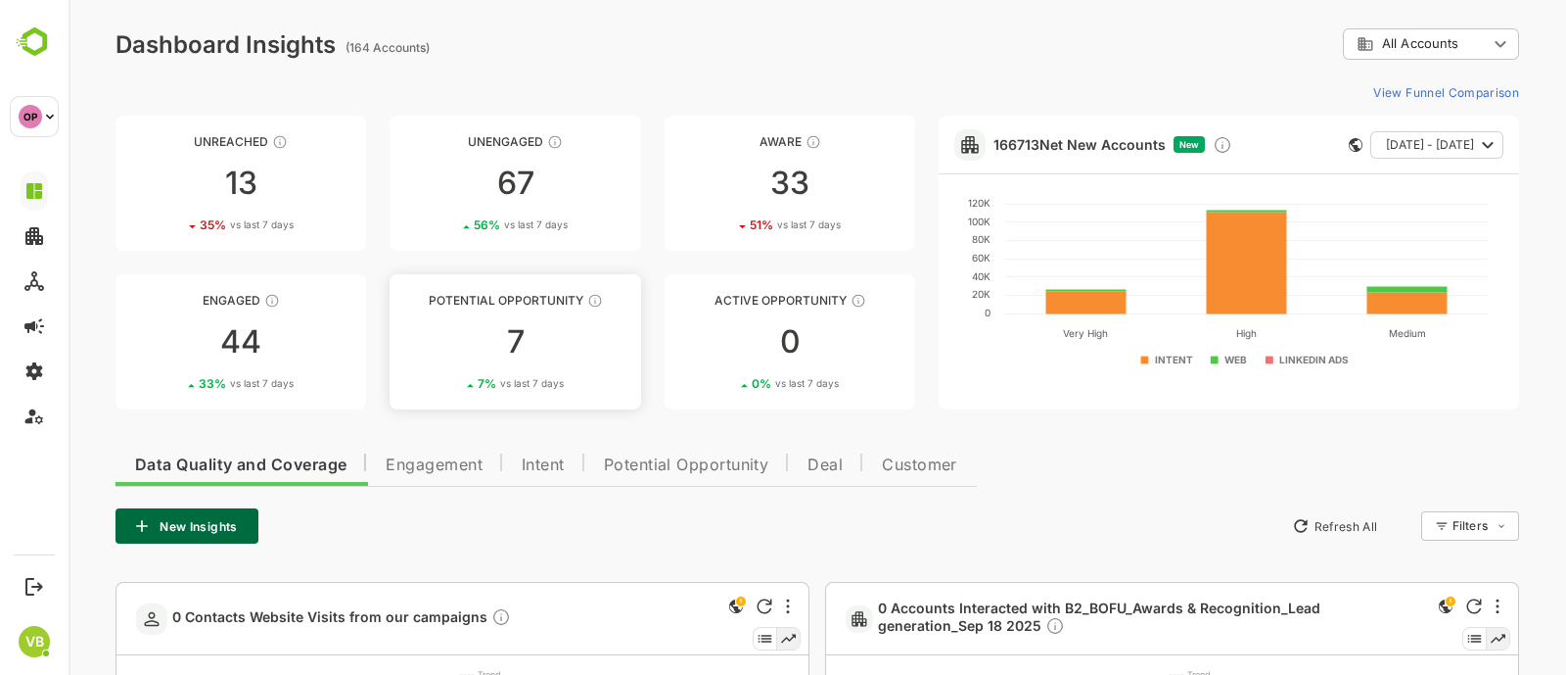
click at [525, 331] on div "7" at bounding box center [515, 341] width 251 height 31
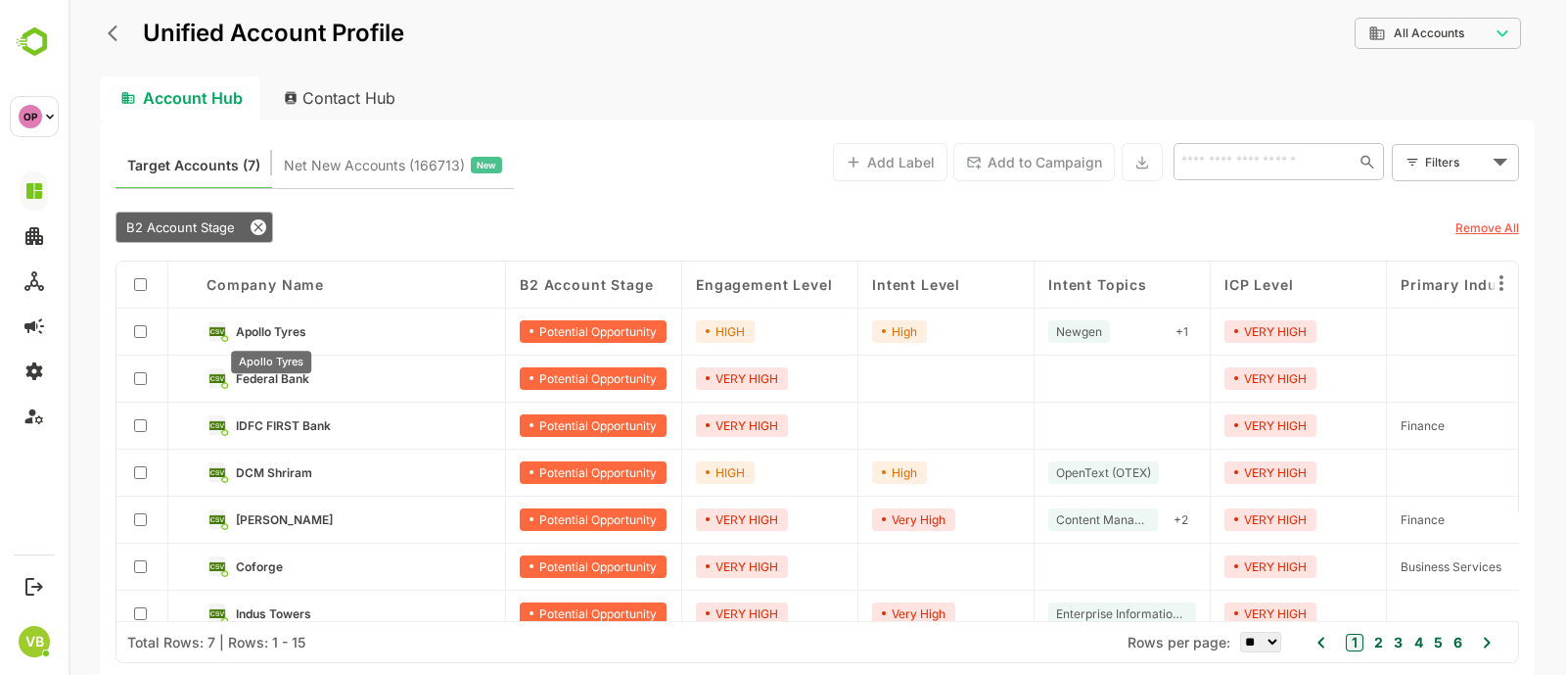
scroll to position [19, 0]
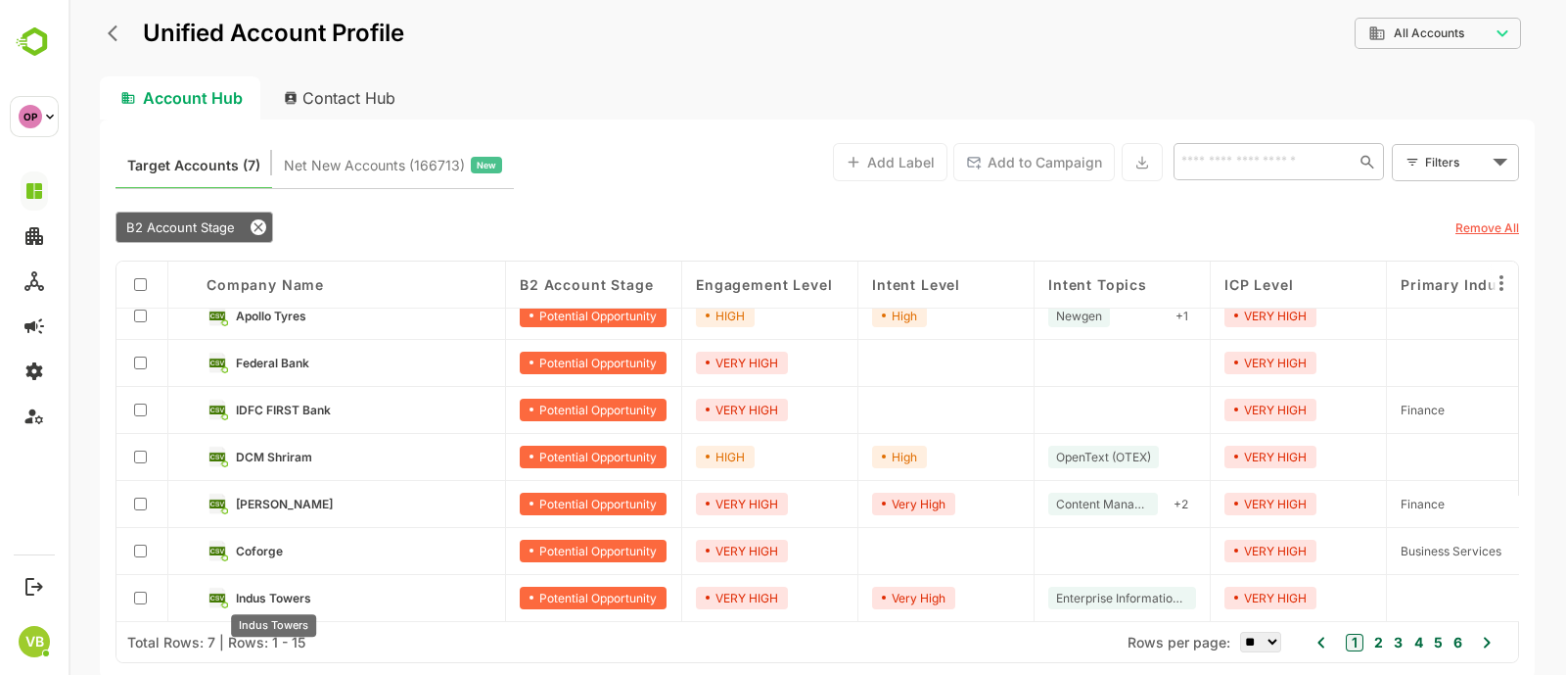
click at [259, 600] on div "Indus Towers" at bounding box center [273, 619] width 89 height 38
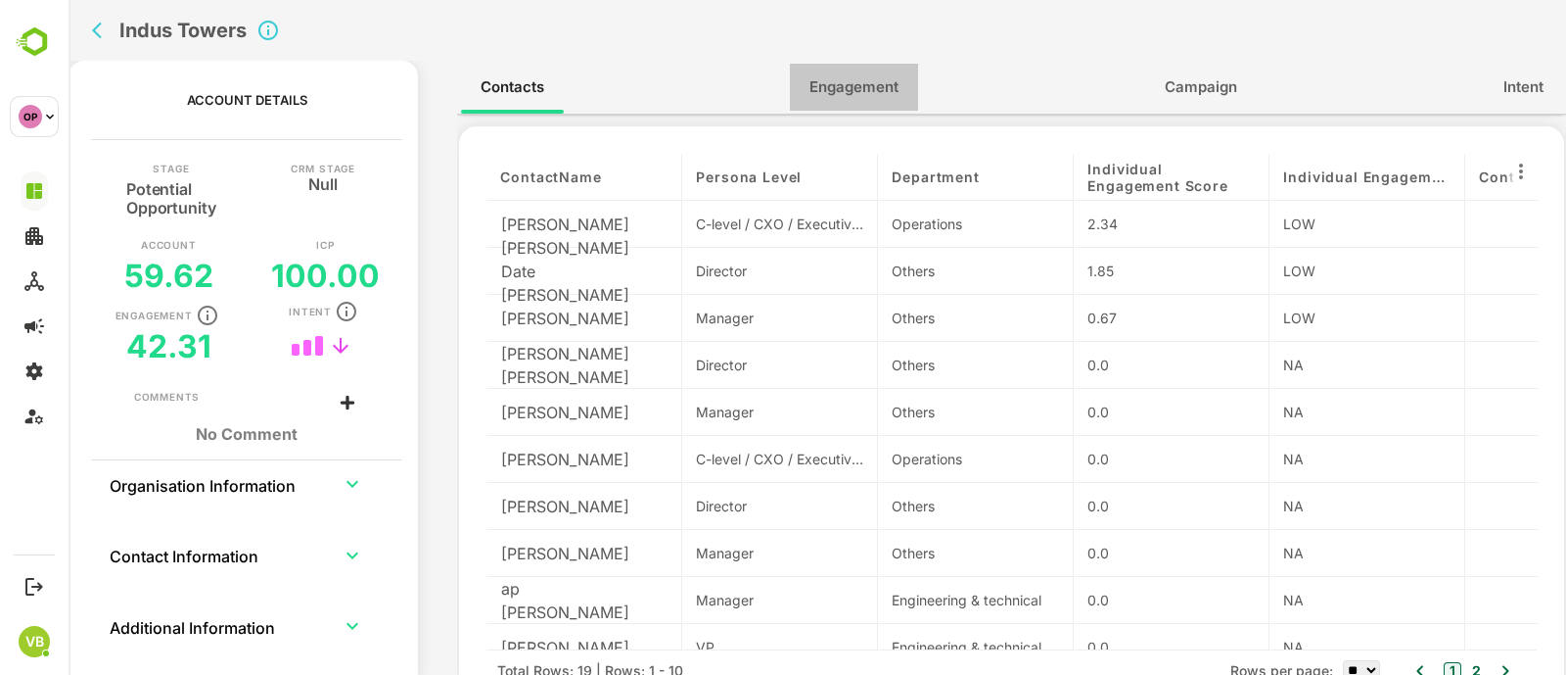
click at [888, 92] on span "Engagement" at bounding box center [854, 86] width 89 height 25
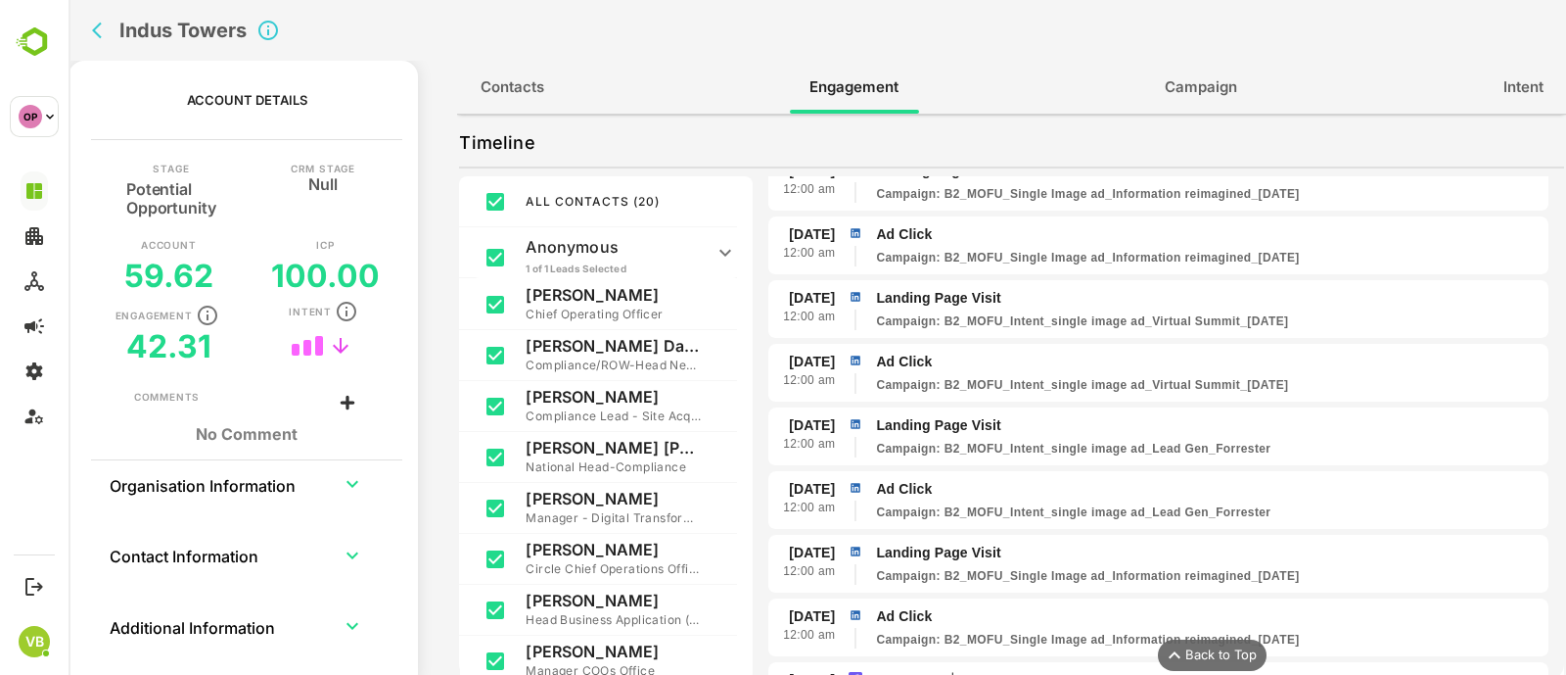
scroll to position [2427, 0]
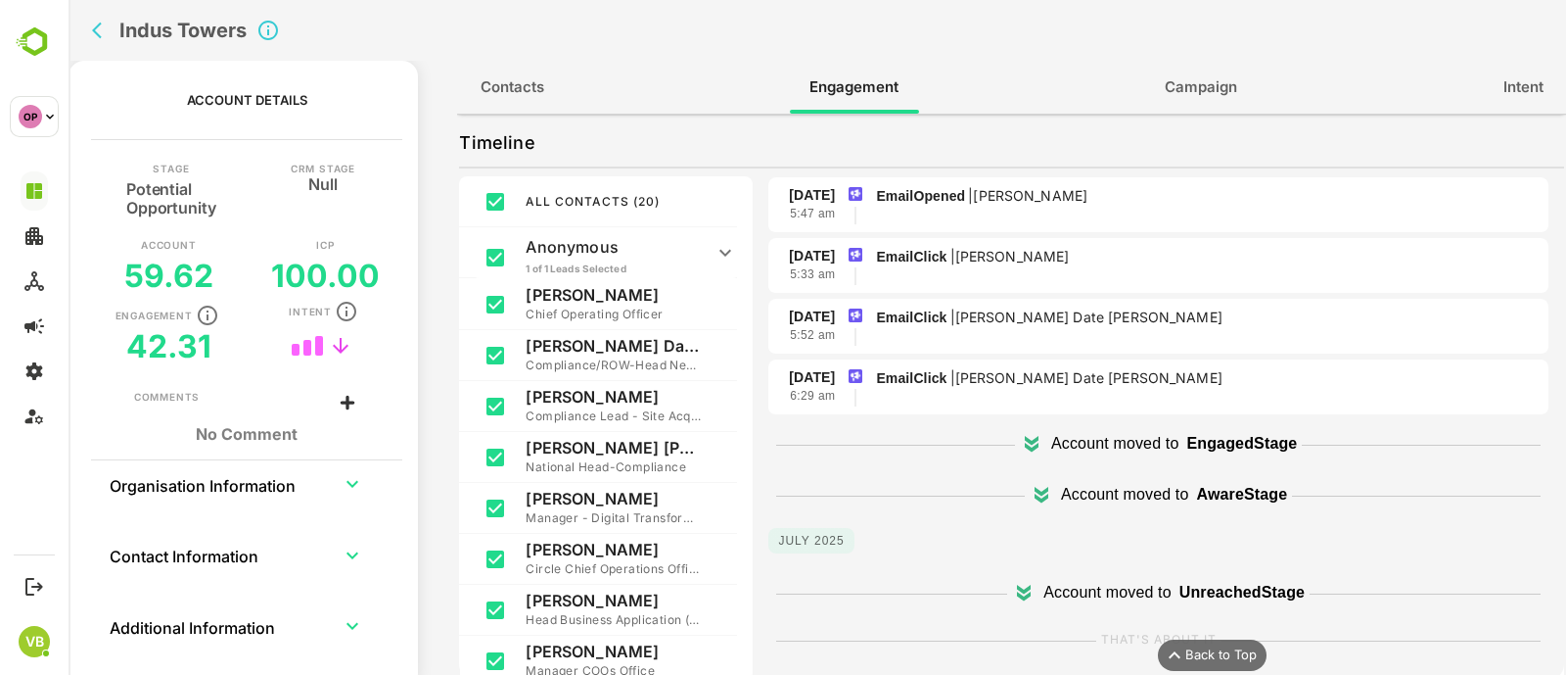
click at [1044, 581] on p "Account moved to" at bounding box center [1107, 592] width 127 height 23
click at [1080, 483] on p "Account moved to" at bounding box center [1124, 494] width 127 height 23
click at [1072, 483] on p "Account moved to" at bounding box center [1124, 494] width 127 height 23
click at [1096, 436] on p "Account moved to" at bounding box center [1114, 443] width 127 height 23
click at [1178, 89] on span "Campaign" at bounding box center [1201, 86] width 72 height 25
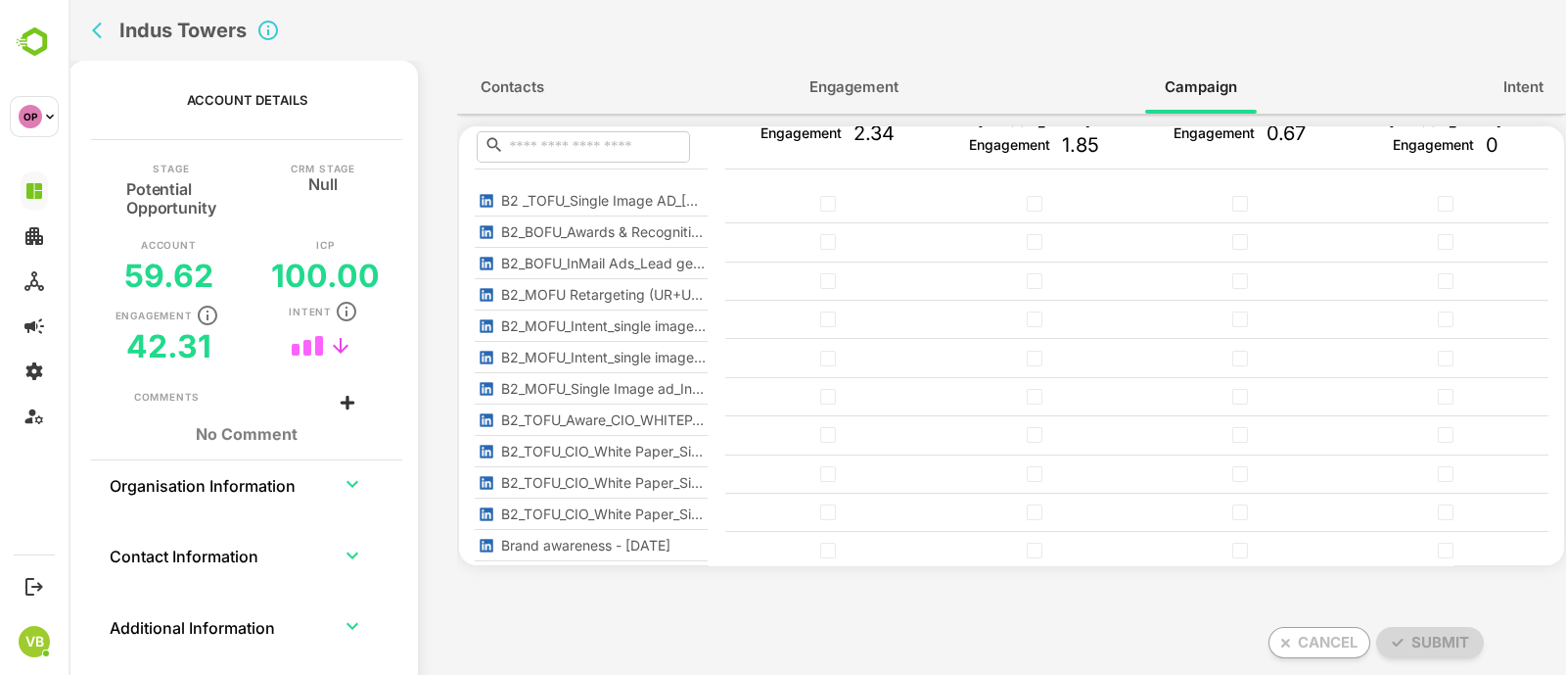
scroll to position [0, 0]
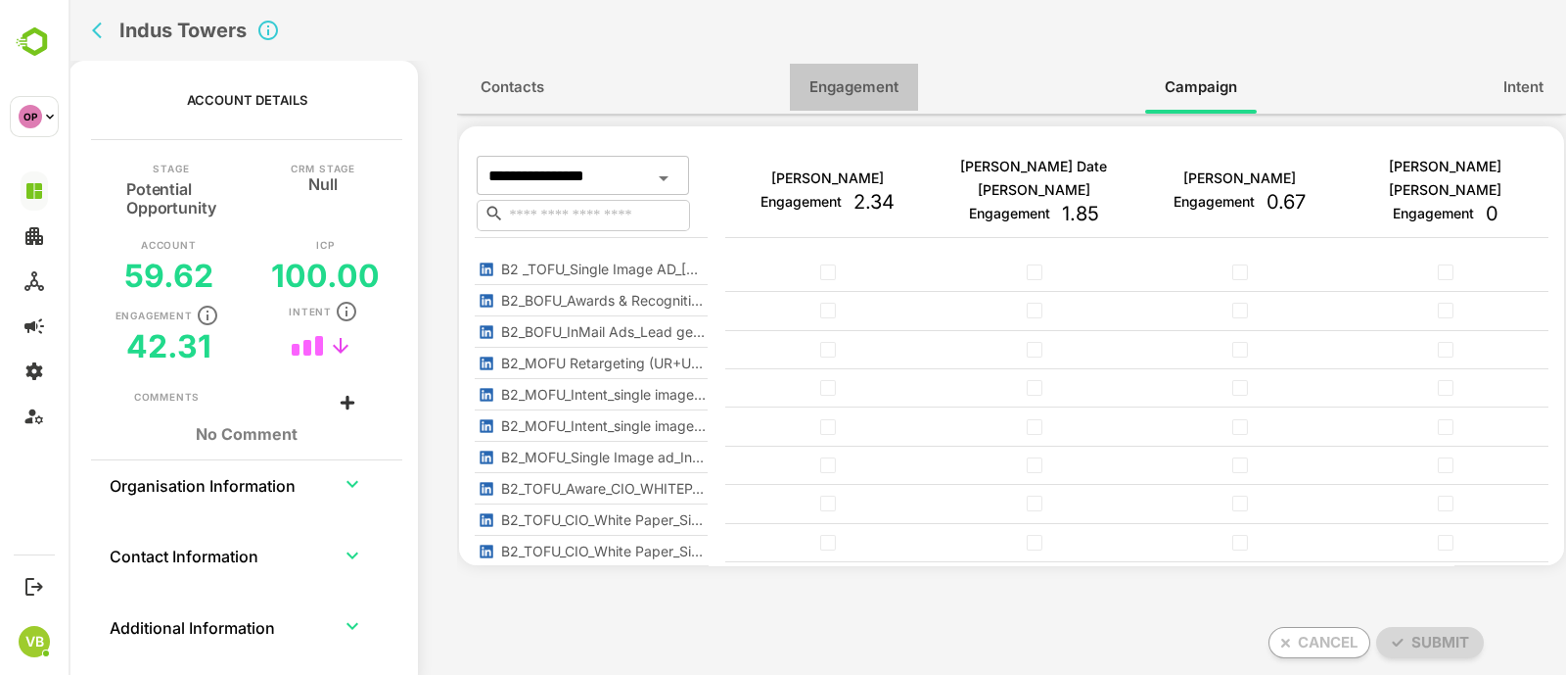
click at [867, 89] on span "Engagement" at bounding box center [854, 86] width 89 height 25
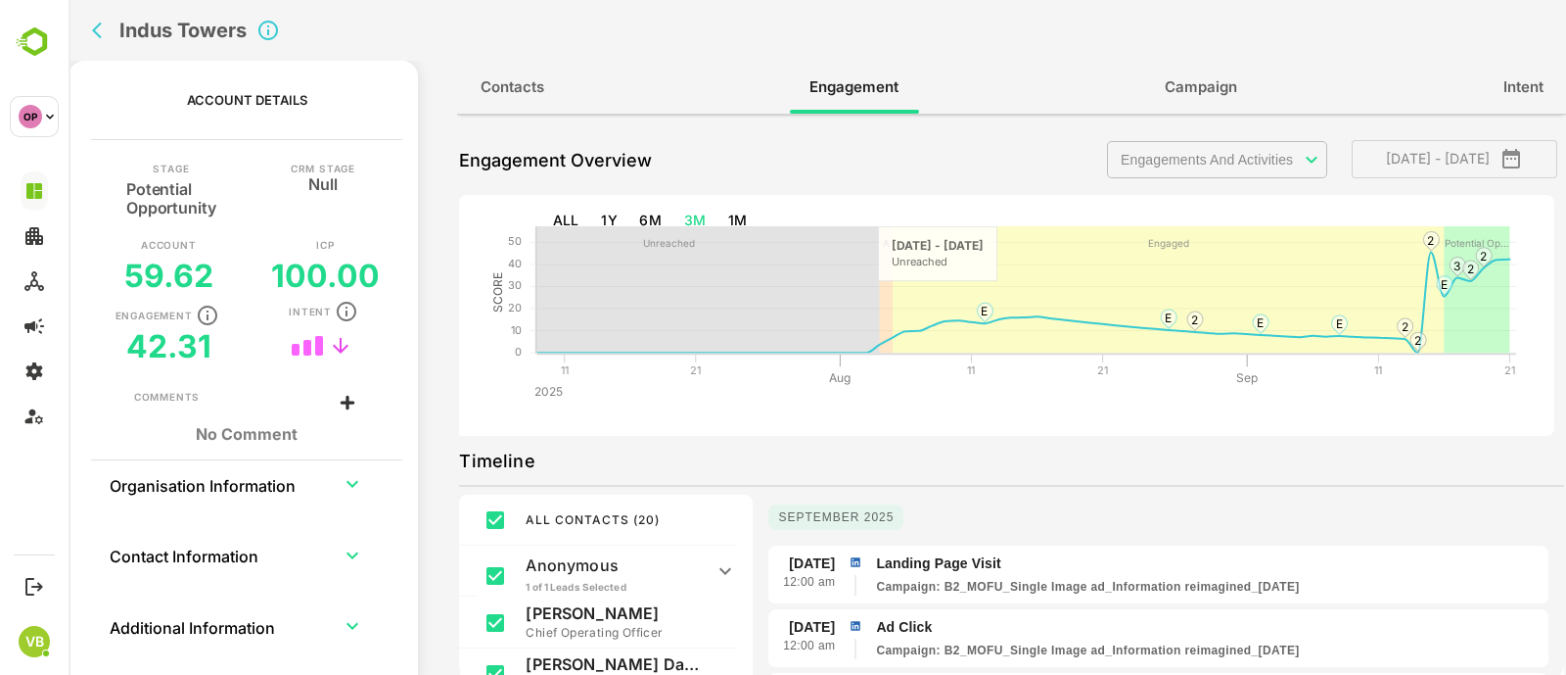
click at [1518, 160] on icon "button" at bounding box center [1511, 158] width 23 height 23
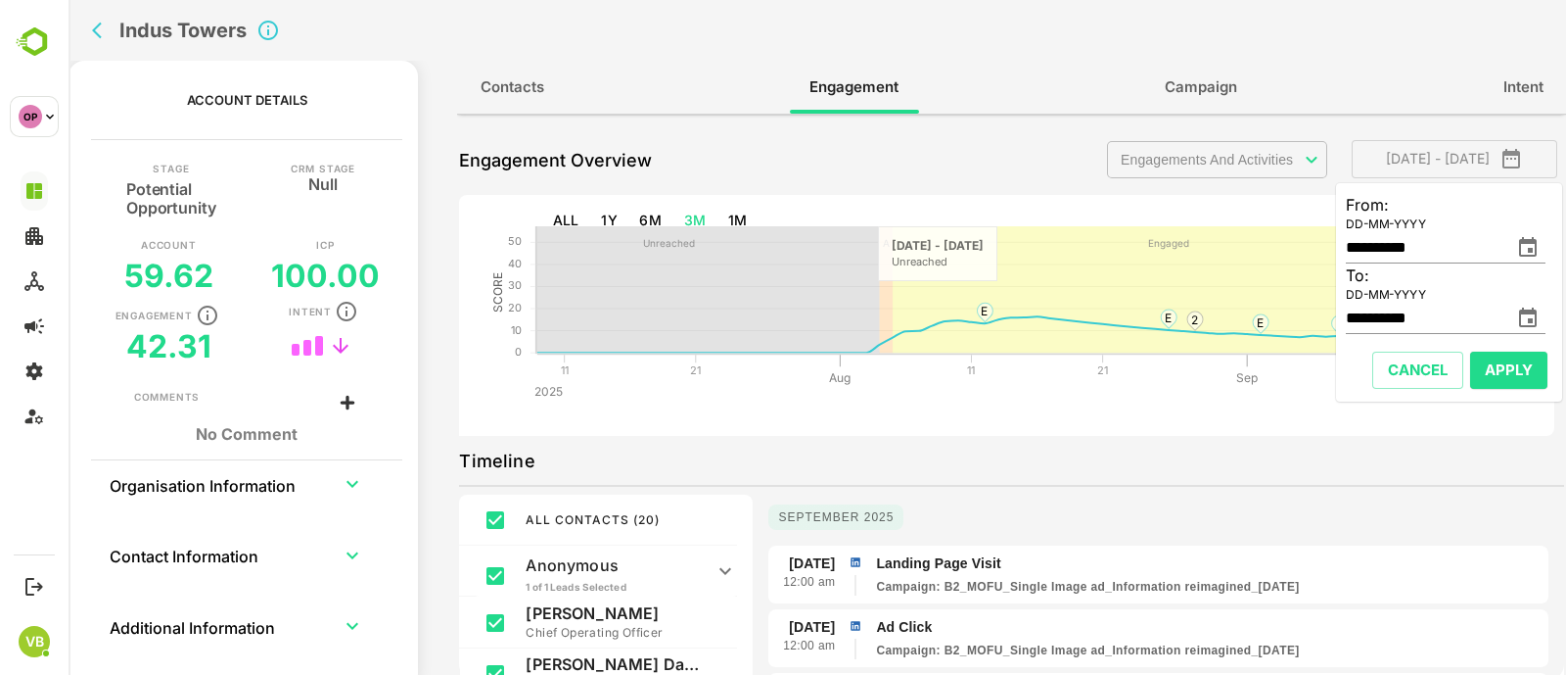
click at [1527, 243] on icon "change date" at bounding box center [1527, 247] width 23 height 23
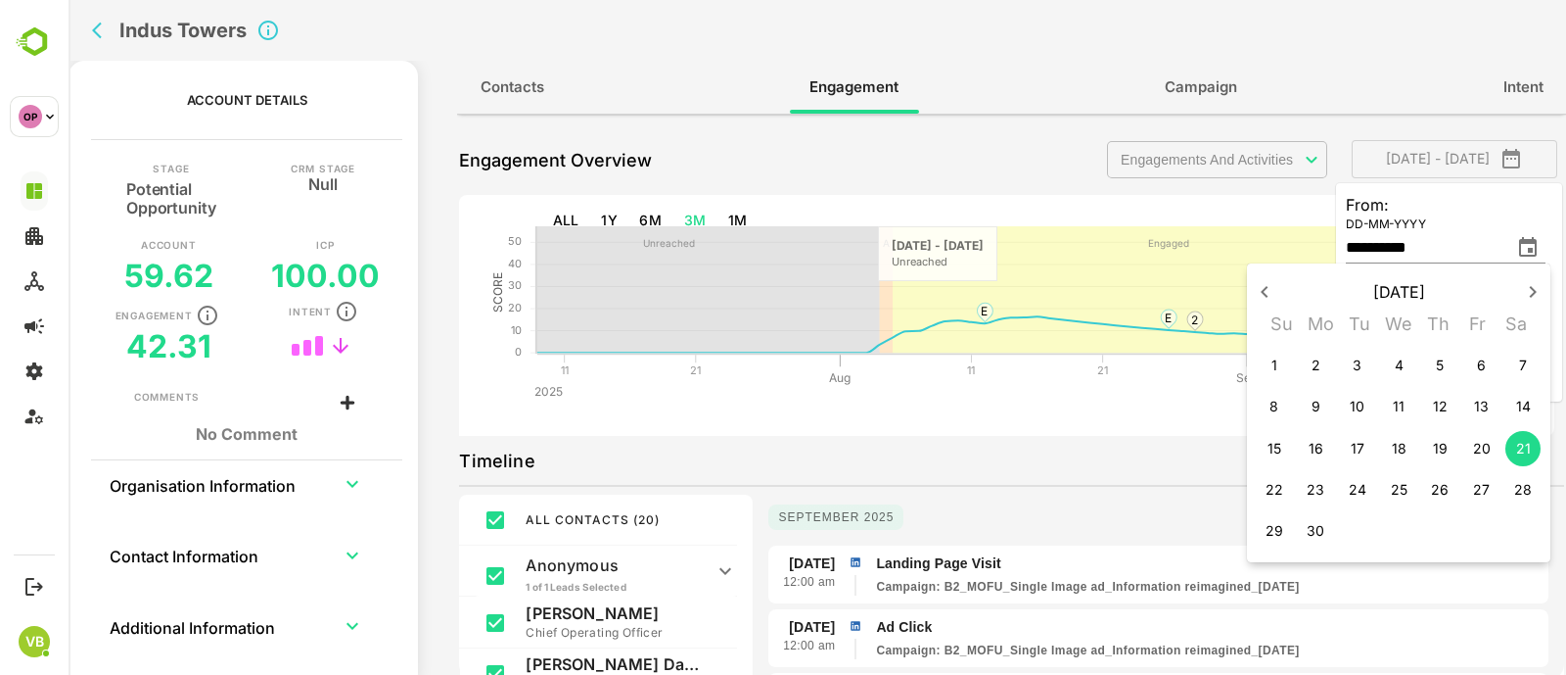
click at [1531, 293] on icon "button" at bounding box center [1532, 291] width 23 height 23
click at [1354, 403] on p "5" at bounding box center [1358, 406] width 8 height 20
type input "**********"
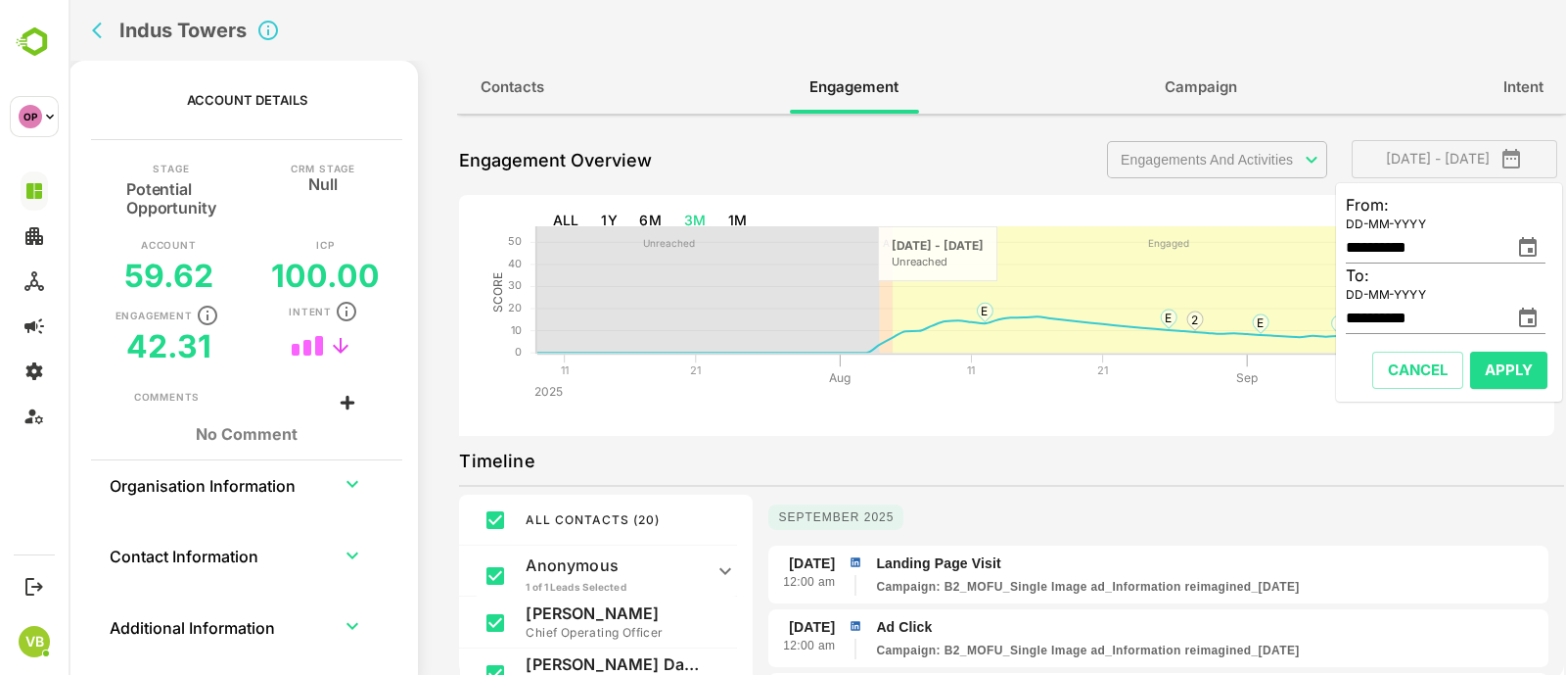
click at [1504, 354] on button "Apply" at bounding box center [1508, 369] width 77 height 37
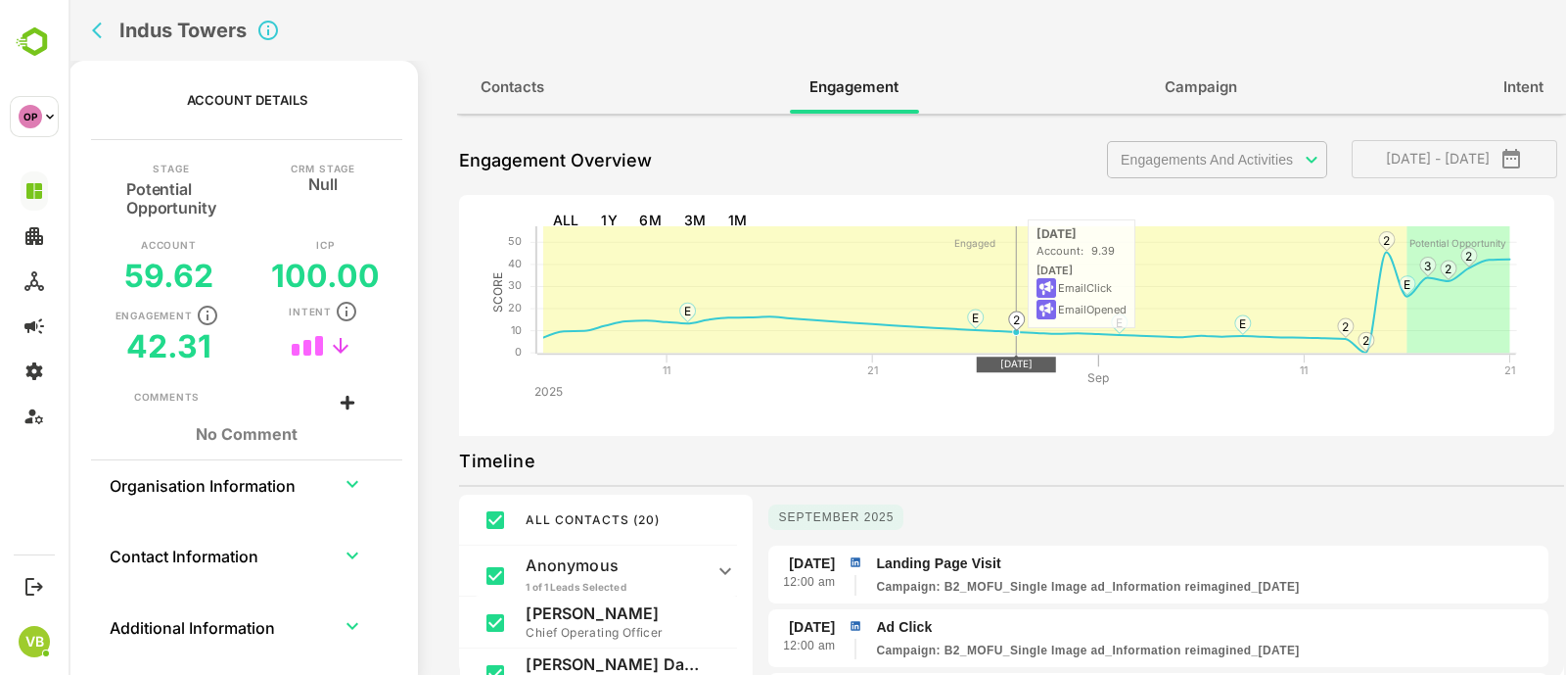
click at [1017, 317] on text "2" at bounding box center [1016, 319] width 7 height 15
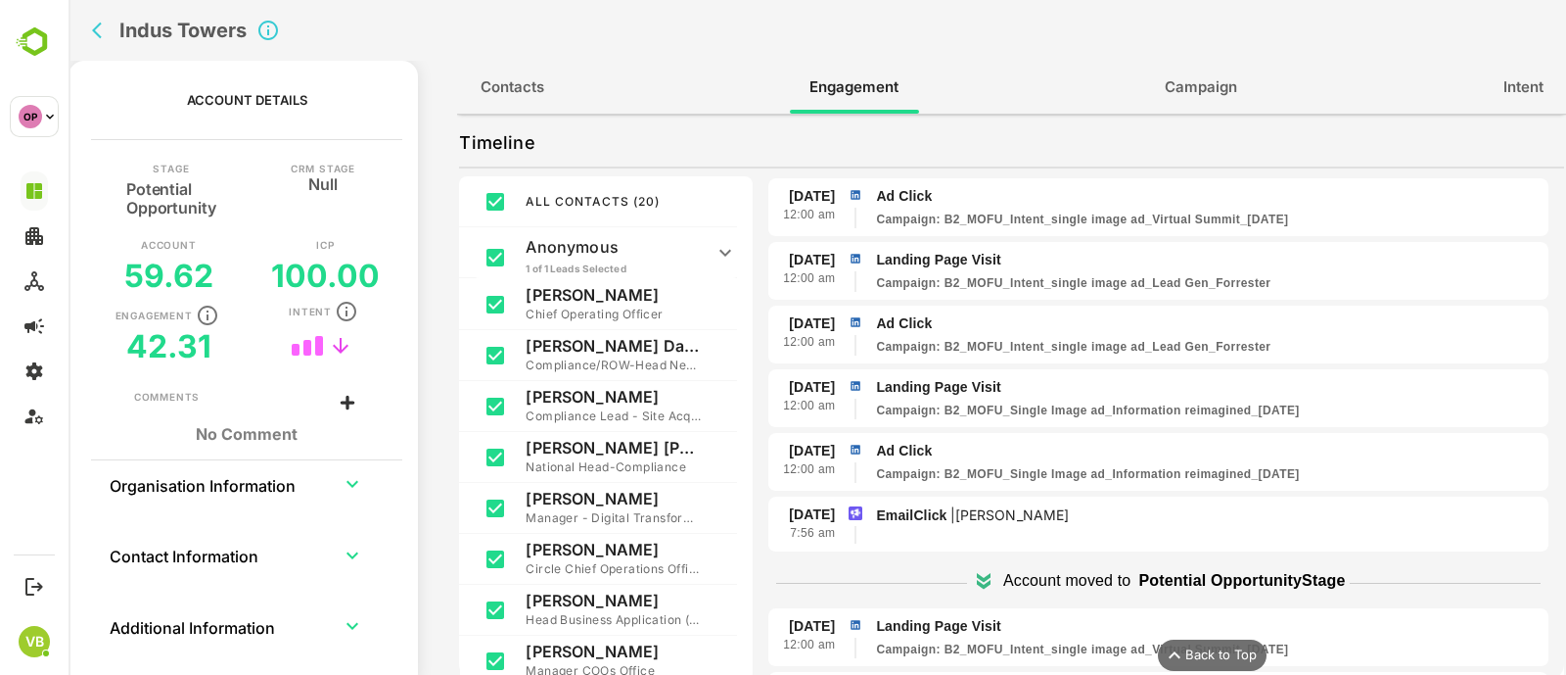
scroll to position [810, 0]
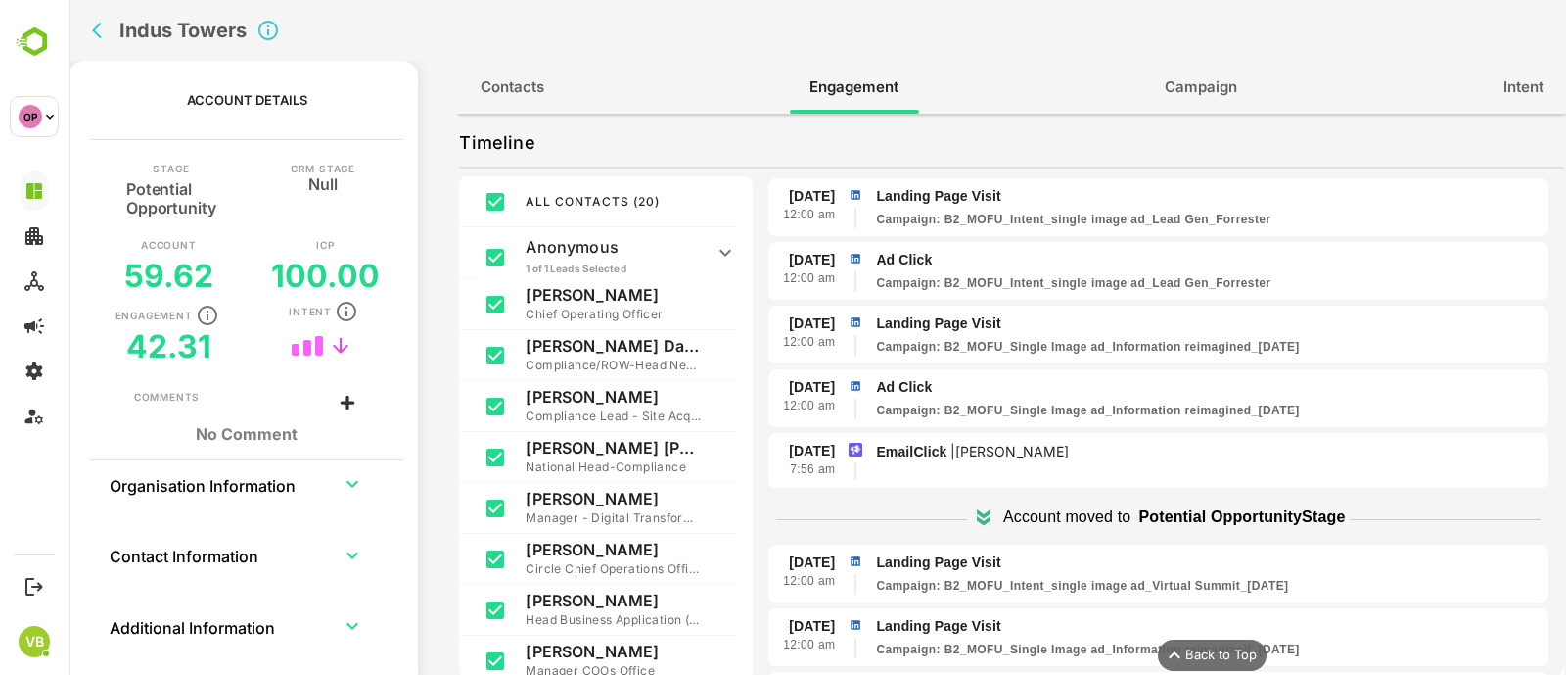
click at [1175, 97] on span "Campaign" at bounding box center [1201, 86] width 72 height 25
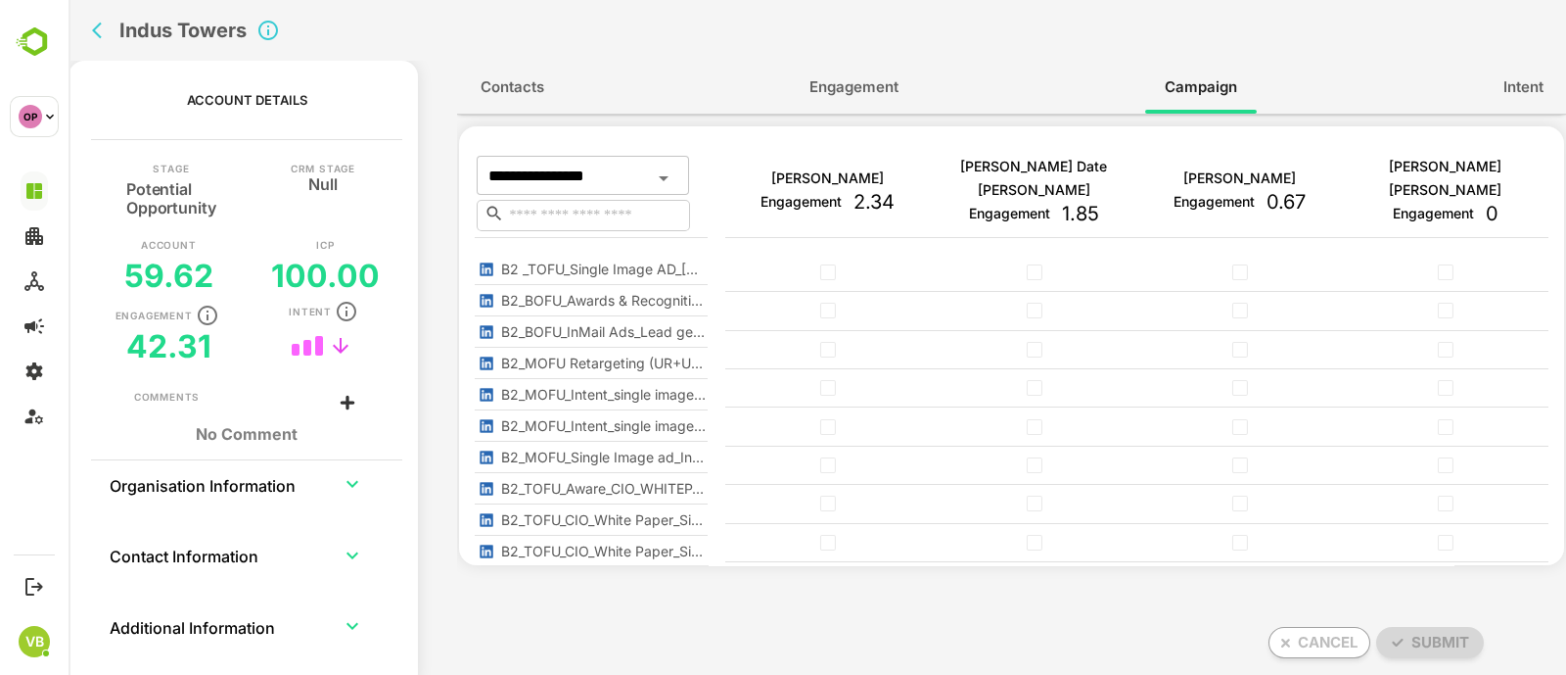
click at [1504, 80] on span "Intent" at bounding box center [1524, 86] width 40 height 25
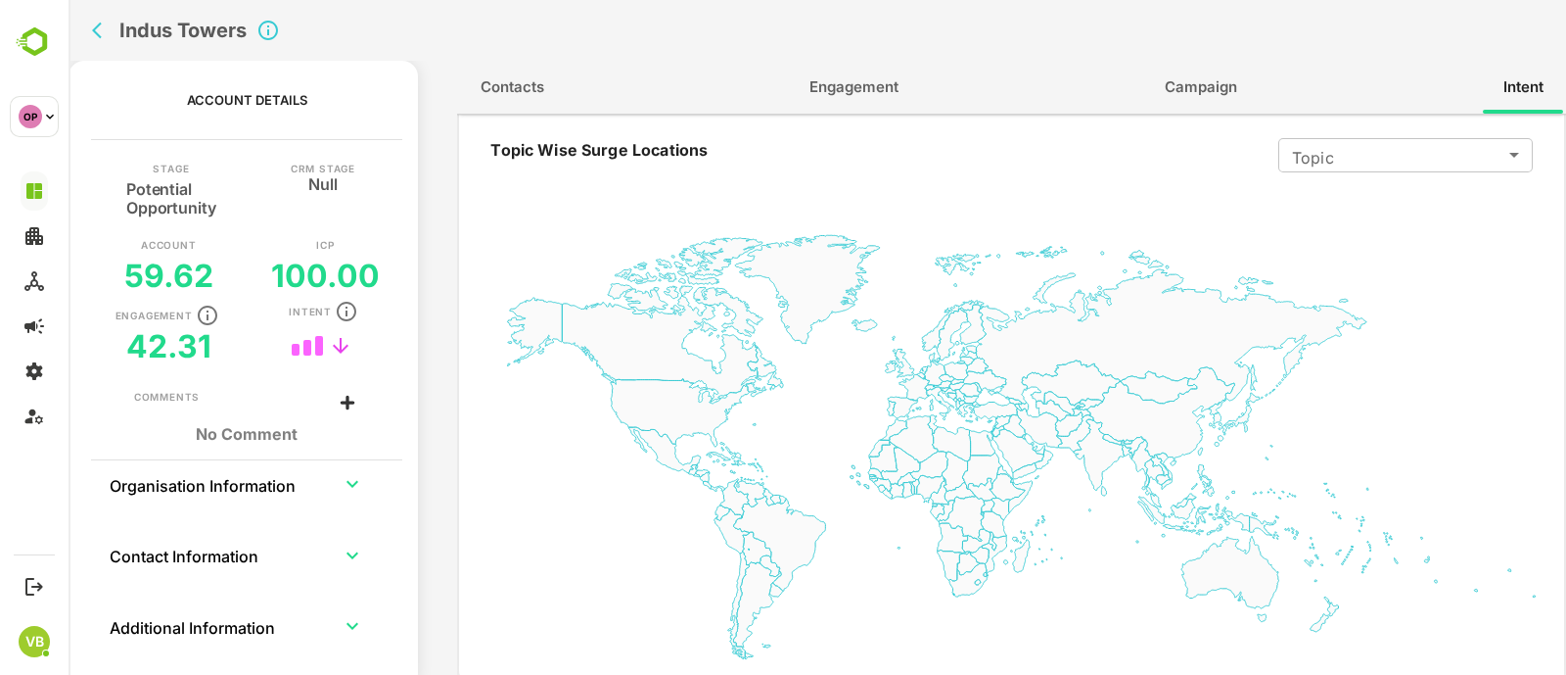
scroll to position [0, 0]
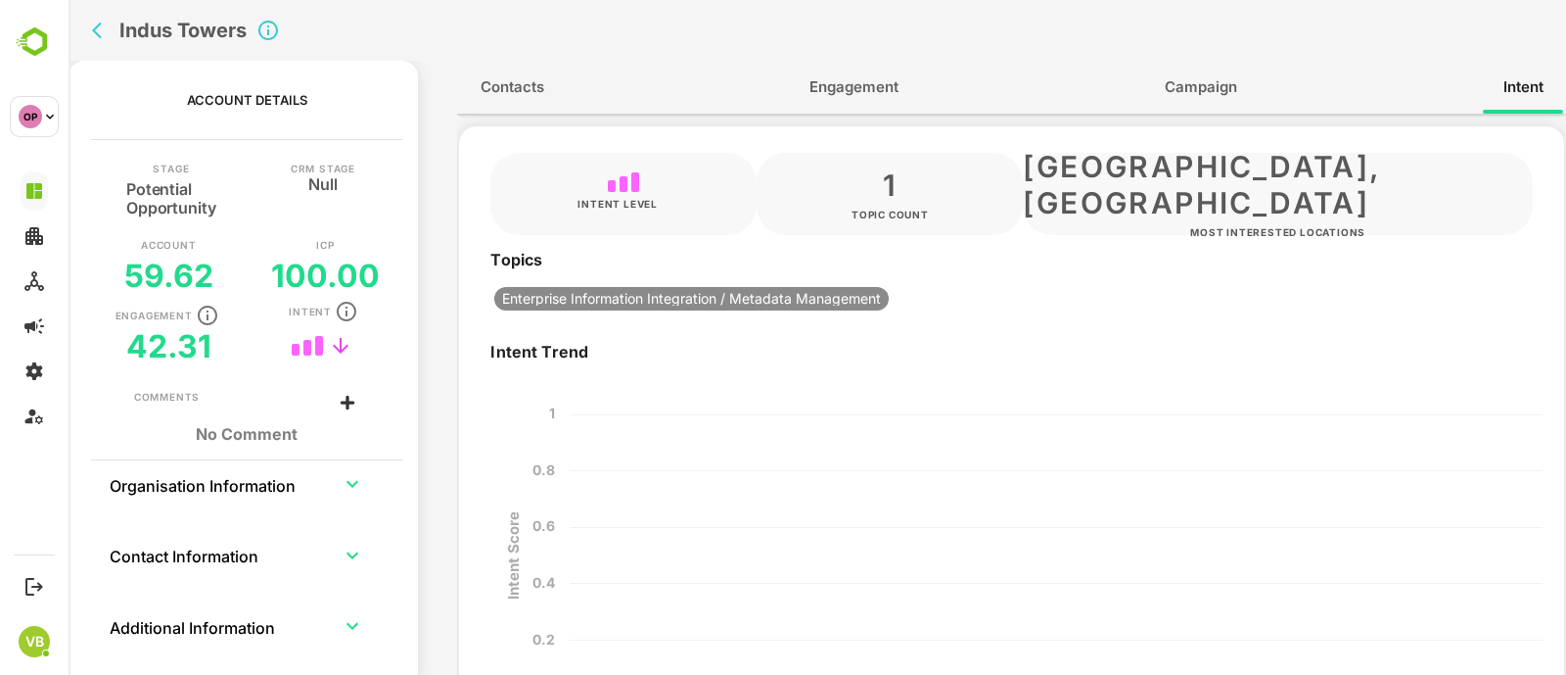
click at [523, 91] on span "Contacts" at bounding box center [513, 86] width 64 height 25
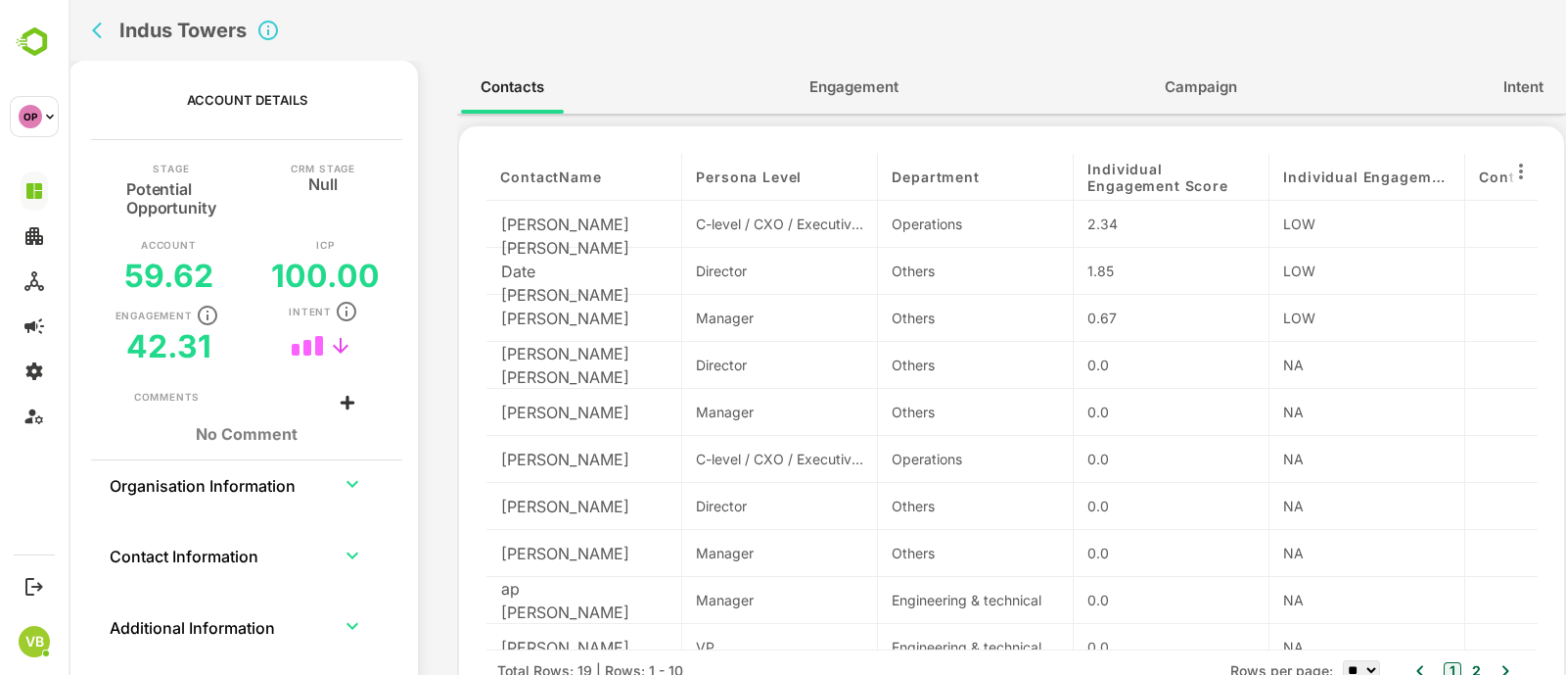
click at [208, 635] on th "Additional Information" at bounding box center [214, 625] width 210 height 47
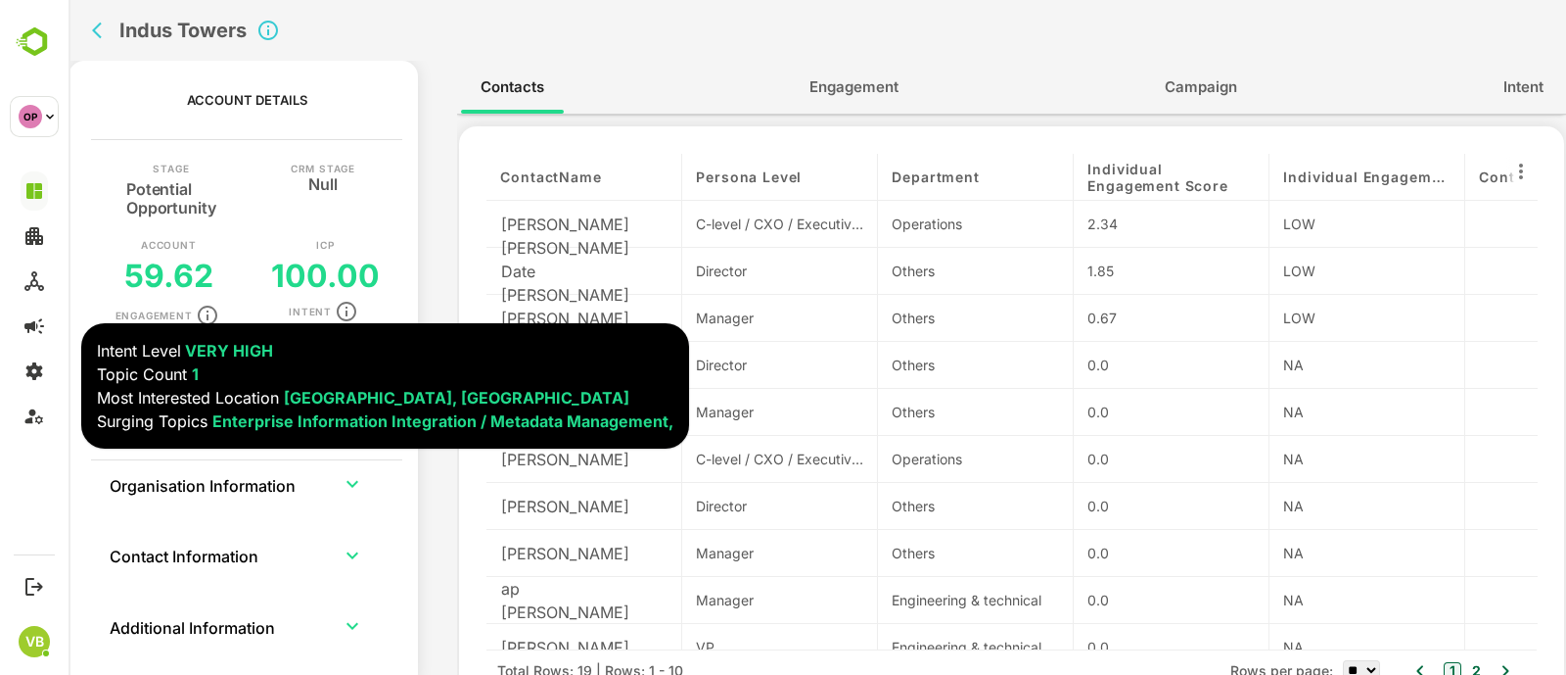
click at [345, 306] on icon "button" at bounding box center [347, 312] width 20 height 20
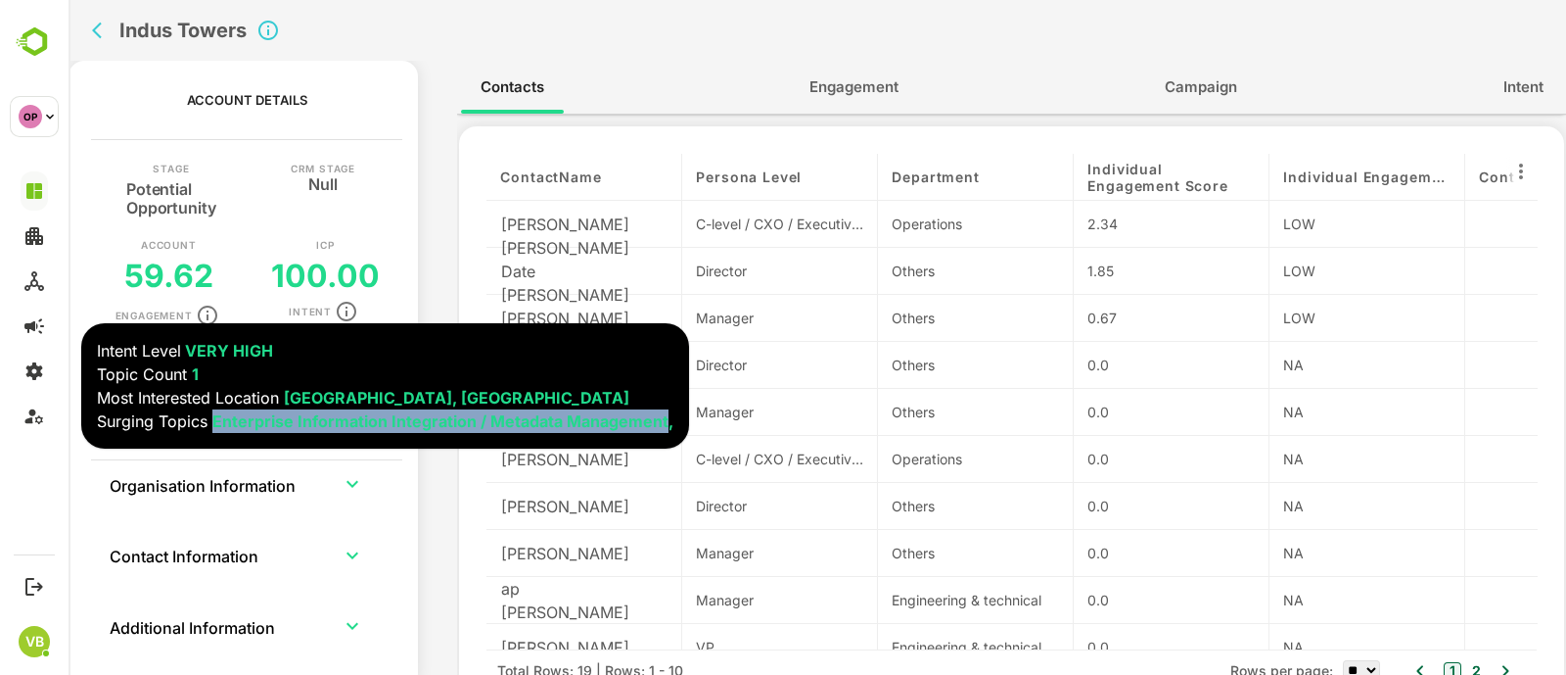
drag, startPoint x: 213, startPoint y: 423, endPoint x: 662, endPoint y: 417, distance: 448.4
click at [662, 417] on span "Enterprise Information Integration / Metadata Management," at bounding box center [442, 421] width 461 height 20
copy span "Enterprise Information Integration / Metadata Management"
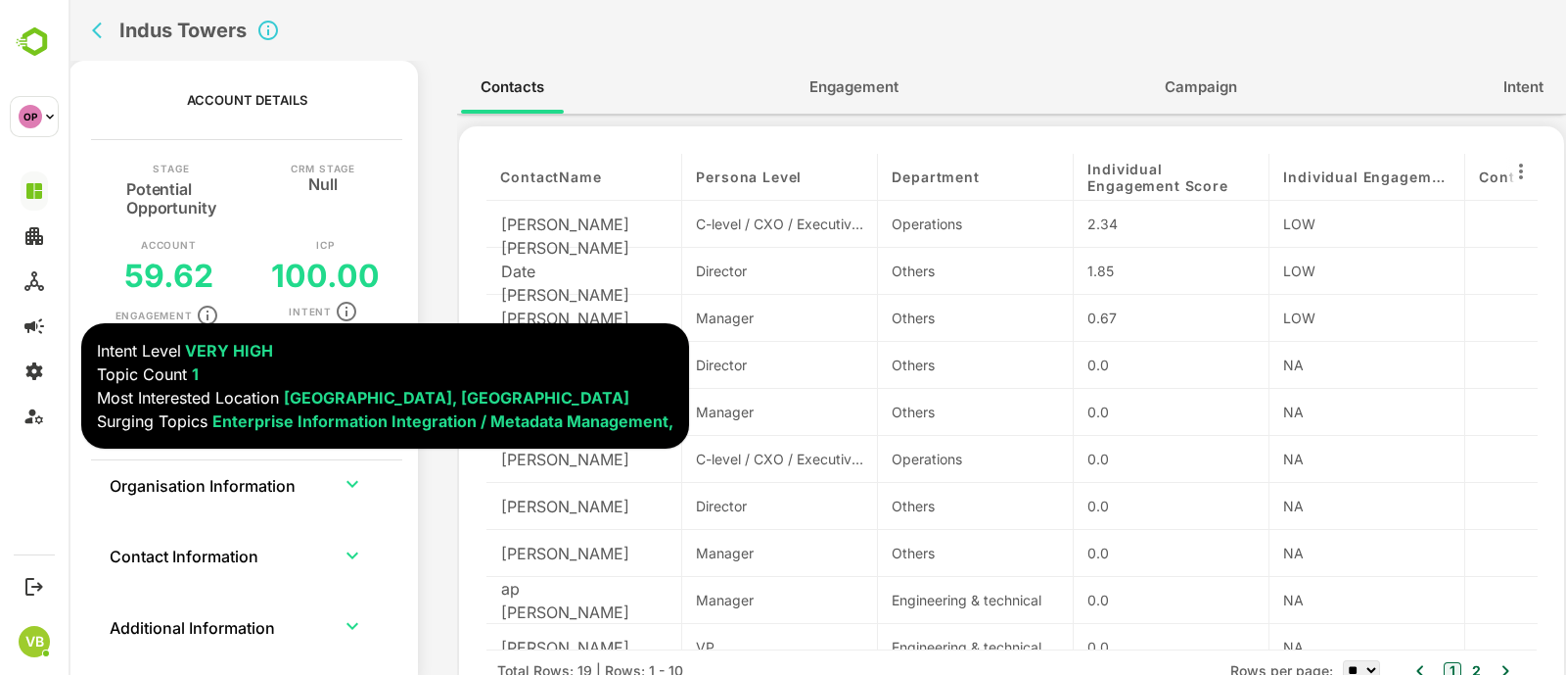
click at [431, 158] on div "Account Details Stage Potential Opportunity CRM Stage Null Account 59.62 ICP 10…" at bounding box center [818, 375] width 1498 height 628
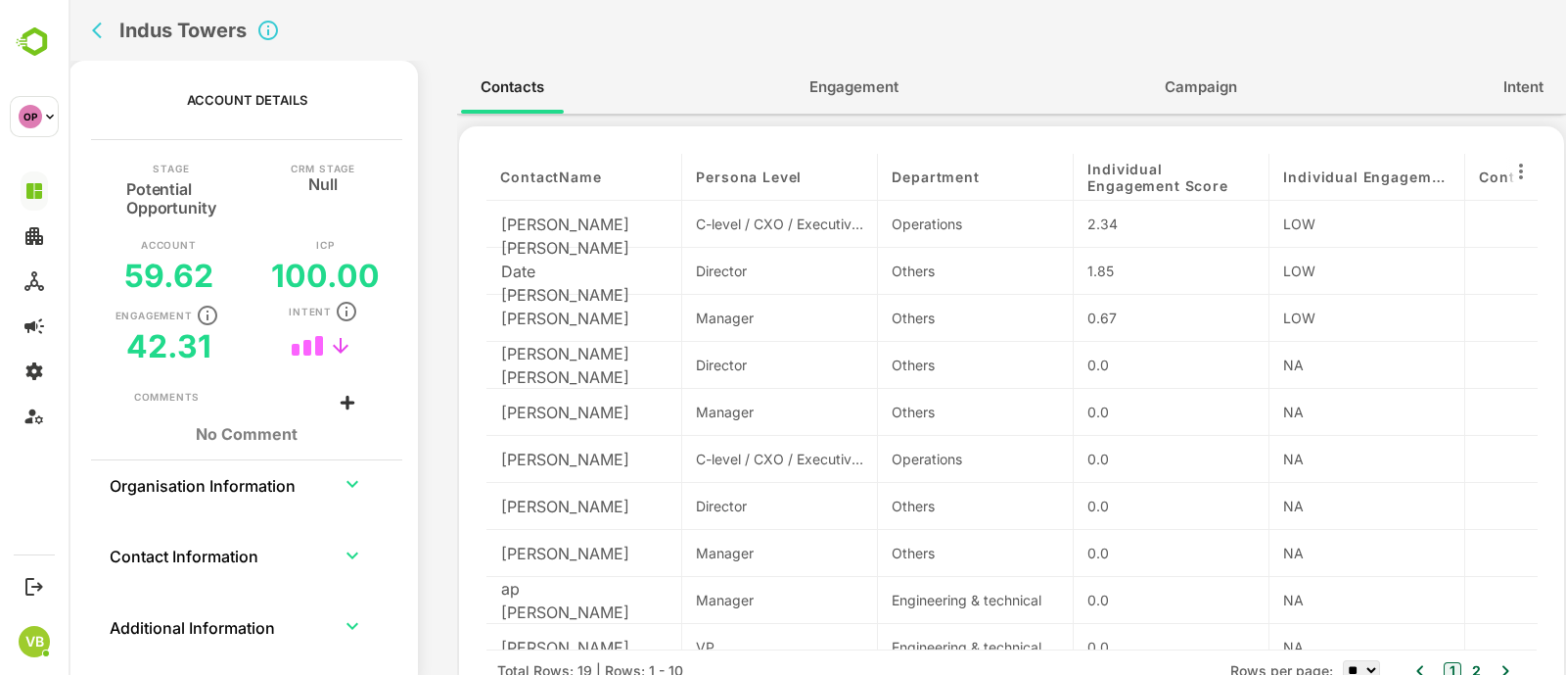
click at [348, 304] on icon "button" at bounding box center [346, 311] width 23 height 23
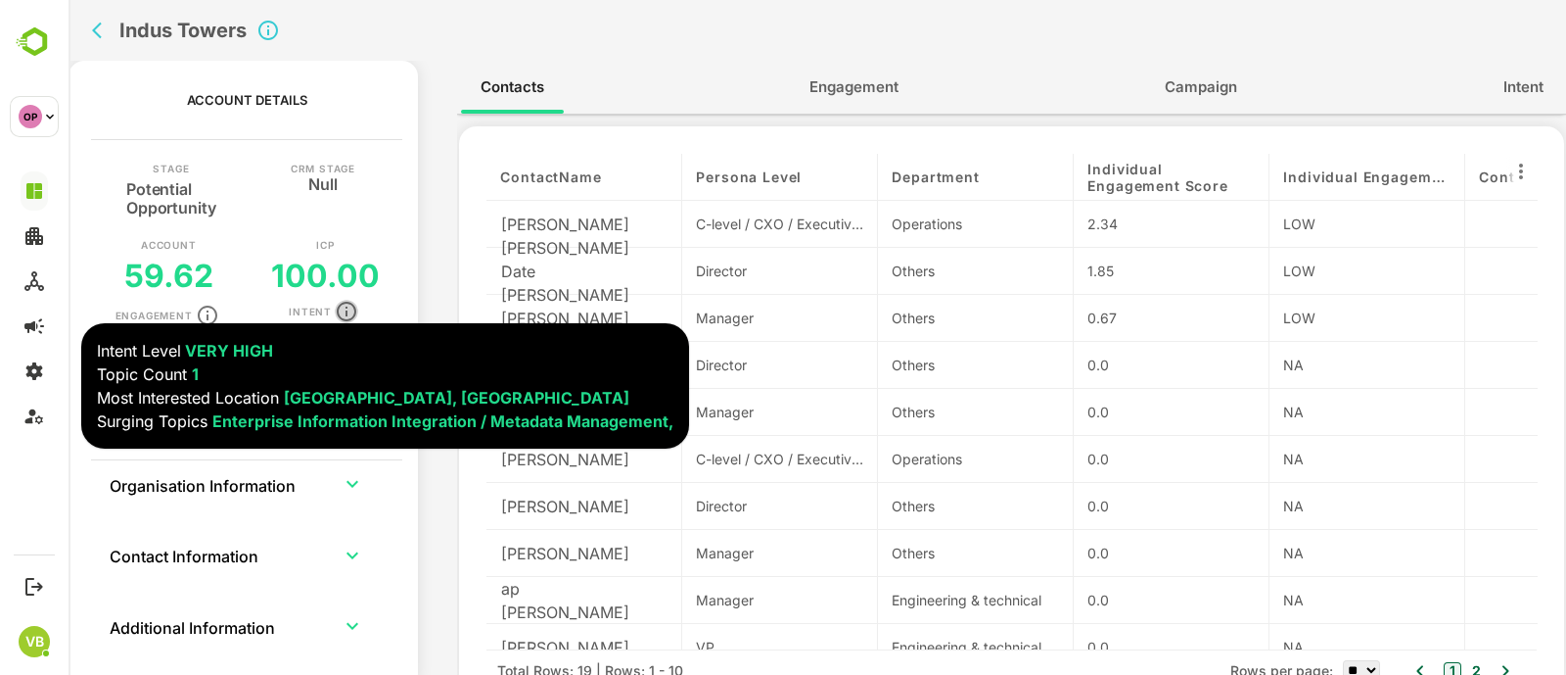
click at [348, 304] on icon "button" at bounding box center [346, 311] width 23 height 23
click at [842, 90] on span "Engagement" at bounding box center [854, 86] width 89 height 25
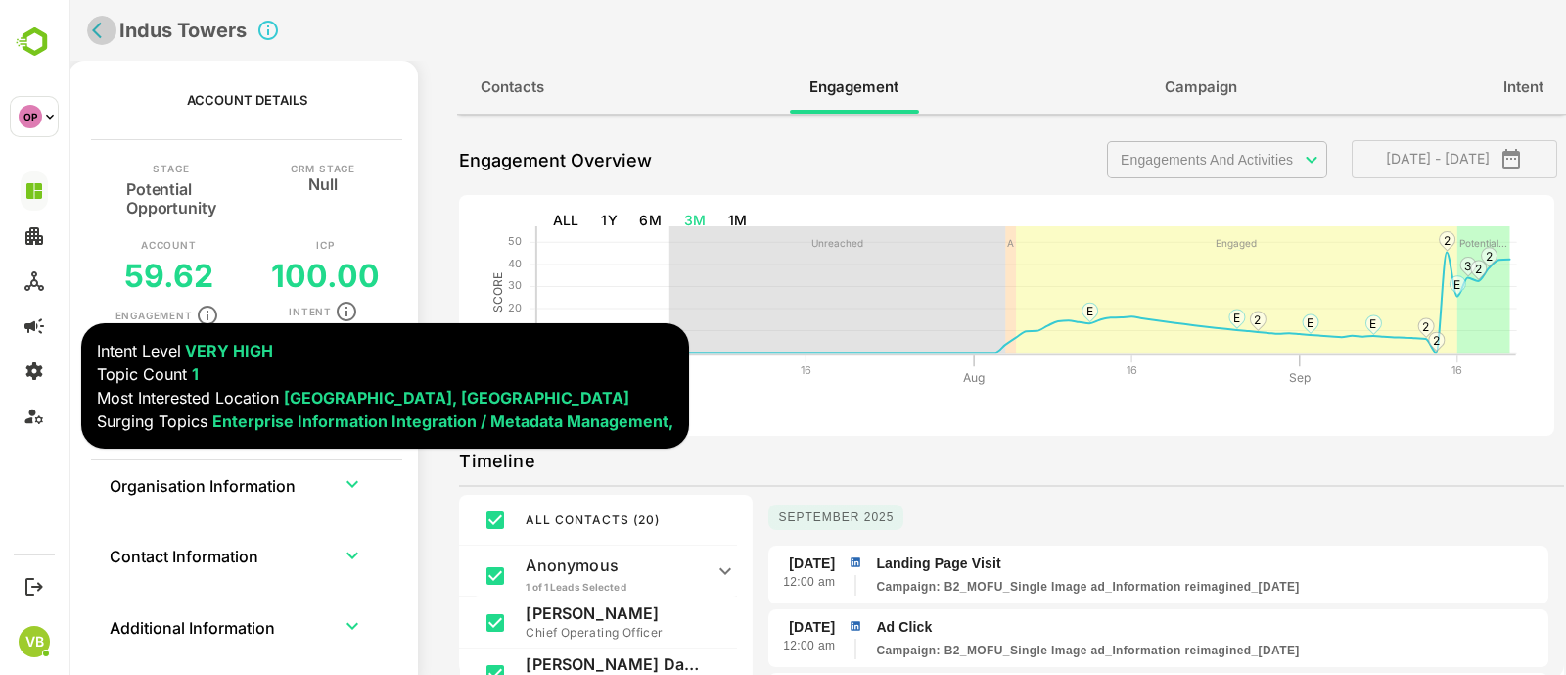
click at [98, 23] on icon "back" at bounding box center [102, 31] width 20 height 20
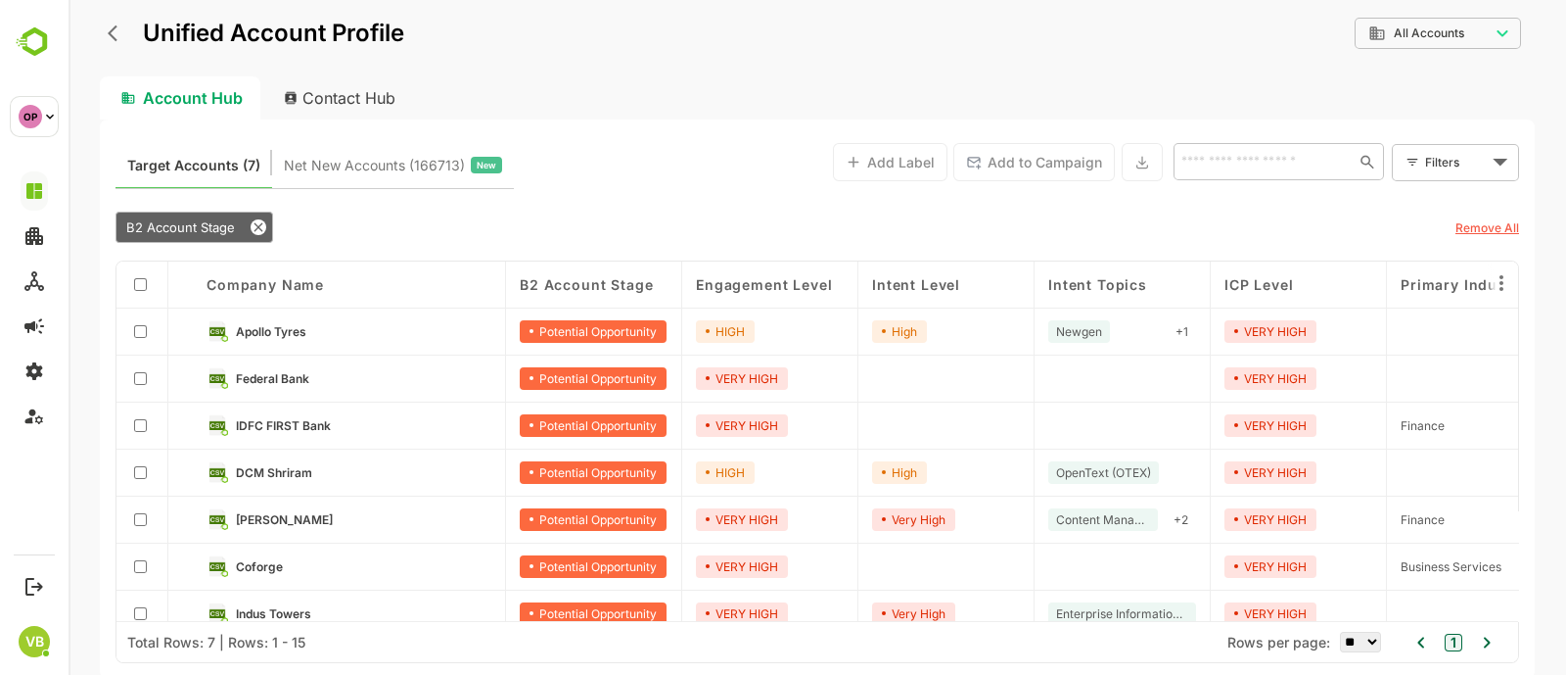
scroll to position [19, 0]
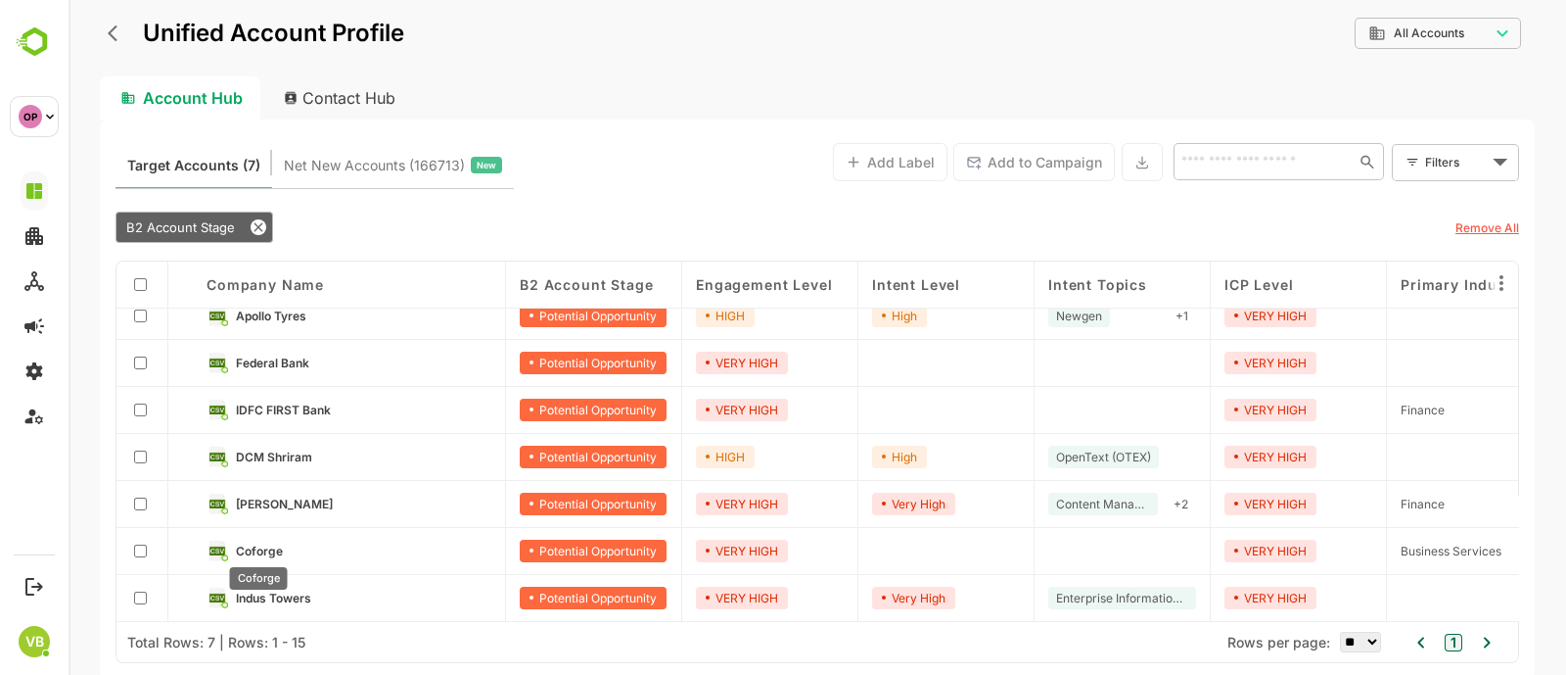
click at [255, 543] on span "Coforge" at bounding box center [259, 550] width 47 height 15
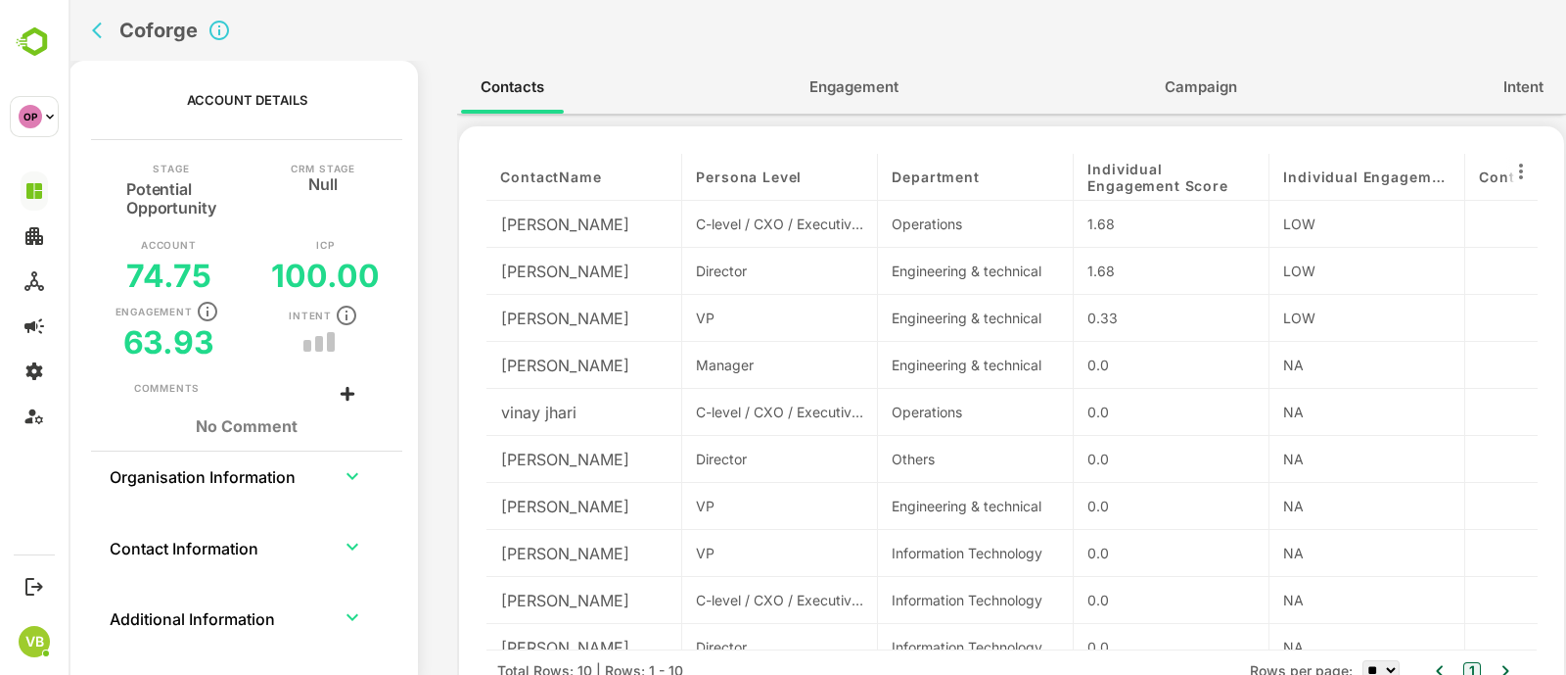
click at [861, 85] on span "Engagement" at bounding box center [854, 86] width 89 height 25
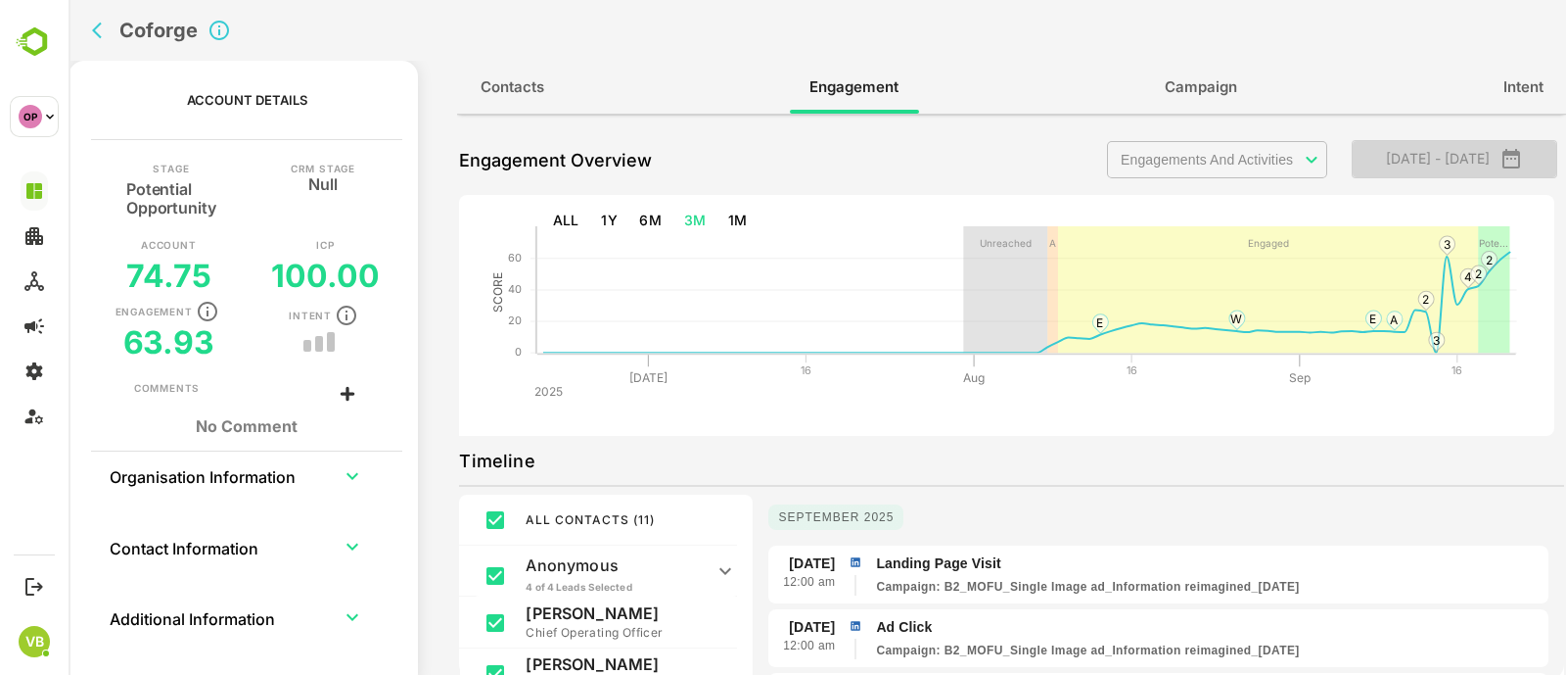
click at [1443, 159] on span "[DATE] - [DATE]" at bounding box center [1455, 158] width 174 height 25
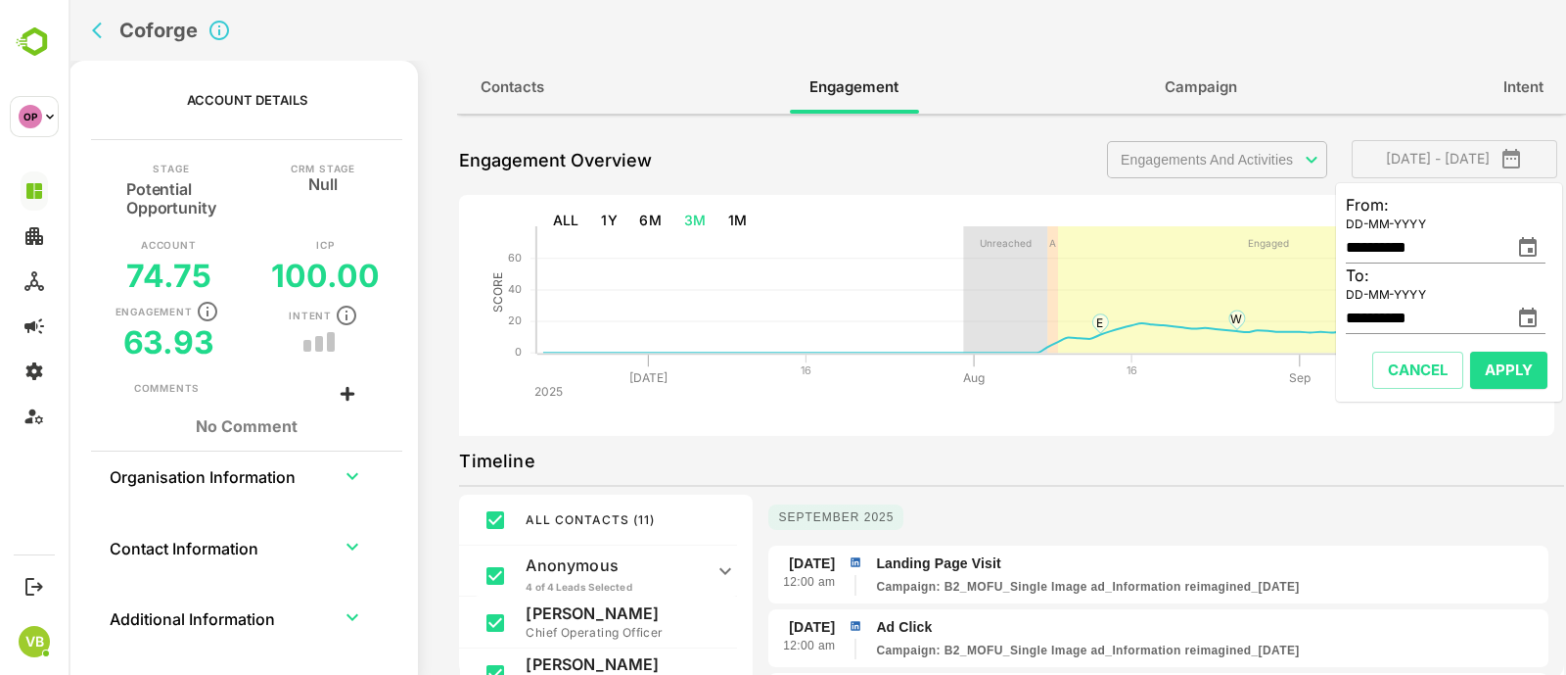
click at [1528, 241] on icon "change date" at bounding box center [1528, 247] width 18 height 20
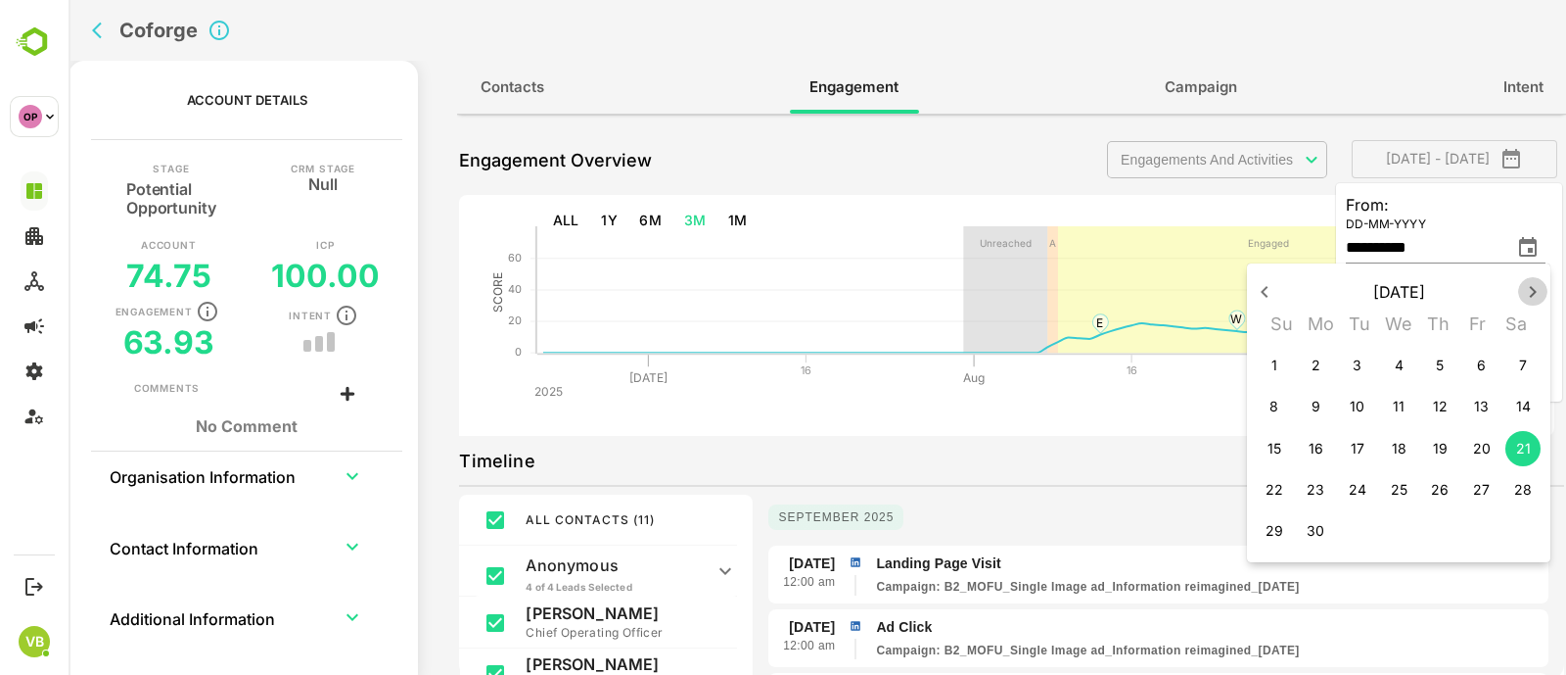
click at [1531, 295] on icon "button" at bounding box center [1532, 292] width 7 height 12
click at [1525, 298] on icon "button" at bounding box center [1532, 291] width 23 height 23
click at [1354, 409] on p "5" at bounding box center [1358, 406] width 8 height 20
type input "**********"
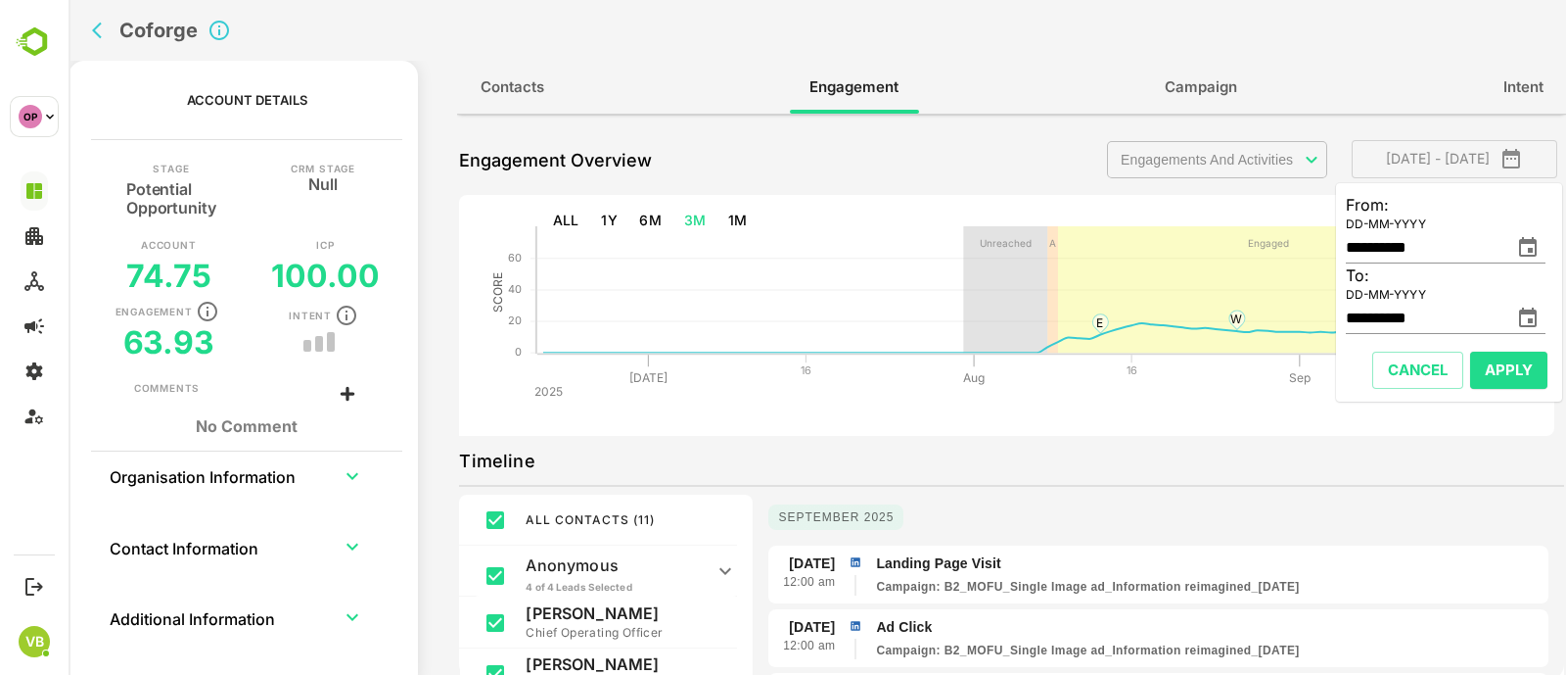
click at [1493, 372] on span "Apply" at bounding box center [1509, 369] width 48 height 25
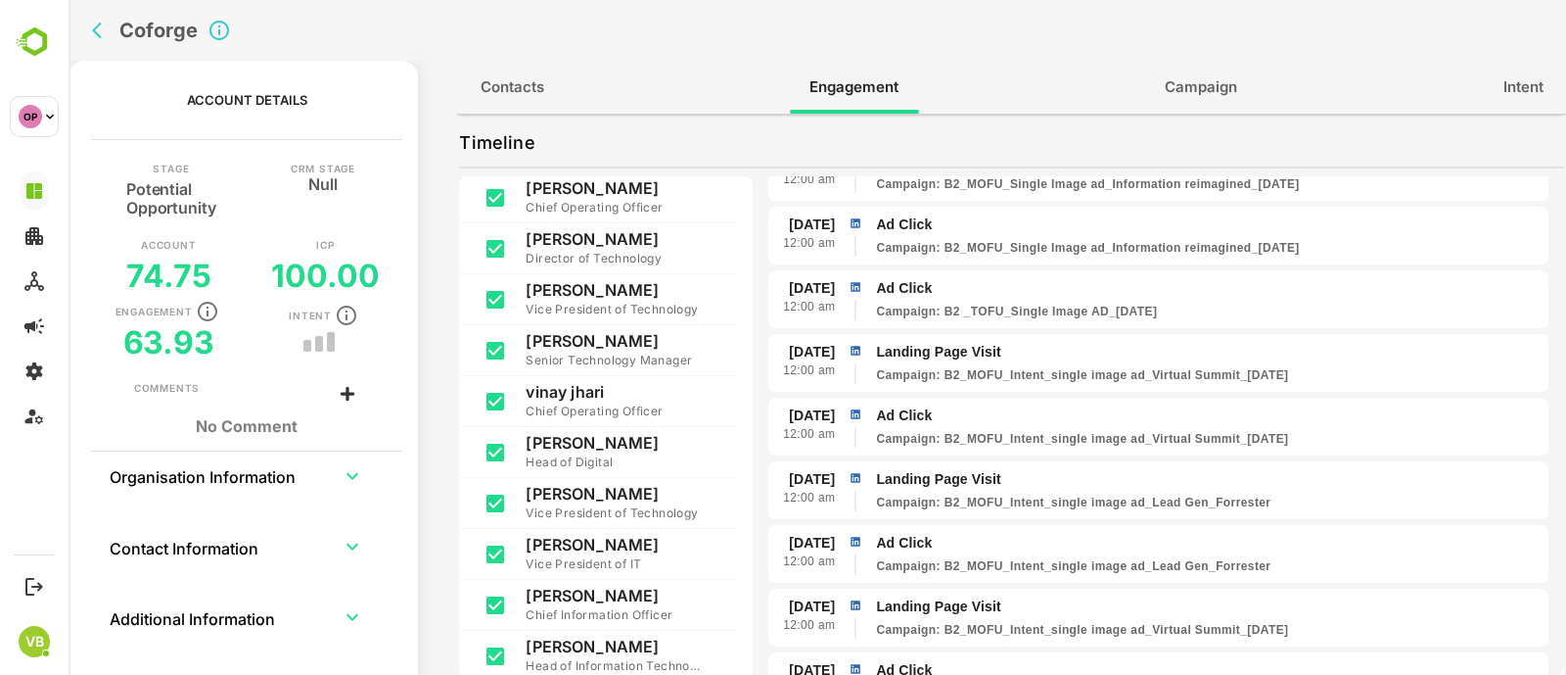
scroll to position [88, 0]
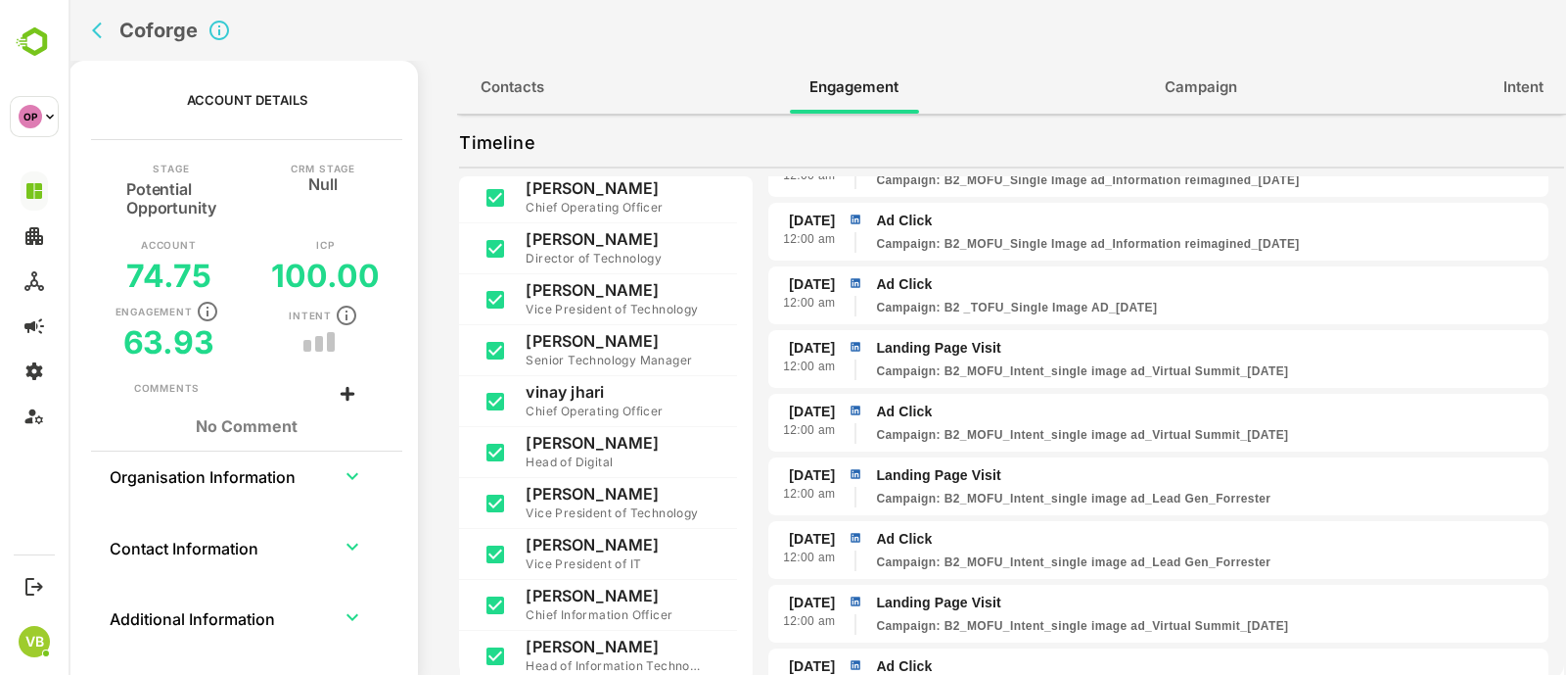
click at [238, 485] on th "Organisation Information" at bounding box center [214, 474] width 210 height 47
click at [354, 467] on icon "expand row" at bounding box center [352, 475] width 23 height 23
click at [349, 471] on icon "expand row" at bounding box center [352, 475] width 23 height 23
click at [357, 541] on icon "expand row" at bounding box center [352, 546] width 23 height 23
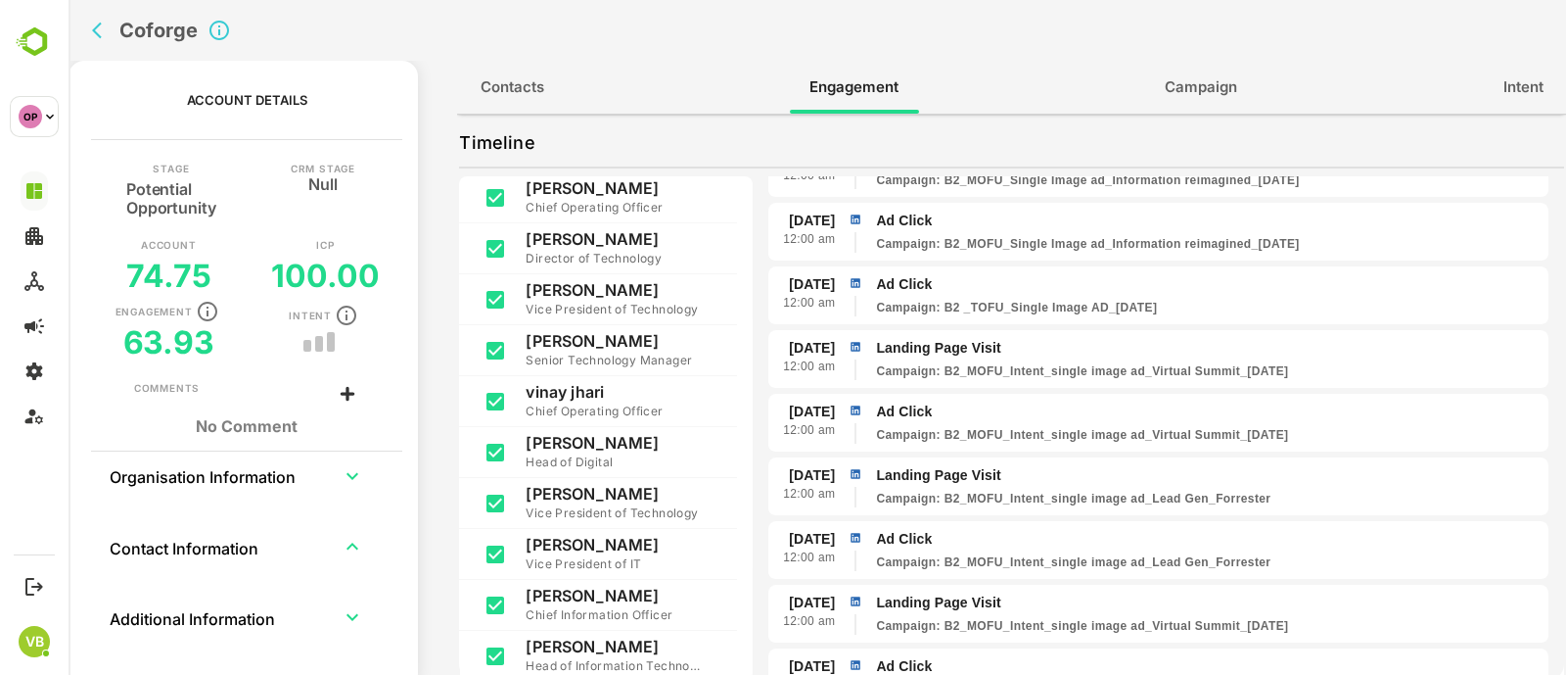
click at [354, 543] on icon "expand row" at bounding box center [352, 546] width 23 height 23
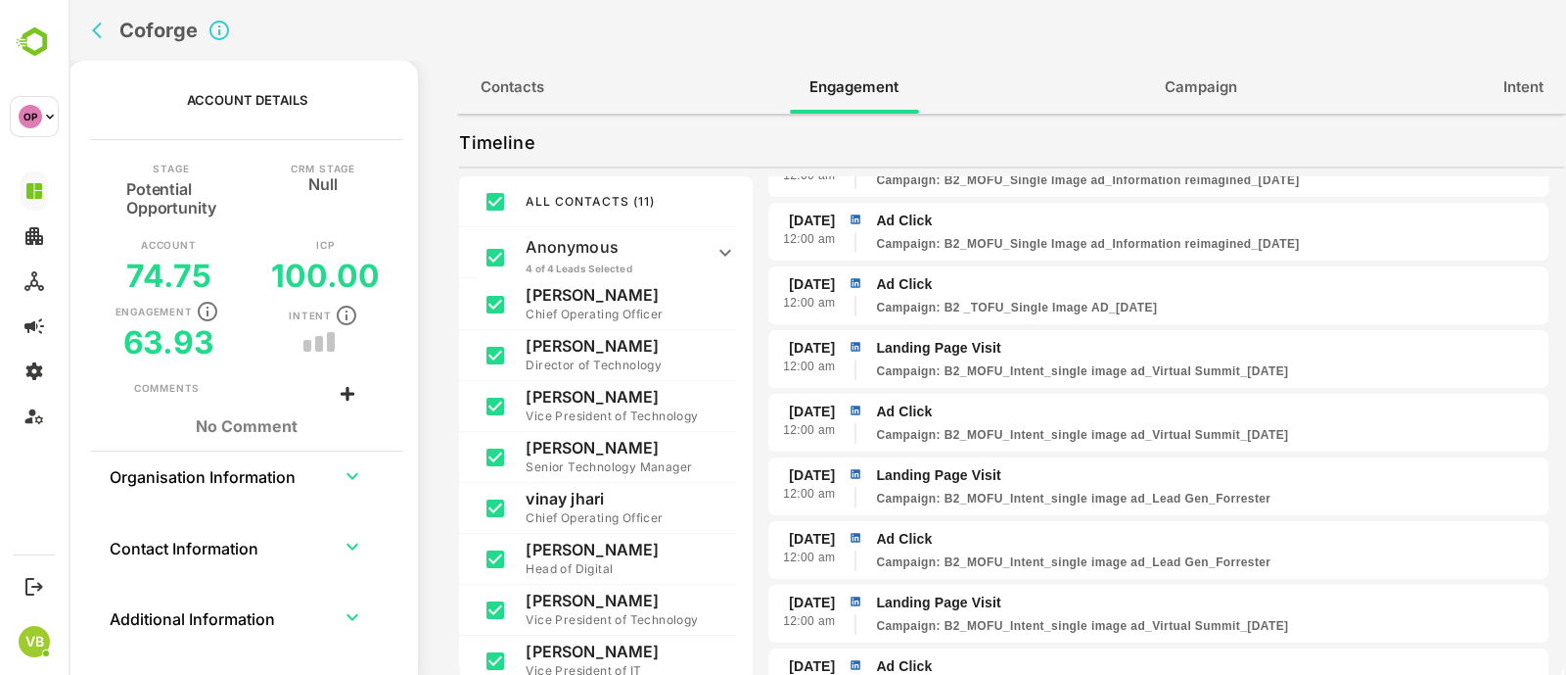
click at [1219, 93] on span "Campaign" at bounding box center [1201, 86] width 72 height 25
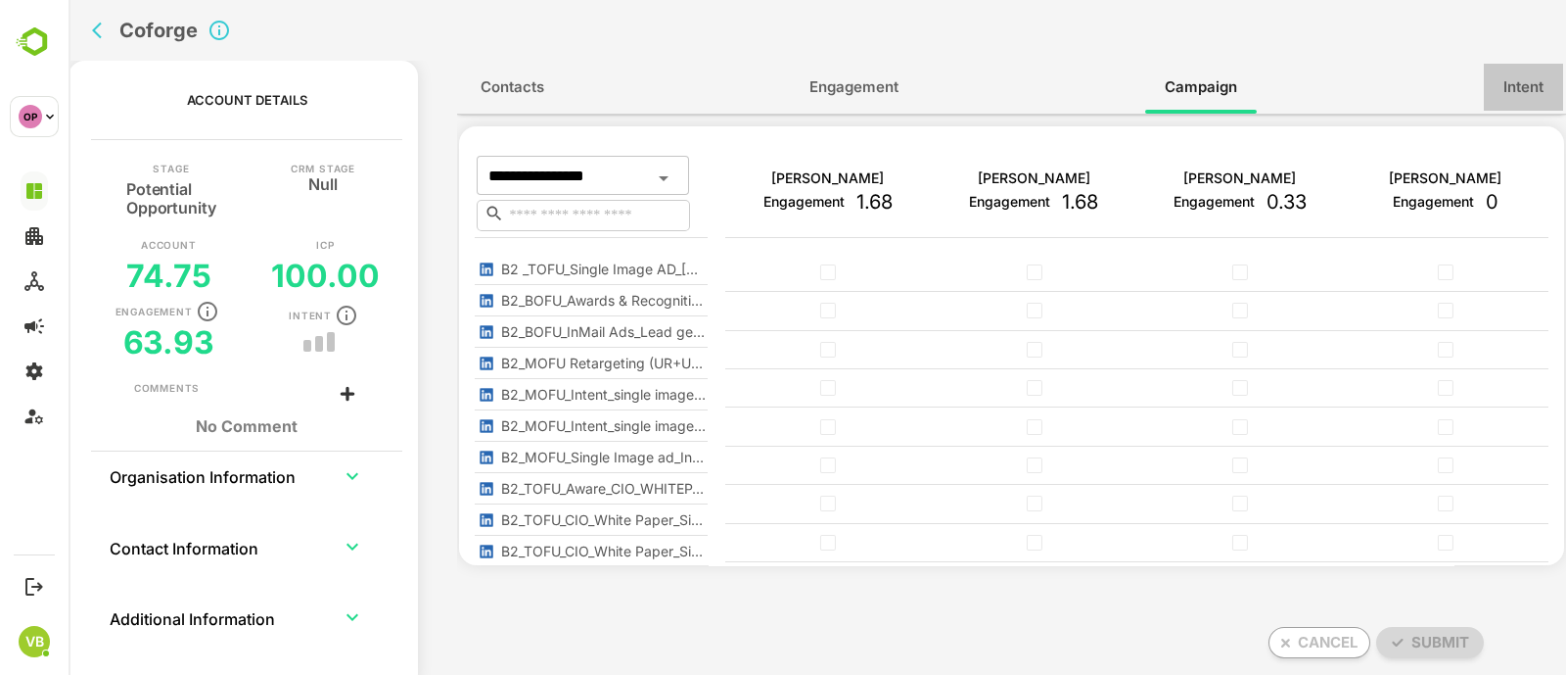
click at [1527, 82] on span "Intent" at bounding box center [1524, 86] width 40 height 25
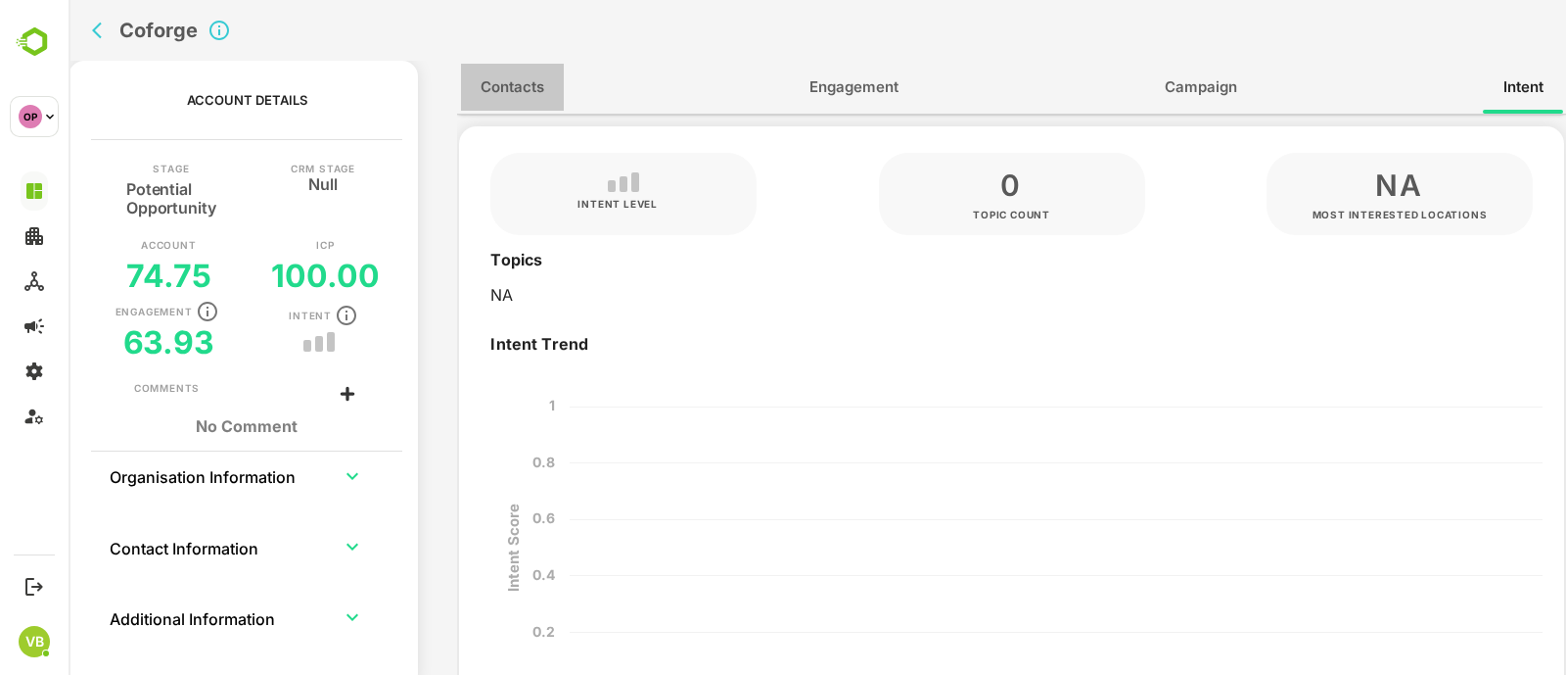
click at [541, 90] on span "Contacts" at bounding box center [513, 86] width 64 height 25
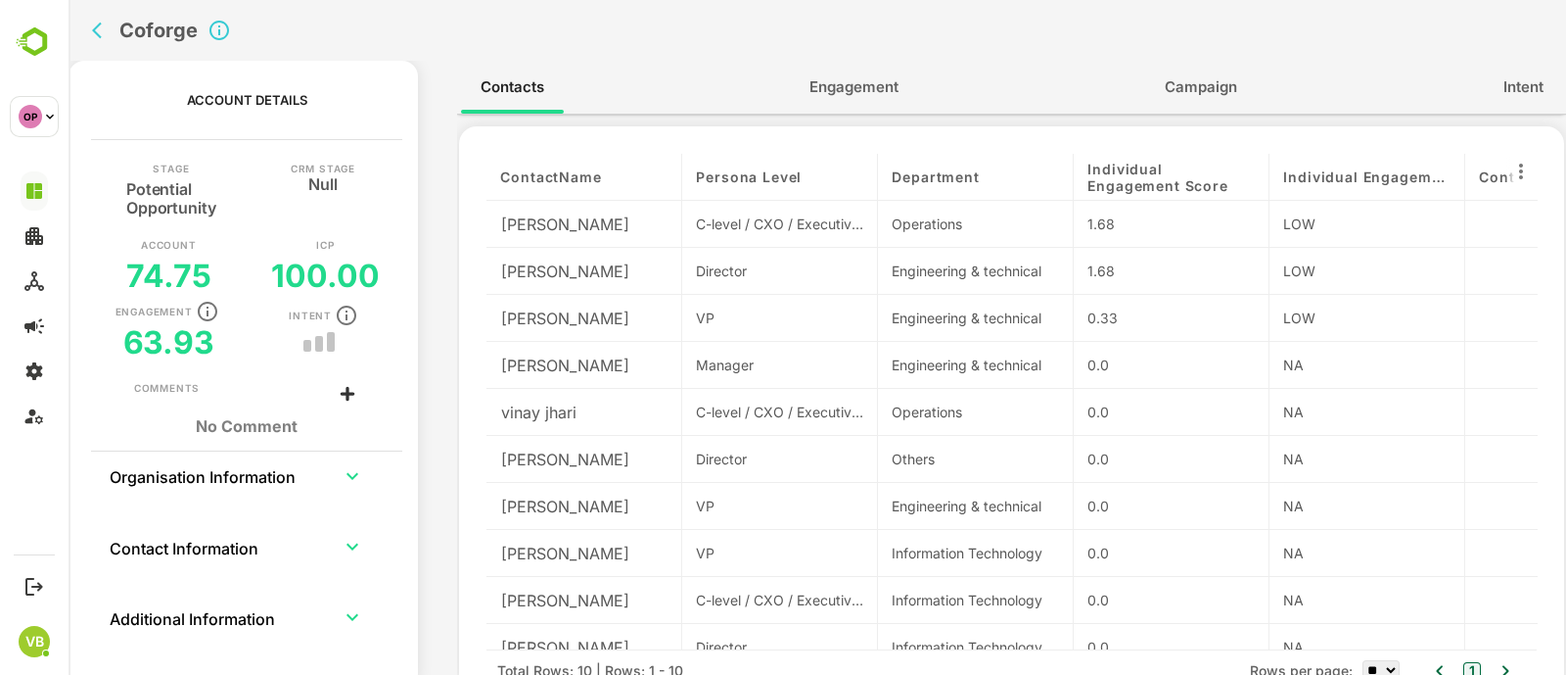
click at [837, 105] on button "Engagement" at bounding box center [854, 87] width 128 height 47
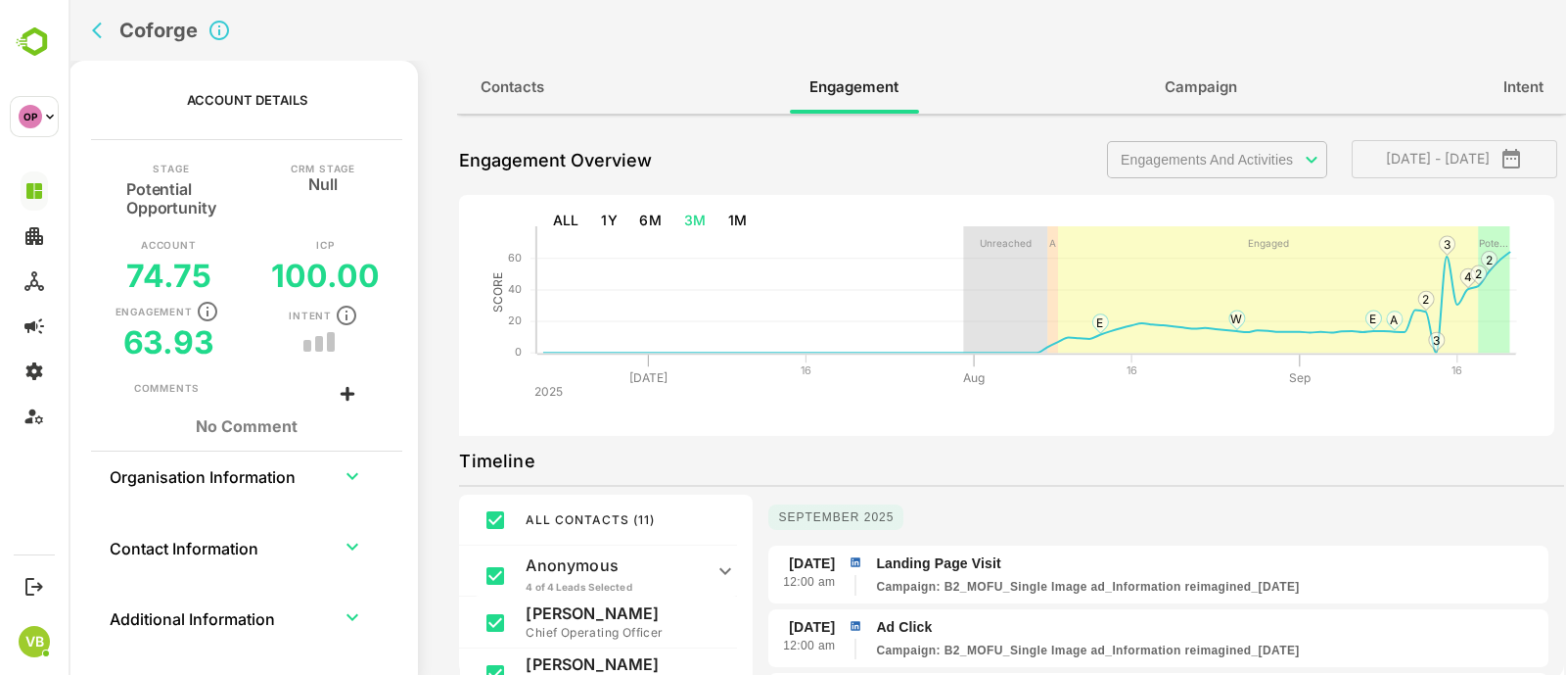
click at [104, 27] on icon "back" at bounding box center [102, 31] width 20 height 20
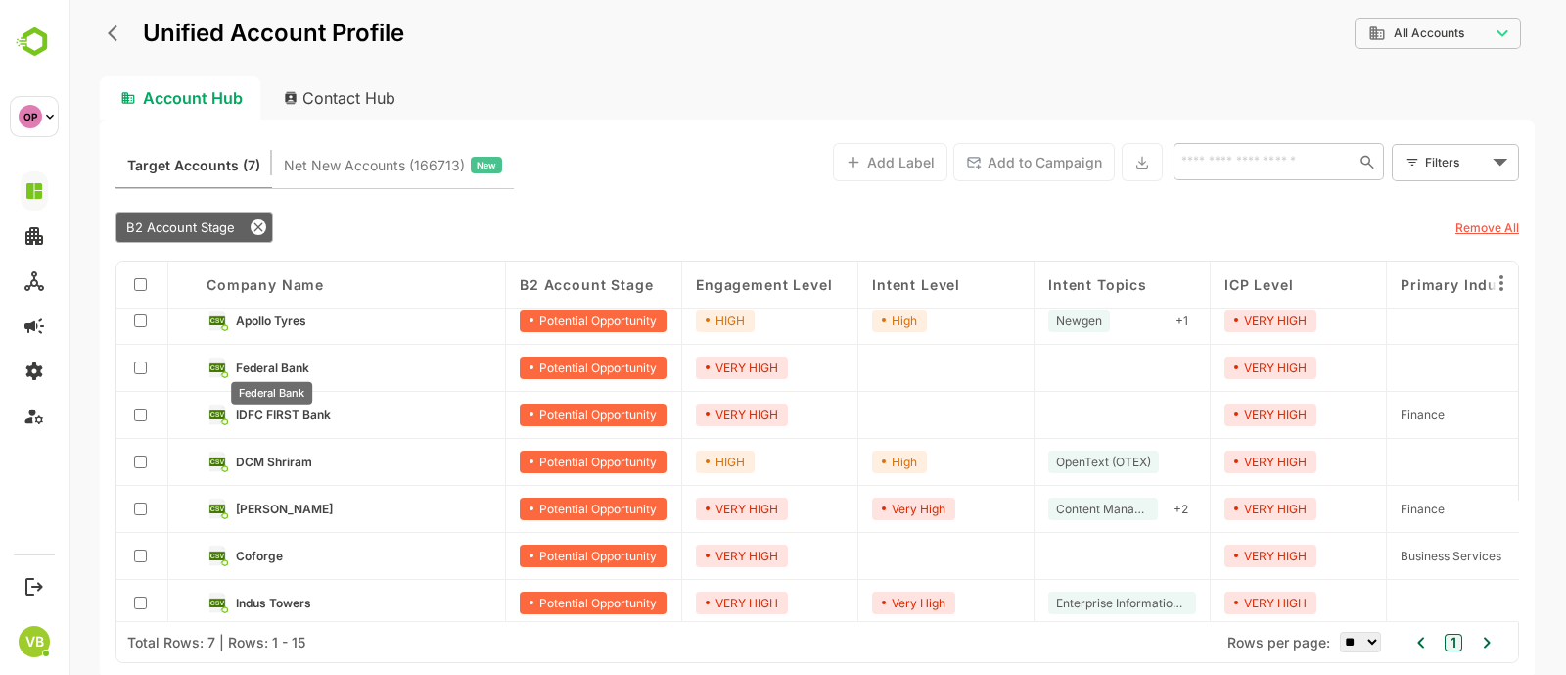
scroll to position [19, 0]
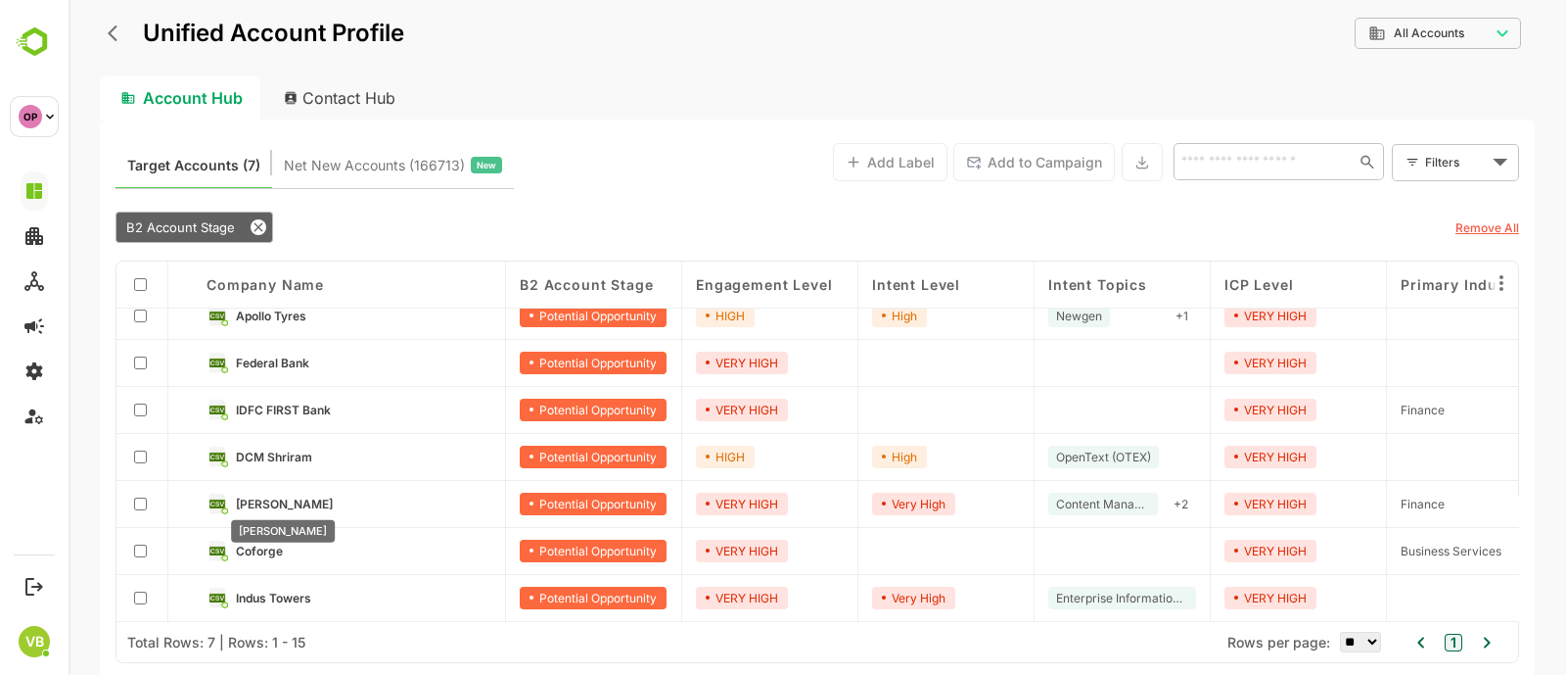
click at [284, 496] on span "[PERSON_NAME]" at bounding box center [284, 503] width 97 height 15
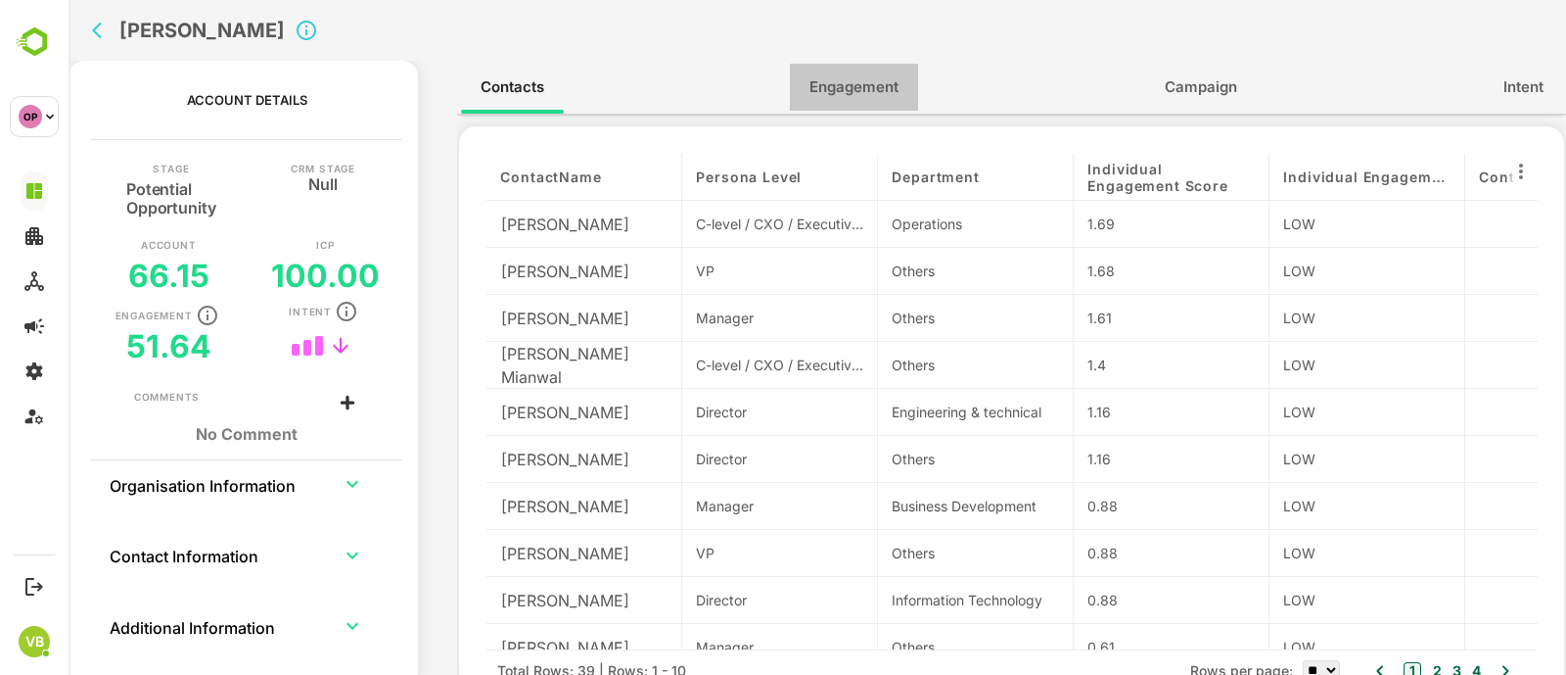
click at [827, 98] on span "Engagement" at bounding box center [854, 86] width 89 height 25
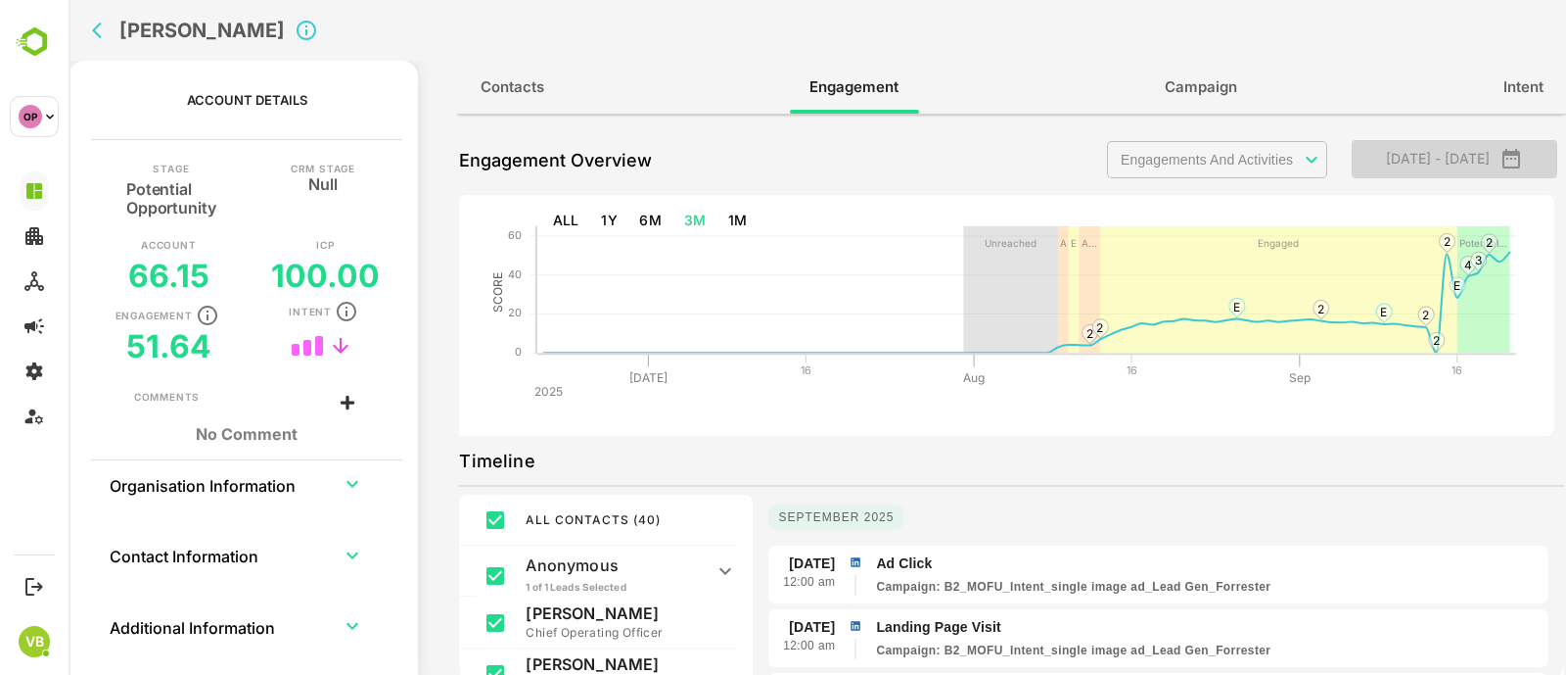
click at [1520, 158] on icon "button" at bounding box center [1512, 159] width 18 height 20
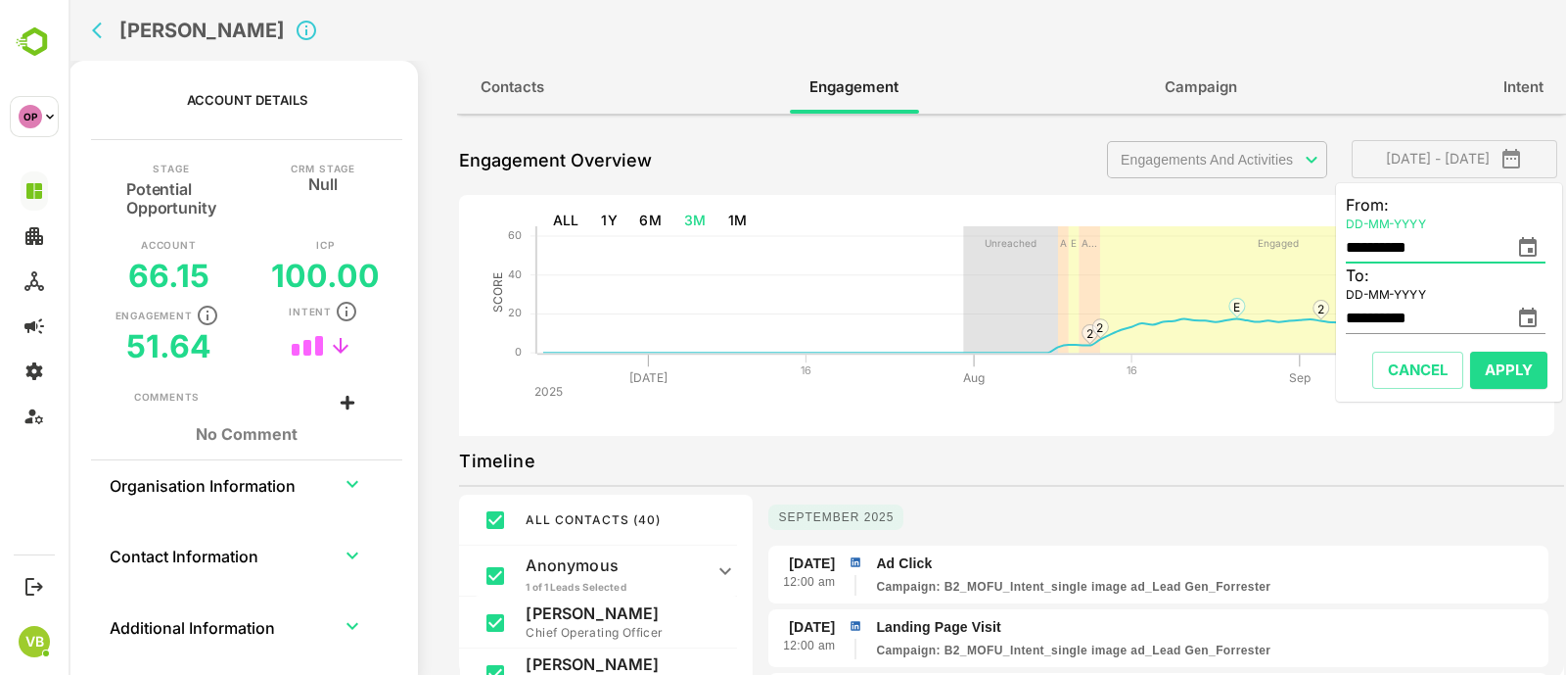
click at [1384, 251] on input "**********" at bounding box center [1424, 247] width 157 height 31
click at [1531, 251] on icon "change date" at bounding box center [1528, 247] width 18 height 20
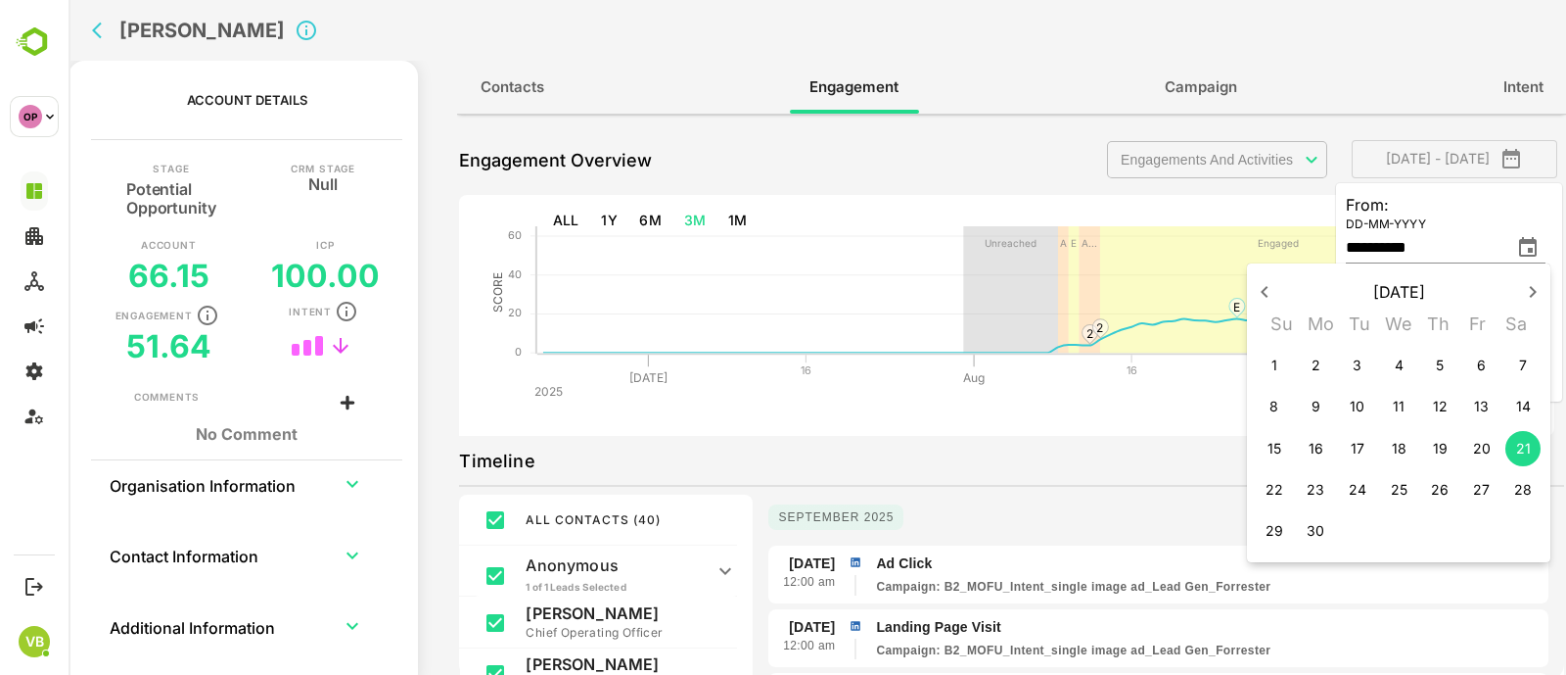
click at [1536, 291] on icon "button" at bounding box center [1532, 292] width 7 height 12
click at [1354, 409] on p "5" at bounding box center [1358, 406] width 8 height 20
type input "**********"
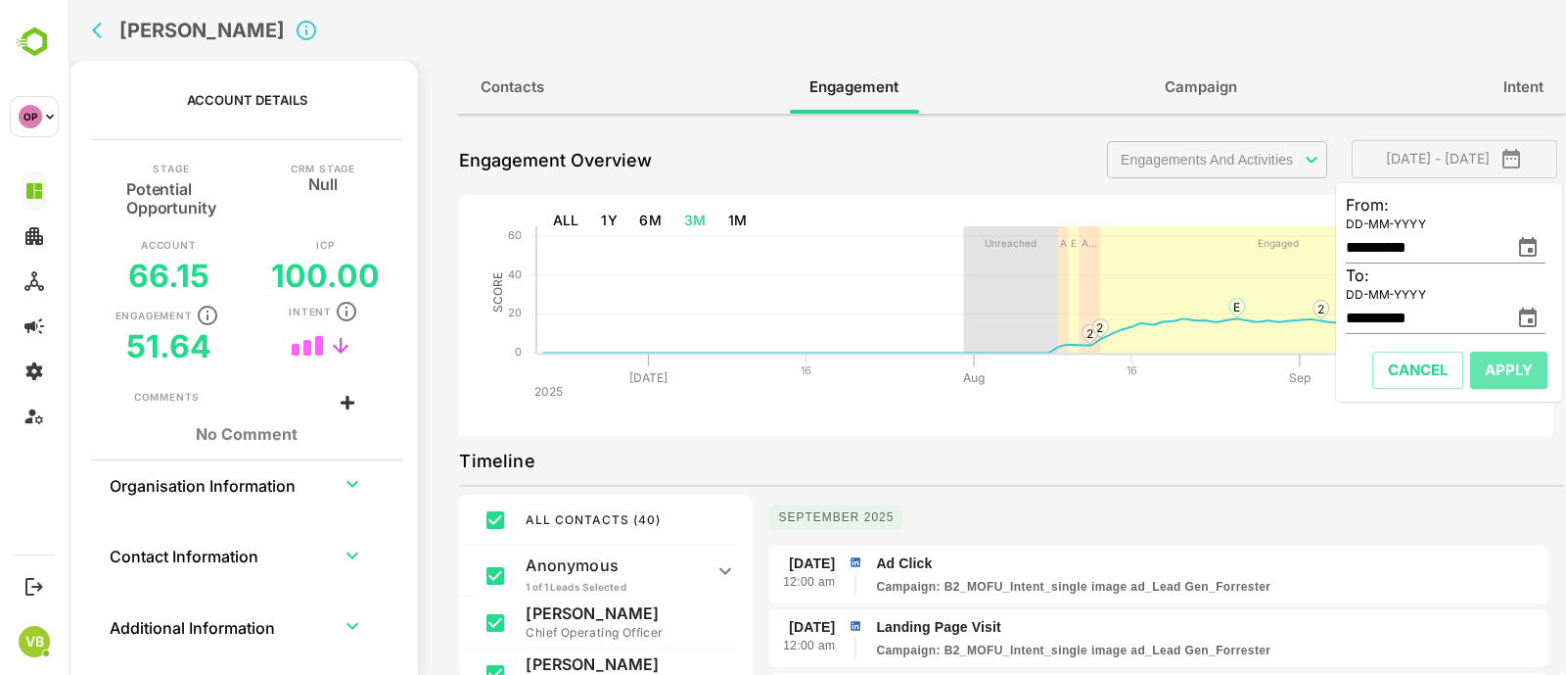
click at [1499, 381] on span "Apply" at bounding box center [1509, 369] width 48 height 25
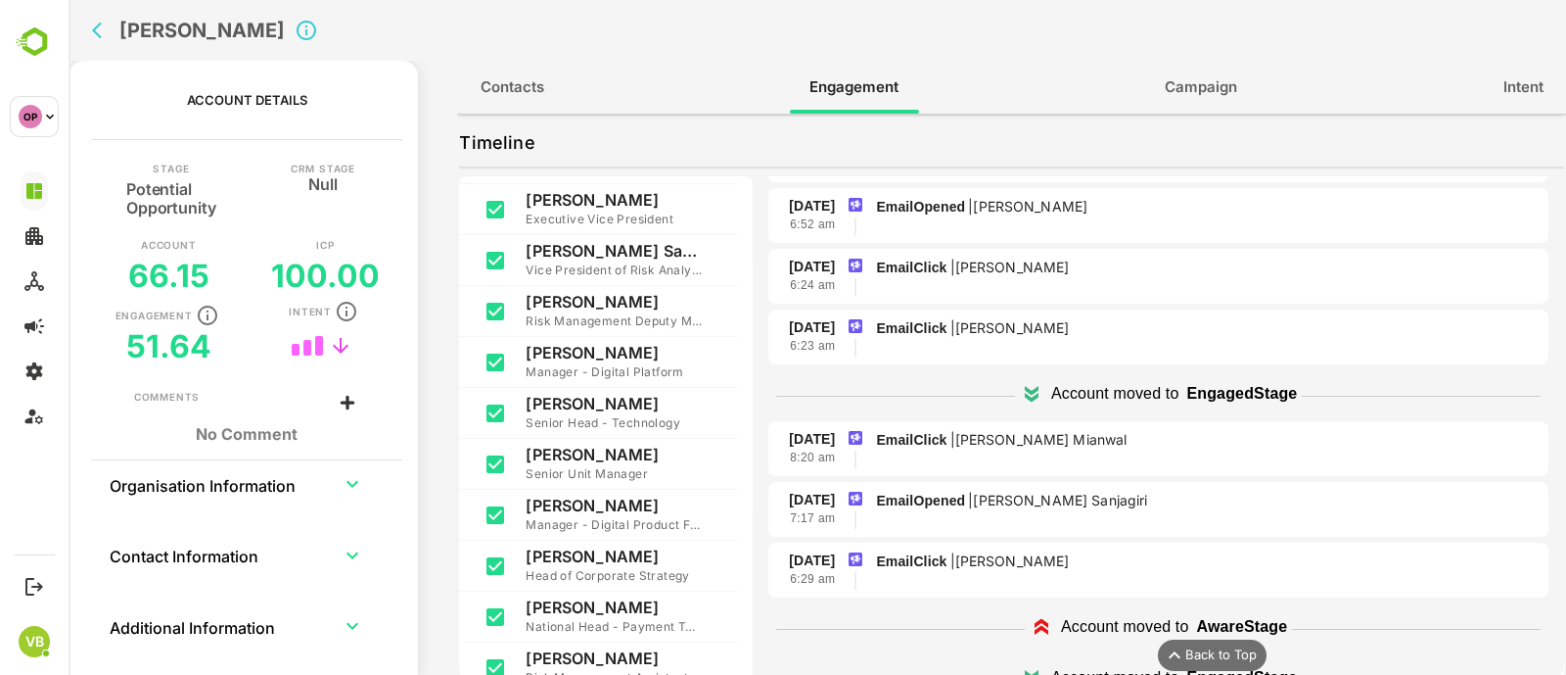
scroll to position [3009, 0]
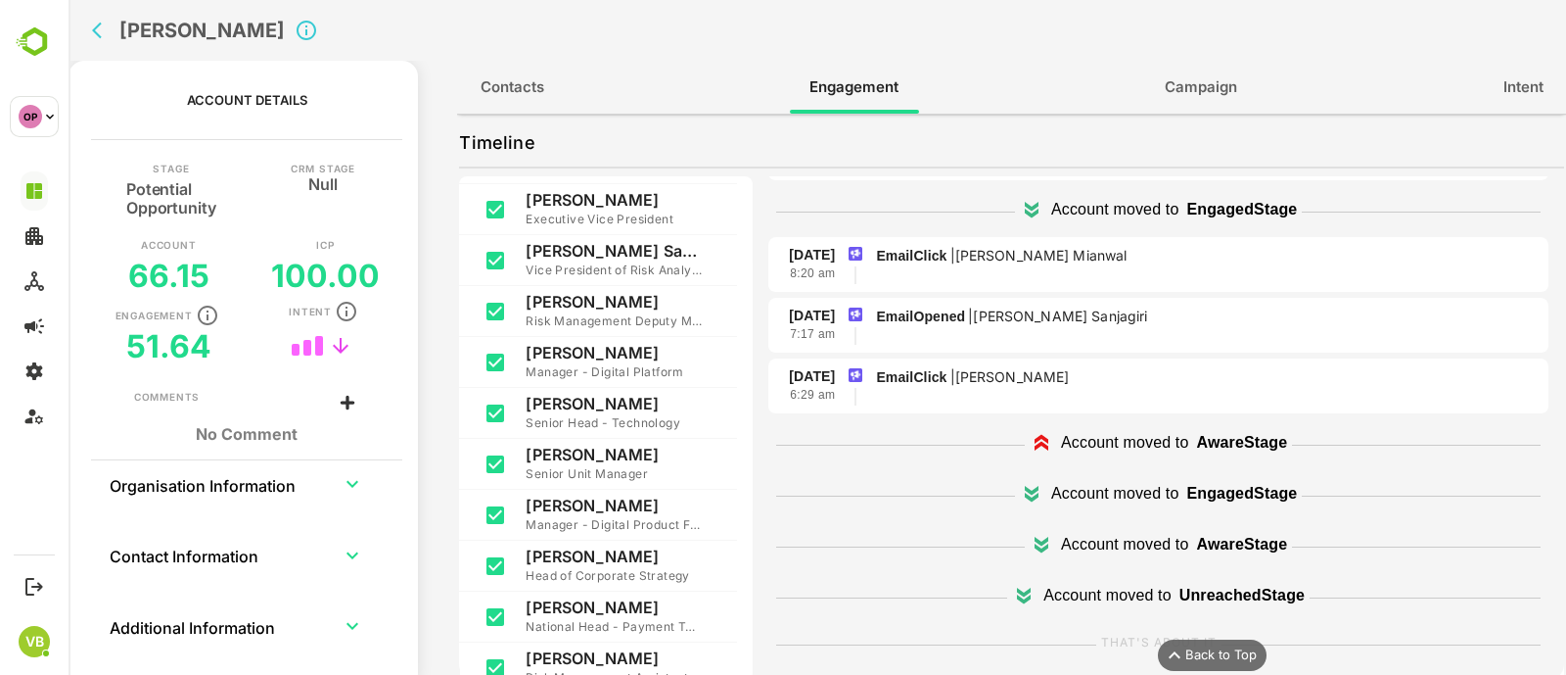
click at [1121, 482] on p "Account moved to" at bounding box center [1114, 493] width 127 height 23
click at [1111, 587] on p "Account moved to" at bounding box center [1107, 594] width 127 height 23
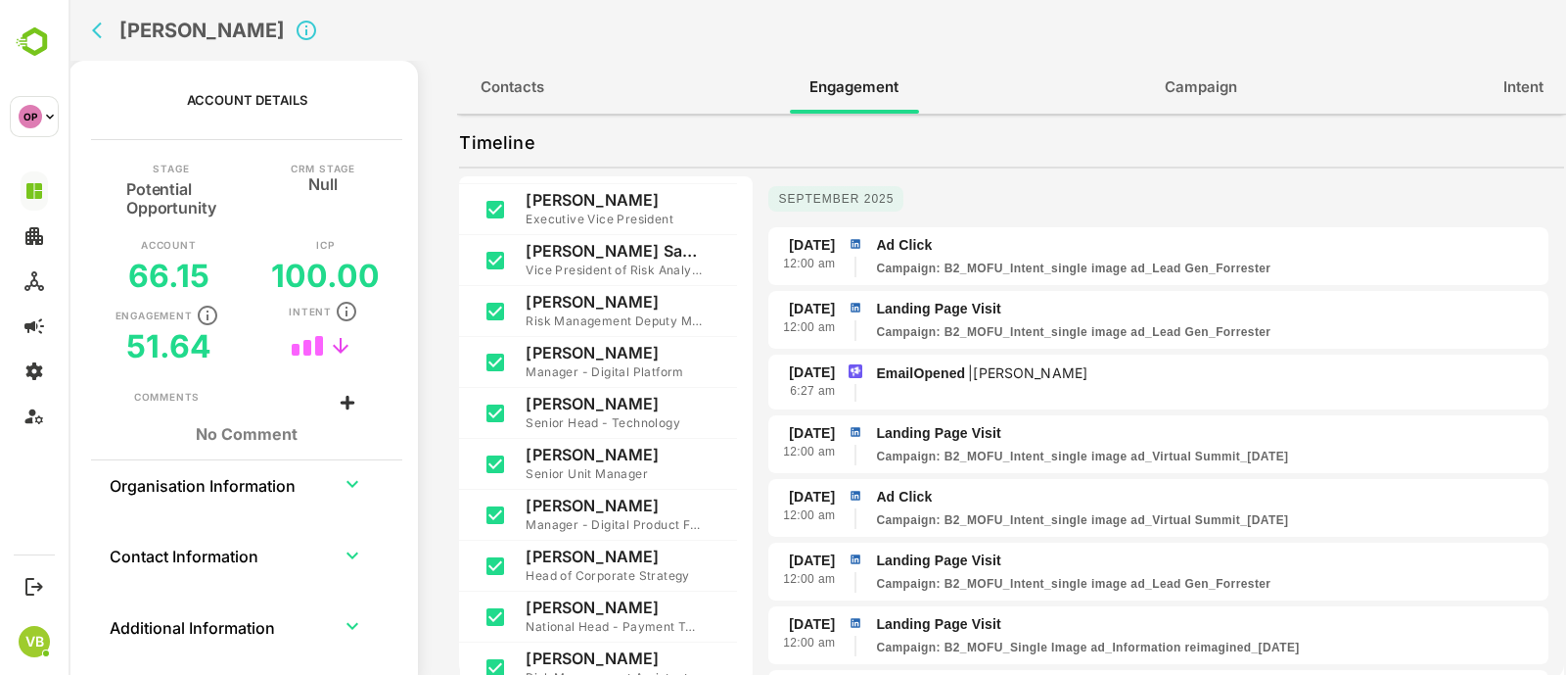
scroll to position [0, 0]
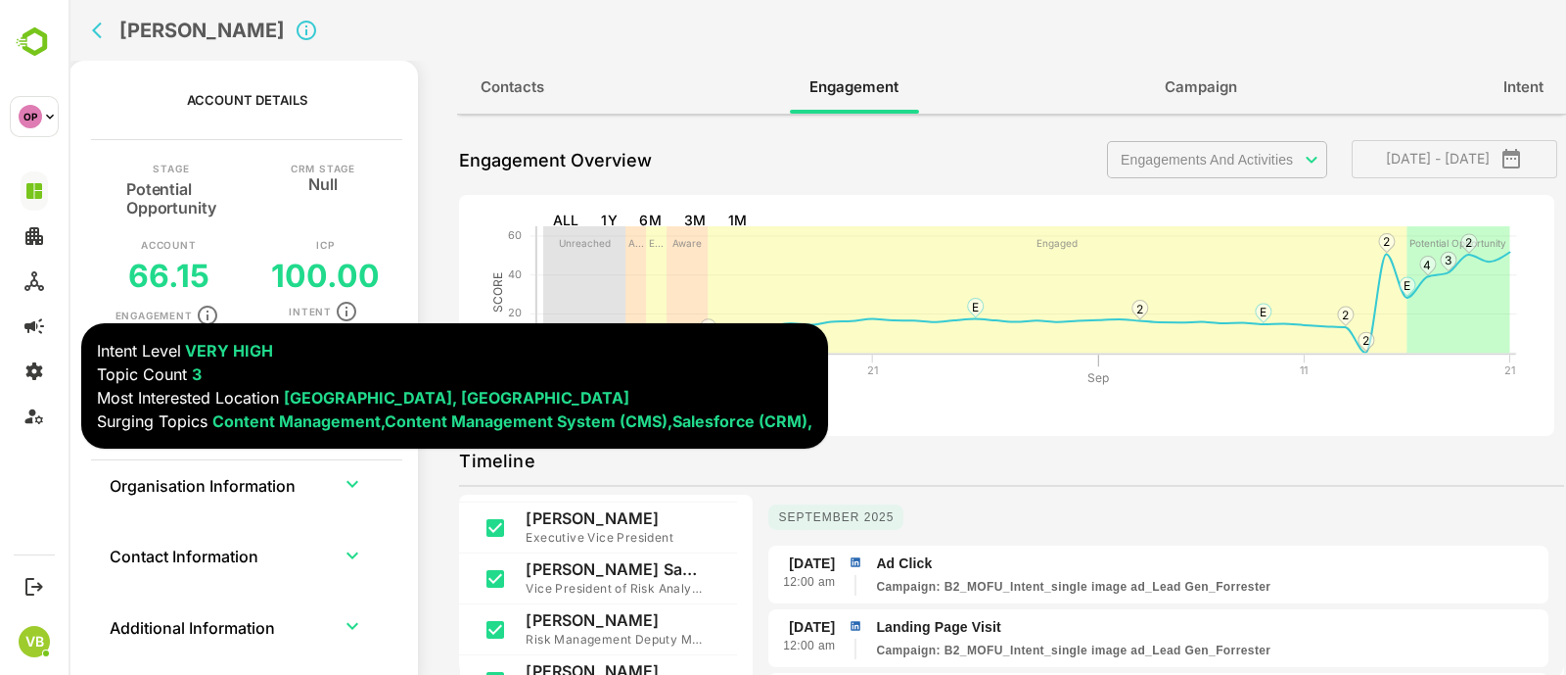
click at [349, 309] on icon "button" at bounding box center [346, 311] width 23 height 23
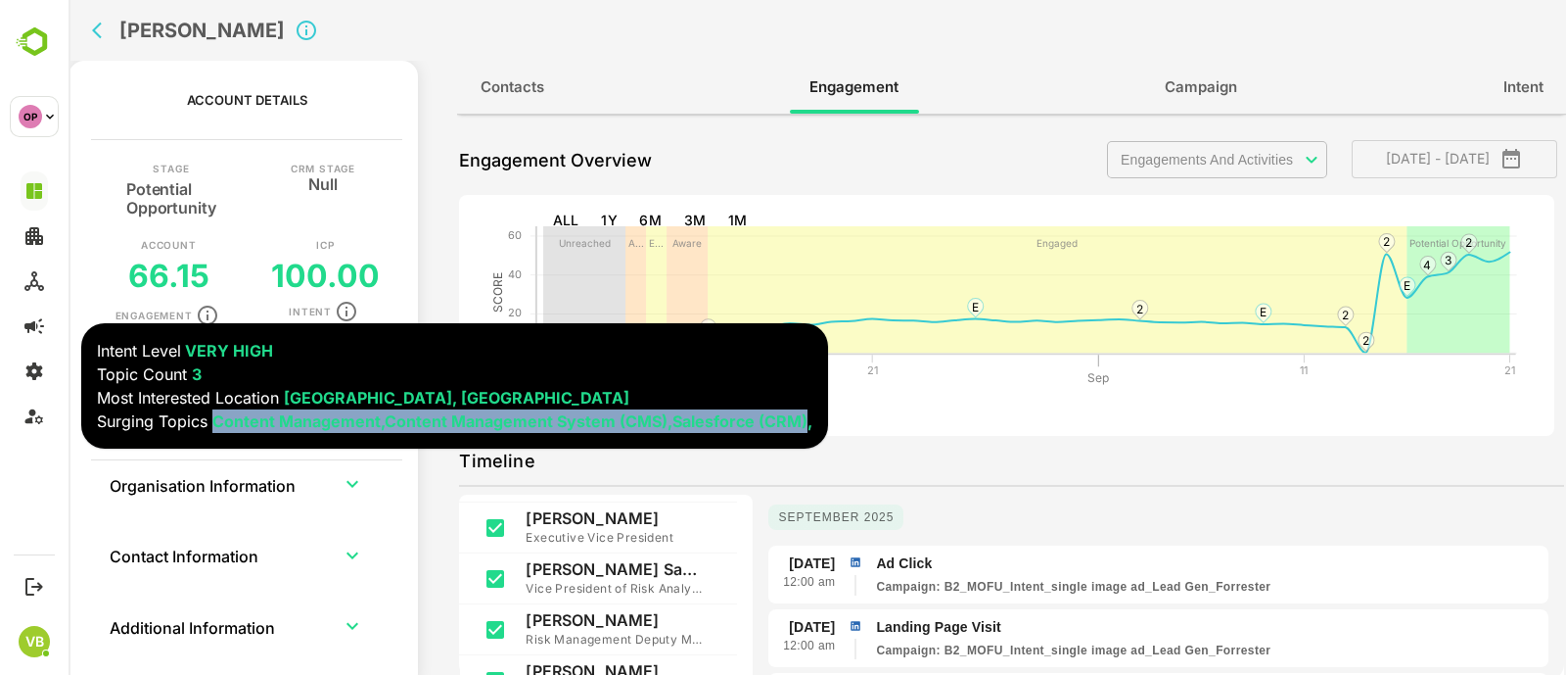
drag, startPoint x: 212, startPoint y: 423, endPoint x: 798, endPoint y: 421, distance: 585.4
click at [798, 421] on span "Content Management, Content Management System (CMS), Salesforce (CRM)," at bounding box center [512, 421] width 600 height 20
copy span "Content Management, Content Management System (CMS), Salesforce (CRM)"
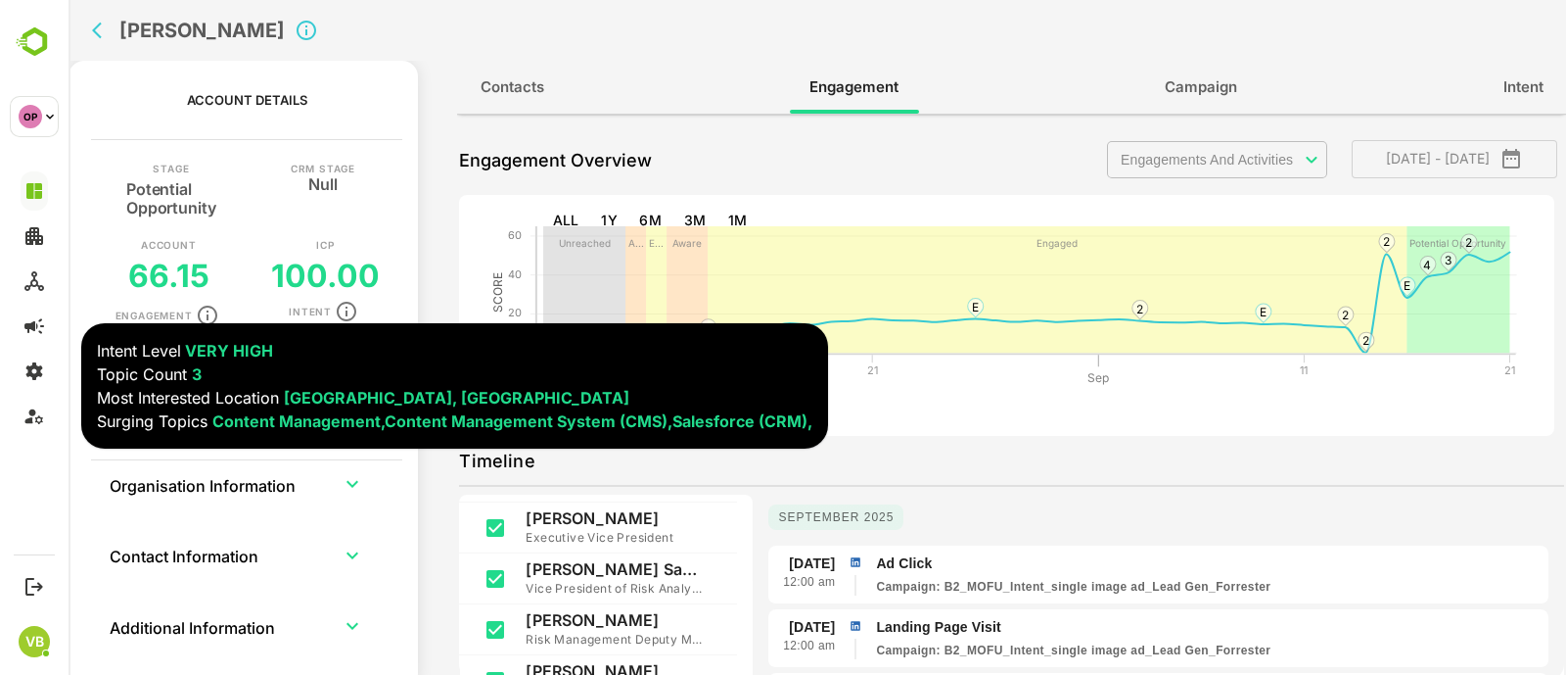
click at [921, 438] on div "**********" at bounding box center [1011, 402] width 1105 height 553
click at [978, 460] on div "Timeline" at bounding box center [1011, 460] width 1105 height 31
